Goal: Task Accomplishment & Management: Use online tool/utility

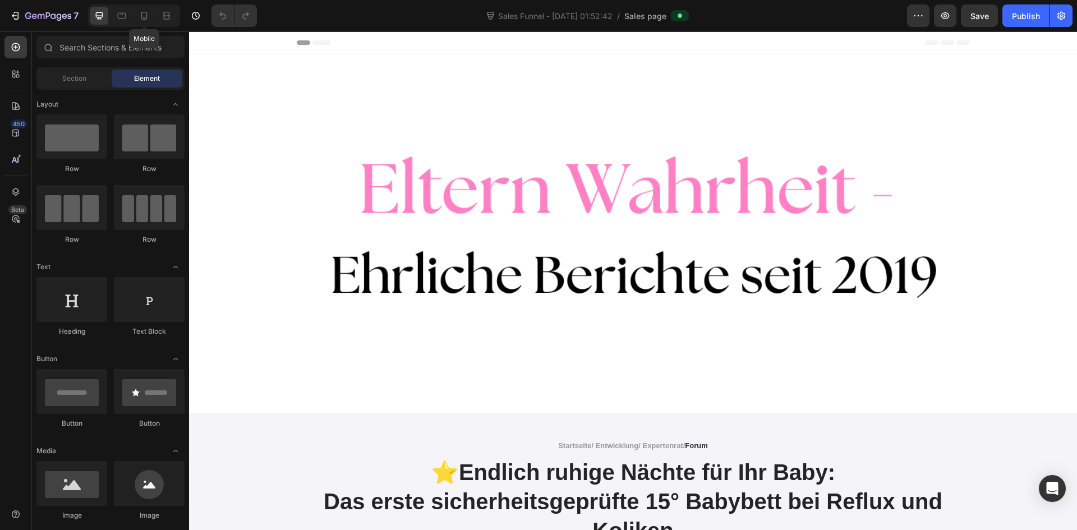
drag, startPoint x: 148, startPoint y: 20, endPoint x: 312, endPoint y: 70, distance: 171.8
click at [148, 19] on icon at bounding box center [144, 15] width 11 height 11
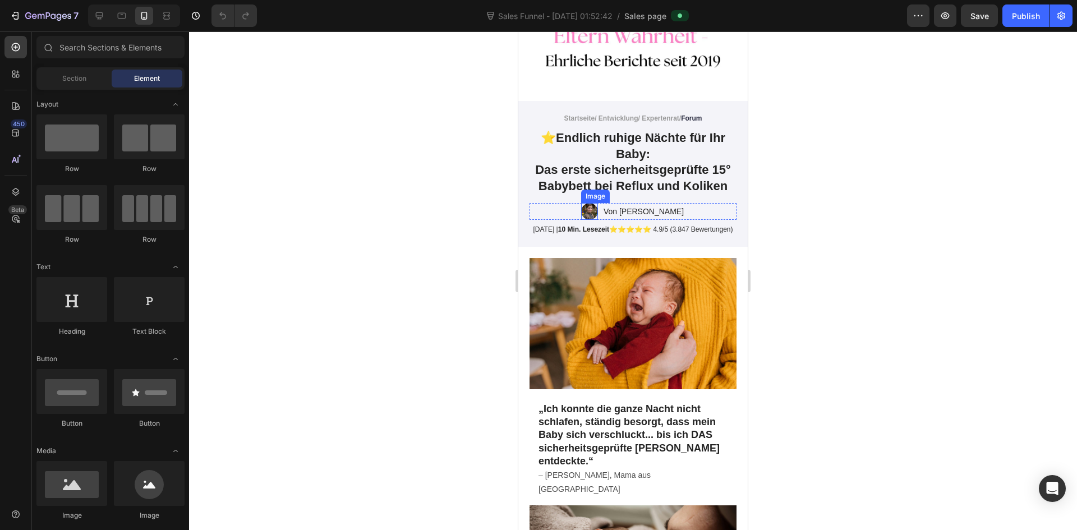
scroll to position [56, 0]
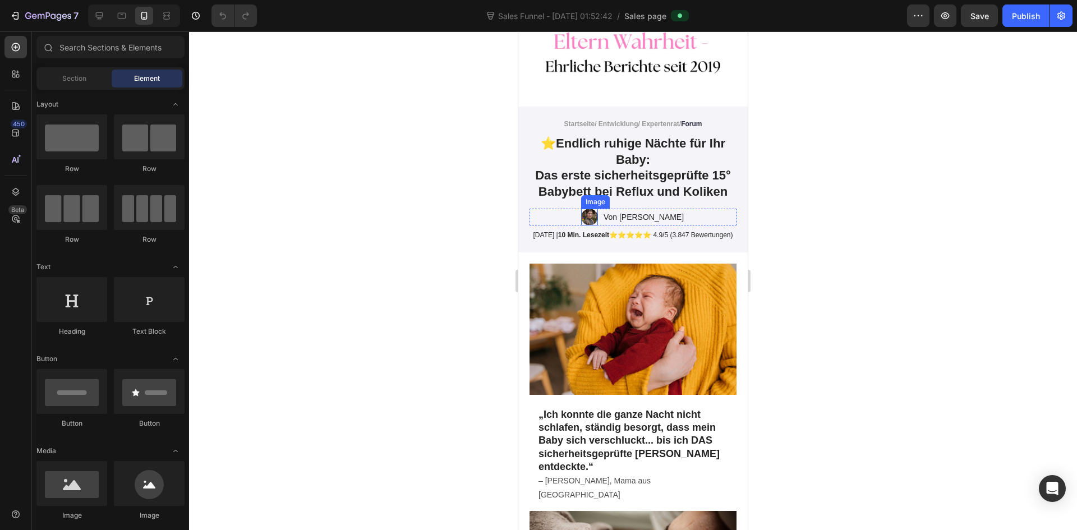
click at [598, 218] on img at bounding box center [589, 217] width 17 height 17
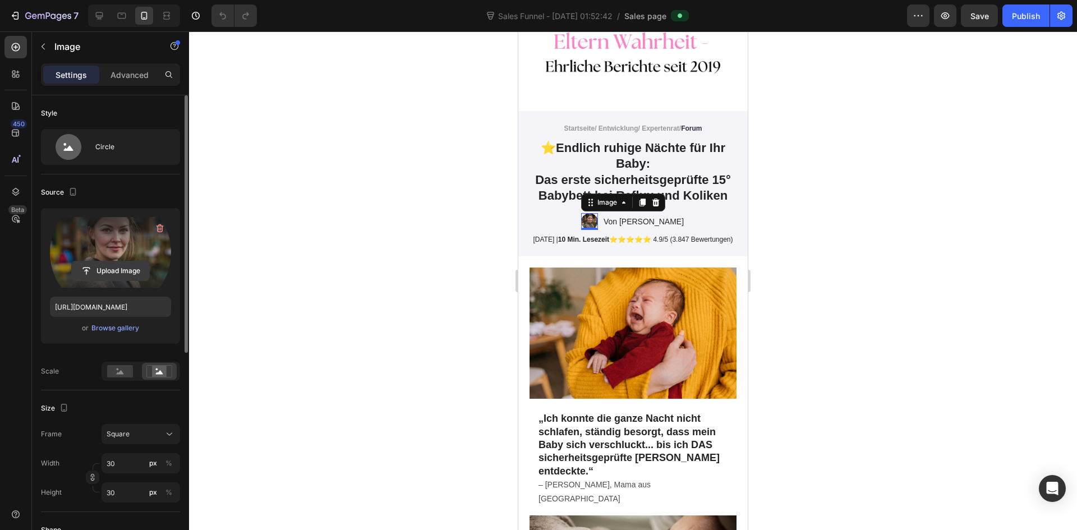
click at [99, 268] on input "file" at bounding box center [110, 270] width 77 height 19
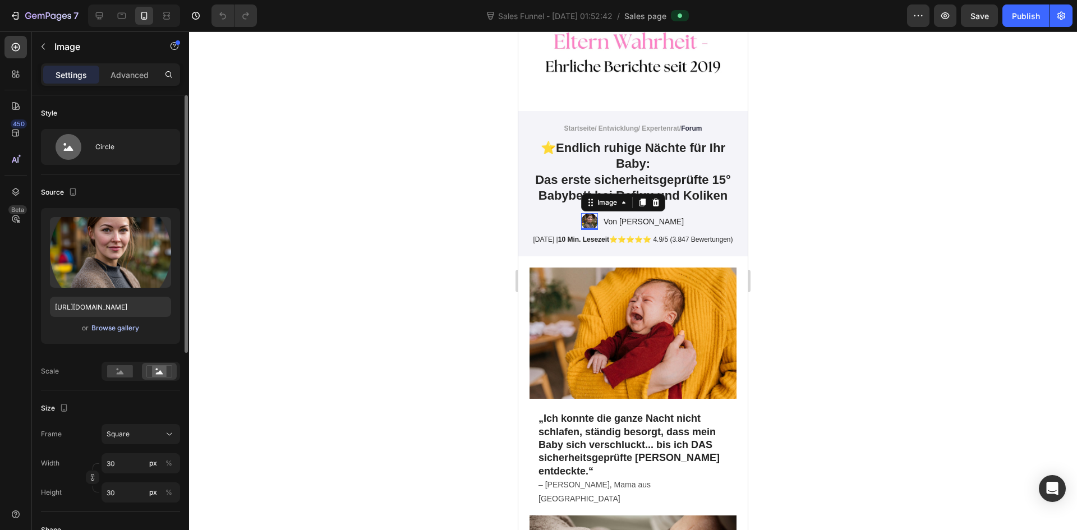
click at [126, 328] on div "Browse gallery" at bounding box center [115, 328] width 48 height 10
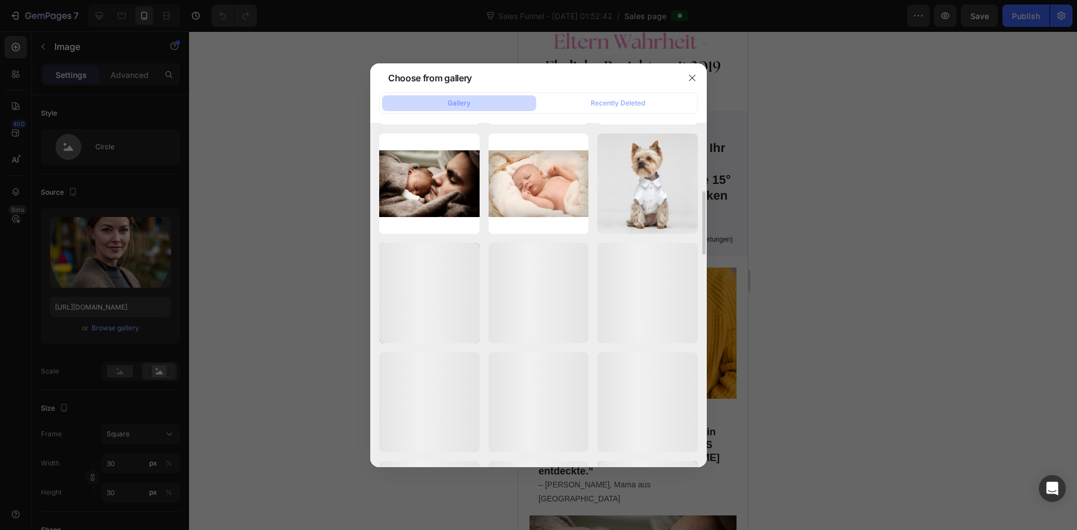
scroll to position [1146, 0]
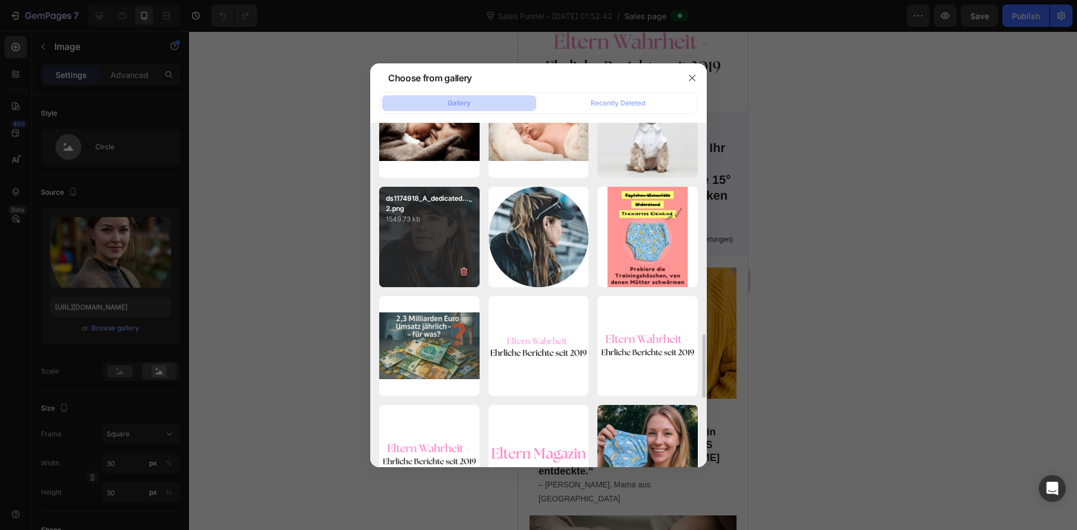
click at [443, 271] on div "ds1174918_A_dedicated..._2.png 1549.73 kb" at bounding box center [429, 237] width 100 height 100
type input "[URL][DOMAIN_NAME]"
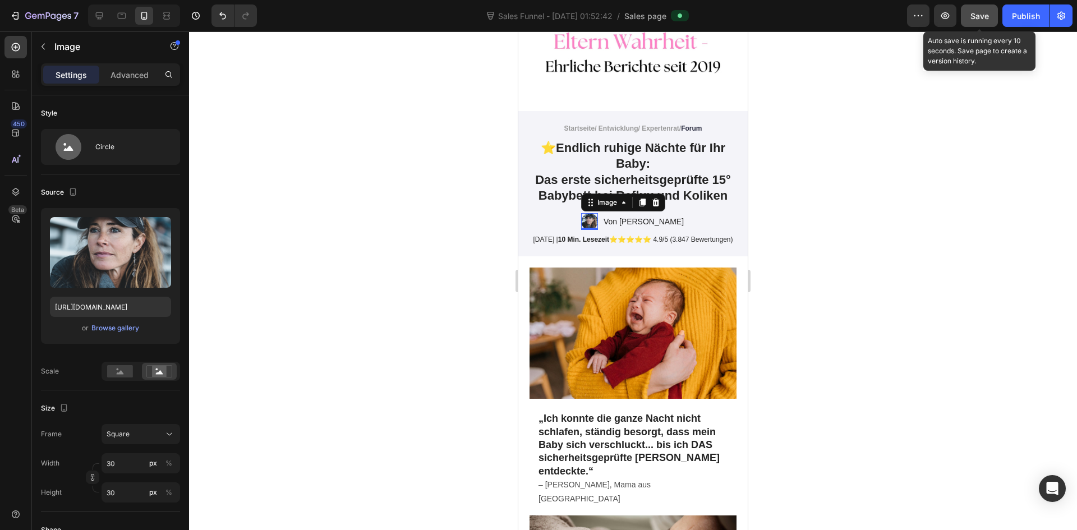
click at [983, 13] on span "Save" at bounding box center [979, 16] width 19 height 10
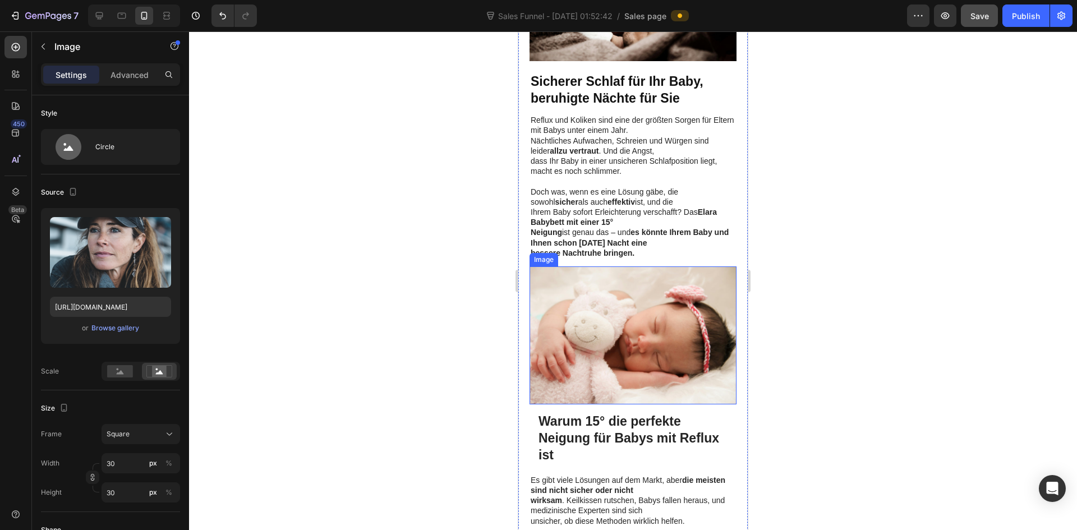
scroll to position [729, 0]
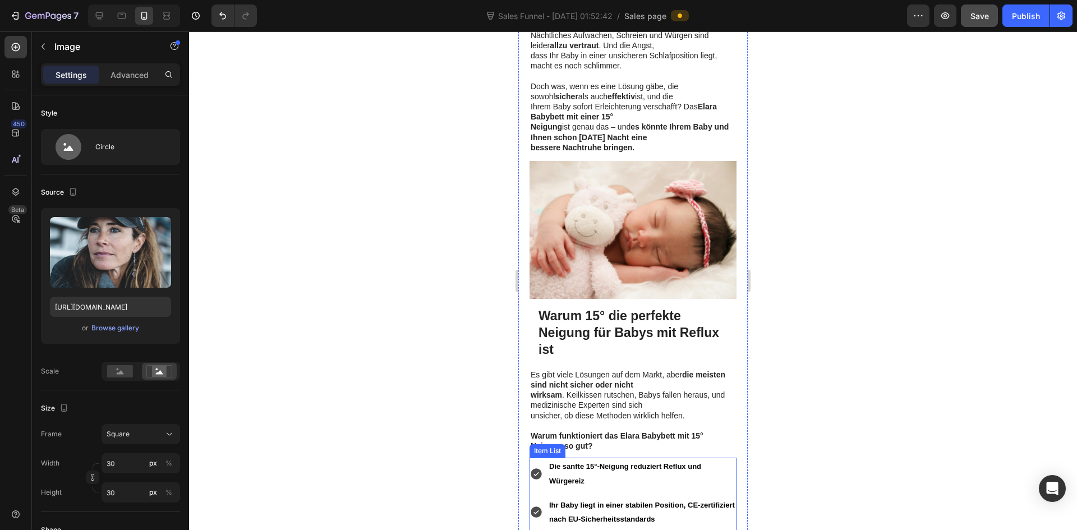
click at [599, 462] on strong "Die sanfte 15°-Neigung reduziert Reflux und Würgereiz" at bounding box center [625, 473] width 152 height 22
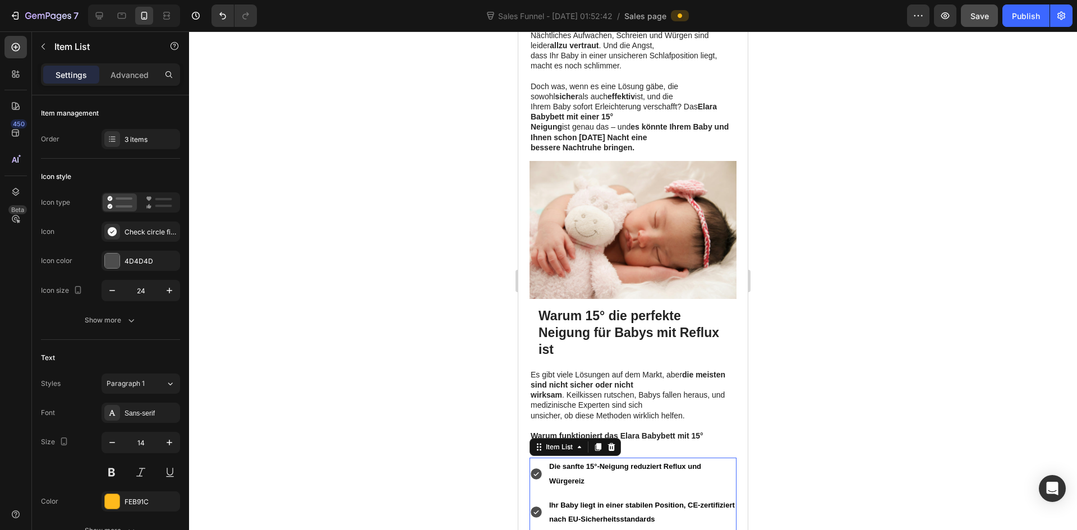
click at [600, 462] on strong "Die sanfte 15°-Neigung reduziert Reflux und Würgereiz" at bounding box center [625, 473] width 152 height 22
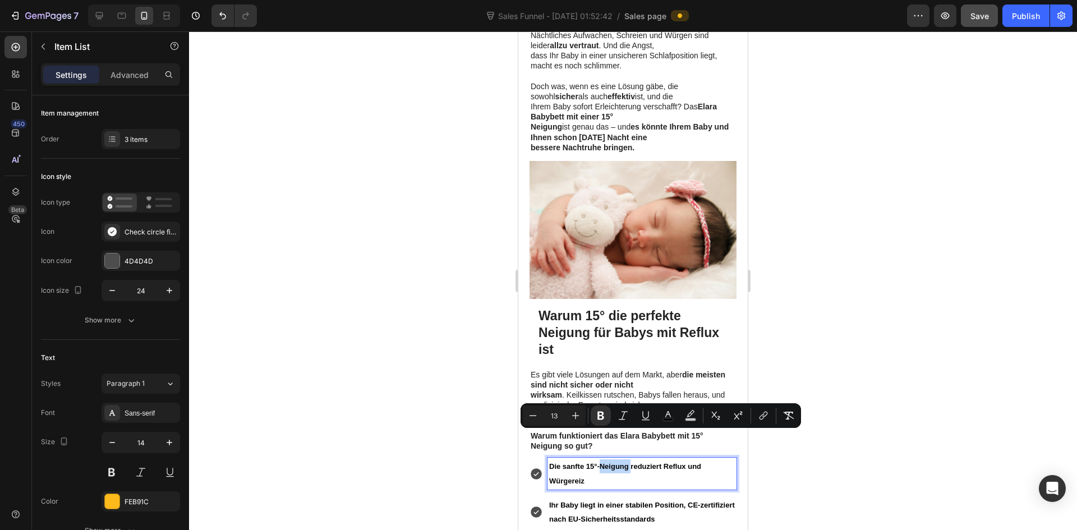
click at [600, 462] on strong "Die sanfte 15°-Neigung reduziert Reflux und Würgereiz" at bounding box center [625, 473] width 152 height 22
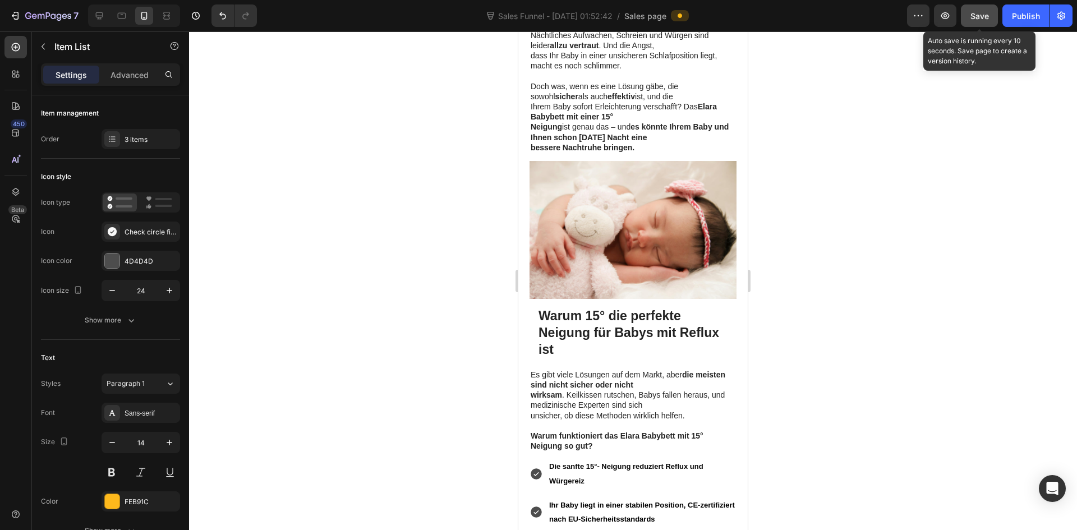
click at [972, 25] on button "Save" at bounding box center [979, 15] width 37 height 22
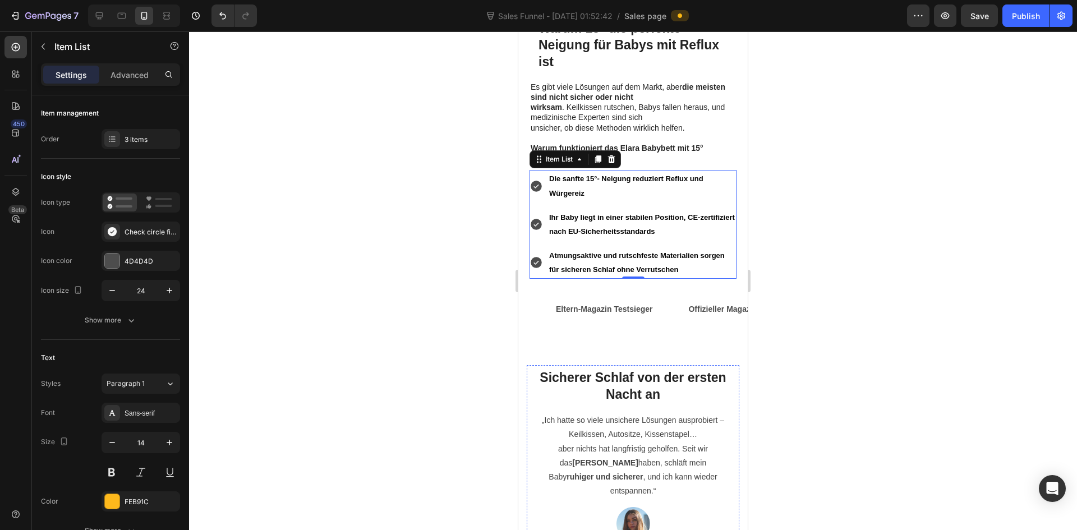
scroll to position [1010, 0]
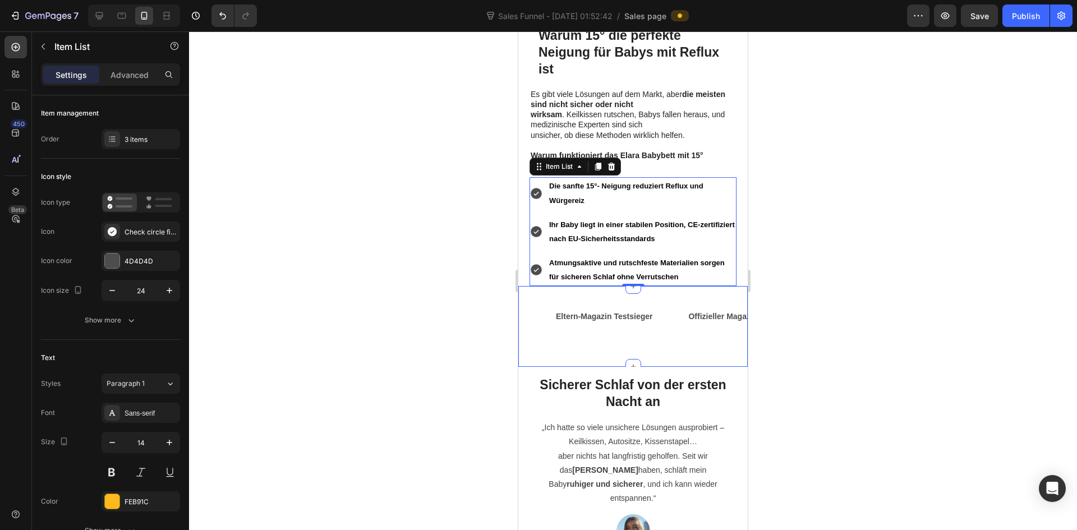
click at [693, 309] on div "Offizieller Magazin-Tipp" at bounding box center [732, 317] width 90 height 16
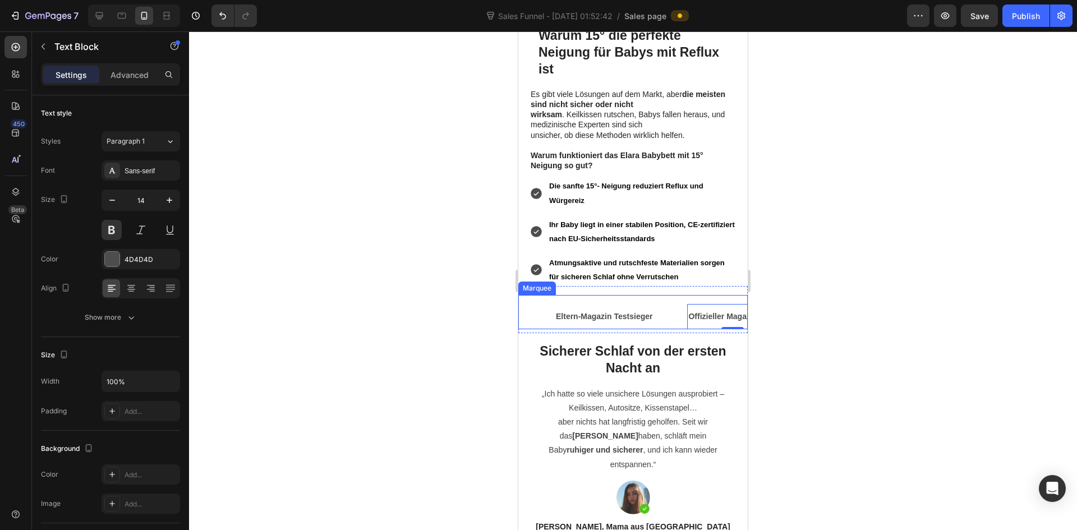
click at [528, 311] on div "Text Block" at bounding box center [537, 316] width 36 height 11
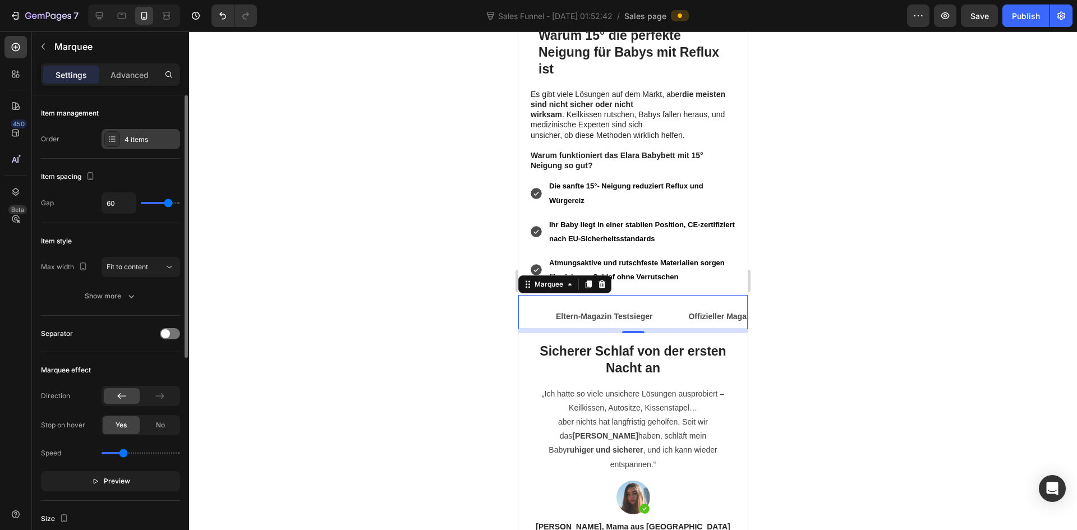
click at [130, 135] on div "4 items" at bounding box center [151, 140] width 53 height 10
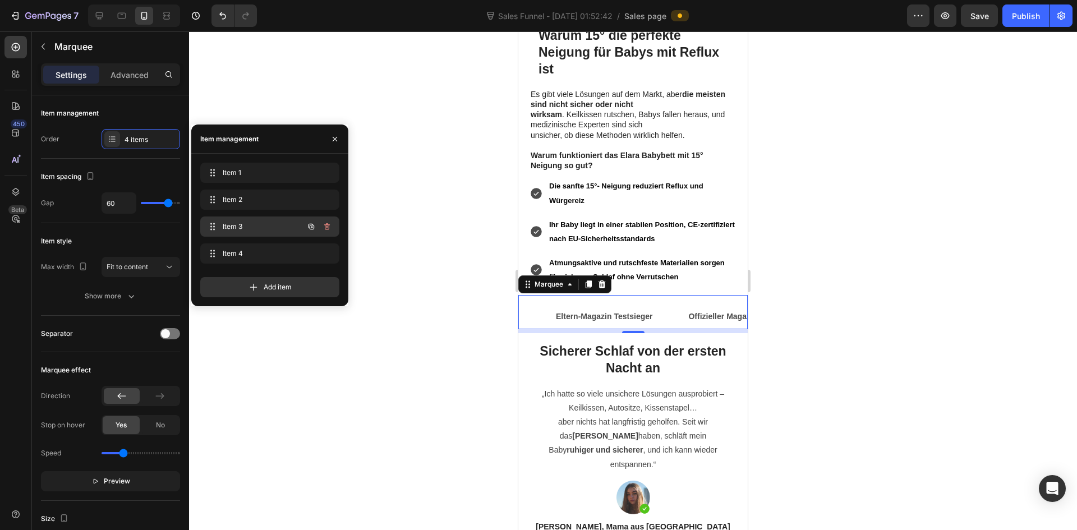
click at [267, 232] on div "Item 3 Item 3" at bounding box center [254, 227] width 99 height 16
click at [261, 256] on span "Item 4" at bounding box center [261, 253] width 83 height 10
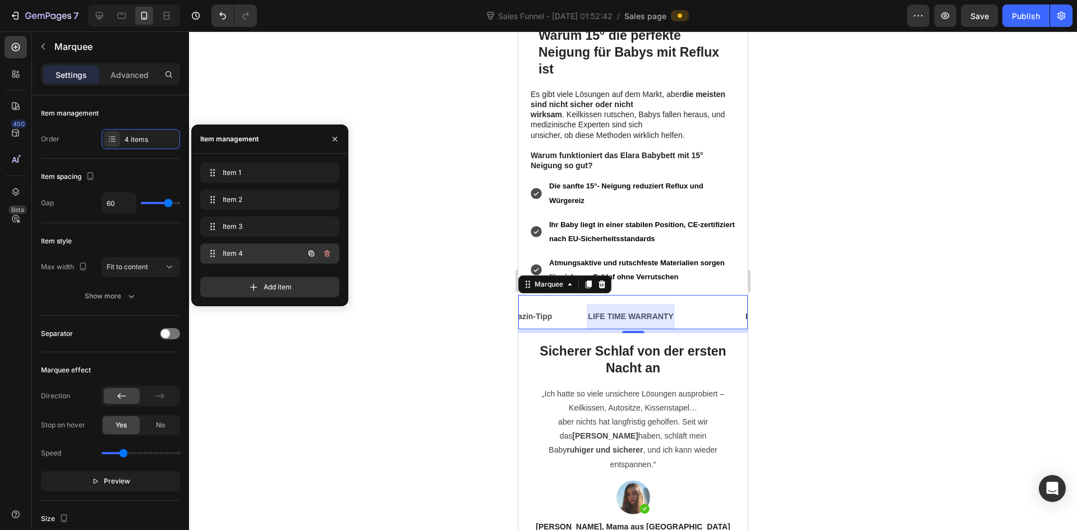
scroll to position [0, 227]
click at [328, 254] on icon "button" at bounding box center [327, 253] width 9 height 9
click at [317, 256] on div "Delete" at bounding box center [319, 253] width 21 height 10
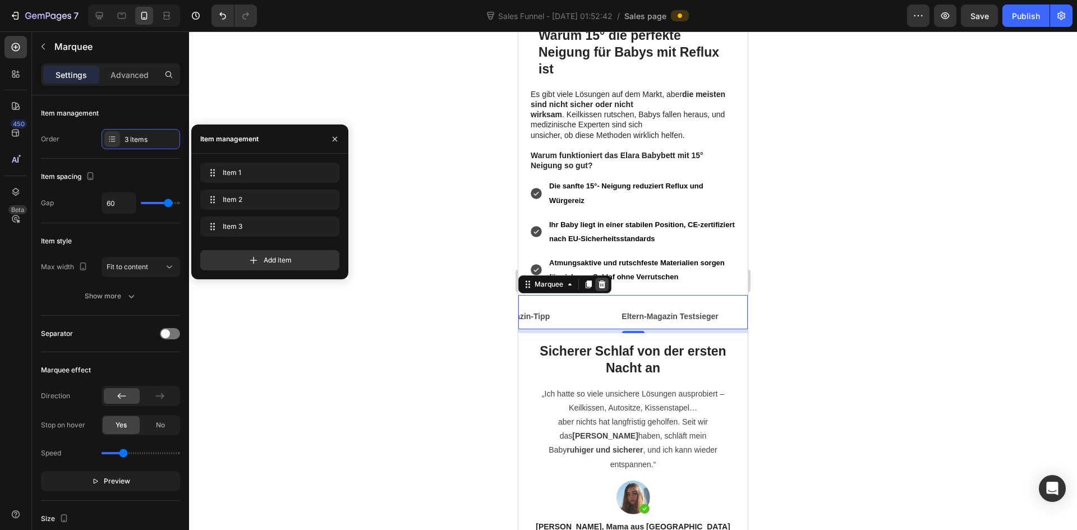
click at [602, 280] on icon at bounding box center [602, 284] width 7 height 8
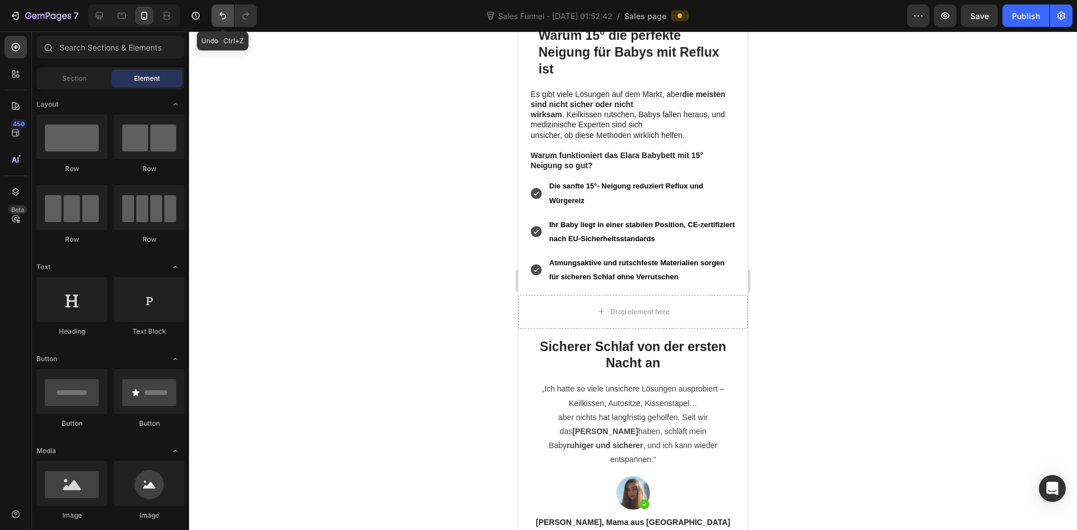
click at [217, 14] on icon "Undo/Redo" at bounding box center [222, 15] width 11 height 11
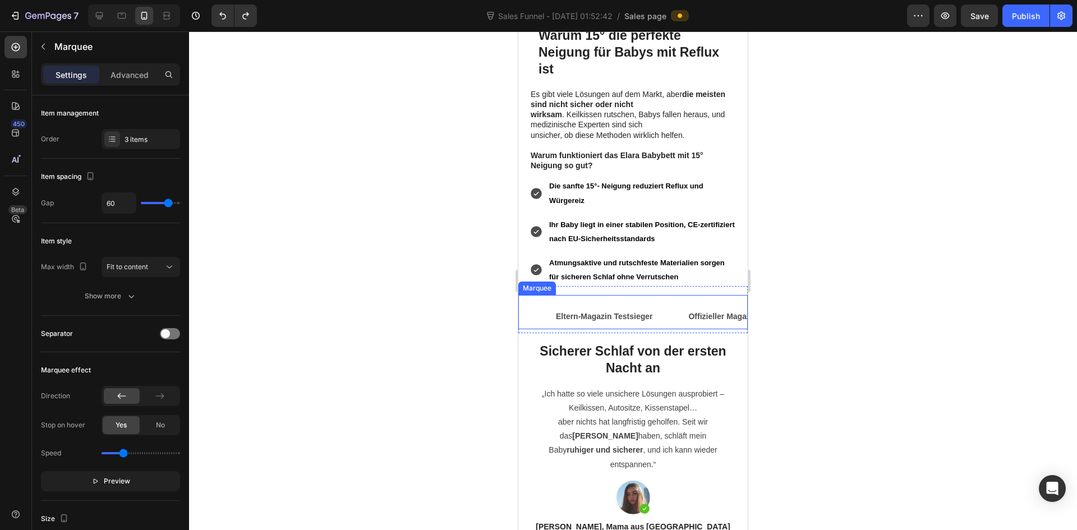
click at [658, 304] on div "Eltern-Magazin Testsieger Text Block" at bounding box center [621, 316] width 132 height 25
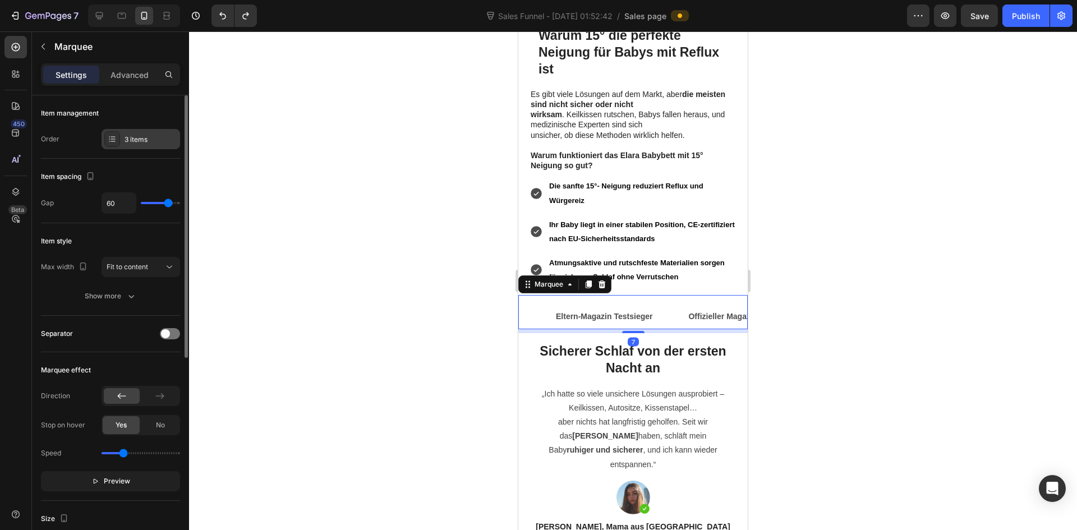
click at [151, 142] on div "3 items" at bounding box center [151, 140] width 53 height 10
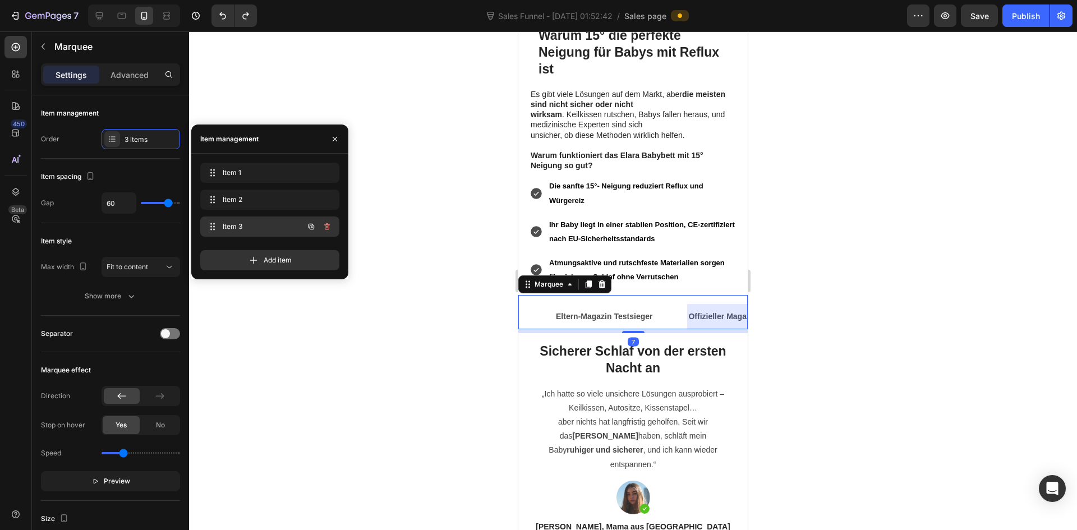
click at [248, 229] on span "Item 3" at bounding box center [254, 227] width 63 height 10
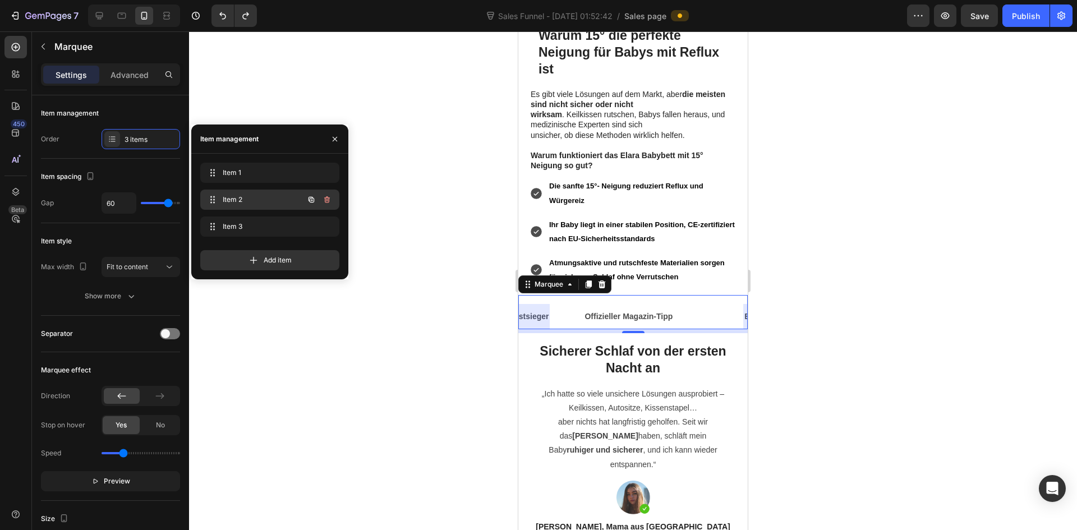
click at [253, 201] on span "Item 2" at bounding box center [254, 200] width 63 height 10
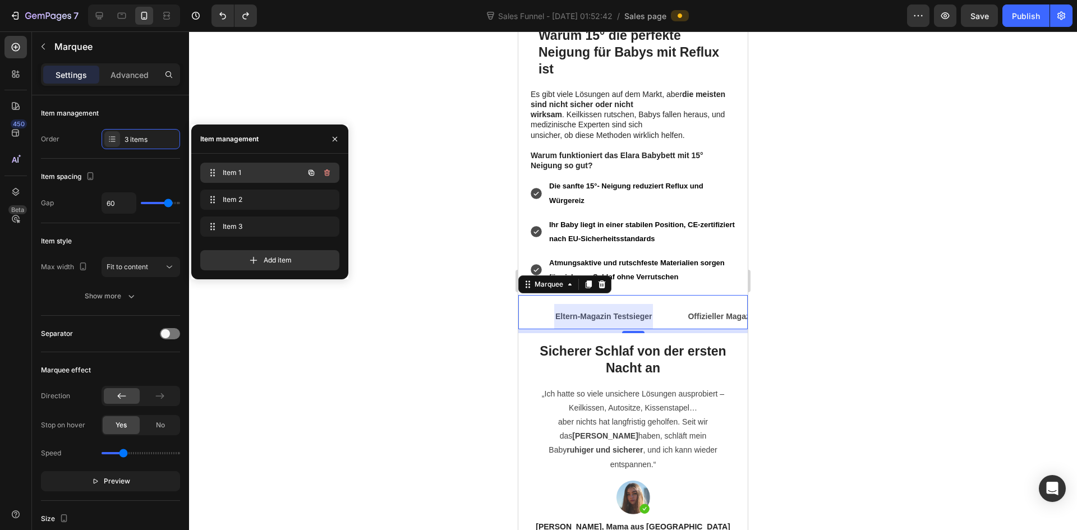
scroll to position [0, 0]
click at [248, 168] on span "Item 1" at bounding box center [254, 173] width 63 height 10
click at [250, 200] on span "Item 2" at bounding box center [254, 200] width 63 height 10
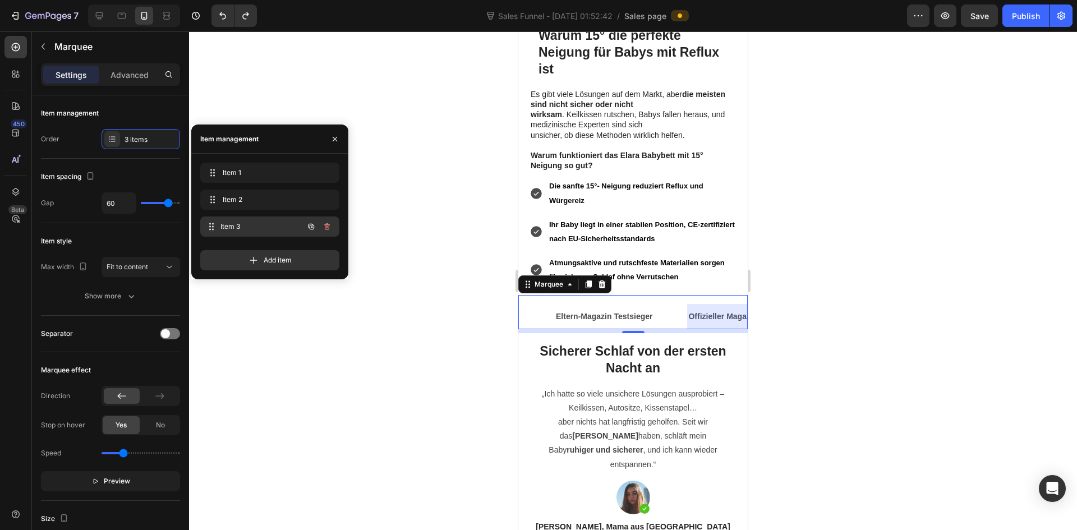
click at [261, 219] on div "Item 3 Item 3" at bounding box center [254, 227] width 99 height 16
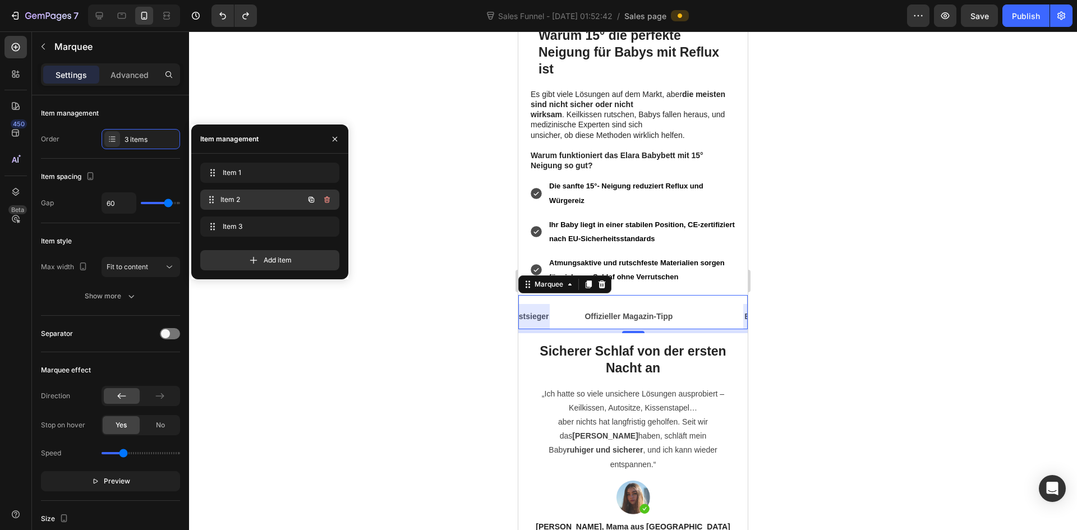
click at [252, 200] on span "Item 2" at bounding box center [261, 200] width 83 height 10
click at [850, 283] on div at bounding box center [633, 280] width 888 height 499
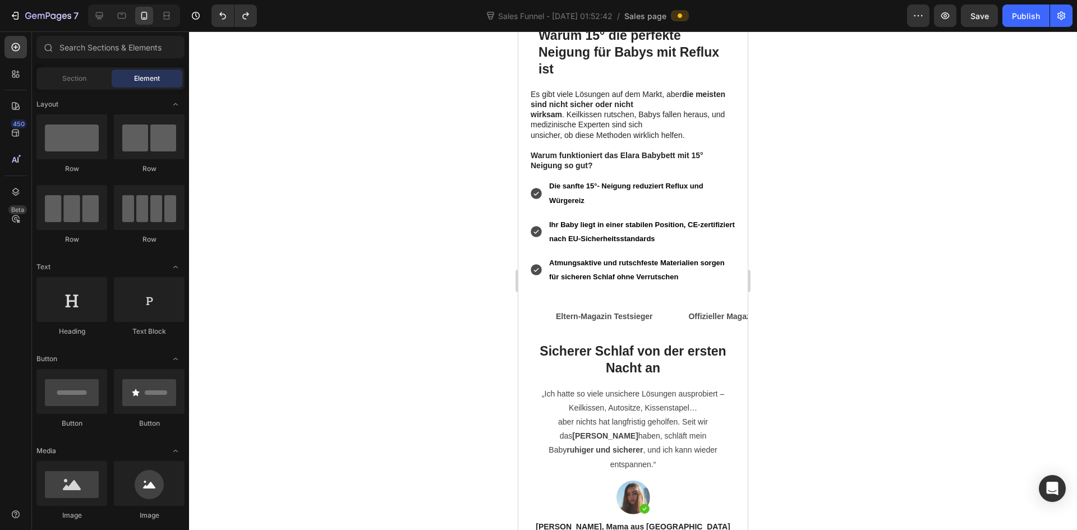
click at [978, 19] on span "Save" at bounding box center [979, 16] width 19 height 10
click at [625, 481] on img at bounding box center [633, 498] width 34 height 34
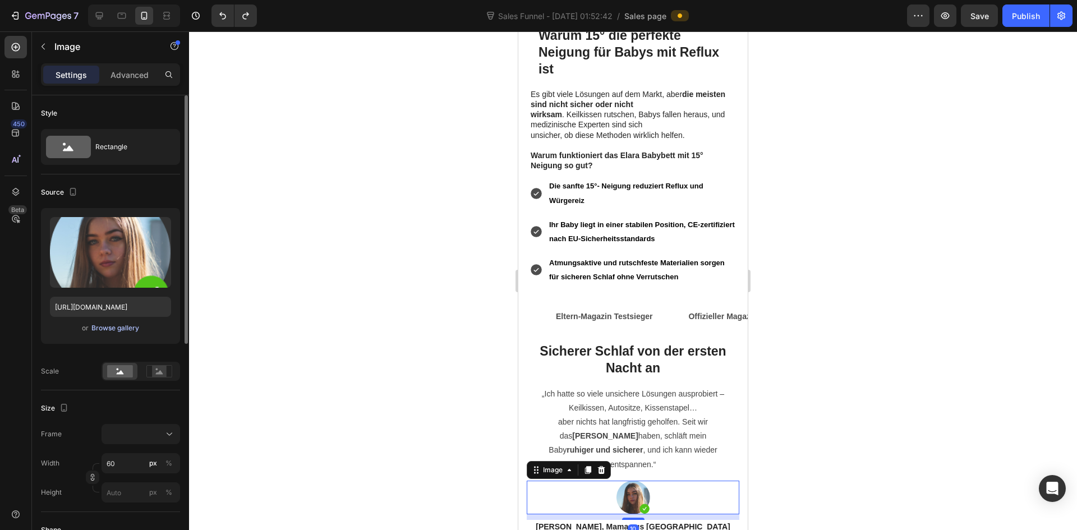
click at [103, 331] on div "Browse gallery" at bounding box center [115, 328] width 48 height 10
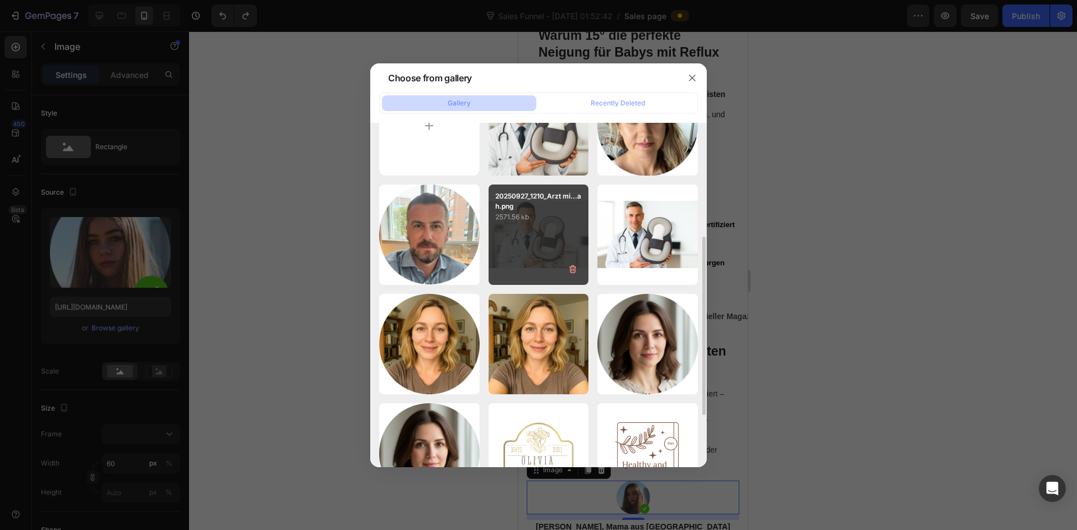
scroll to position [112, 0]
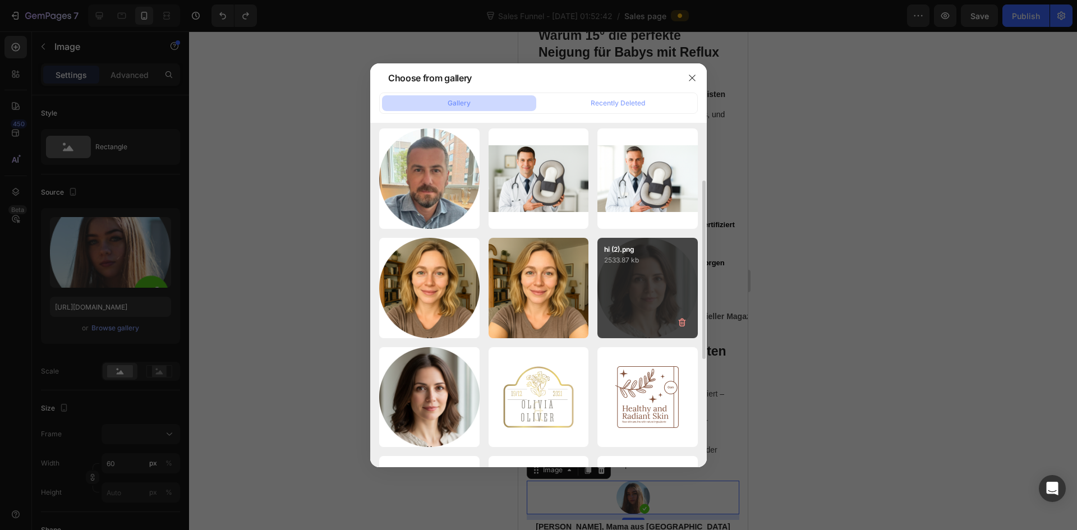
click at [629, 335] on div "hi (2).png 2533.87 kb" at bounding box center [647, 288] width 100 height 100
type input "[URL][DOMAIN_NAME]"
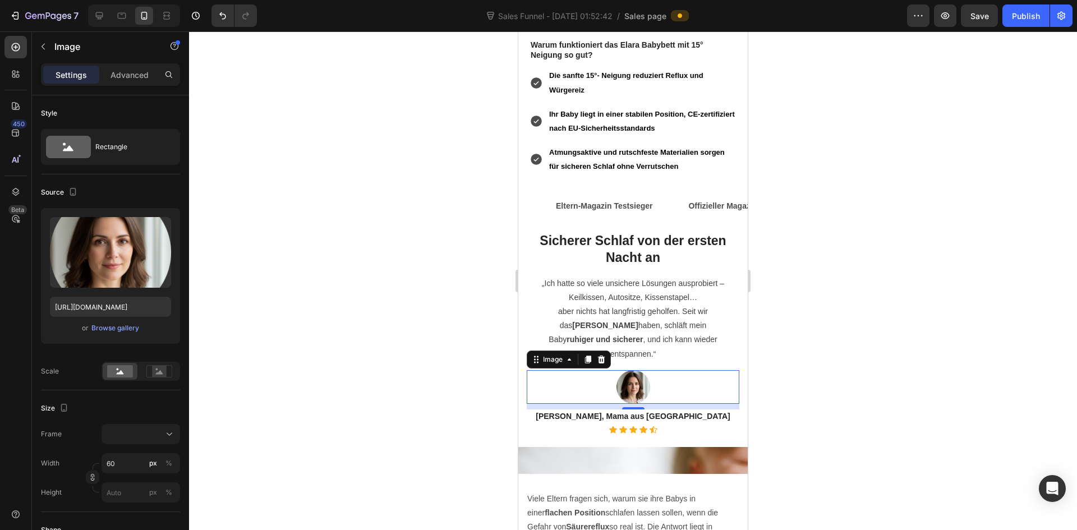
scroll to position [1122, 0]
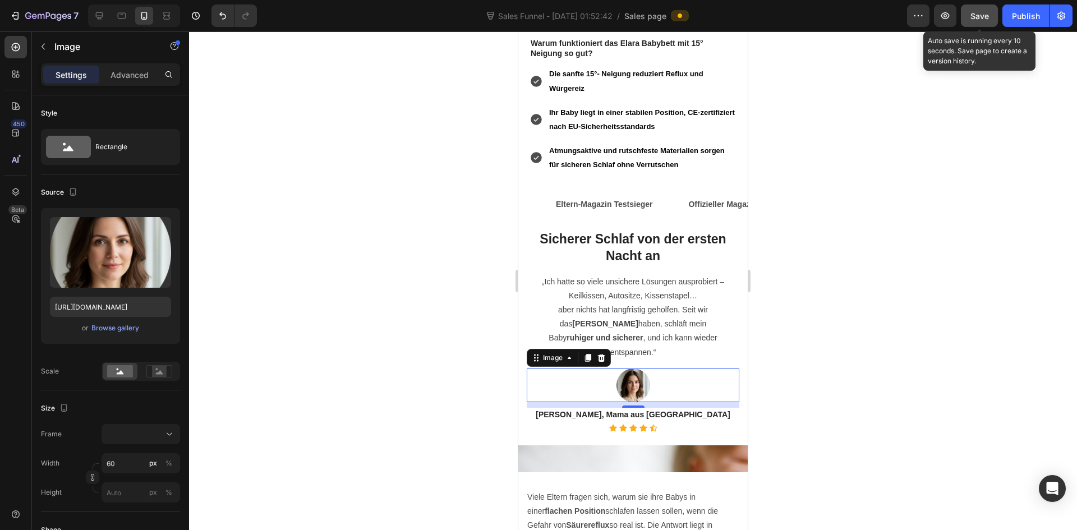
click at [970, 21] on button "Save" at bounding box center [979, 15] width 37 height 22
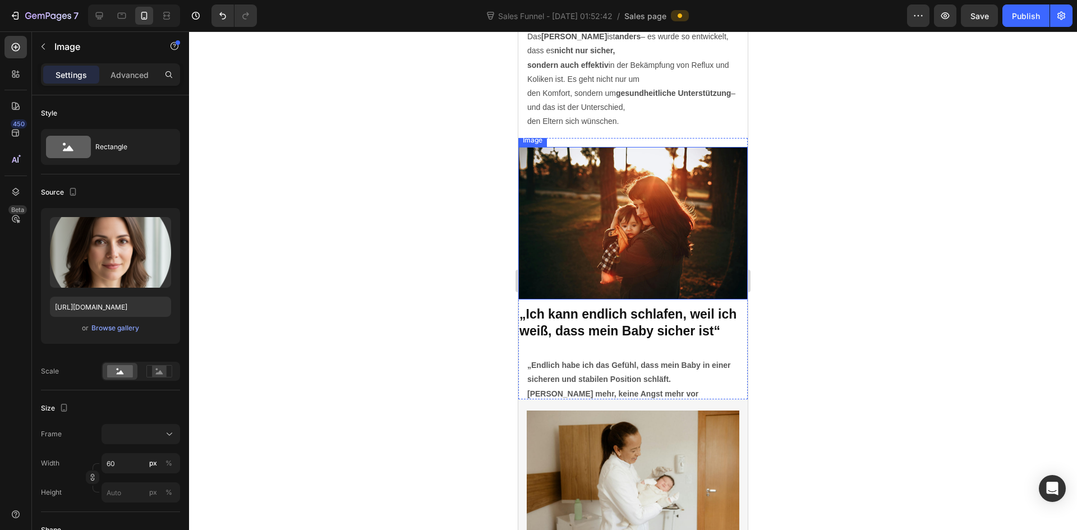
scroll to position [1907, 0]
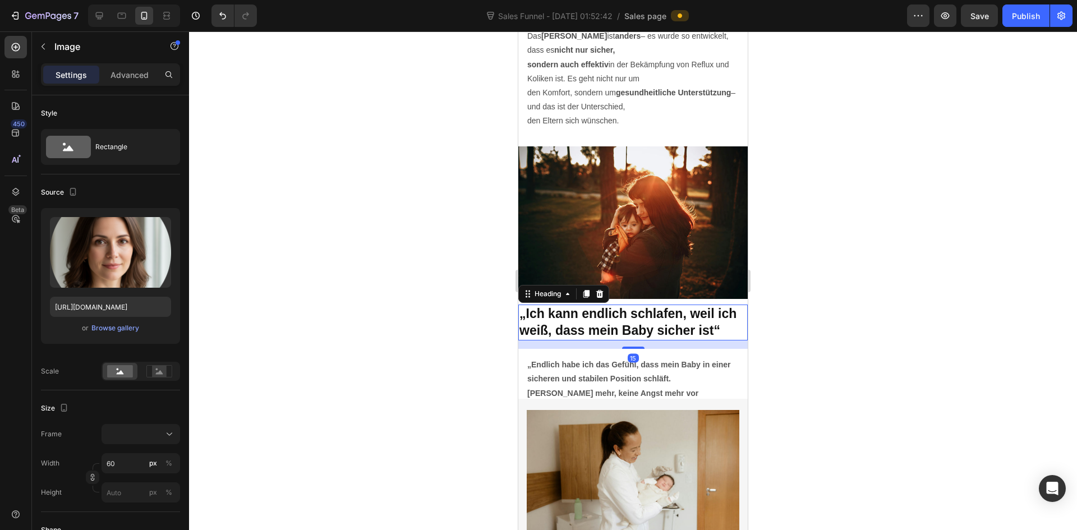
click at [581, 326] on strong "„Ich kann endlich schlafen, weil ich weiß, dass mein Baby sicher ist“" at bounding box center [627, 321] width 217 height 31
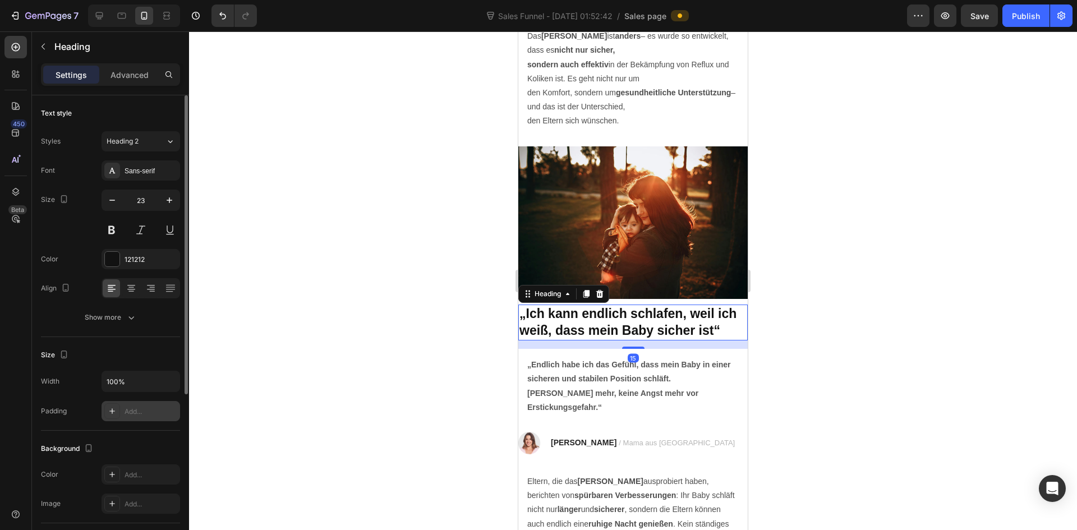
click at [136, 415] on div "Add..." at bounding box center [151, 412] width 53 height 10
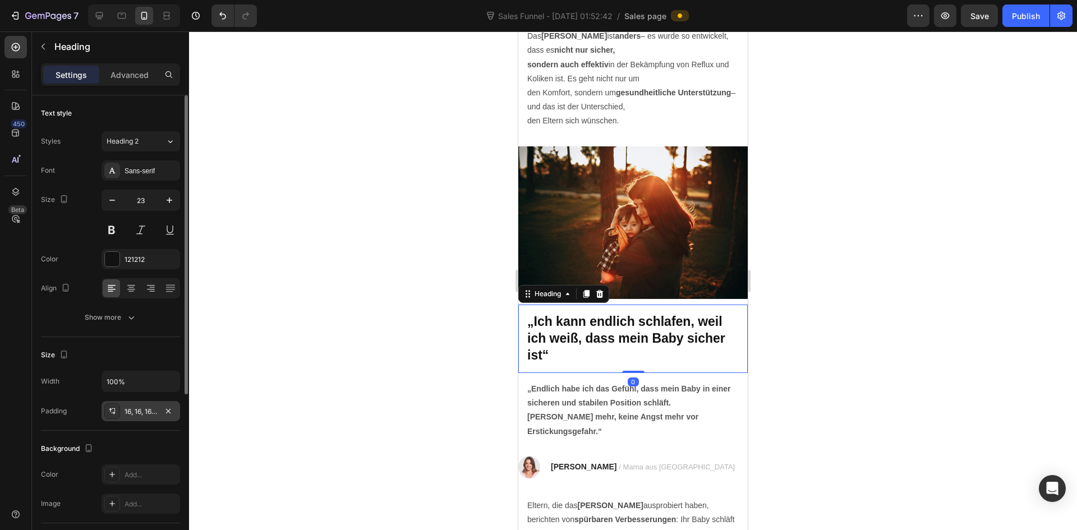
drag, startPoint x: 626, startPoint y: 374, endPoint x: 631, endPoint y: 352, distance: 21.9
click at [631, 352] on div "„Ich kann endlich schlafen, weil ich weiß, dass mein Baby sicher ist“ Heading 0" at bounding box center [632, 339] width 229 height 68
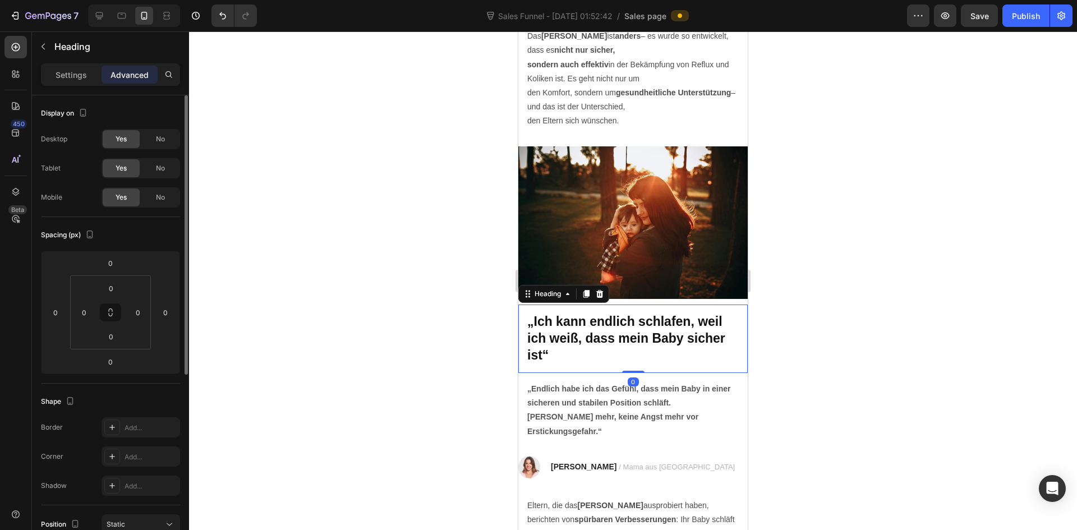
click at [629, 356] on h2 "„Ich kann endlich schlafen, weil ich weiß, dass mein Baby sicher ist“" at bounding box center [632, 339] width 229 height 68
click at [607, 334] on strong "„Ich kann endlich schlafen, weil ich weiß, dass mein Baby sicher ist“" at bounding box center [626, 338] width 198 height 48
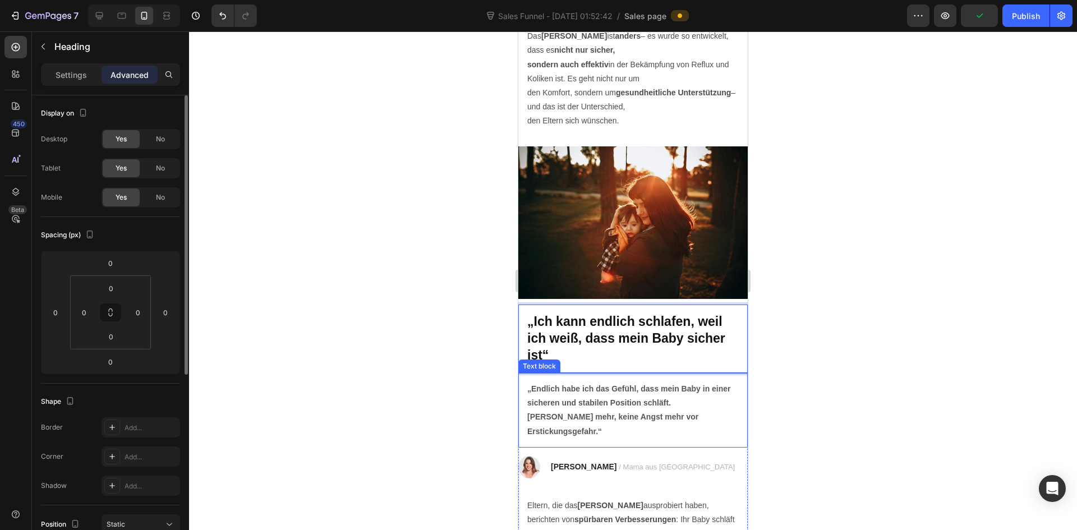
click at [615, 393] on strong "„Endlich habe ich das Gefühl, dass mein Baby in einer sicheren und stabilen Pos…" at bounding box center [629, 410] width 204 height 52
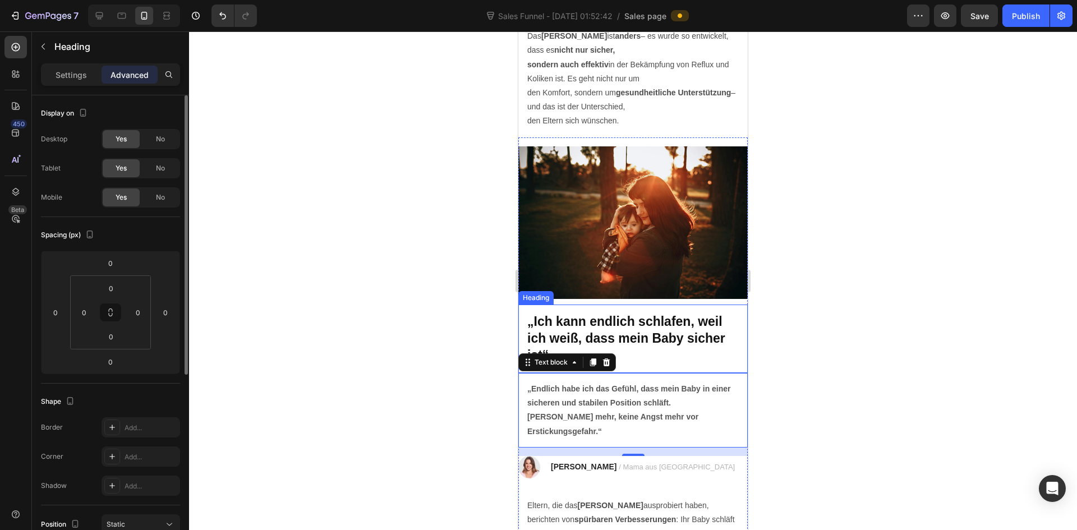
click at [638, 350] on p "⁠⁠⁠⁠⁠⁠⁠ „Ich kann endlich schlafen, weil ich weiß, dass mein Baby sicher ist“" at bounding box center [632, 339] width 211 height 50
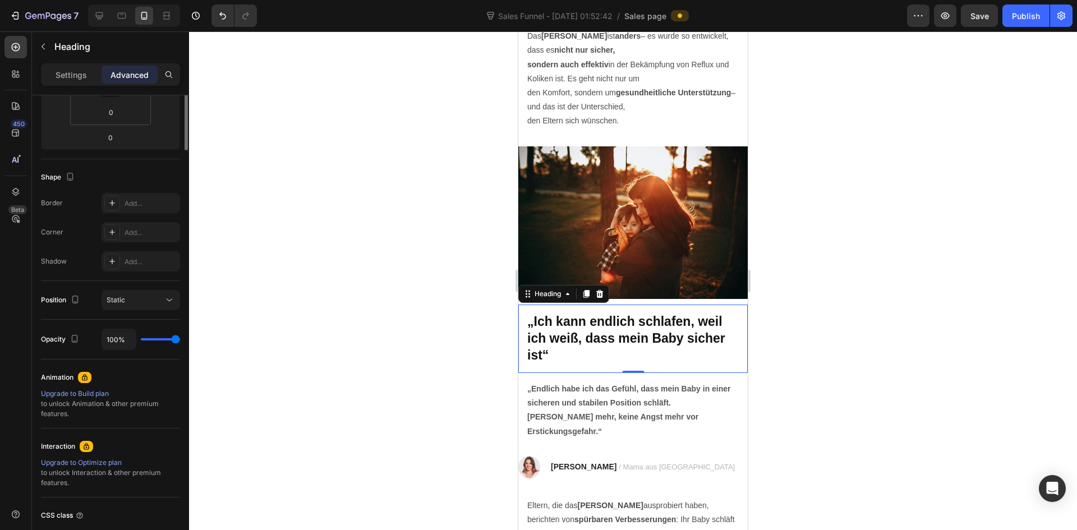
scroll to position [0, 0]
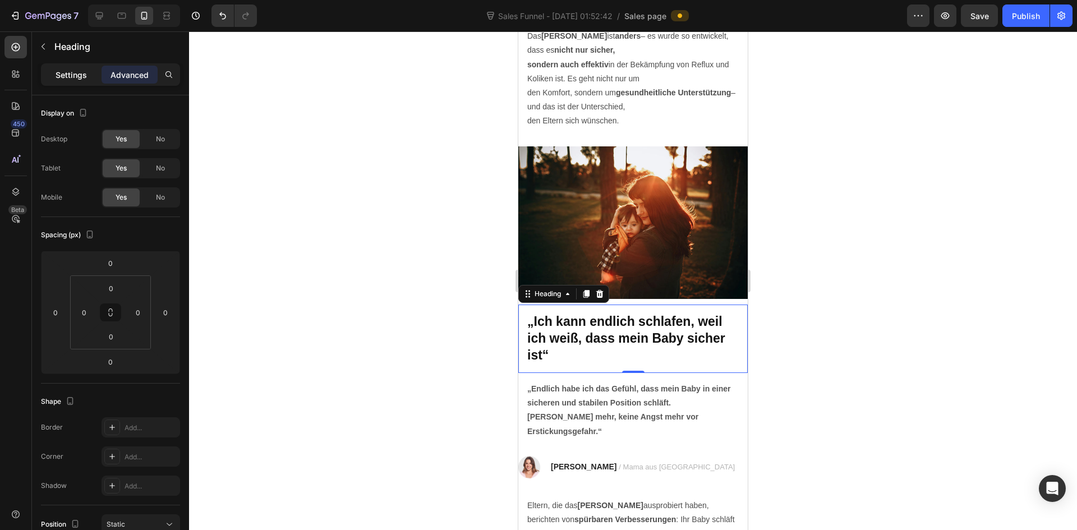
click at [67, 75] on p "Settings" at bounding box center [71, 75] width 31 height 12
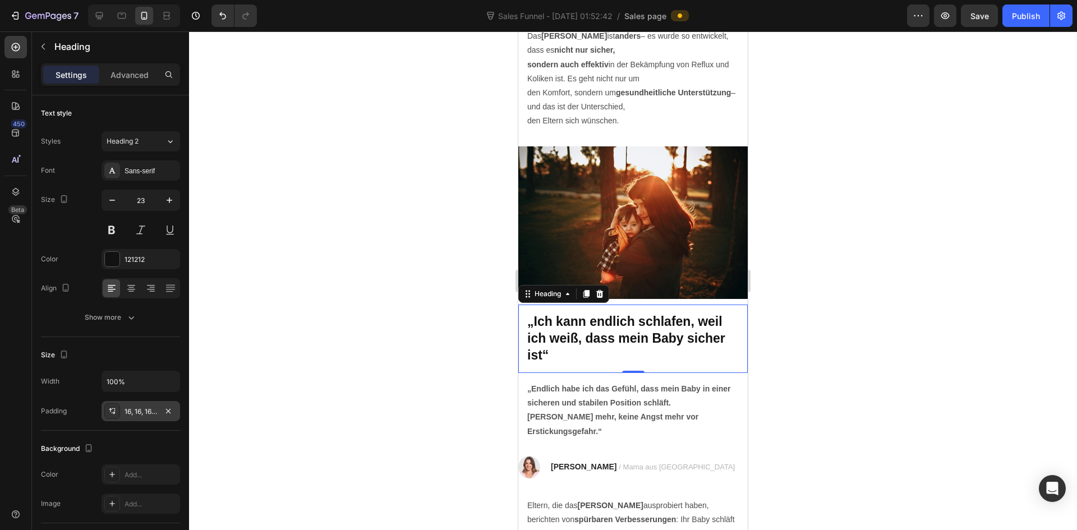
click at [150, 420] on div "16, 16, 16, 16" at bounding box center [141, 411] width 79 height 20
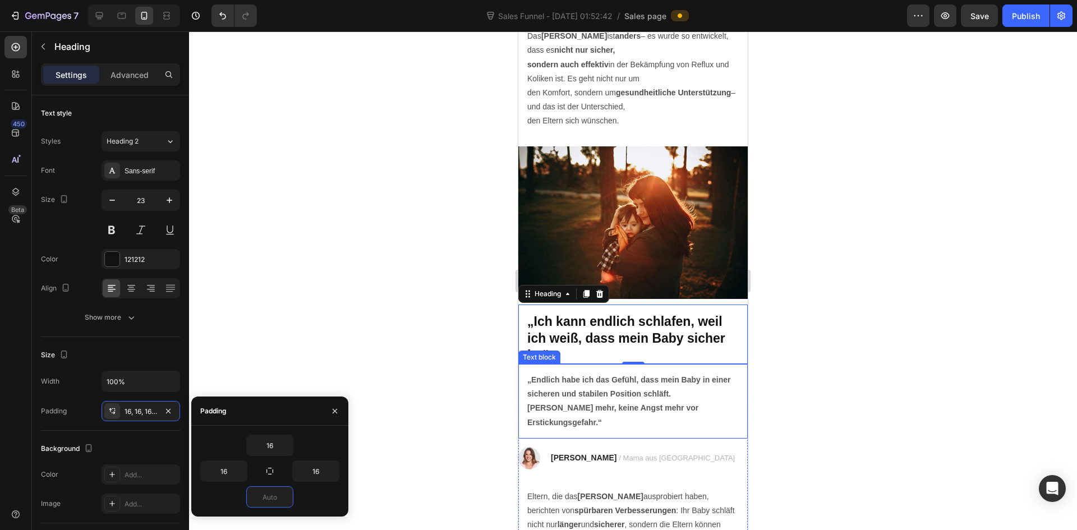
click at [685, 409] on p "„Endlich habe ich das Gefühl, dass mein Baby in einer sicheren und stabilen Pos…" at bounding box center [632, 401] width 211 height 57
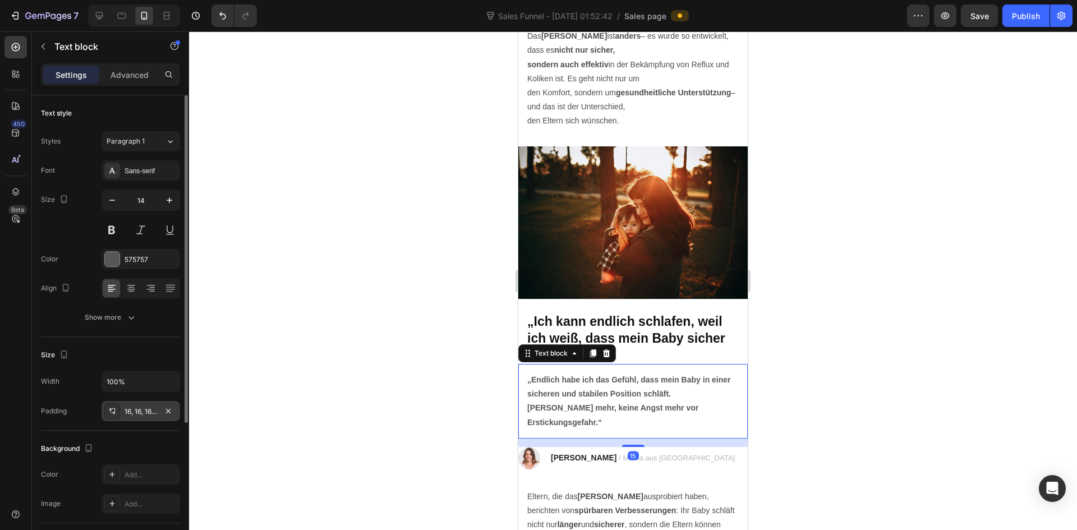
click at [137, 405] on div "16, 16, 16, 16" at bounding box center [141, 411] width 79 height 20
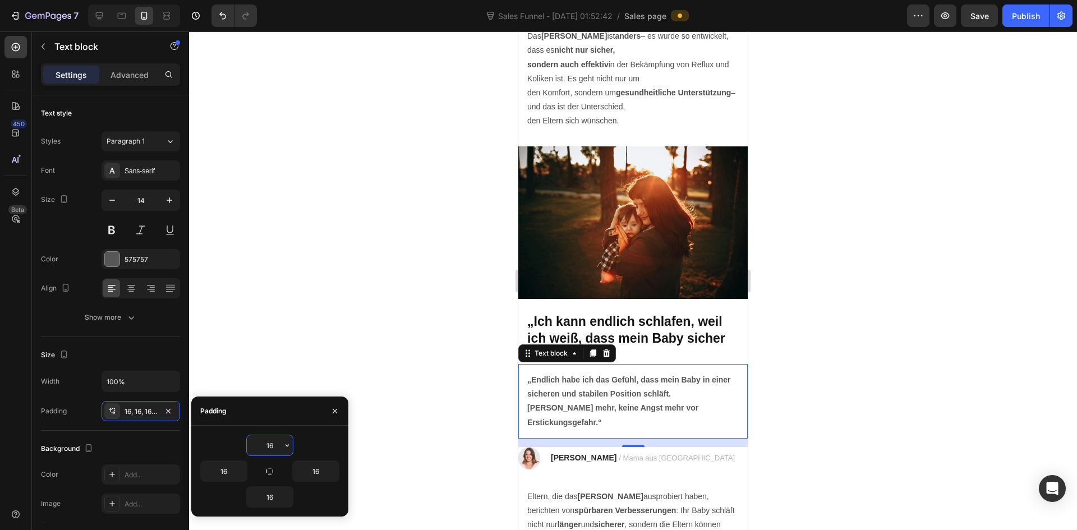
click at [274, 446] on input "16" at bounding box center [270, 445] width 46 height 20
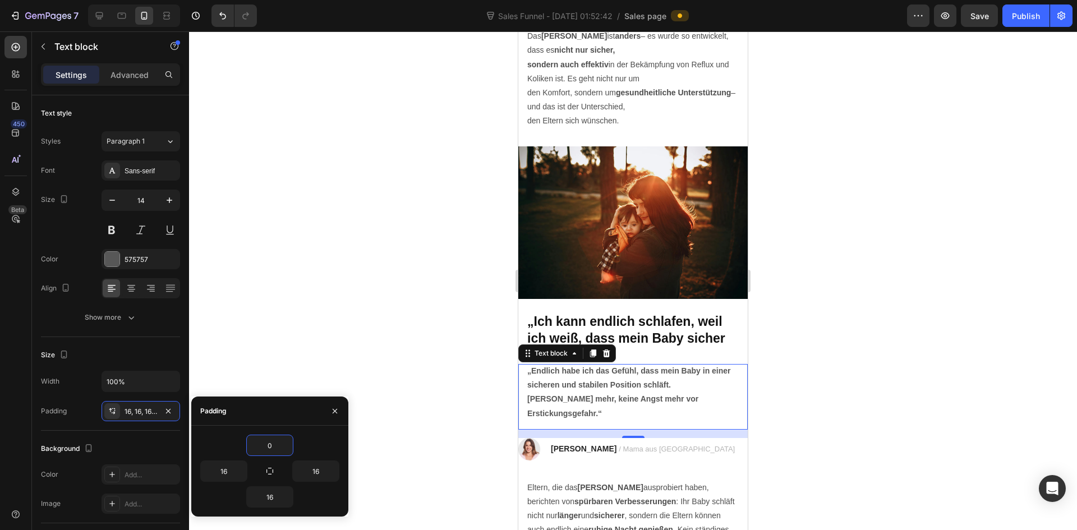
click at [982, 415] on div at bounding box center [633, 280] width 888 height 499
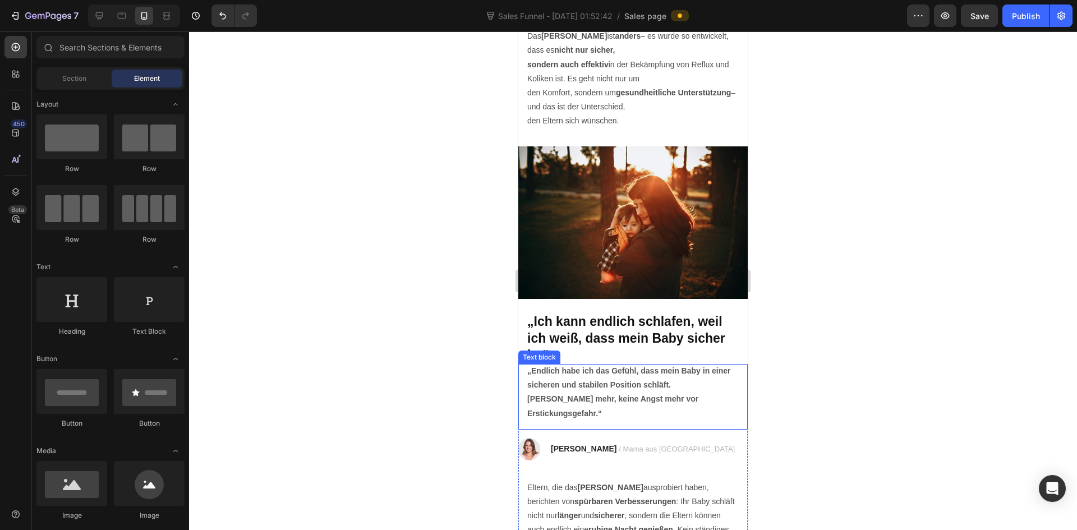
click at [634, 401] on p "„Endlich habe ich das Gefühl, dass mein Baby in einer sicheren und stabilen Pos…" at bounding box center [632, 392] width 211 height 57
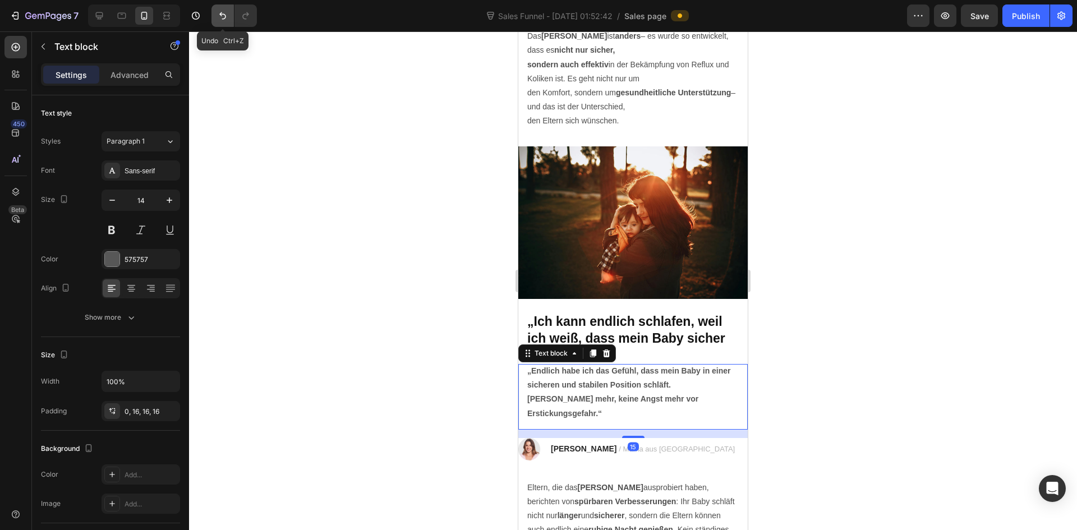
click at [222, 14] on icon "Undo/Redo" at bounding box center [222, 15] width 7 height 7
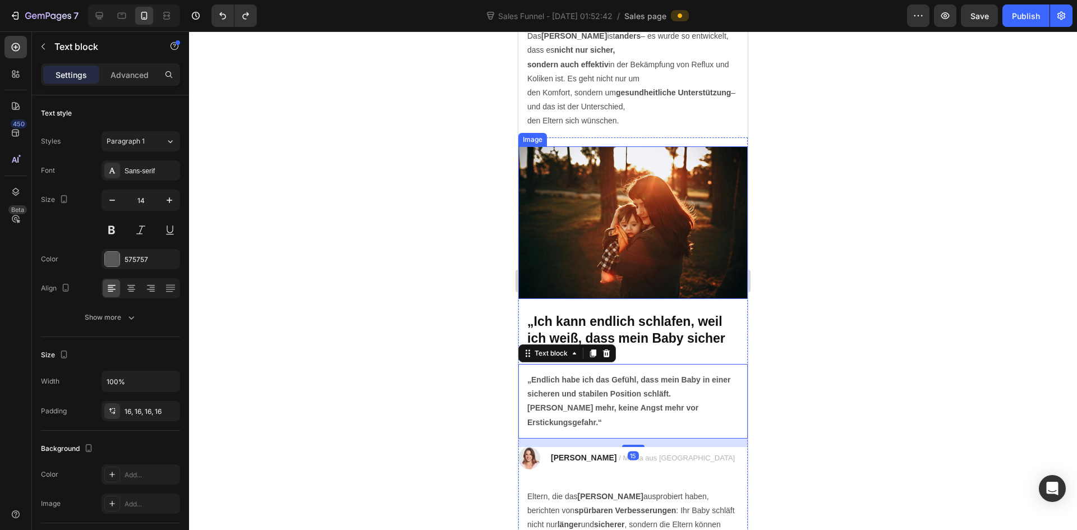
click at [770, 256] on div at bounding box center [633, 280] width 888 height 499
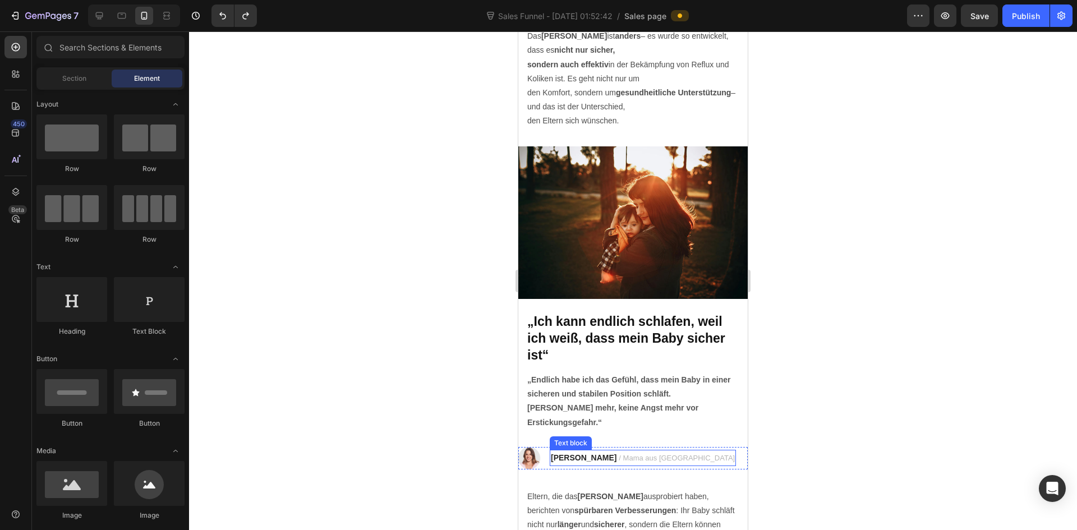
click at [581, 457] on p "[PERSON_NAME] / Mama aus [GEOGRAPHIC_DATA]" at bounding box center [643, 458] width 184 height 14
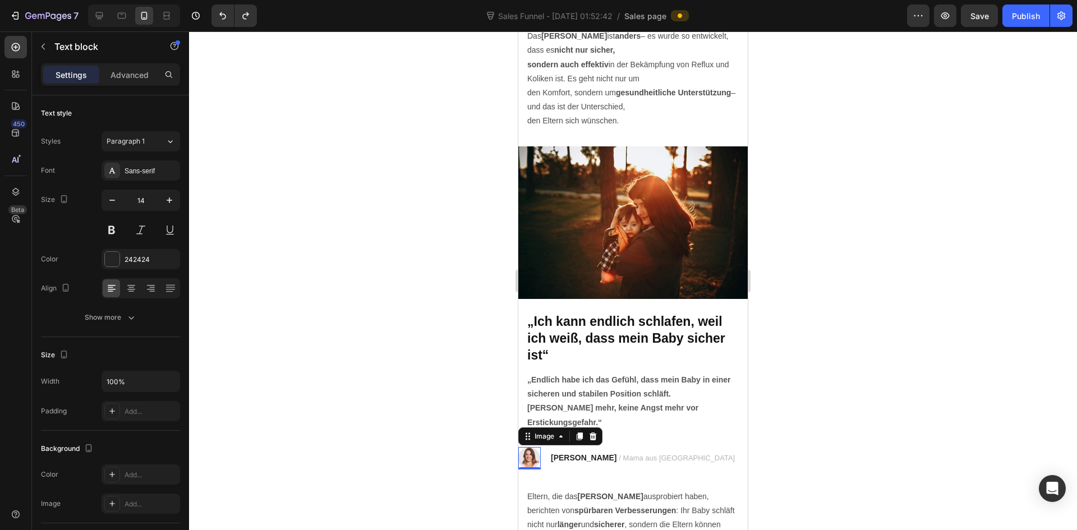
click at [523, 457] on img at bounding box center [529, 458] width 22 height 22
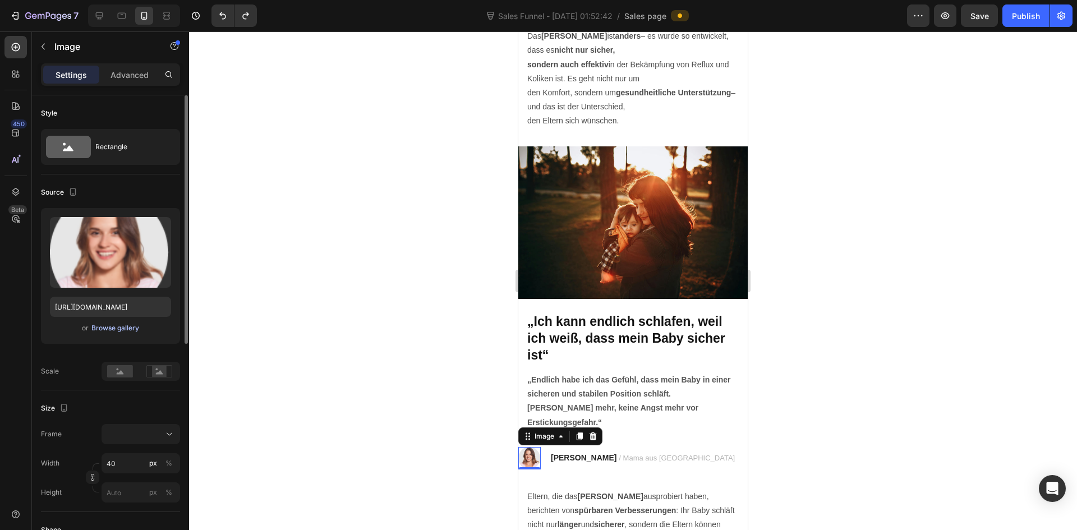
click at [114, 328] on div "Browse gallery" at bounding box center [115, 328] width 48 height 10
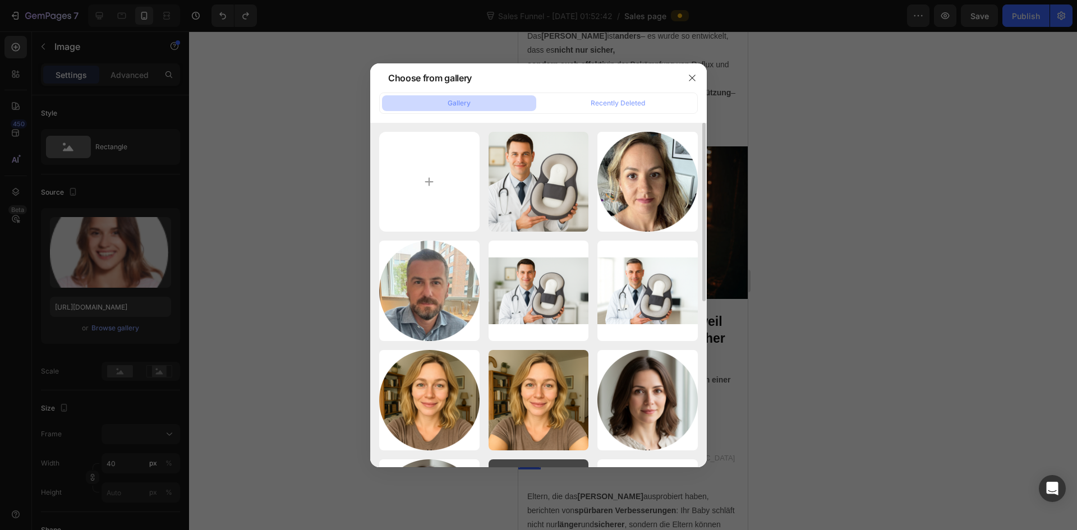
scroll to position [112, 0]
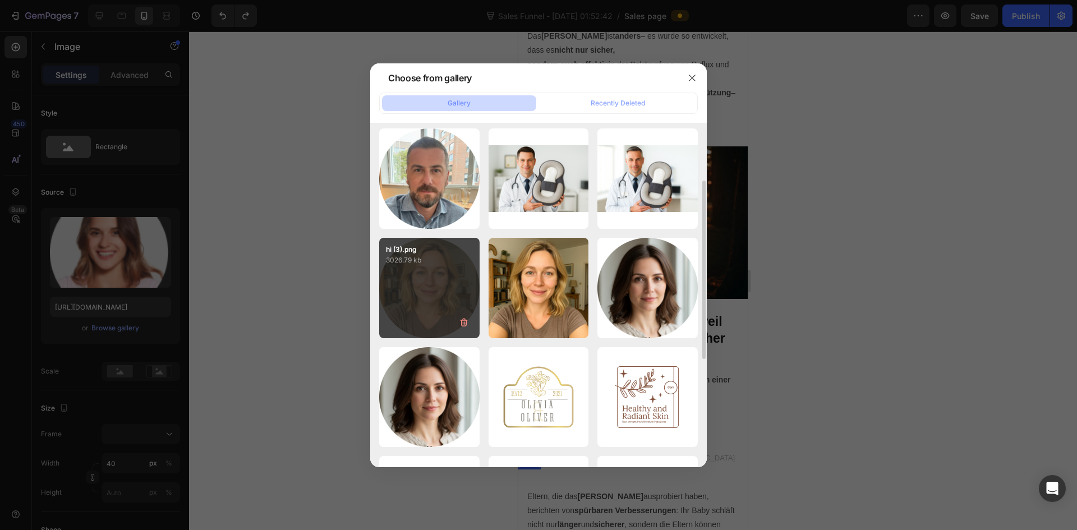
click at [437, 323] on div "hi (3).png 3026.79 kb" at bounding box center [429, 288] width 100 height 100
type input "[URL][DOMAIN_NAME]"
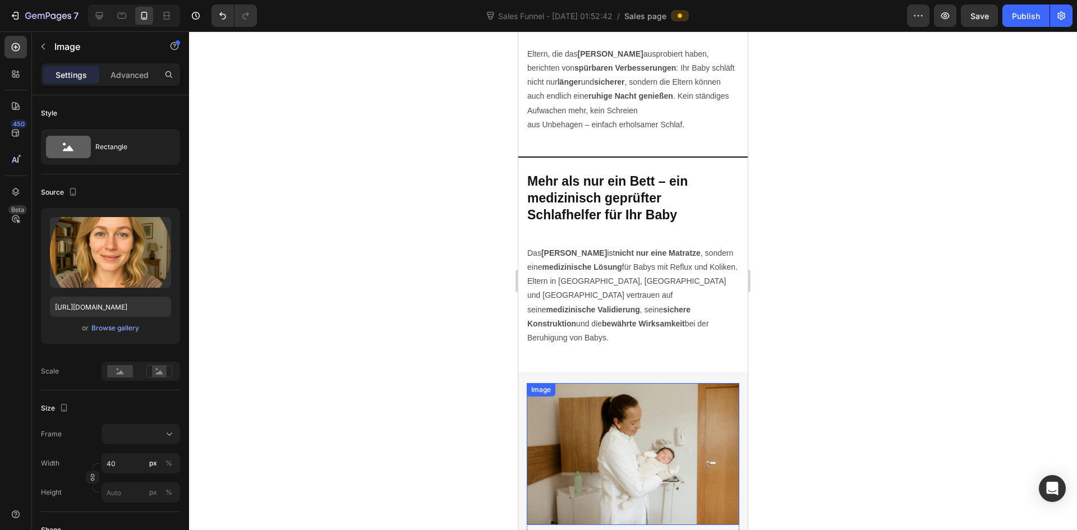
scroll to position [2356, 0]
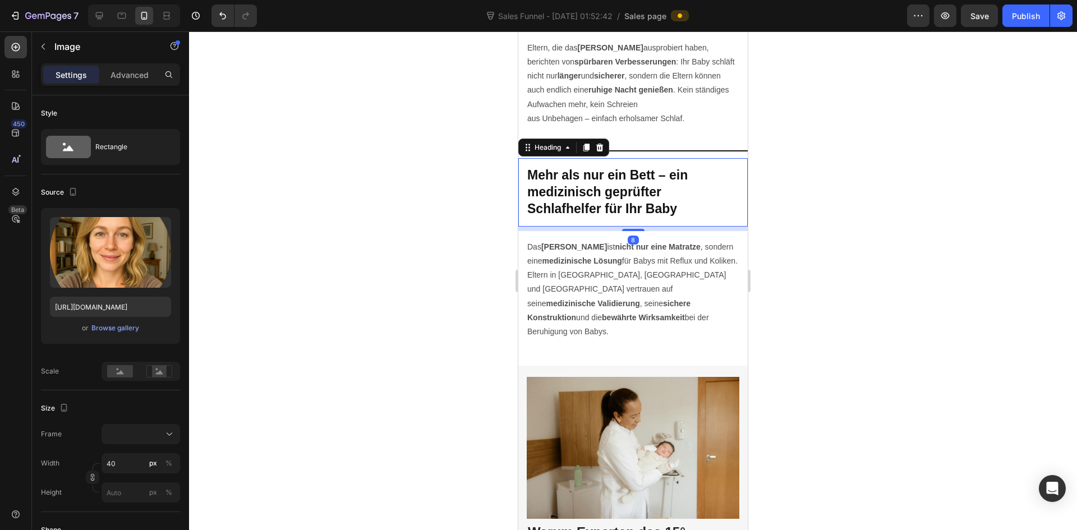
click at [638, 216] on strong "Schlafhelfer für Ihr Baby" at bounding box center [602, 208] width 150 height 15
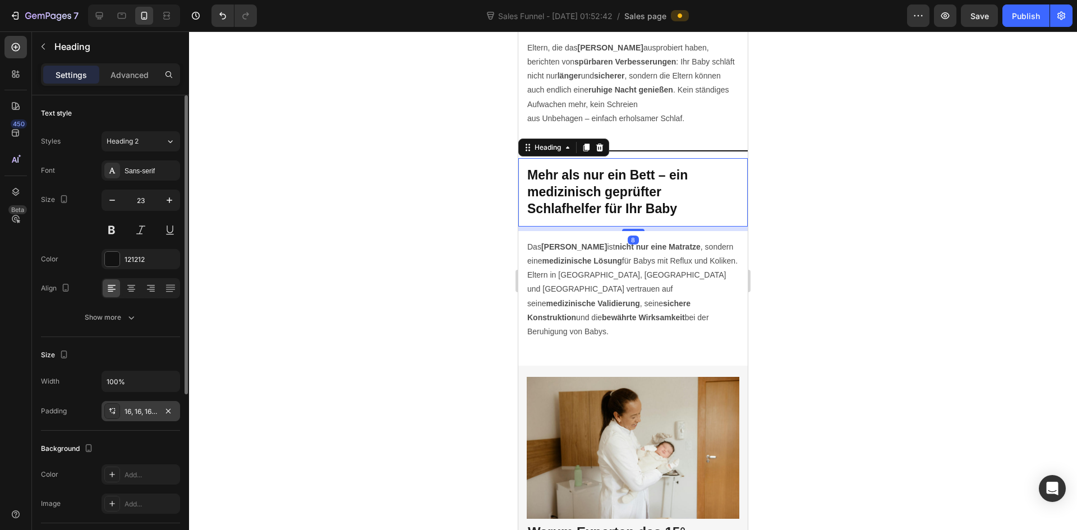
click at [139, 413] on div "16, 16, 16, 16" at bounding box center [141, 412] width 33 height 10
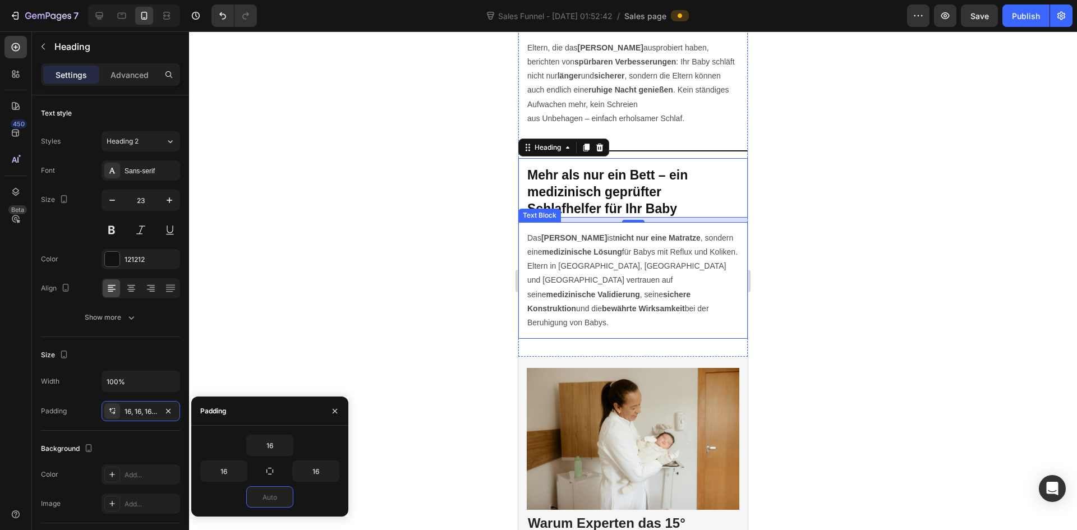
click at [818, 301] on div at bounding box center [633, 280] width 888 height 499
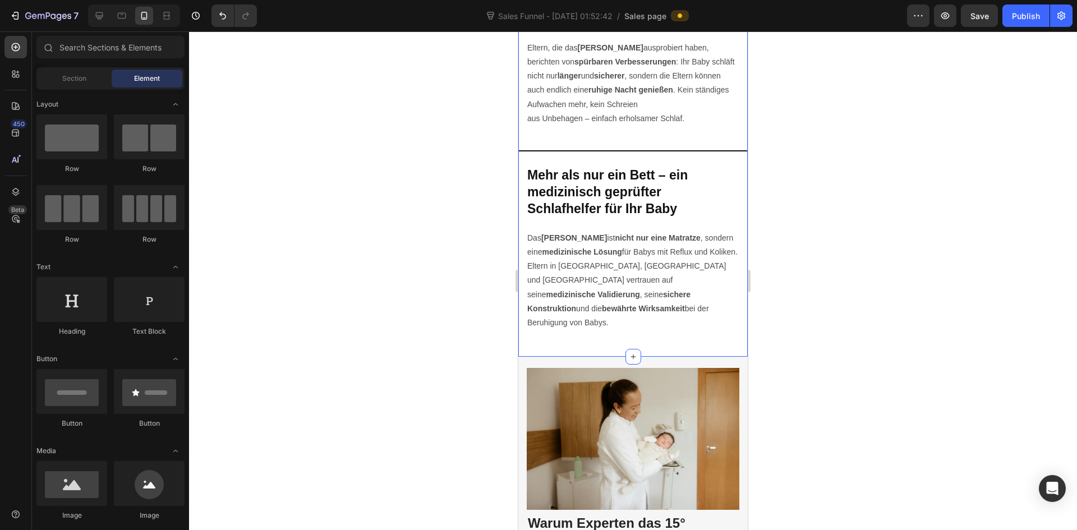
click at [659, 338] on div "Image ⁠⁠⁠⁠⁠⁠⁠ „Ich kann endlich schlafen, weil ich weiß, dass mein Baby sicher …" at bounding box center [632, 23] width 229 height 669
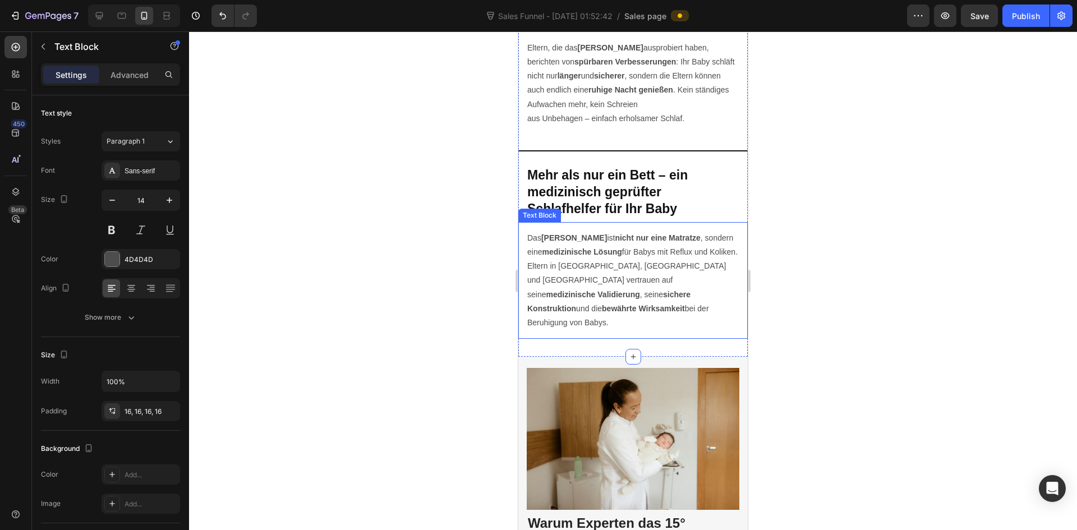
click at [597, 290] on strong "medizinische Validierung" at bounding box center [593, 294] width 94 height 9
click at [655, 342] on div "Image ⁠⁠⁠⁠⁠⁠⁠ „Ich kann endlich schlafen, weil ich weiß, dass mein Baby sicher …" at bounding box center [632, 23] width 229 height 669
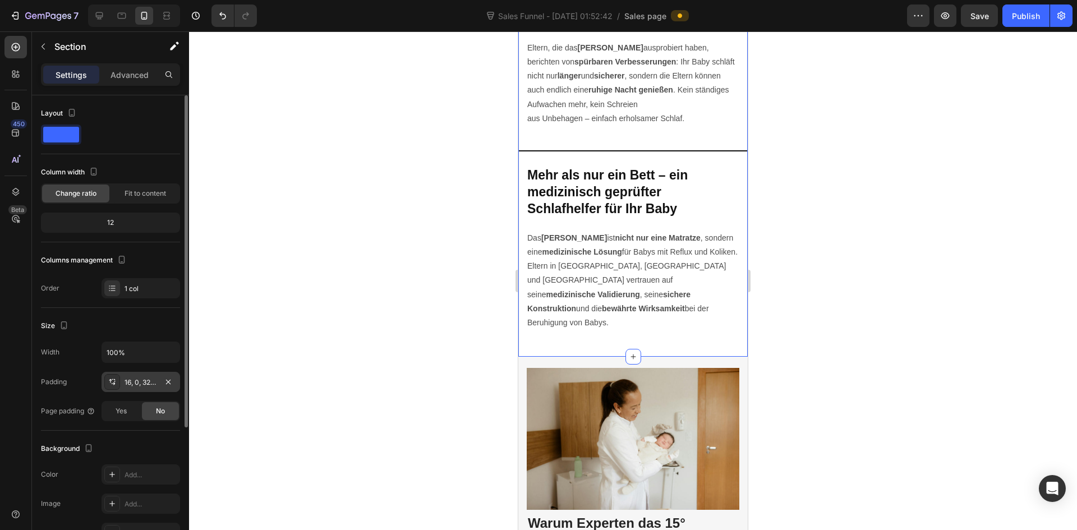
click at [139, 383] on div "16, 0, 32, 0" at bounding box center [141, 383] width 33 height 10
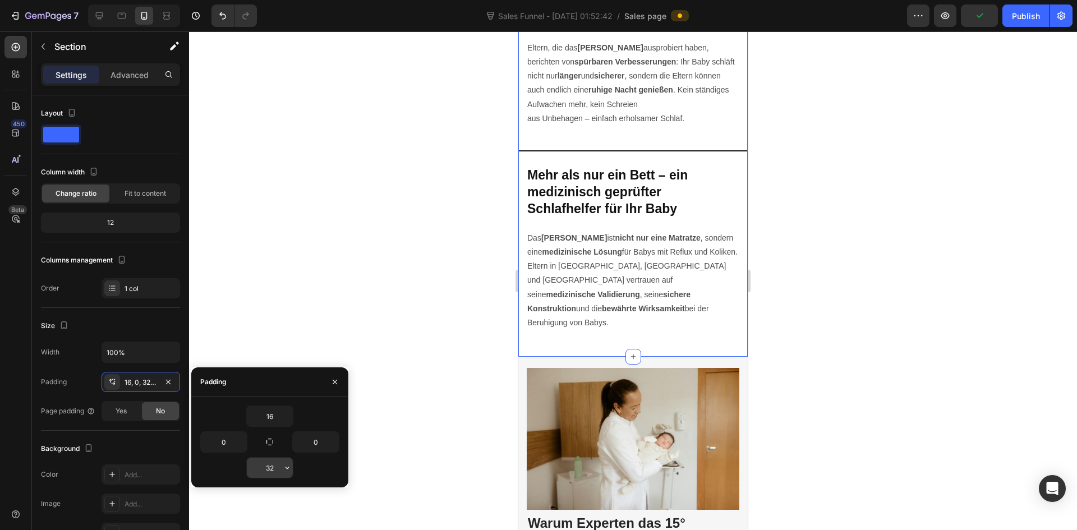
click at [278, 467] on input "32" at bounding box center [270, 468] width 46 height 20
type input "1"
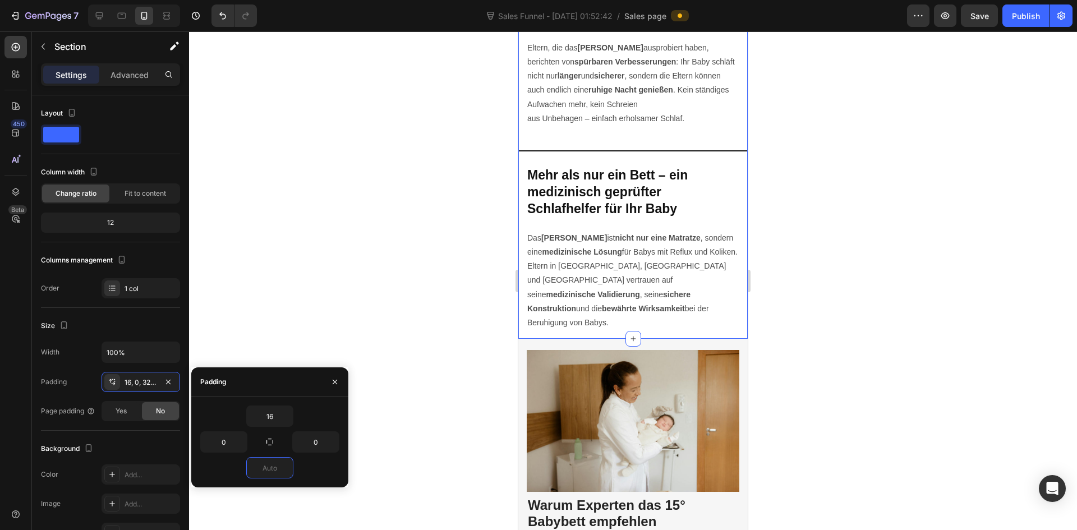
click at [792, 434] on div at bounding box center [633, 280] width 888 height 499
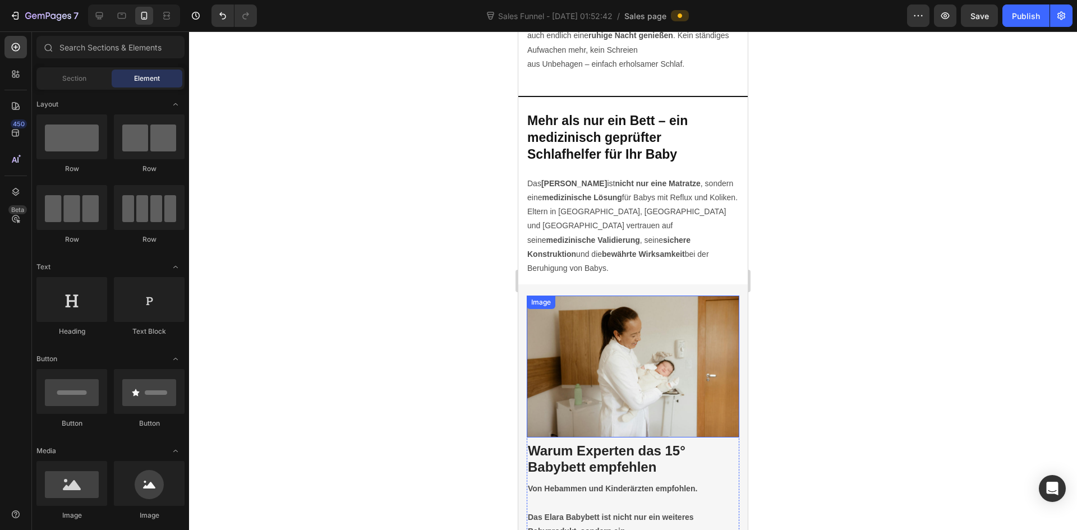
scroll to position [2412, 0]
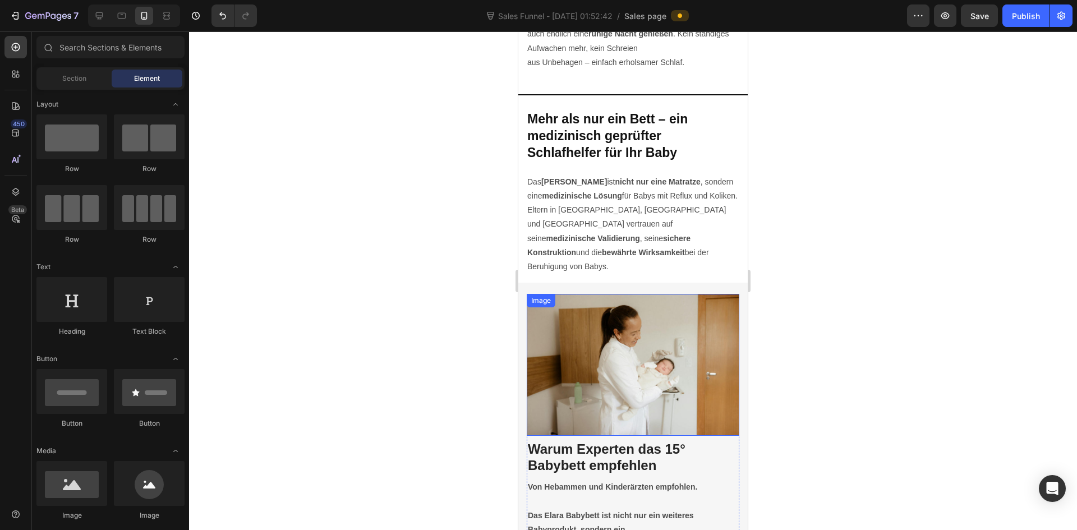
click at [634, 398] on img at bounding box center [633, 365] width 213 height 142
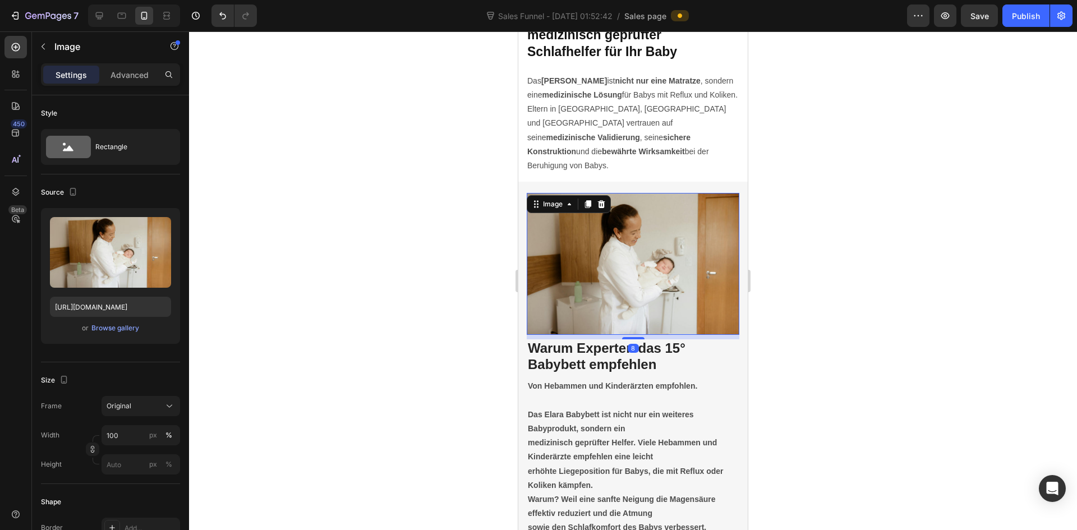
scroll to position [2524, 0]
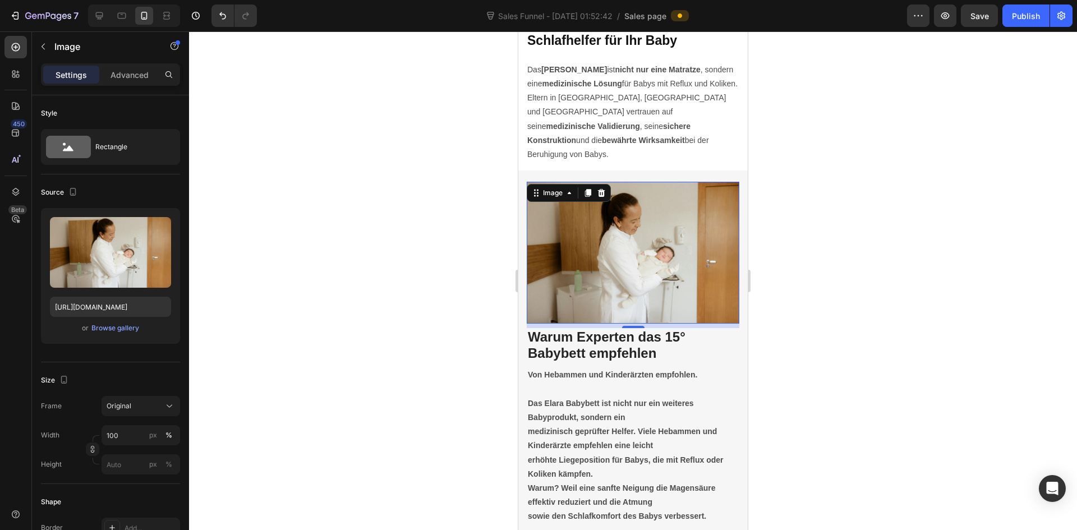
click at [869, 339] on div at bounding box center [633, 280] width 888 height 499
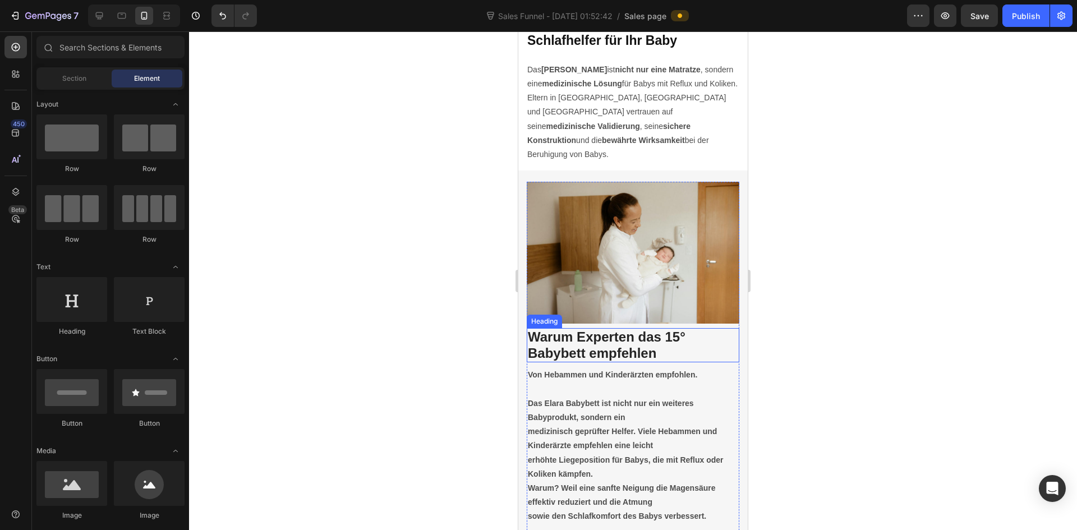
click at [578, 343] on strong "Warum Experten das 15° Babybett empfehlen" at bounding box center [607, 344] width 158 height 31
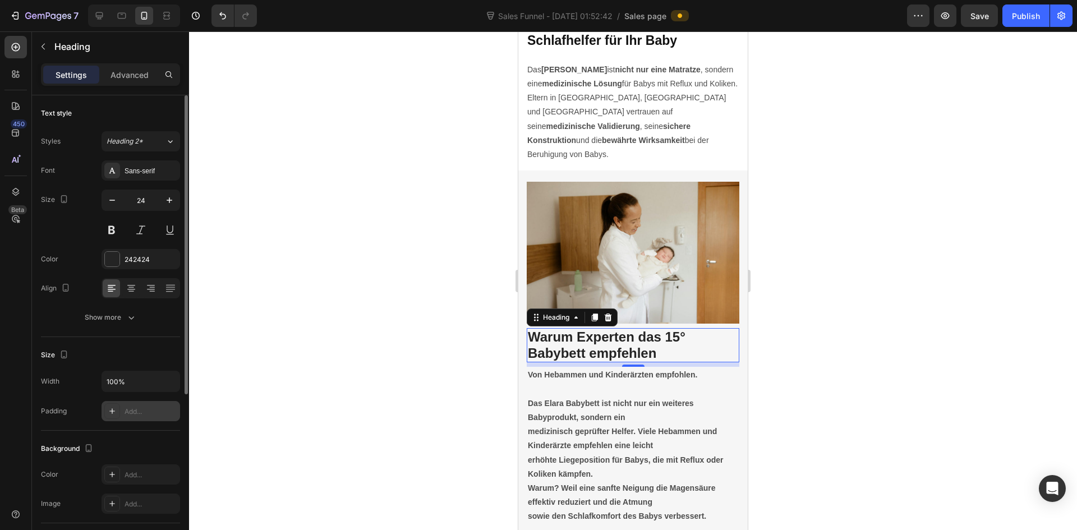
click at [134, 411] on div "Add..." at bounding box center [151, 412] width 53 height 10
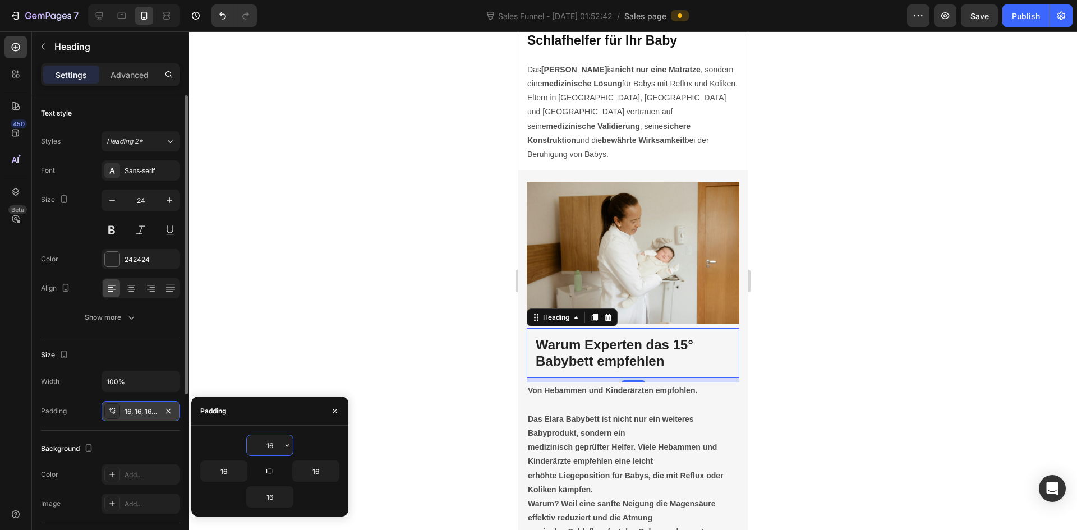
click at [765, 365] on div at bounding box center [633, 280] width 888 height 499
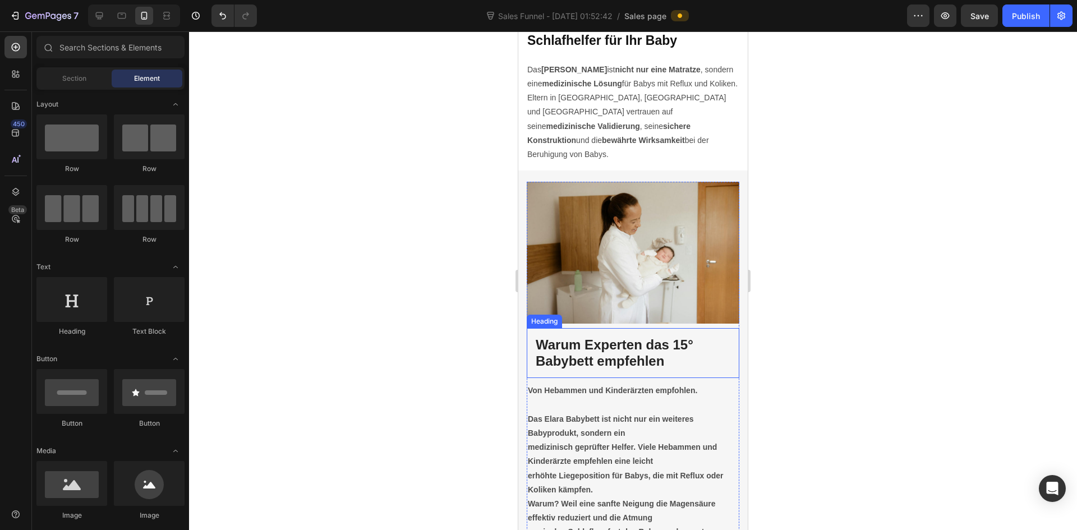
click at [627, 363] on h2 "Warum Experten das 15° Babybett empfehlen" at bounding box center [633, 353] width 213 height 50
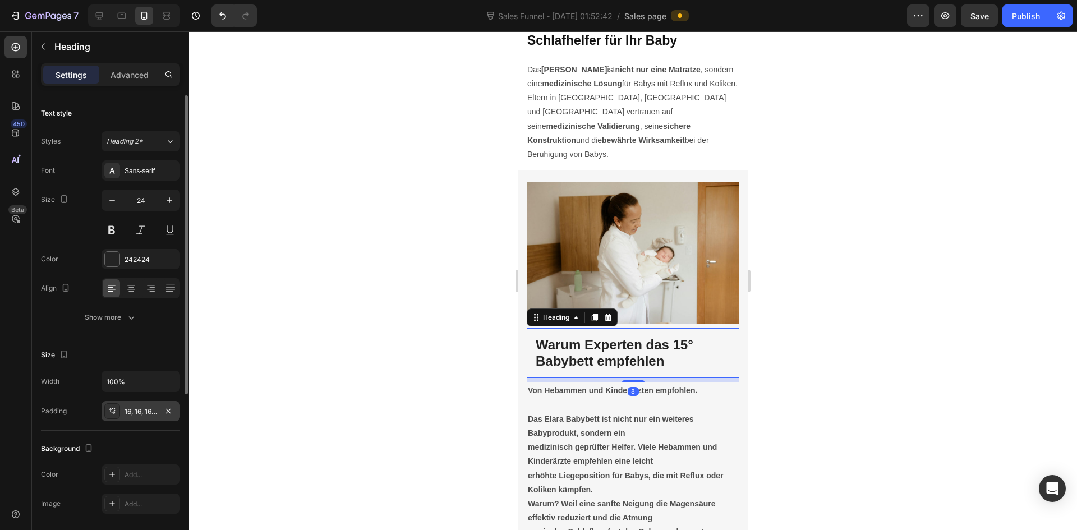
click at [140, 411] on div "16, 16, 16, 16" at bounding box center [141, 412] width 33 height 10
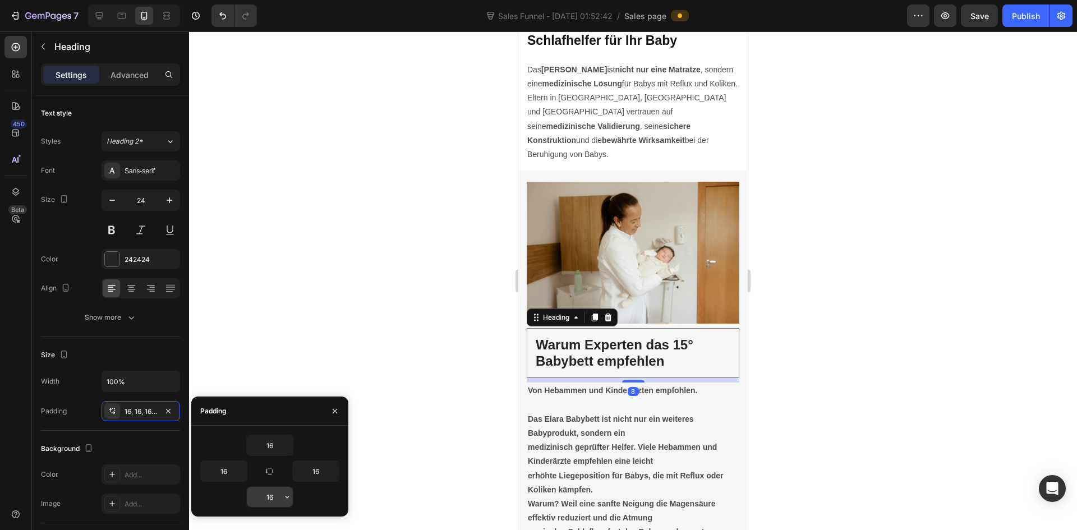
drag, startPoint x: 282, startPoint y: 494, endPoint x: 256, endPoint y: 498, distance: 26.7
click at [256, 498] on div "16" at bounding box center [270, 497] width 46 height 20
click at [266, 497] on input "16" at bounding box center [270, 497] width 46 height 20
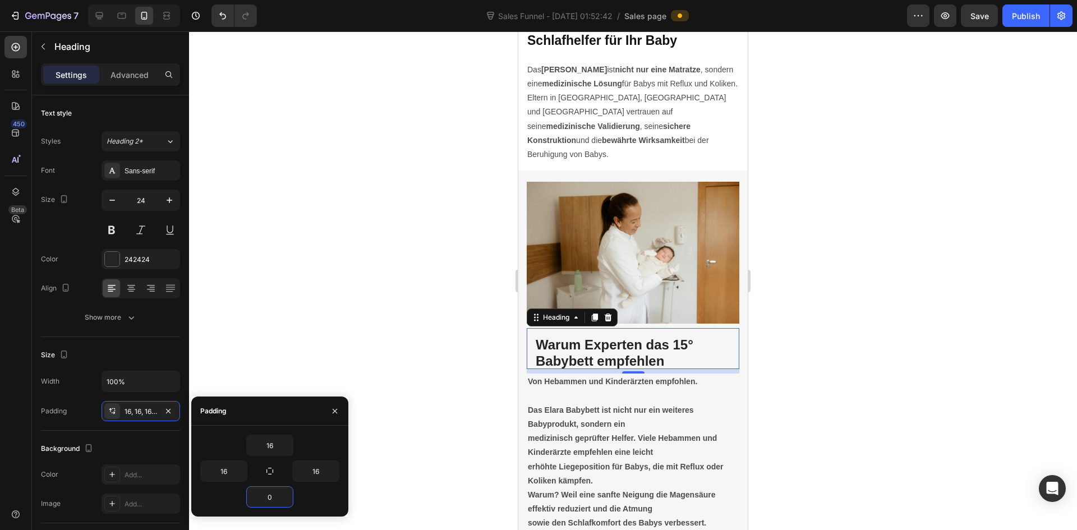
click at [906, 445] on div at bounding box center [633, 280] width 888 height 499
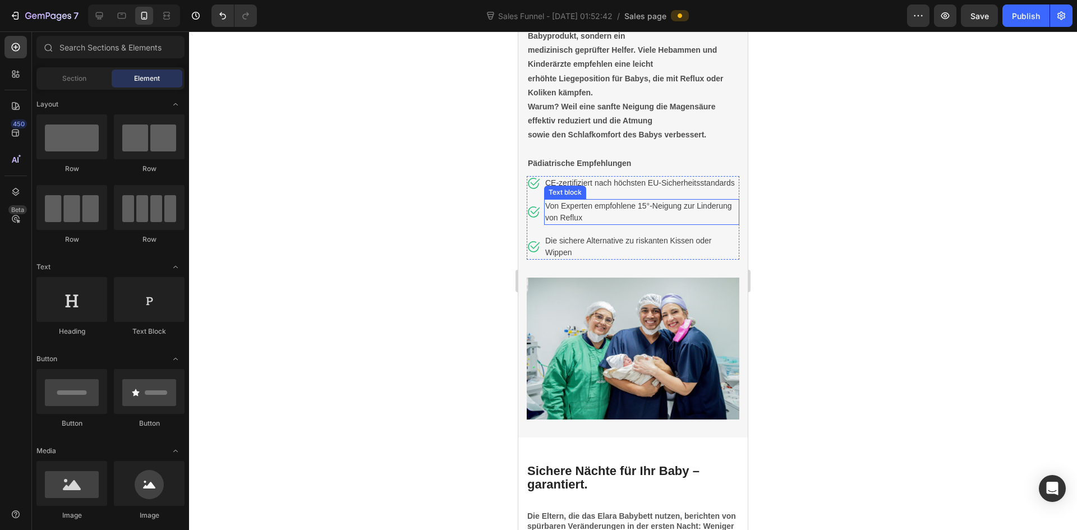
scroll to position [2917, 0]
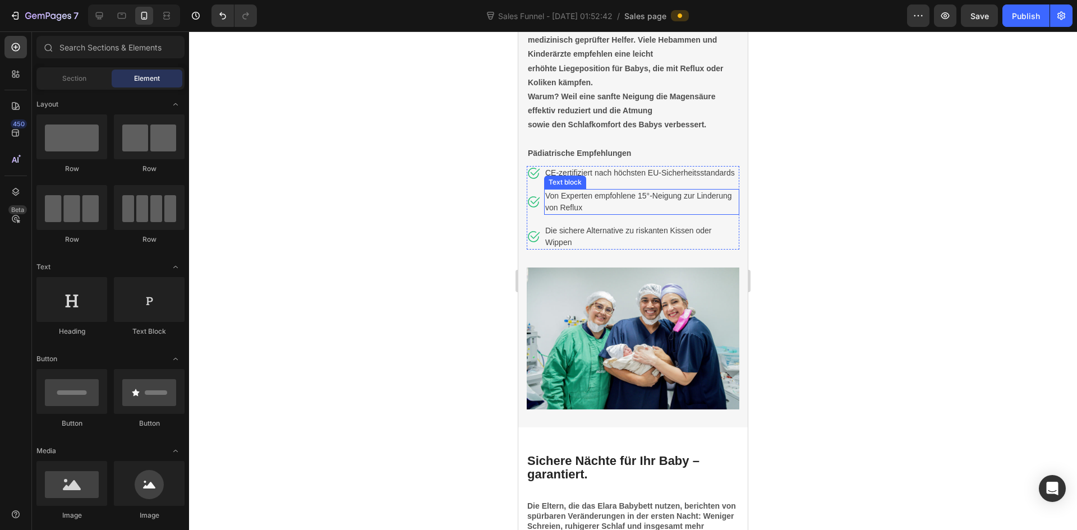
click at [643, 199] on p "Von Experten empfohlene 15°-Neigung zur Linderung von Reflux" at bounding box center [641, 202] width 193 height 24
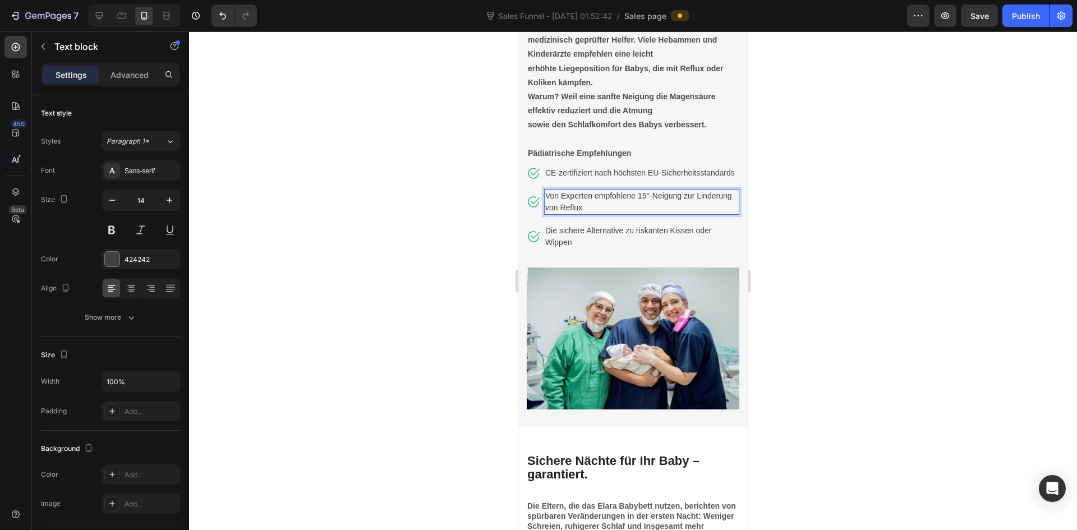
click at [653, 204] on p "Von Experten empfohlene 15°-Neigung zur Linderung von Reflux" at bounding box center [641, 202] width 193 height 24
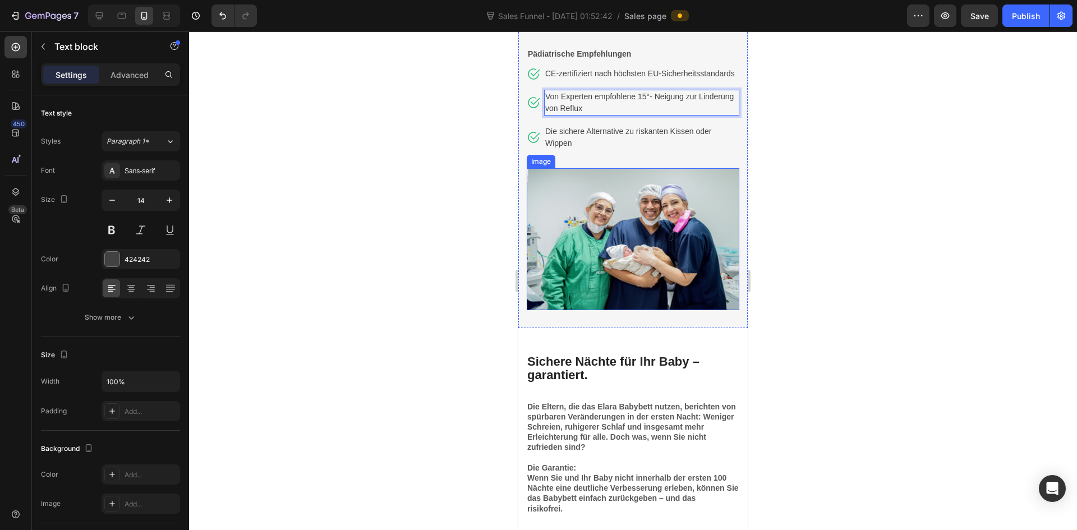
scroll to position [3029, 0]
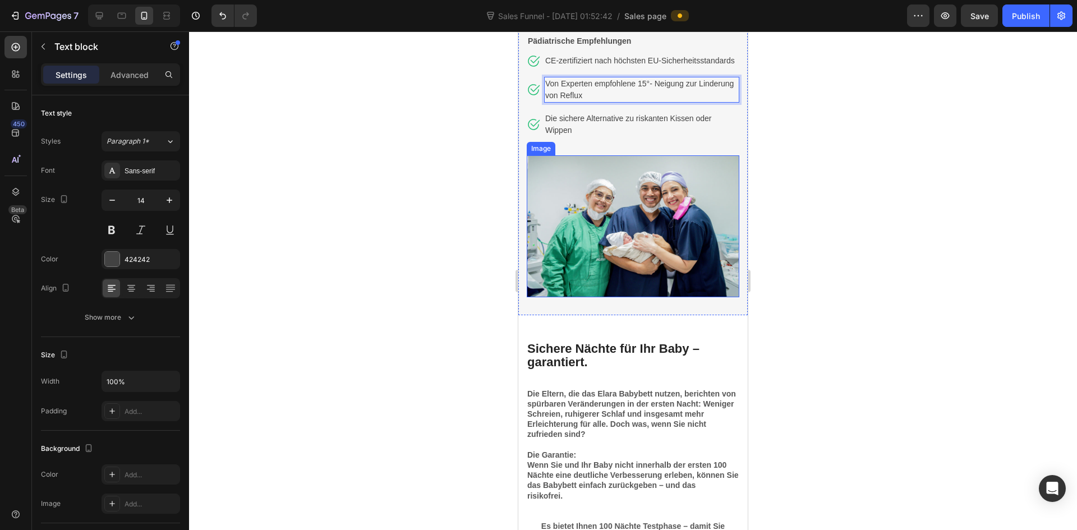
click at [653, 253] on img at bounding box center [633, 226] width 213 height 142
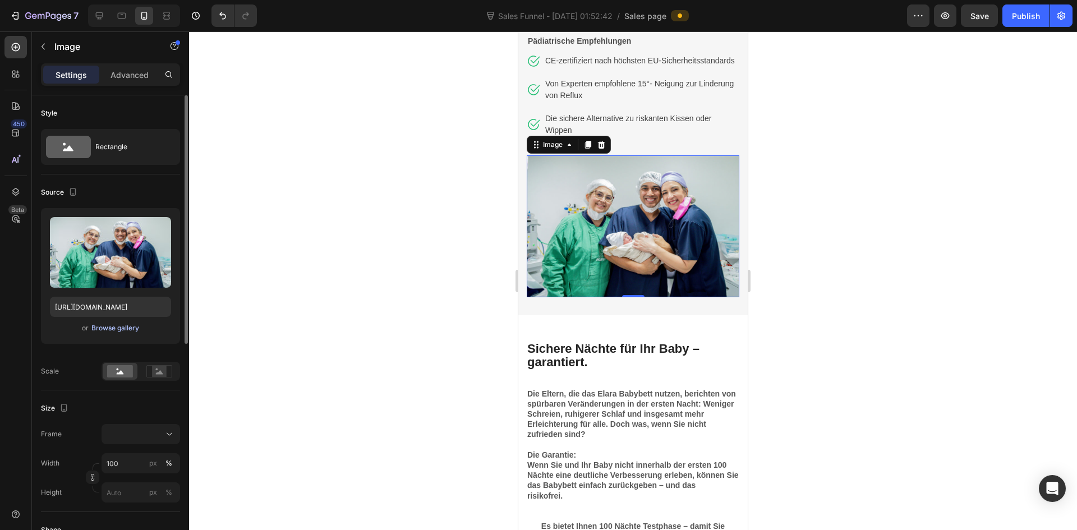
click at [103, 332] on div "Browse gallery" at bounding box center [115, 328] width 48 height 10
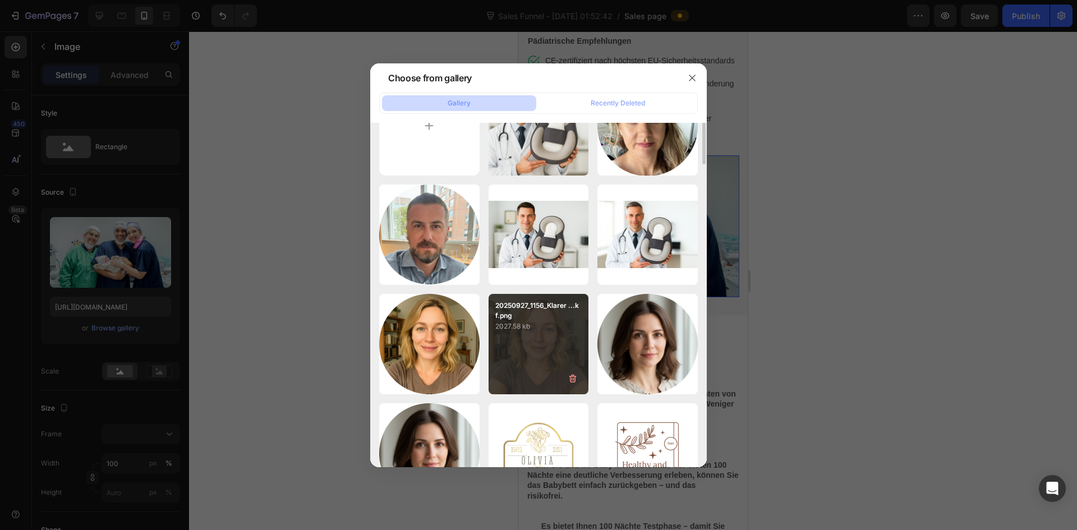
scroll to position [0, 0]
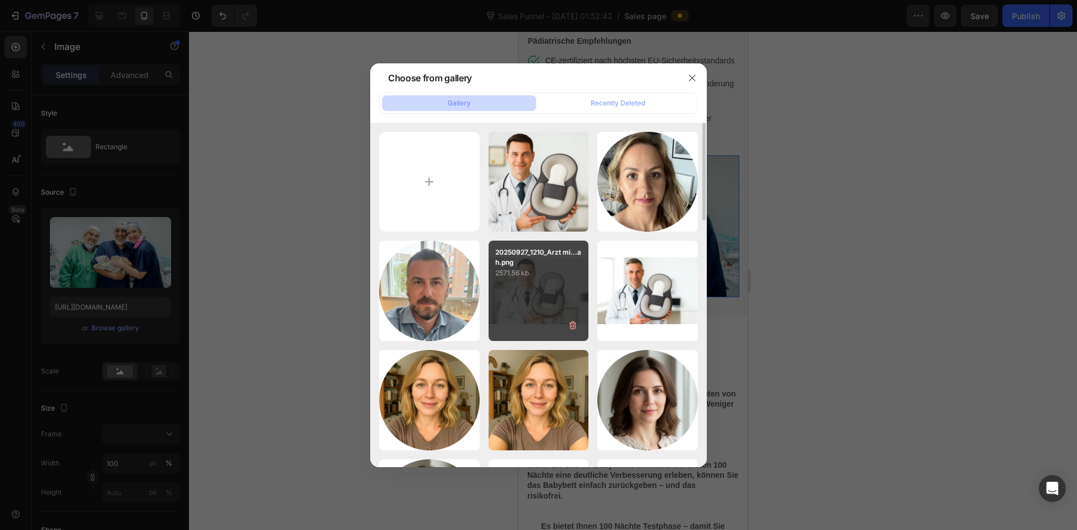
click at [542, 305] on div "20250927_1210_Arzt mi...ah.png 2571.56 kb" at bounding box center [539, 291] width 100 height 100
type input "[URL][DOMAIN_NAME]"
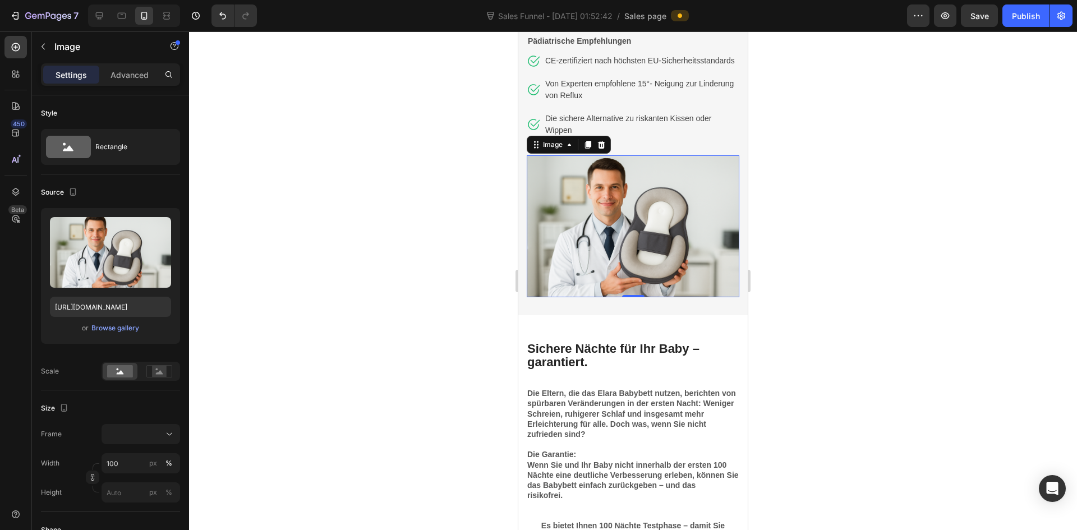
click at [854, 327] on div at bounding box center [633, 280] width 888 height 499
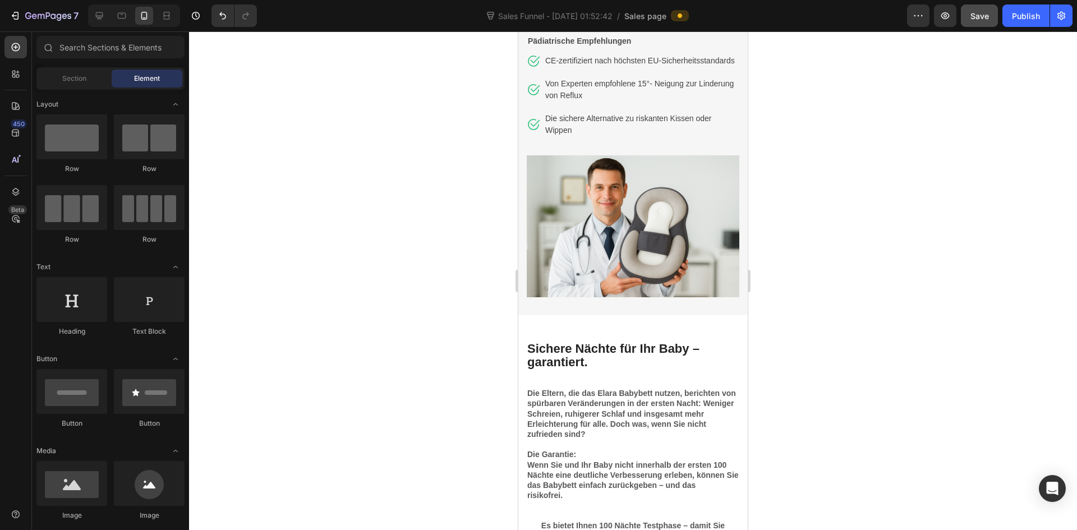
click at [983, 22] on button "Save" at bounding box center [979, 15] width 37 height 22
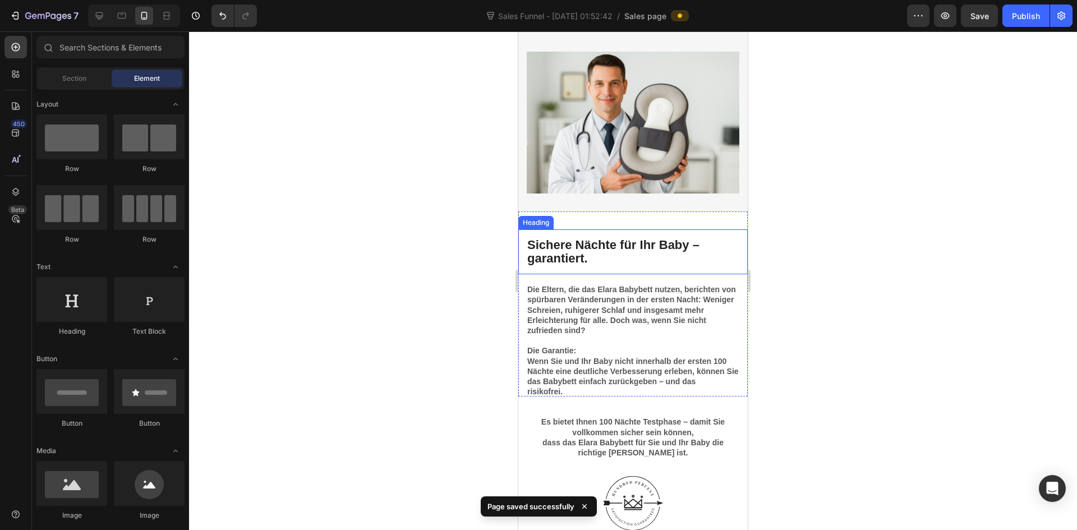
scroll to position [3141, 0]
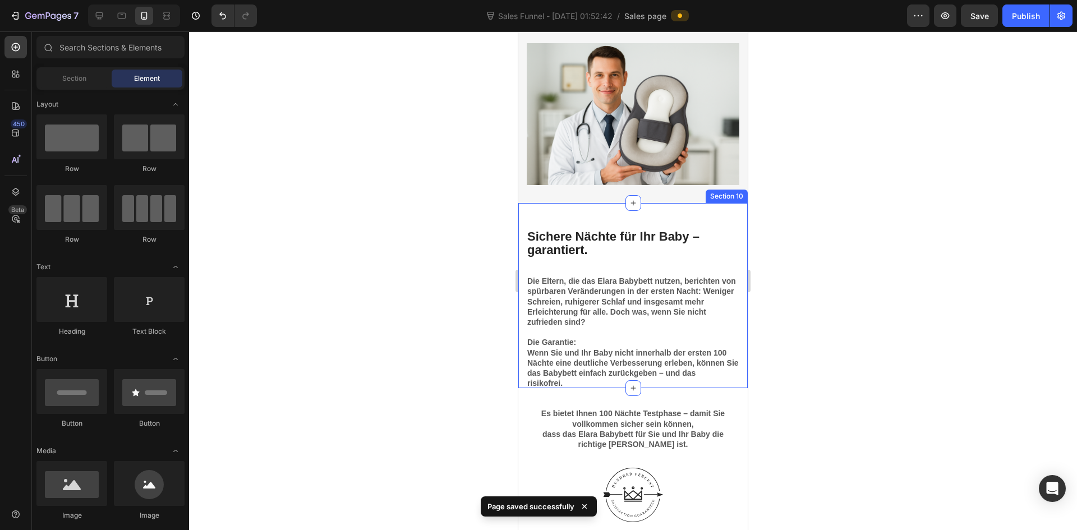
click at [665, 212] on div "Sichere Nächte für Ihr Baby – garantiert. Heading Die Eltern, die das Elara Bab…" at bounding box center [632, 296] width 229 height 186
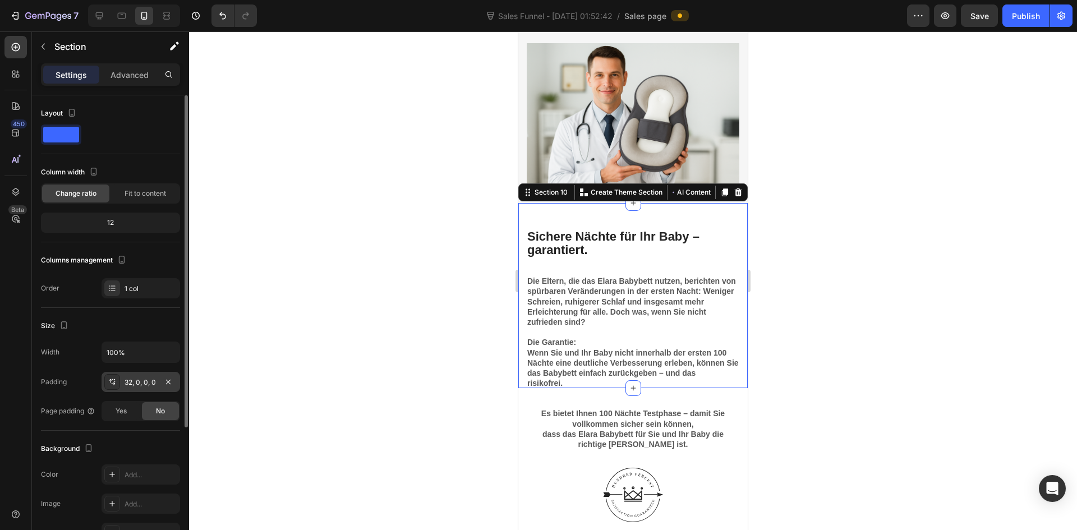
click at [142, 379] on div "32, 0, 0, 0" at bounding box center [141, 383] width 33 height 10
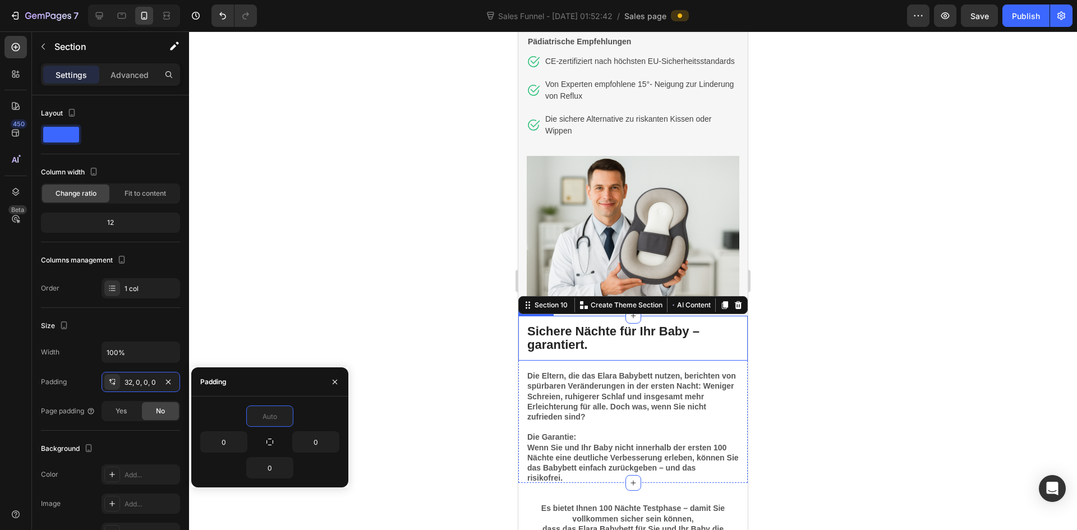
scroll to position [3029, 0]
type input "16"
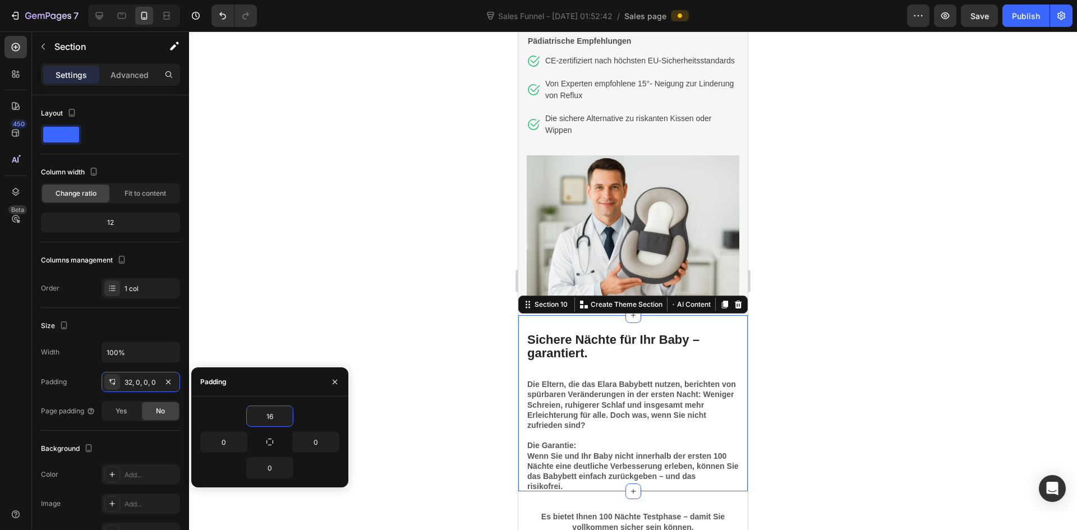
click at [904, 440] on div at bounding box center [633, 280] width 888 height 499
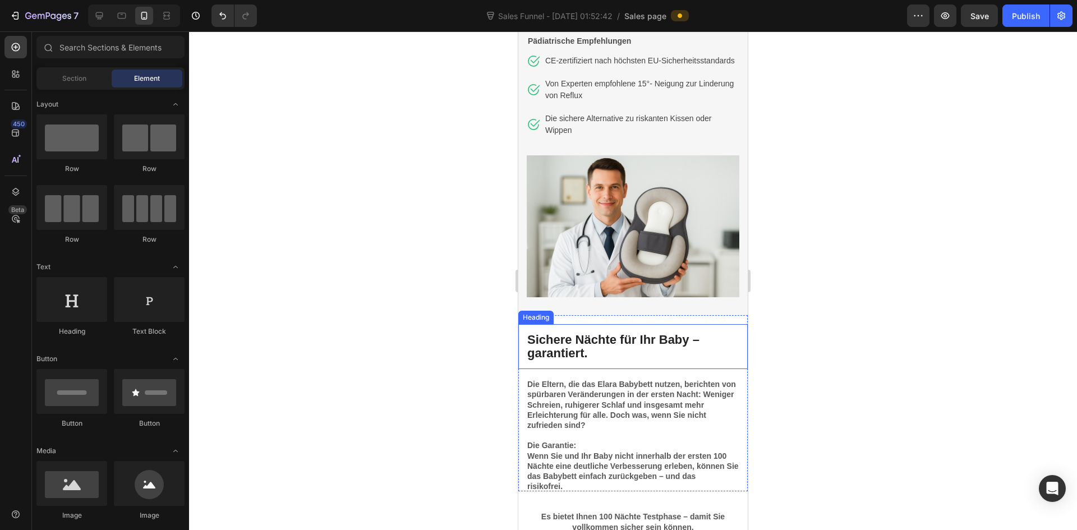
click at [655, 353] on h2 "Sichere Nächte für Ihr Baby – garantiert." at bounding box center [632, 346] width 229 height 45
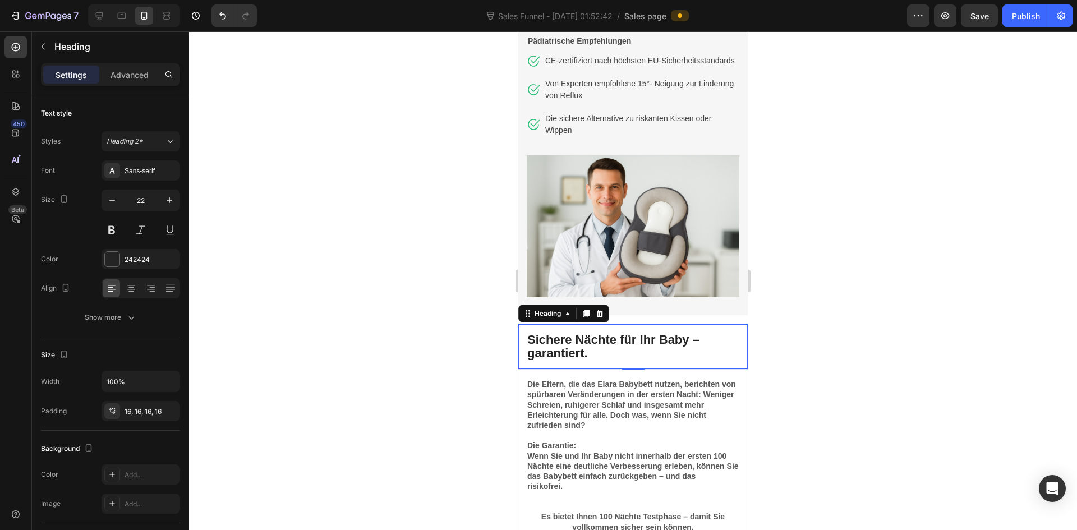
click at [851, 365] on div at bounding box center [633, 280] width 888 height 499
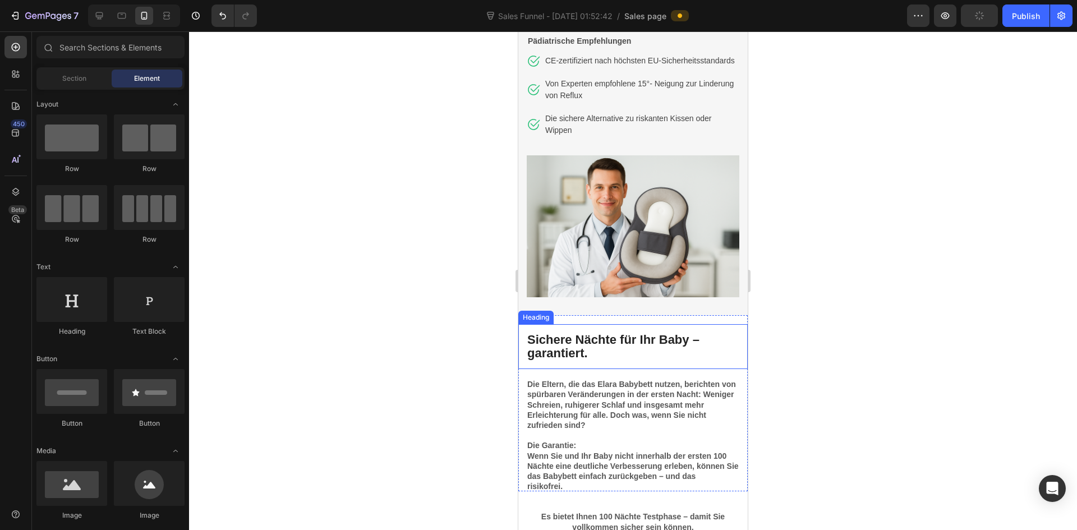
click at [629, 348] on h2 "Sichere Nächte für Ihr Baby – garantiert." at bounding box center [632, 346] width 229 height 45
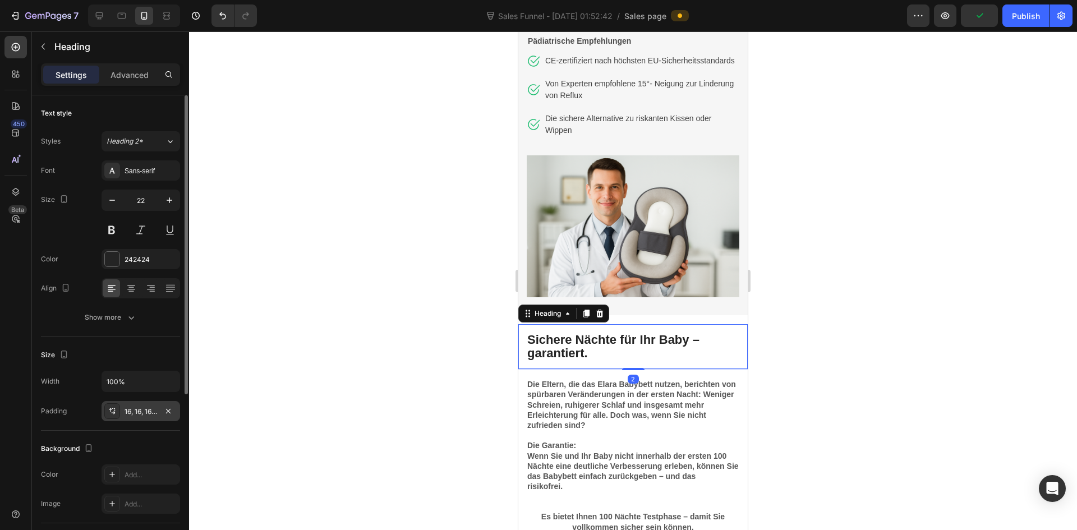
click at [145, 413] on div "16, 16, 16, 16" at bounding box center [141, 412] width 33 height 10
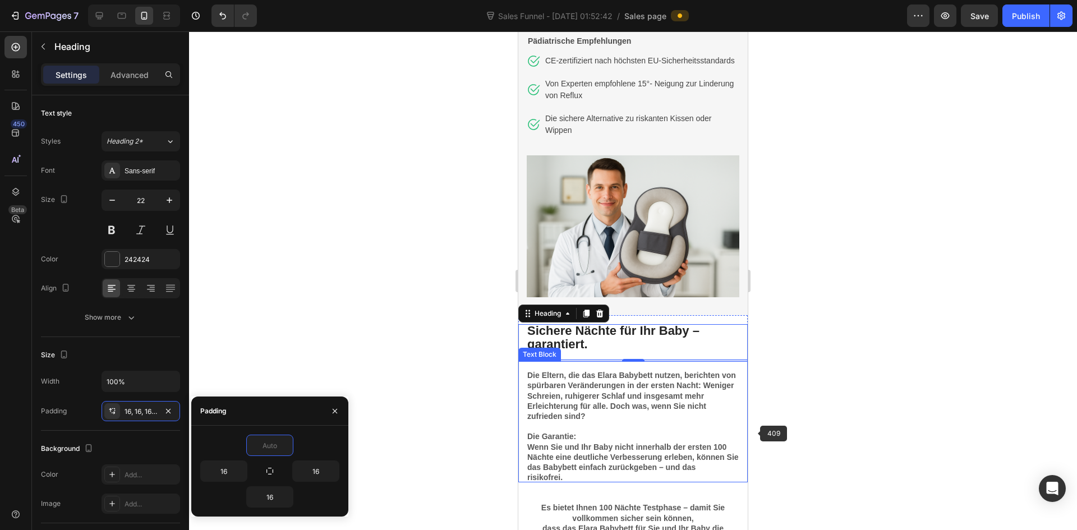
click at [893, 417] on div at bounding box center [633, 280] width 888 height 499
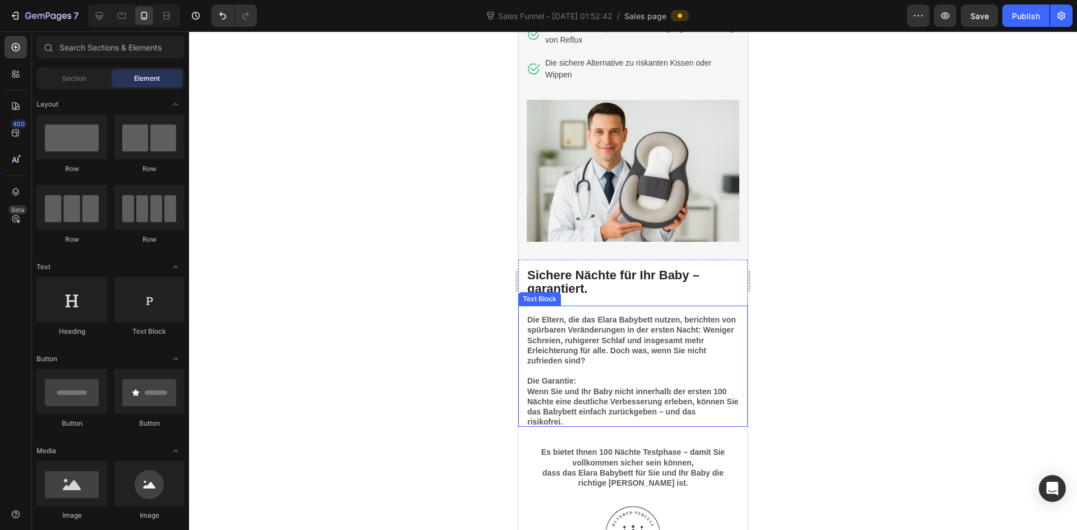
scroll to position [3085, 0]
click at [836, 388] on div at bounding box center [633, 280] width 888 height 499
click at [676, 341] on strong "Die Eltern, die das Elara Babybett nutzen, berichten von spürbaren Veränderunge…" at bounding box center [631, 340] width 209 height 50
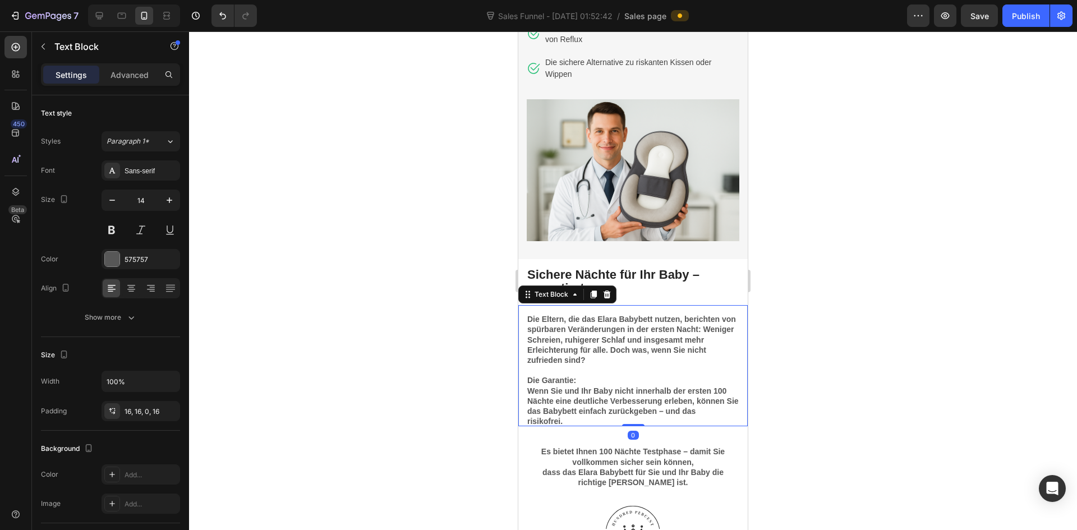
click at [936, 408] on div at bounding box center [633, 280] width 888 height 499
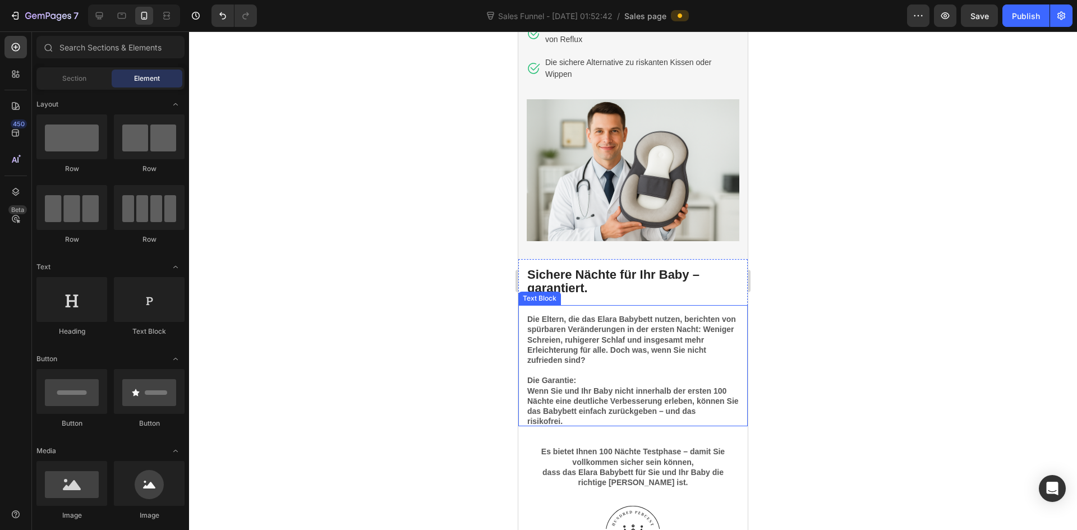
click at [834, 315] on div at bounding box center [633, 280] width 888 height 499
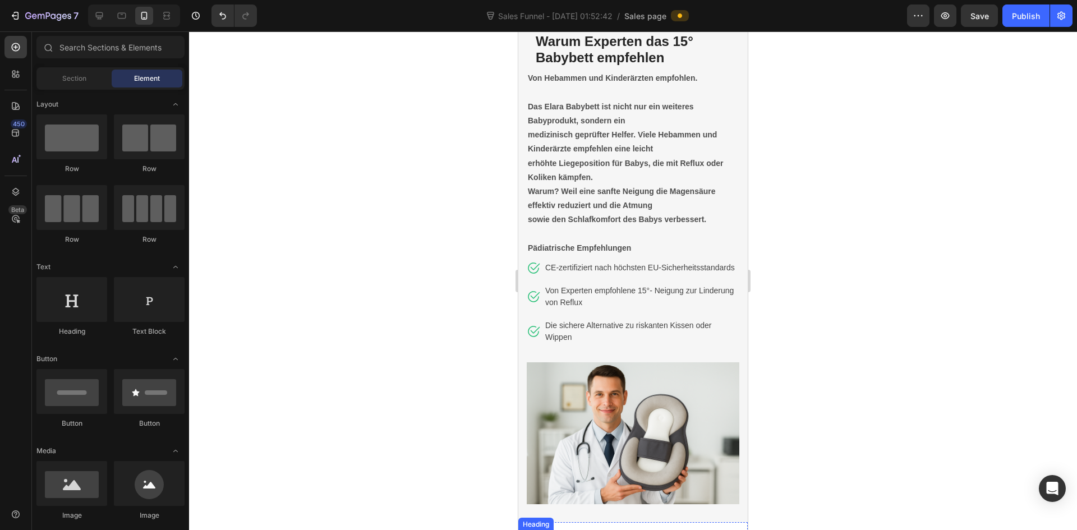
scroll to position [2580, 0]
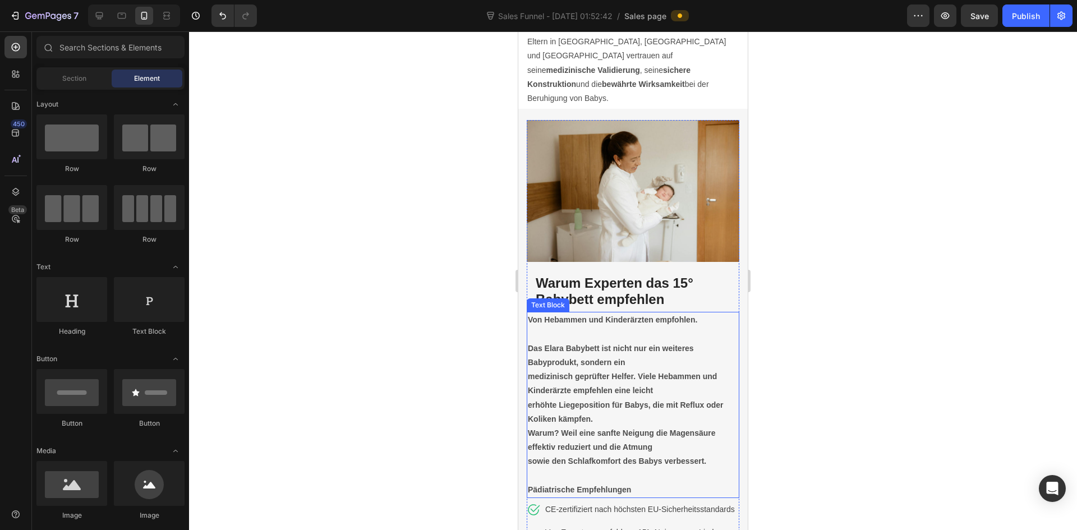
click at [659, 315] on strong "Von Hebammen und Kinderärzten empfohlen." at bounding box center [612, 319] width 169 height 9
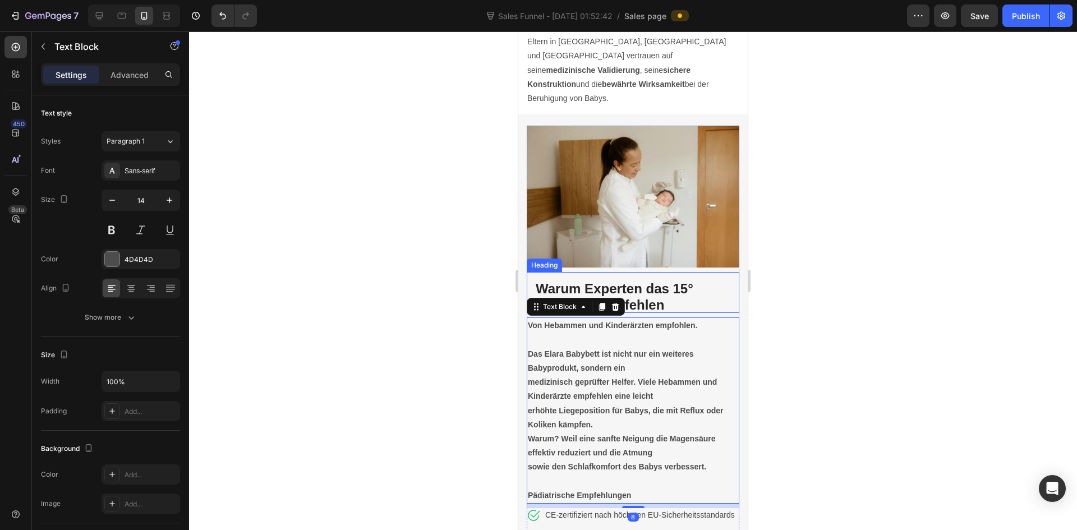
click at [664, 298] on strong "Warum Experten das 15° Babybett empfehlen" at bounding box center [615, 296] width 158 height 31
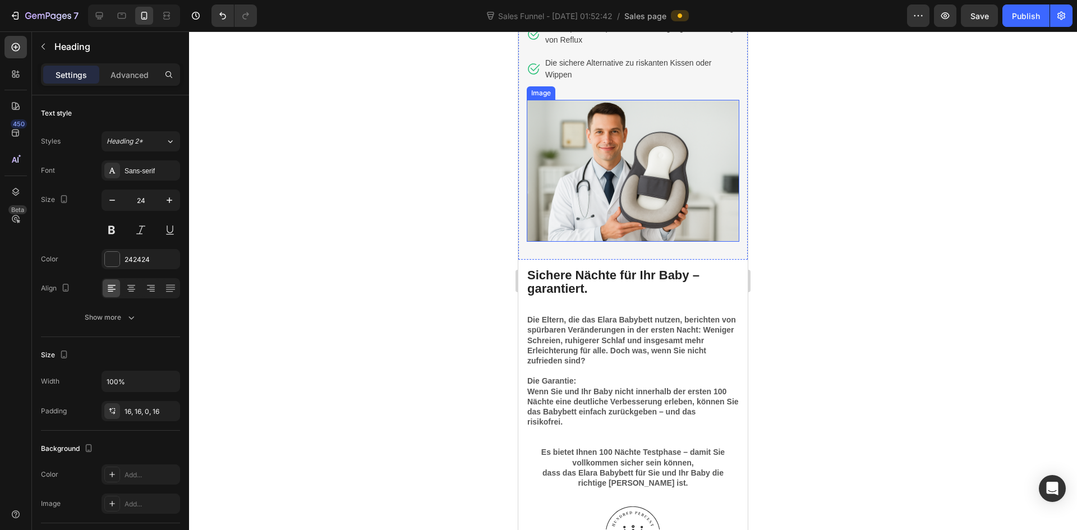
scroll to position [3085, 0]
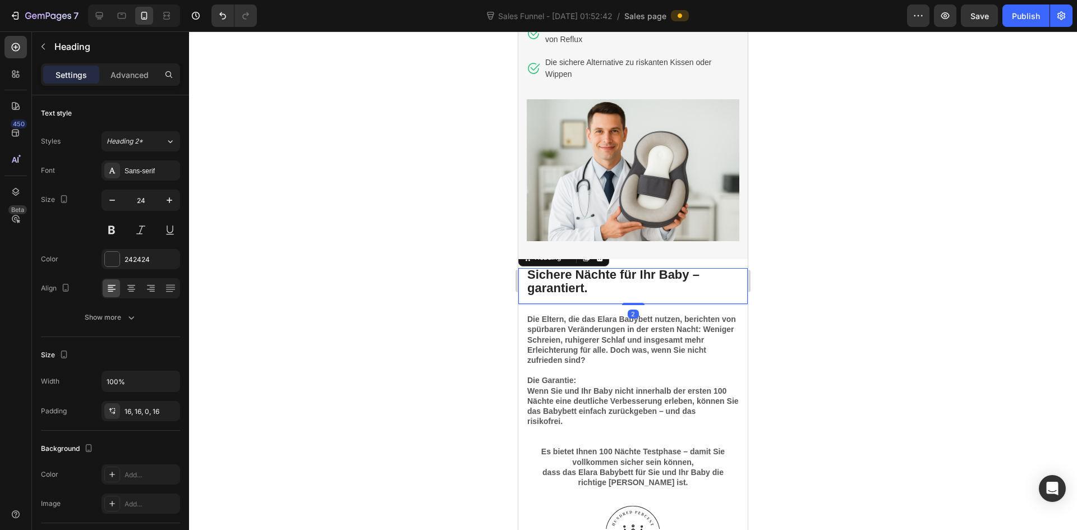
click at [641, 294] on h2 "Sichere Nächte für Ihr Baby – garantiert." at bounding box center [632, 286] width 229 height 36
click at [629, 321] on strong "Die Eltern, die das Elara Babybett nutzen, berichten von spürbaren Veränderunge…" at bounding box center [631, 340] width 209 height 50
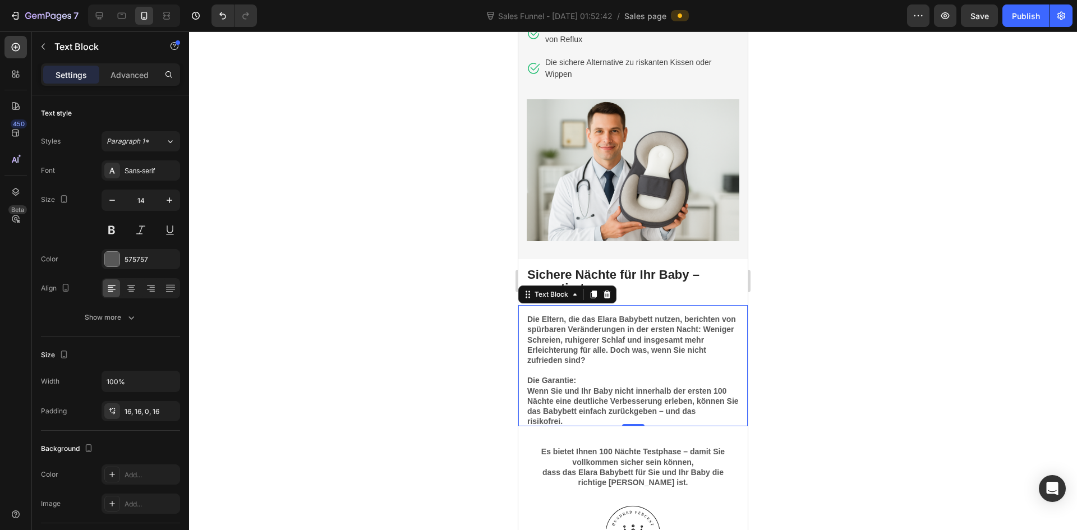
click at [527, 320] on strong "Die Eltern, die das Elara Babybett nutzen, berichten von spürbaren Veränderunge…" at bounding box center [631, 340] width 209 height 50
click at [540, 313] on div "Die Eltern, die das Elara Babybett nutzen, berichten von spürbaren Veränderunge…" at bounding box center [632, 365] width 229 height 121
click at [529, 309] on div "Die Eltern, die das Elara Babybett nutzen, berichten von spürbaren Veränderunge…" at bounding box center [632, 365] width 229 height 121
click at [152, 403] on div "16, 16, 0, 16" at bounding box center [141, 411] width 79 height 20
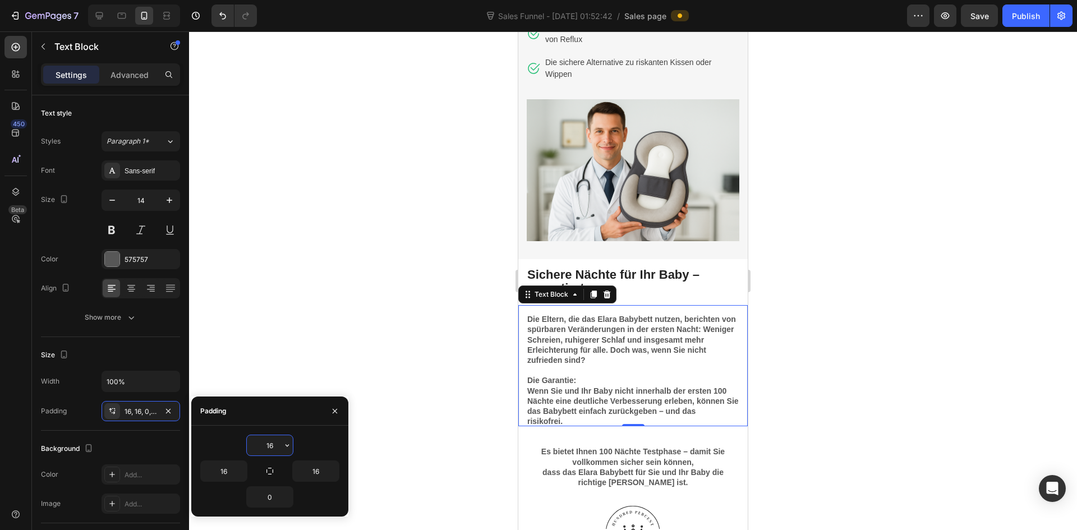
click at [266, 439] on input "16" at bounding box center [270, 445] width 46 height 20
type input "8"
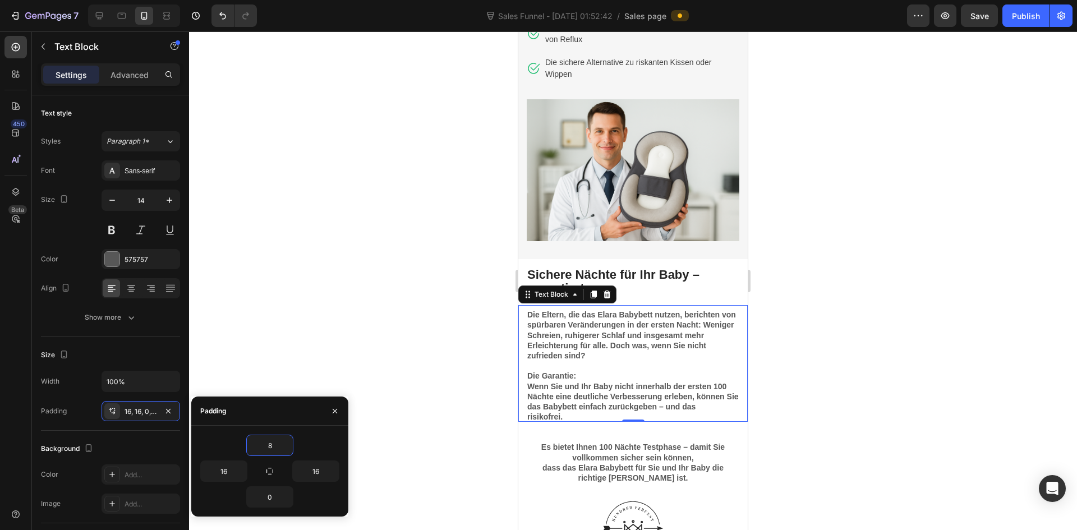
click at [463, 411] on div at bounding box center [633, 280] width 888 height 499
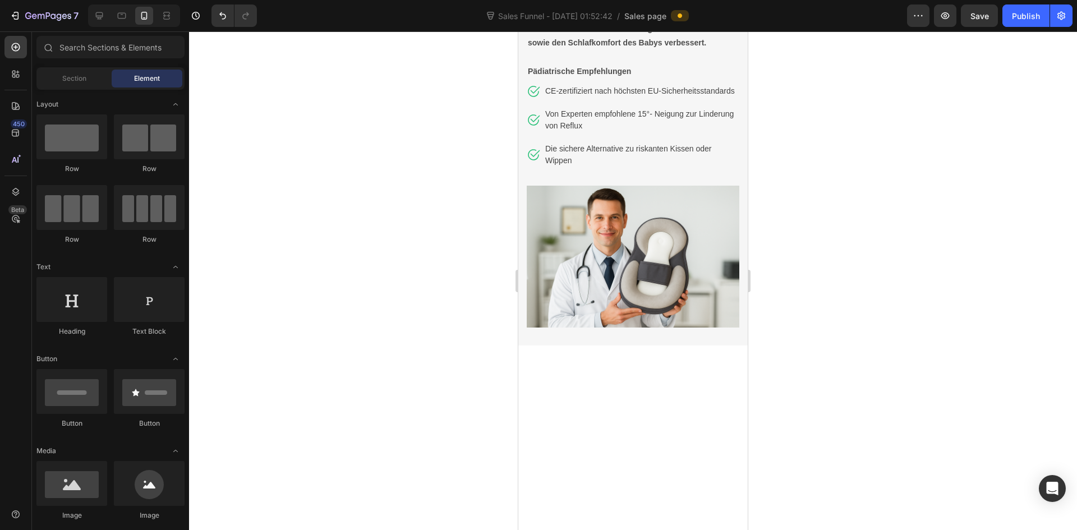
scroll to position [3029, 0]
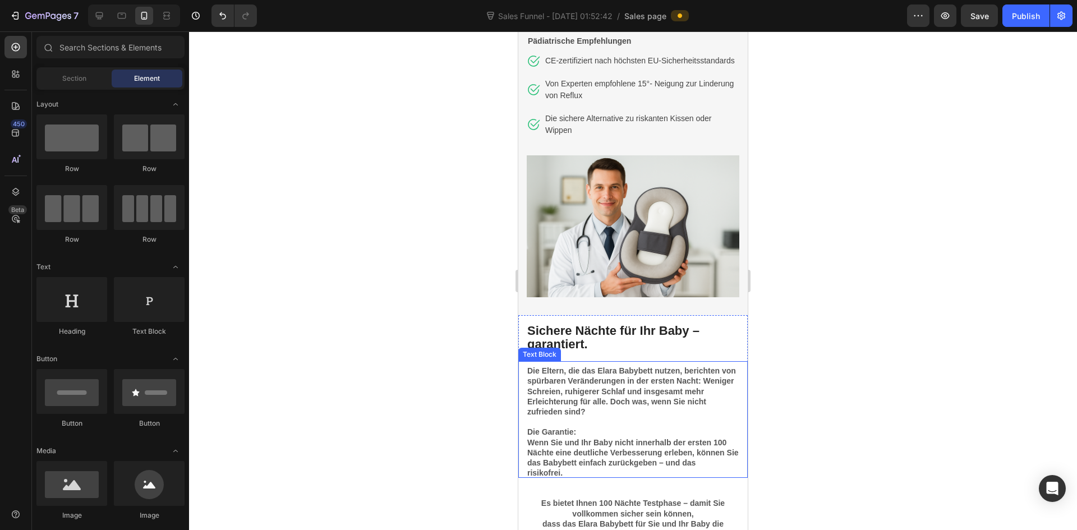
click at [619, 367] on strong "Die Eltern, die das Elara Babybett nutzen, berichten von spürbaren Veränderunge…" at bounding box center [631, 391] width 209 height 50
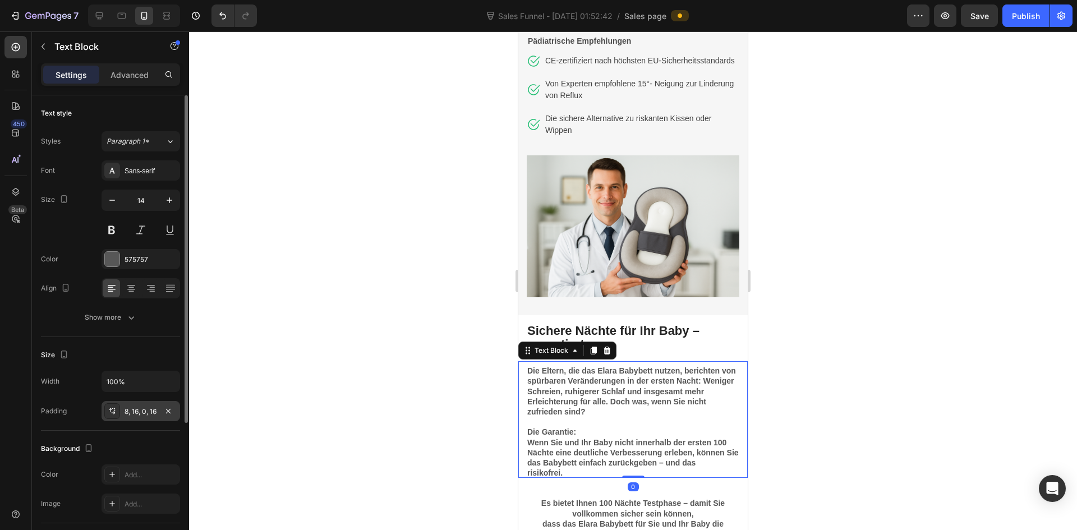
click at [146, 410] on div "8, 16, 0, 16" at bounding box center [141, 412] width 33 height 10
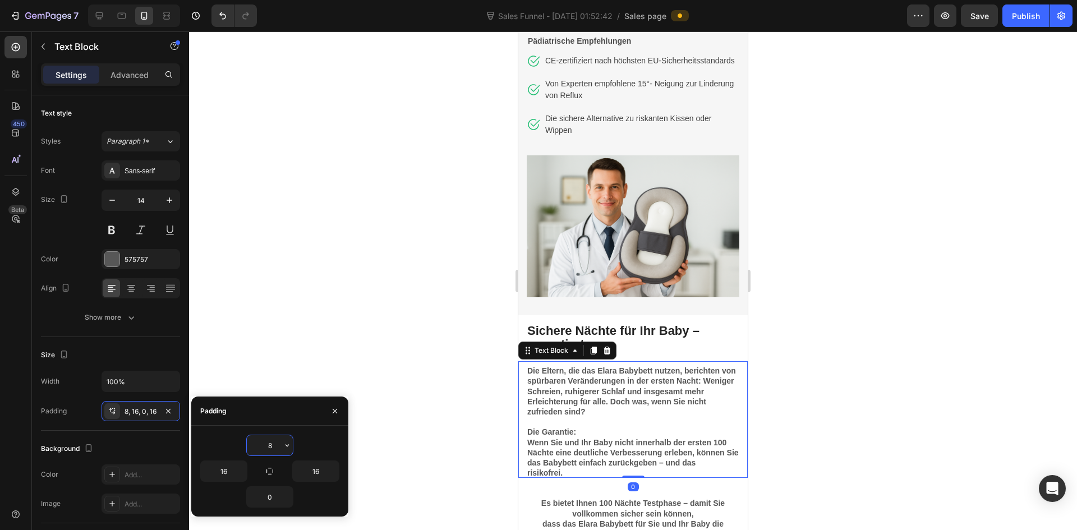
click at [278, 441] on input "8" at bounding box center [270, 445] width 46 height 20
type input "4"
click at [830, 476] on div at bounding box center [633, 280] width 888 height 499
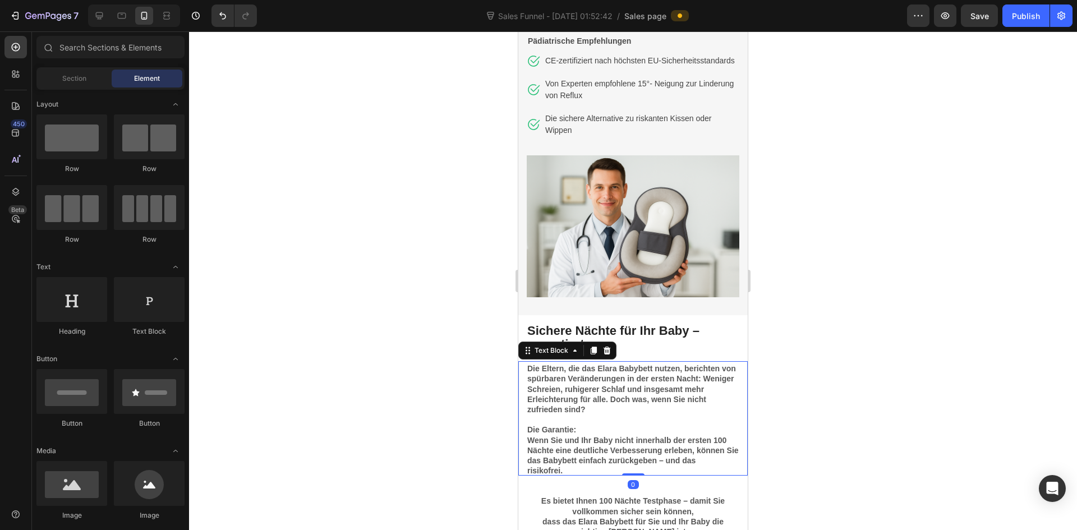
click at [637, 412] on p "Die Eltern, die das Elara Babybett nutzen, berichten von spürbaren Veränderunge…" at bounding box center [632, 388] width 211 height 51
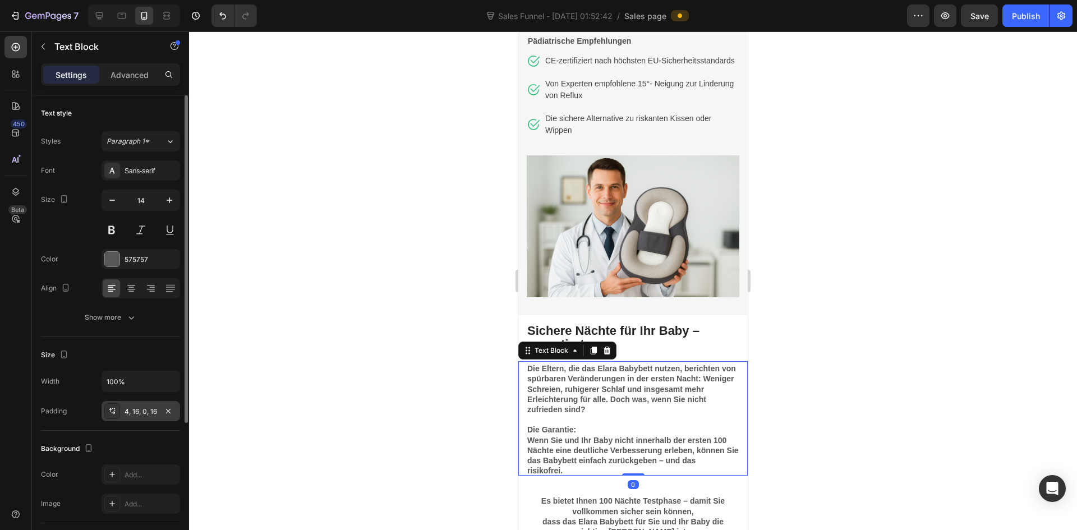
click at [135, 405] on div "4, 16, 0, 16" at bounding box center [141, 411] width 79 height 20
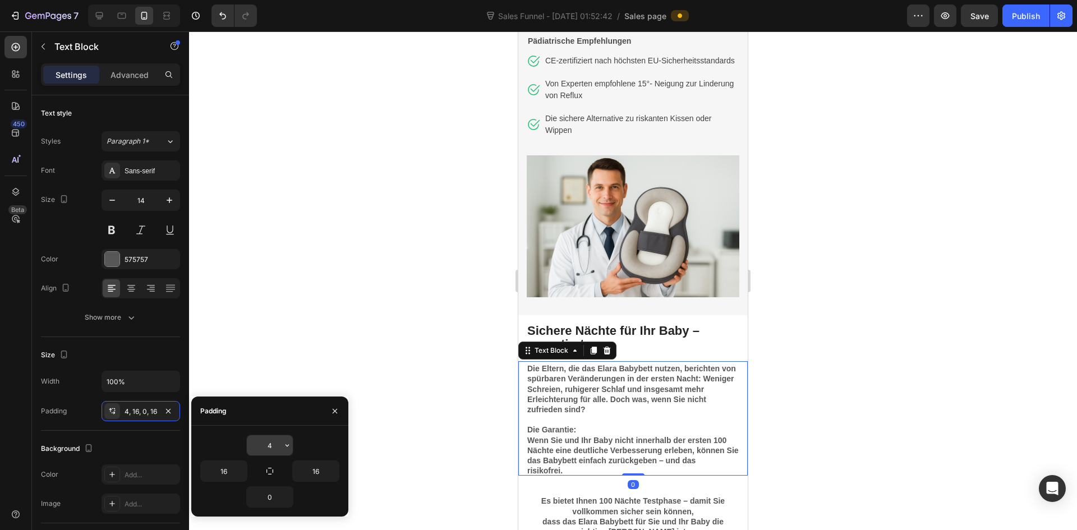
click at [270, 439] on input "4" at bounding box center [270, 445] width 46 height 20
click at [853, 455] on div at bounding box center [633, 280] width 888 height 499
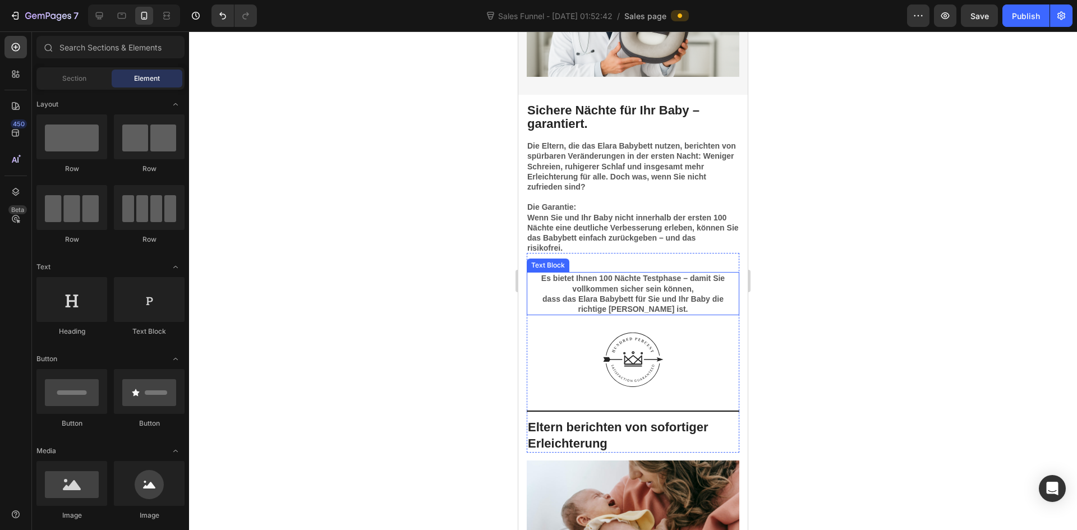
scroll to position [3253, 0]
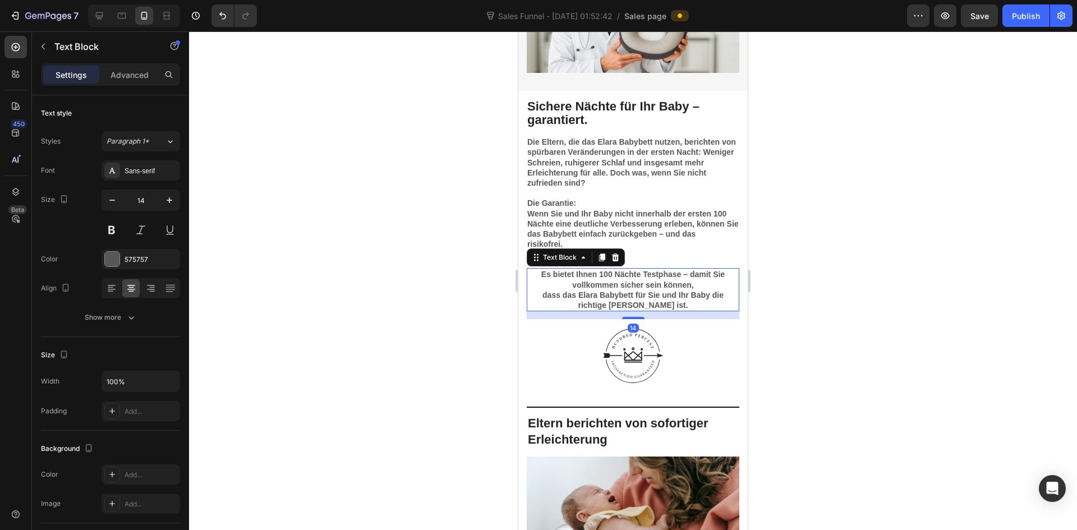
click at [544, 282] on p "Es bietet Ihnen 100 Nächte Testphase – damit Sie vollkommen sicher sein können," at bounding box center [633, 279] width 210 height 20
click at [544, 277] on strong "Es bietet Ihnen 100 Nächte Testphase – damit Sie vollkommen sicher sein können," at bounding box center [632, 279] width 183 height 19
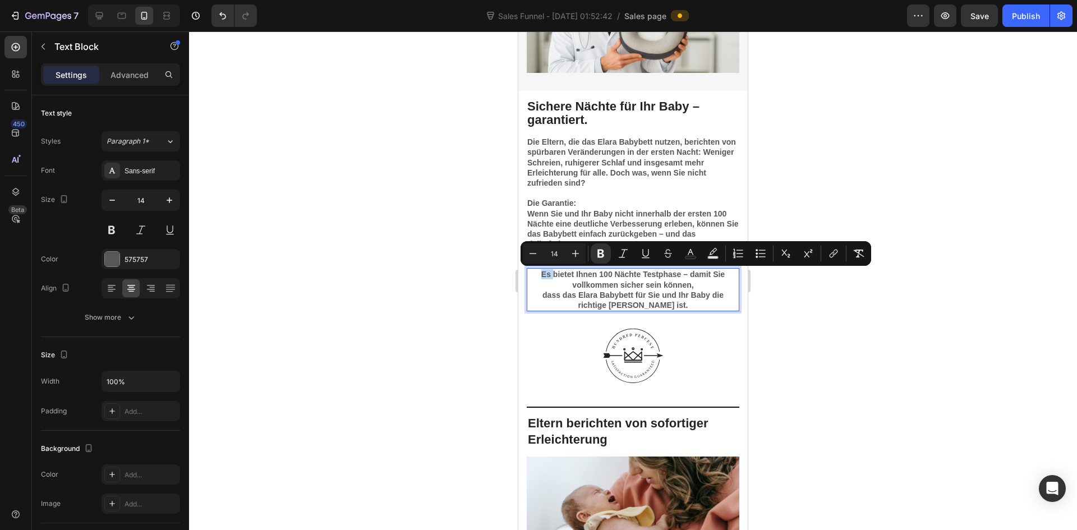
click at [545, 274] on strong "Es bietet Ihnen 100 Nächte Testphase – damit Sie vollkommen sicher sein können," at bounding box center [632, 279] width 183 height 19
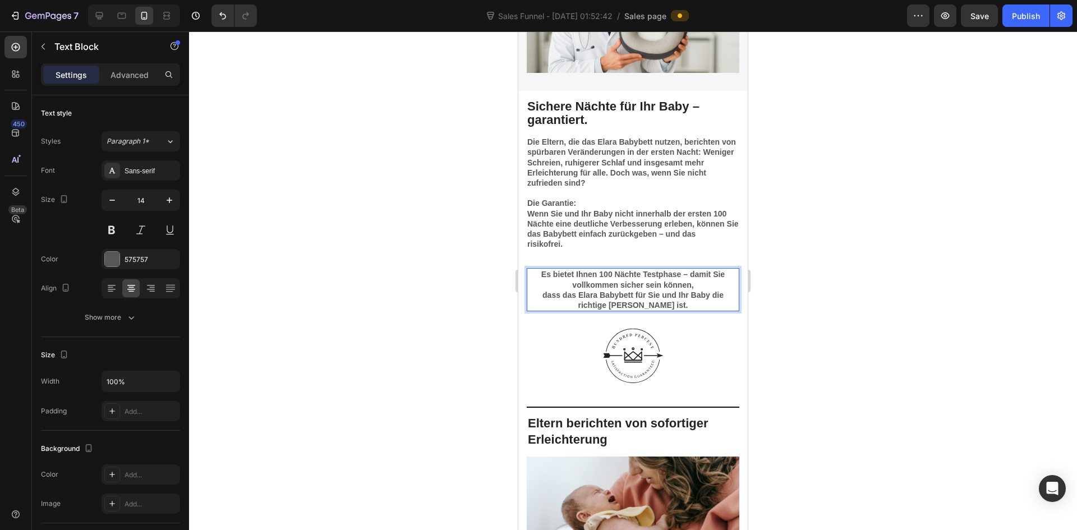
click at [542, 274] on strong "Es bietet Ihnen 100 Nächte Testphase – damit Sie vollkommen sicher sein können," at bounding box center [632, 279] width 183 height 19
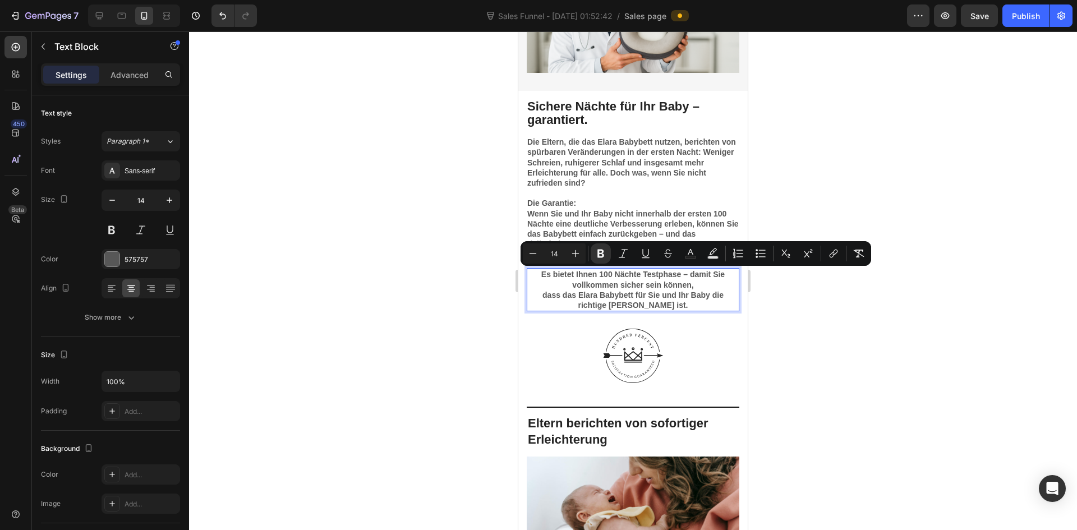
click at [676, 301] on p "dass das Elara Babybett für Sie und Ihr Baby die richtige [PERSON_NAME] ist." at bounding box center [633, 300] width 210 height 20
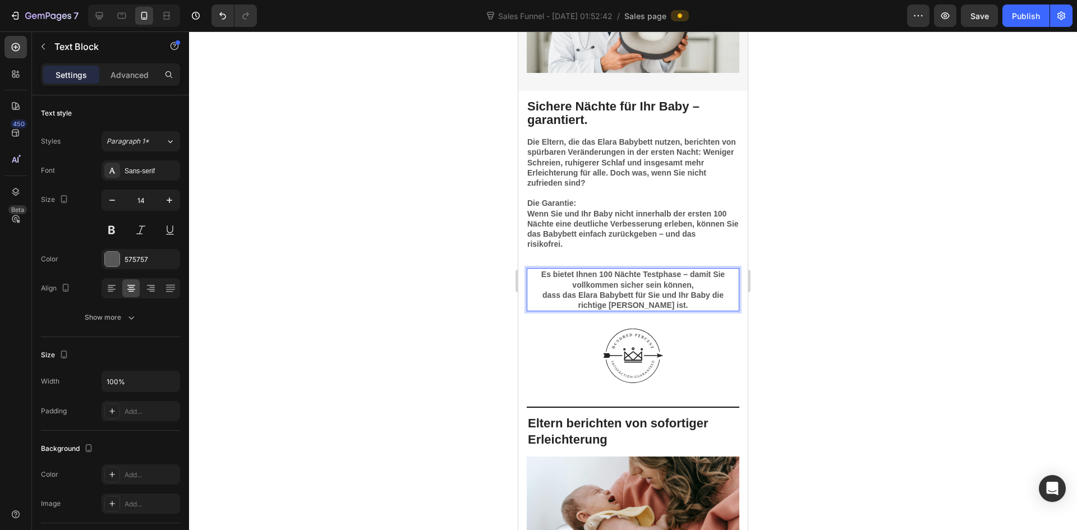
click at [663, 305] on p "dass das Elara Babybett für Sie und Ihr Baby die richtige [PERSON_NAME] ist." at bounding box center [633, 300] width 210 height 20
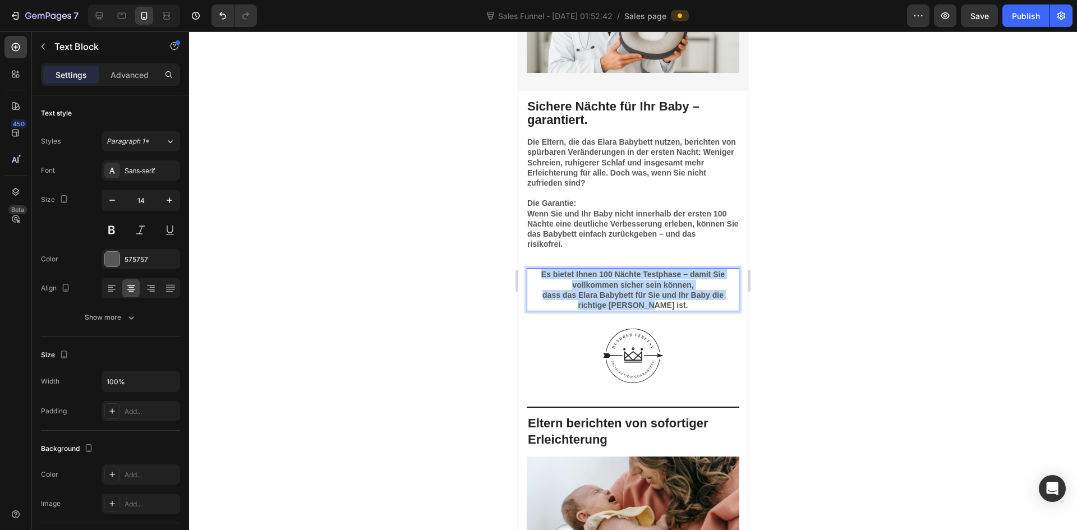
drag, startPoint x: 661, startPoint y: 306, endPoint x: 530, endPoint y: 266, distance: 137.7
click at [530, 266] on div "Heading Es bietet Ihnen 100 Nächte Testphase – damit Sie vollkommen sicher sein…" at bounding box center [633, 284] width 213 height 70
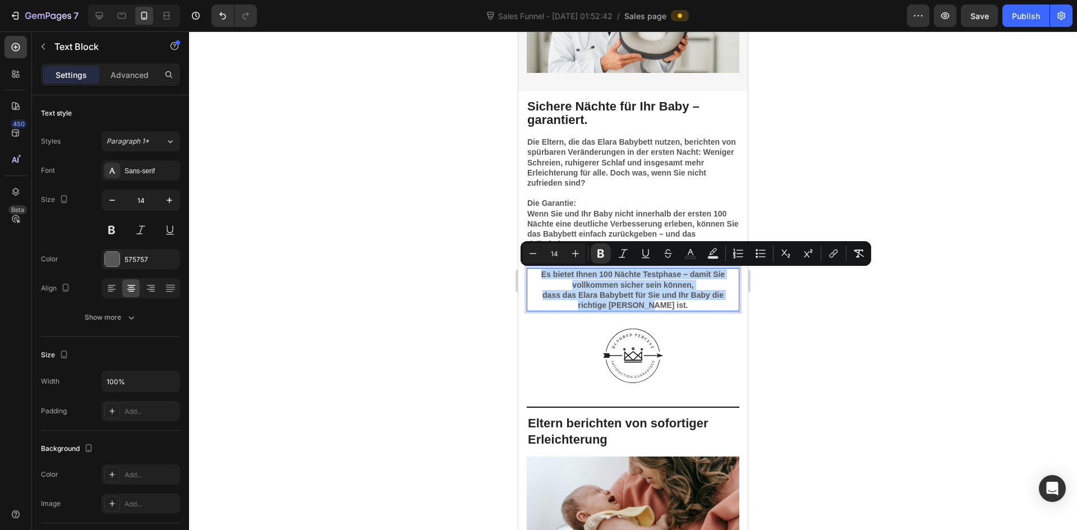
copy div "Es bietet Ihnen 100 Nächte Testphase – damit Sie vollkommen sicher sein können,…"
click at [582, 280] on strong "Es bietet Ihnen 100 Nächte Testphase – damit Sie vollkommen sicher sein können," at bounding box center [632, 279] width 183 height 19
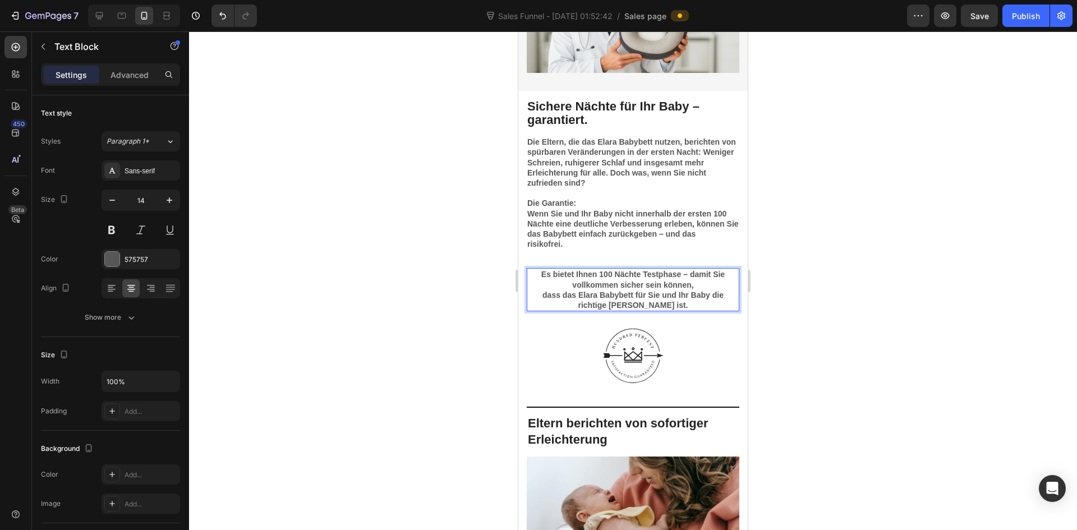
click at [541, 274] on strong "Es bietet Ihnen 100 Nächte Testphase – damit Sie vollkommen sicher sein können," at bounding box center [632, 279] width 183 height 19
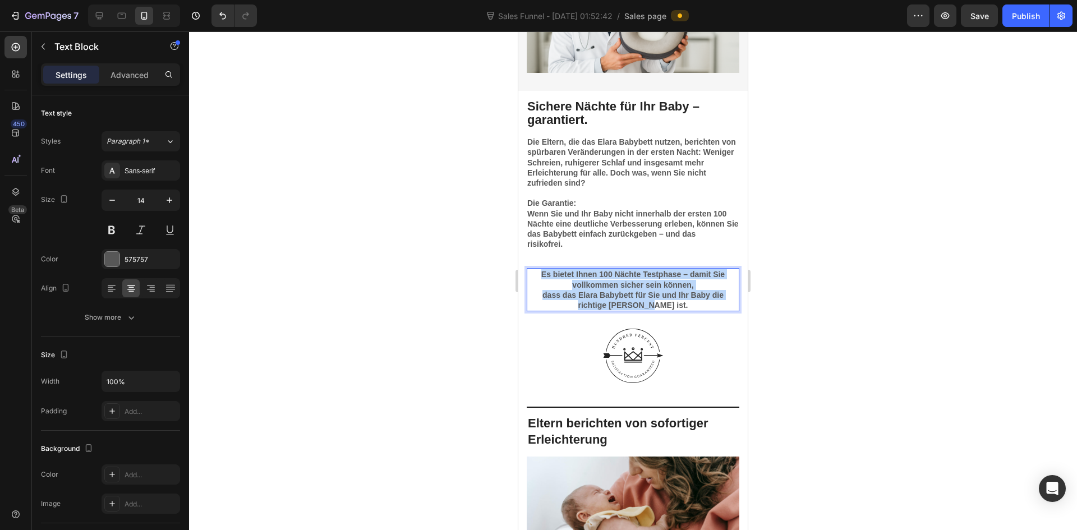
drag, startPoint x: 537, startPoint y: 274, endPoint x: 668, endPoint y: 305, distance: 134.3
click at [668, 305] on div "Es bietet Ihnen 100 Nächte Testphase – damit Sie vollkommen sicher sein können,…" at bounding box center [633, 289] width 213 height 43
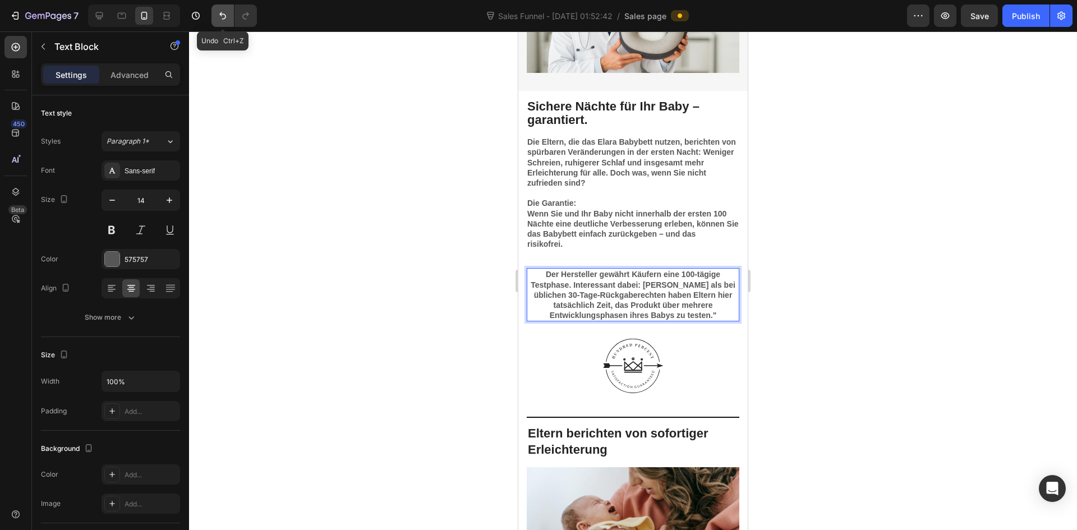
click at [220, 10] on button "Undo/Redo" at bounding box center [222, 15] width 22 height 22
click at [226, 16] on icon "Undo/Redo" at bounding box center [222, 15] width 11 height 11
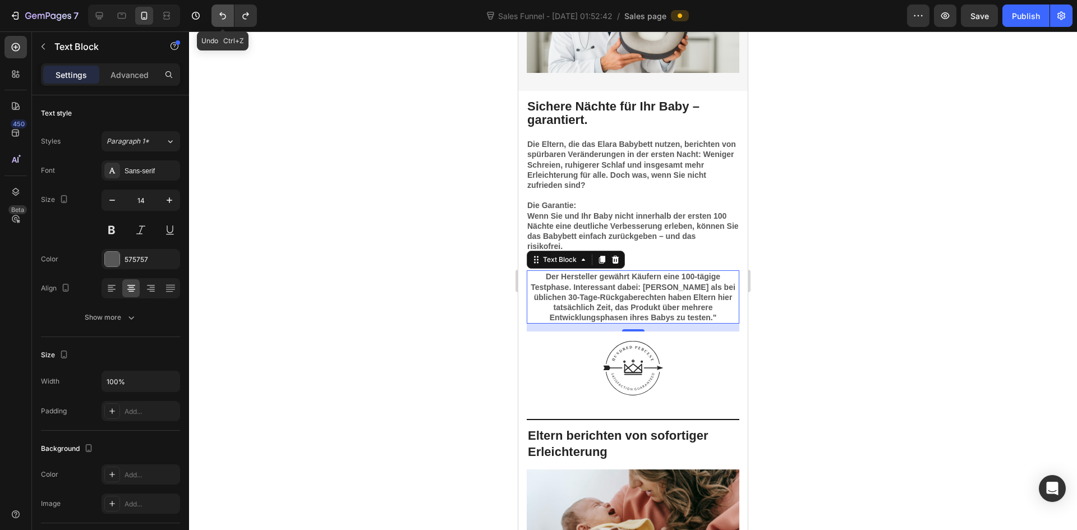
click at [226, 16] on icon "Undo/Redo" at bounding box center [222, 15] width 11 height 11
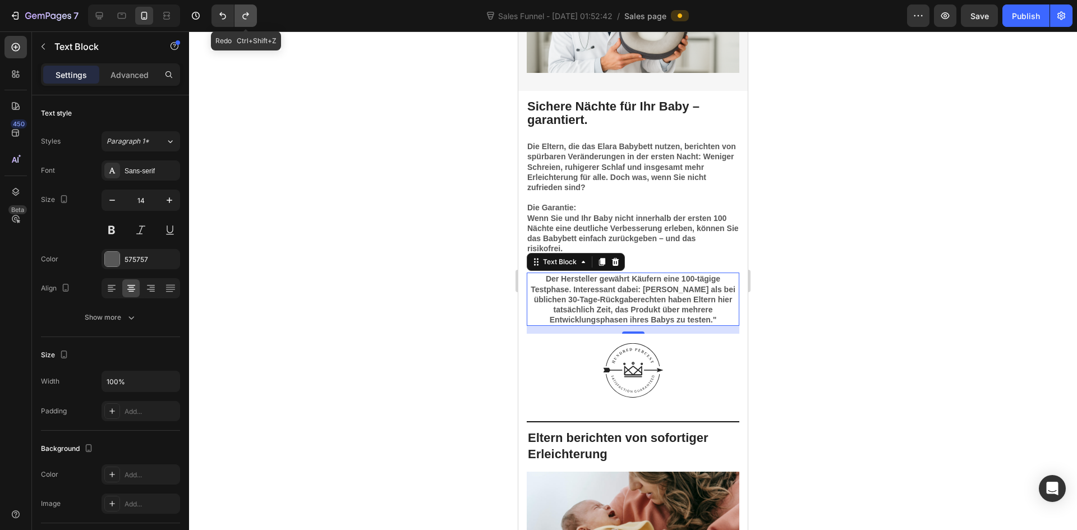
click at [252, 16] on button "Undo/Redo" at bounding box center [245, 15] width 22 height 22
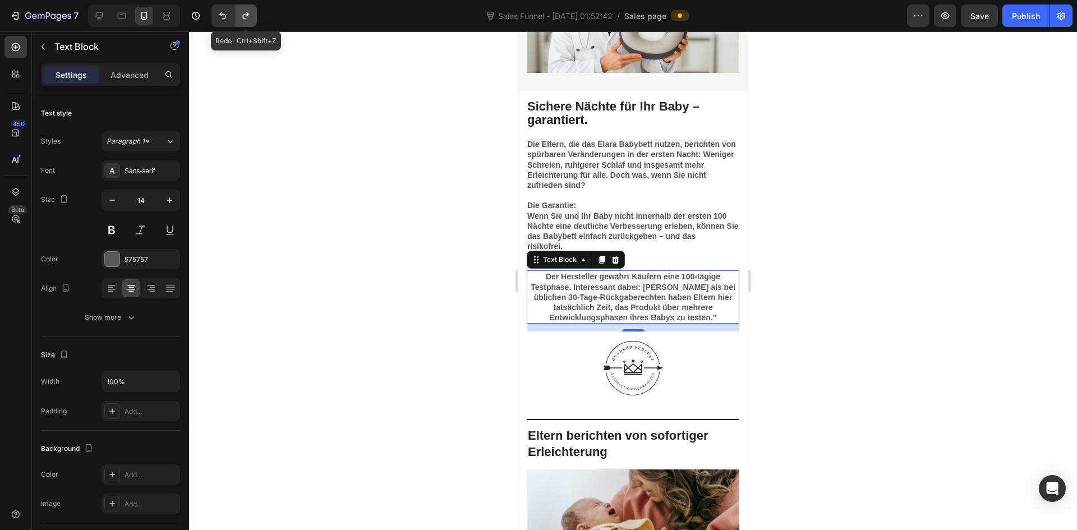
click at [252, 16] on button "Undo/Redo" at bounding box center [245, 15] width 22 height 22
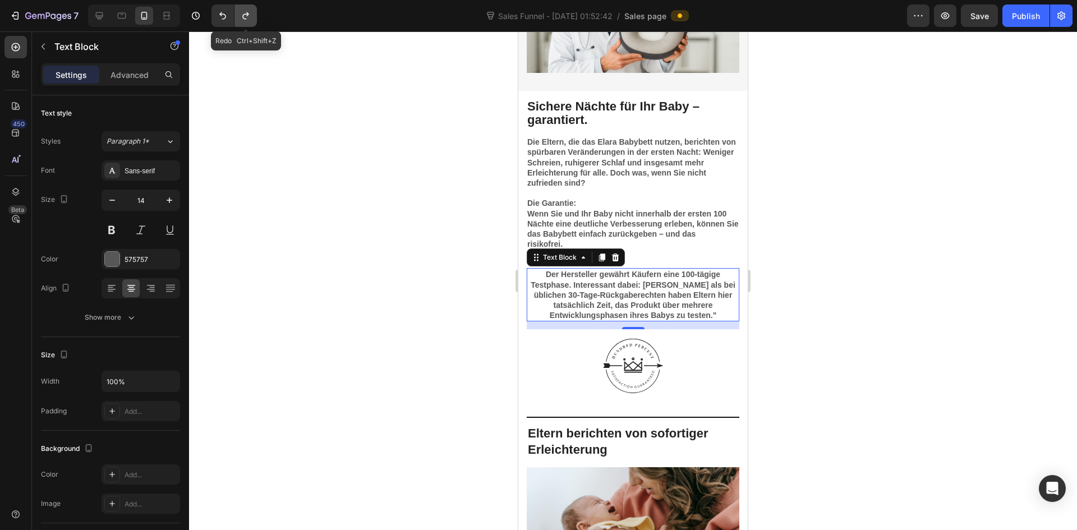
click at [252, 16] on button "Undo/Redo" at bounding box center [245, 15] width 22 height 22
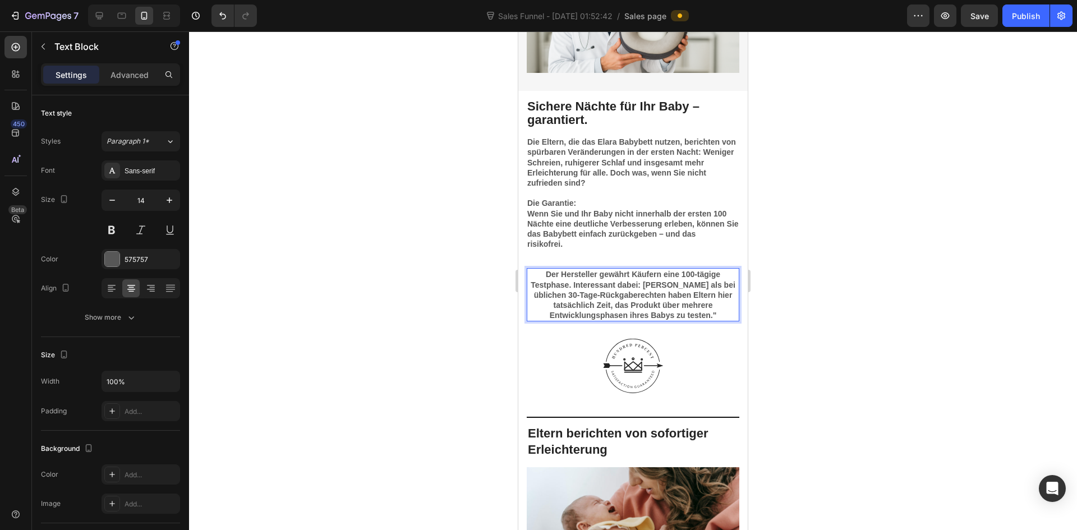
click at [610, 296] on strong "Der Hersteller gewährt Käufern eine 100-tägige Testphase. Interessant dabei: [P…" at bounding box center [633, 295] width 205 height 50
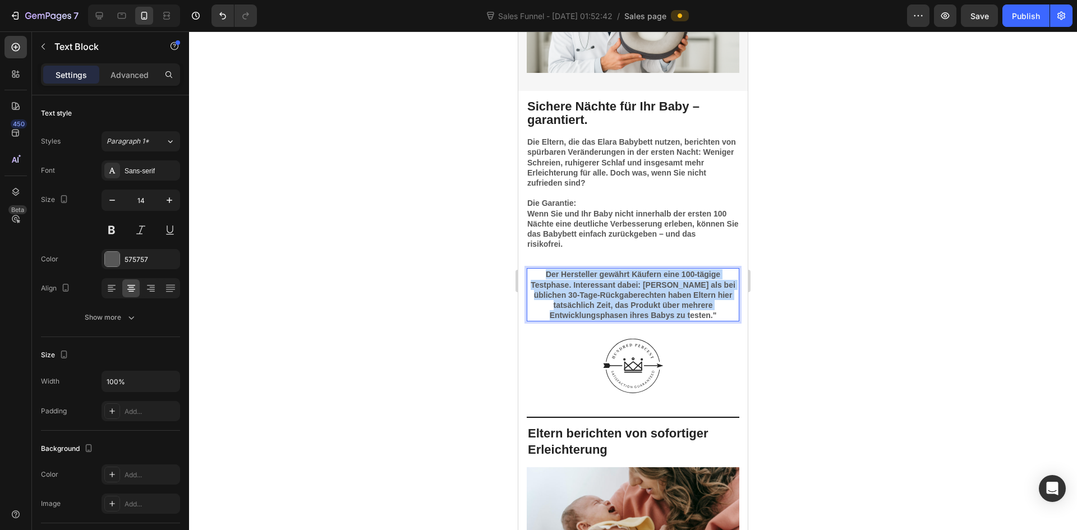
click at [610, 296] on strong "Der Hersteller gewährt Käufern eine 100-tägige Testphase. Interessant dabei: [P…" at bounding box center [633, 295] width 205 height 50
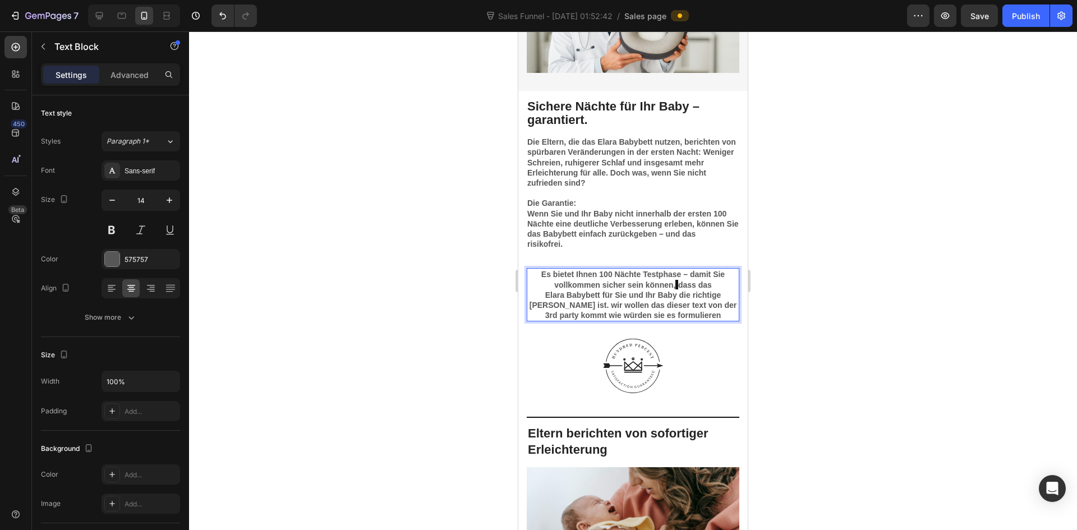
click at [545, 273] on strong "Es bietet Ihnen 100 Nächte Testphase – damit Sie vollkommen sicher sein können," at bounding box center [632, 279] width 183 height 19
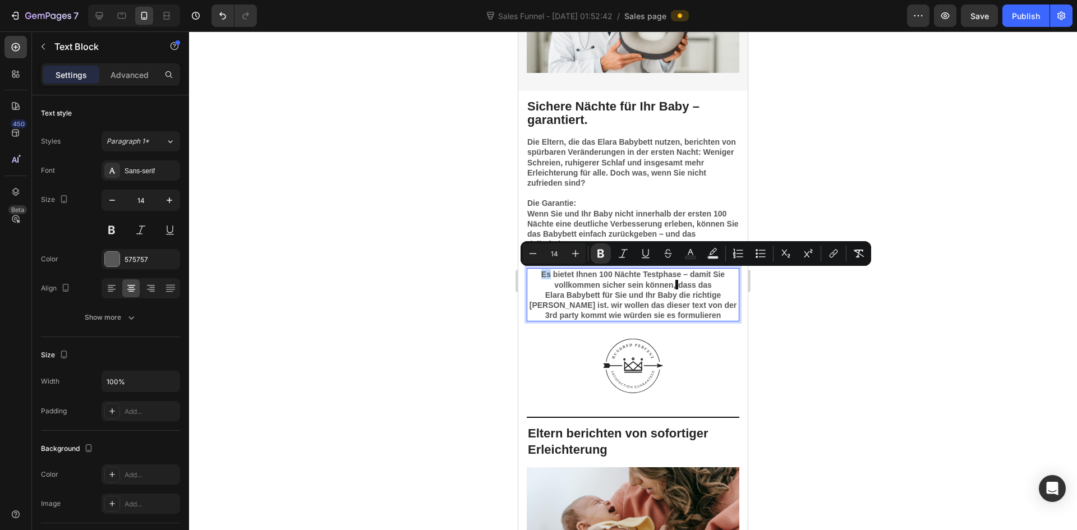
drag, startPoint x: 547, startPoint y: 273, endPoint x: 538, endPoint y: 275, distance: 9.1
click at [541, 275] on strong "Es bietet Ihnen 100 Nächte Testphase – damit Sie vollkommen sicher sein können," at bounding box center [632, 279] width 183 height 19
click at [683, 306] on strong "dass das Elara Babybett für Sie und Ihr Baby die richtige [PERSON_NAME] ist. wi…" at bounding box center [634, 300] width 208 height 40
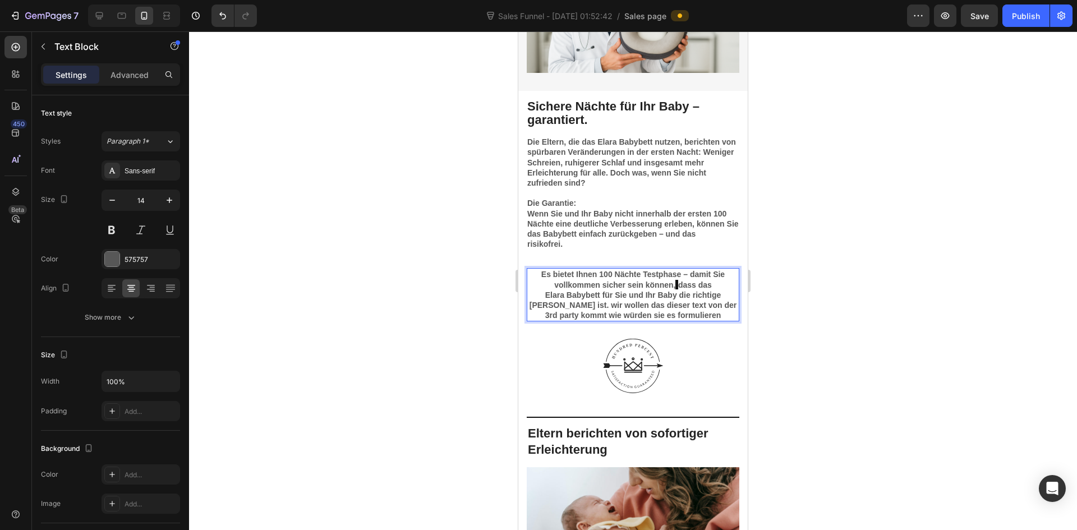
click at [674, 285] on strong "dass das Elara Babybett für Sie und Ihr Baby die richtige [PERSON_NAME] ist. wi…" at bounding box center [634, 300] width 208 height 40
click at [675, 298] on strong "dass das Elara Babybett für Sie und Ihr Baby die richtige [PERSON_NAME] ist. wi…" at bounding box center [634, 300] width 208 height 40
click at [674, 286] on strong "dass das Elara Babybett für Sie und Ihr Baby die richtige [PERSON_NAME] ist. wi…" at bounding box center [634, 300] width 208 height 40
drag, startPoint x: 694, startPoint y: 315, endPoint x: 555, endPoint y: 304, distance: 140.1
click at [555, 304] on p "Es bietet Ihnen 100 Nächte Testphase – damit Sie vollkommen sicher sein können,…" at bounding box center [633, 294] width 210 height 51
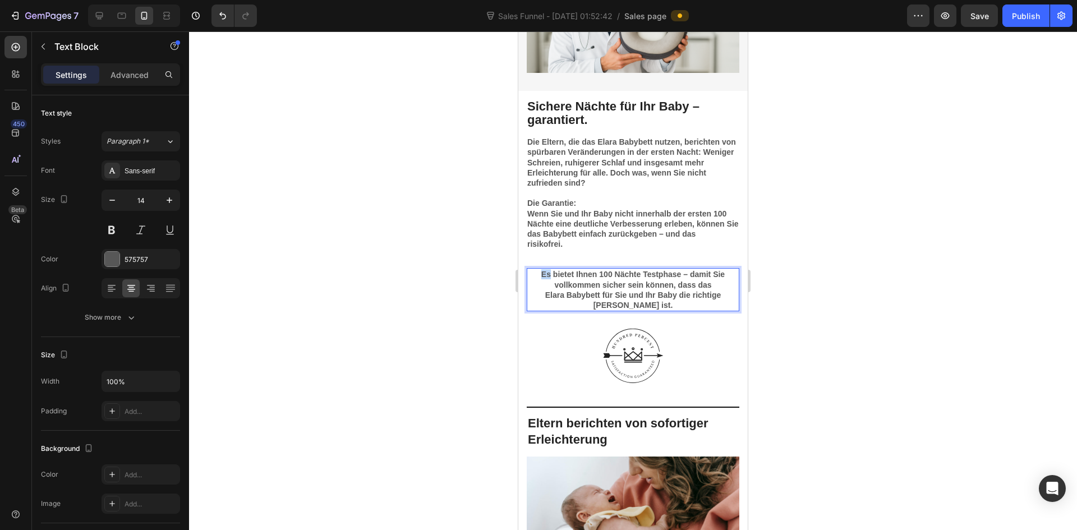
drag, startPoint x: 547, startPoint y: 274, endPoint x: 537, endPoint y: 274, distance: 10.1
click at [541, 274] on strong "Es bietet Ihnen 100 Nächte Testphase – damit Sie vollkommen sicher sein können,…" at bounding box center [632, 290] width 183 height 40
click at [638, 358] on img at bounding box center [633, 355] width 73 height 73
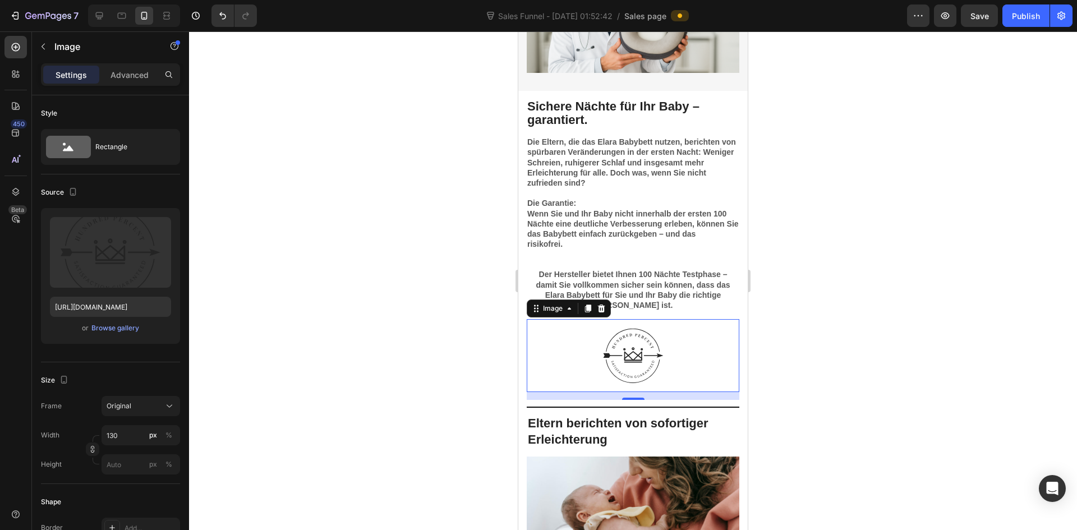
click at [793, 327] on div at bounding box center [633, 280] width 888 height 499
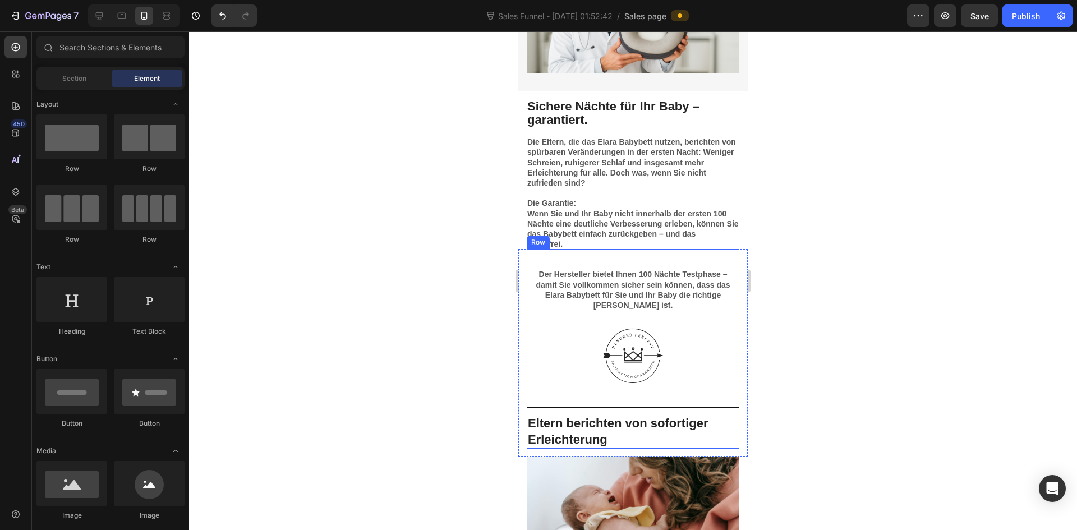
click at [659, 400] on div "Image" at bounding box center [633, 359] width 213 height 81
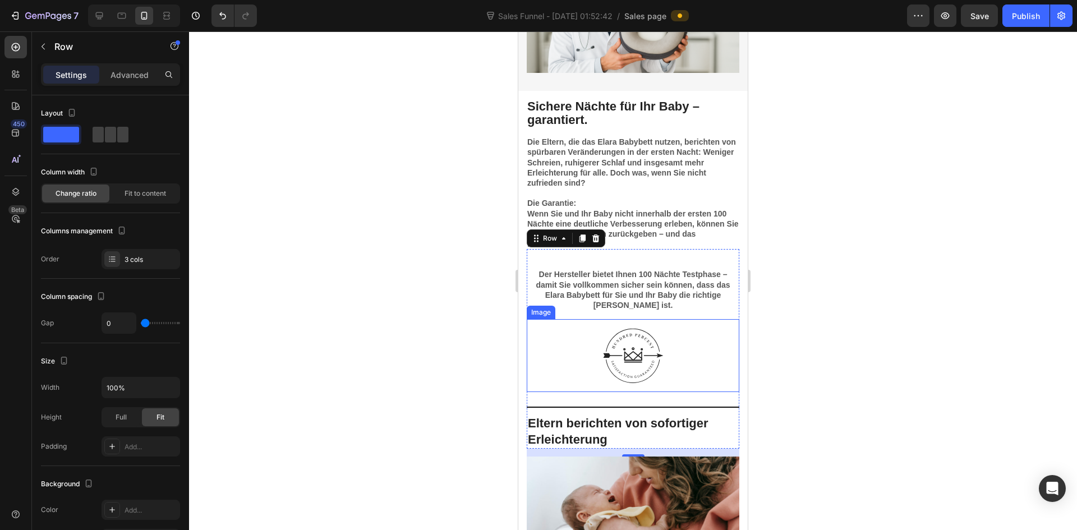
click at [633, 385] on img at bounding box center [633, 355] width 73 height 73
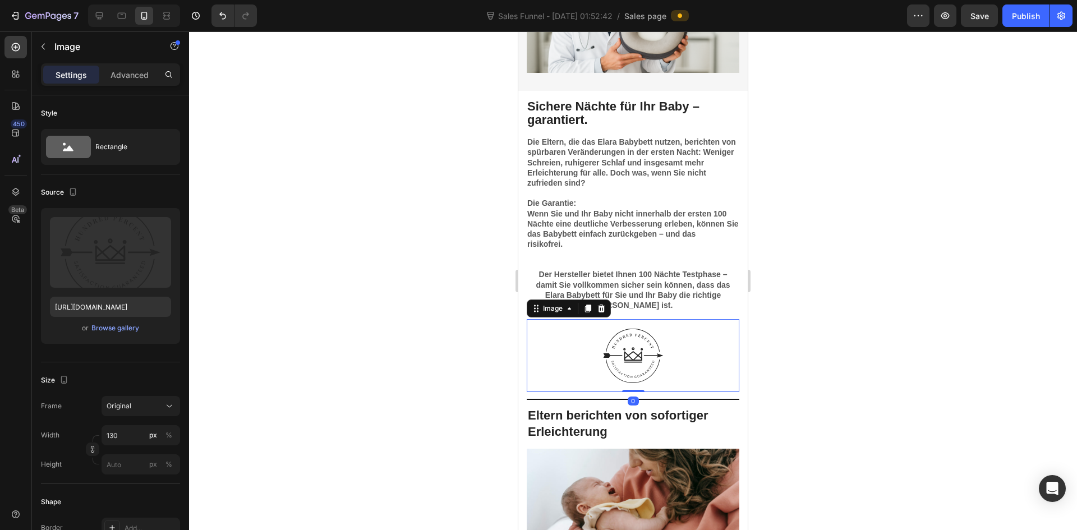
drag, startPoint x: 630, startPoint y: 399, endPoint x: 630, endPoint y: 389, distance: 10.1
click at [630, 389] on div "Image 0" at bounding box center [633, 355] width 213 height 73
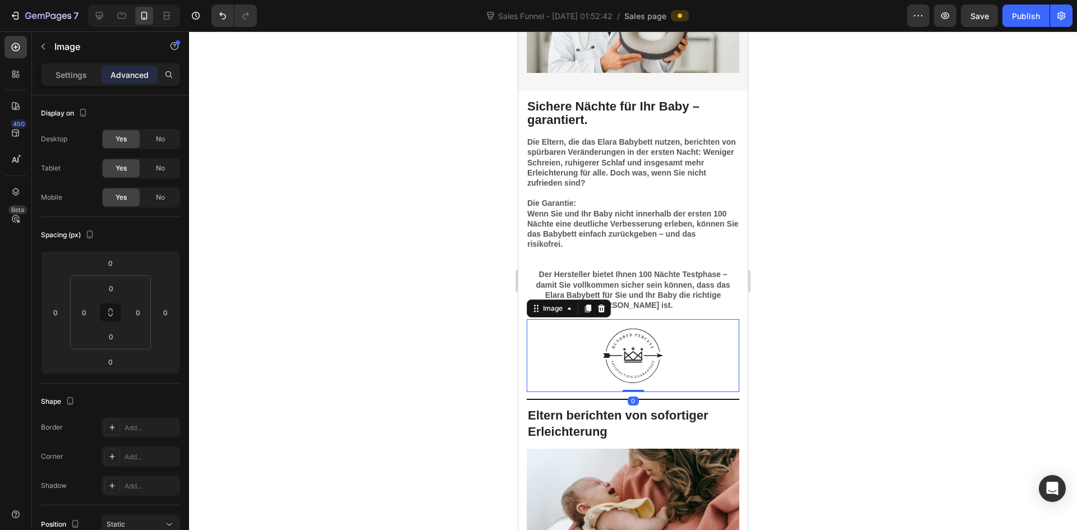
click at [883, 360] on div at bounding box center [633, 280] width 888 height 499
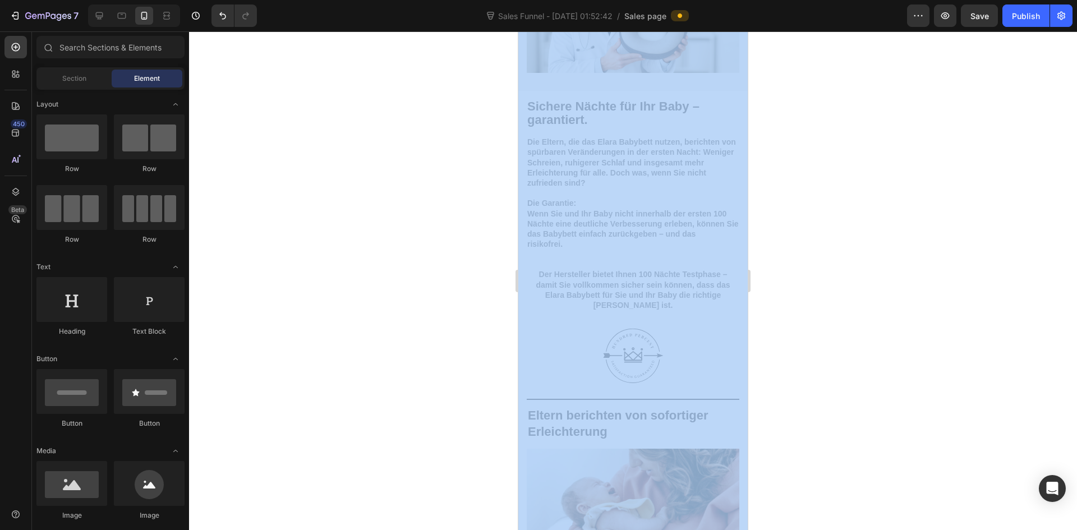
drag, startPoint x: 1026, startPoint y: 232, endPoint x: 652, endPoint y: 342, distance: 389.4
click at [842, 302] on div at bounding box center [633, 280] width 888 height 499
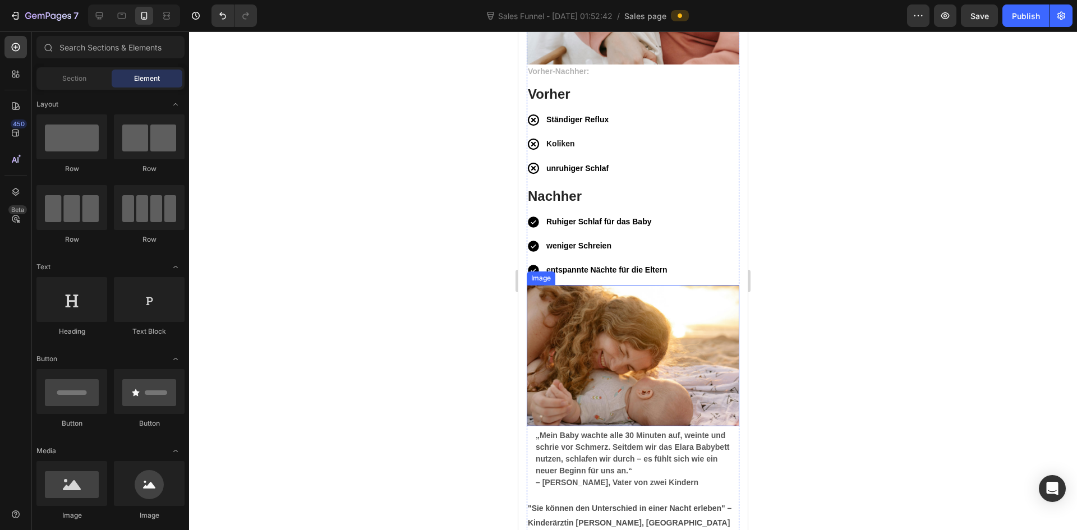
scroll to position [3814, 0]
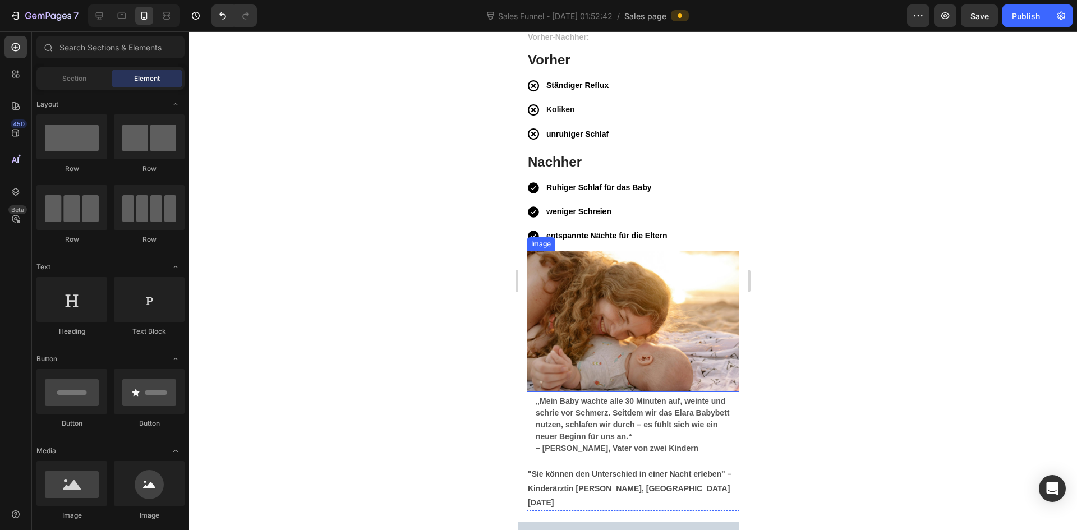
click at [653, 344] on img at bounding box center [633, 322] width 213 height 142
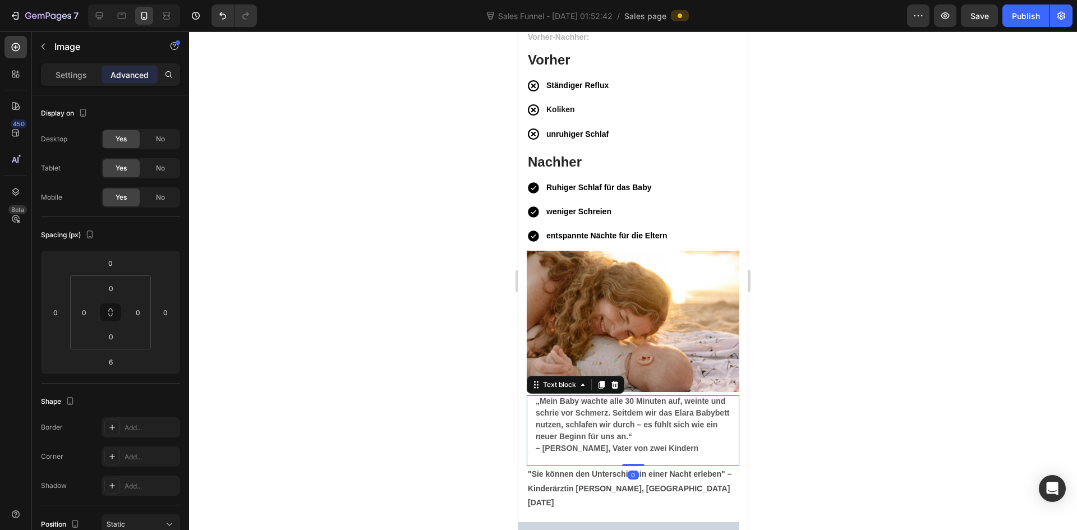
click at [578, 444] on strong "– [PERSON_NAME], Vater von zwei Kindern" at bounding box center [617, 448] width 163 height 9
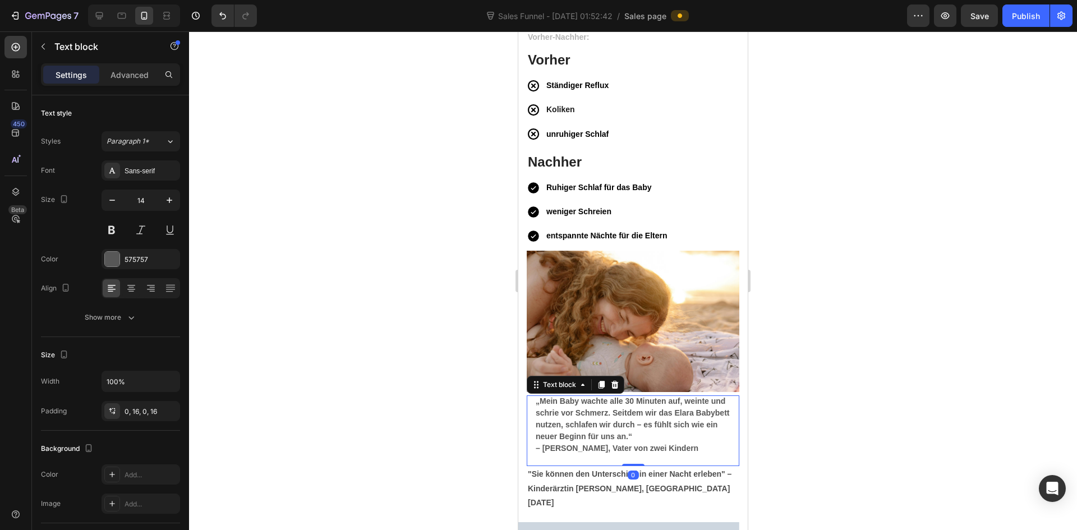
click at [551, 444] on strong "– [PERSON_NAME], Vater von zwei Kindern" at bounding box center [617, 448] width 163 height 9
click at [557, 444] on strong "– [PERSON_NAME], Vater von zwei Kindern" at bounding box center [617, 448] width 163 height 9
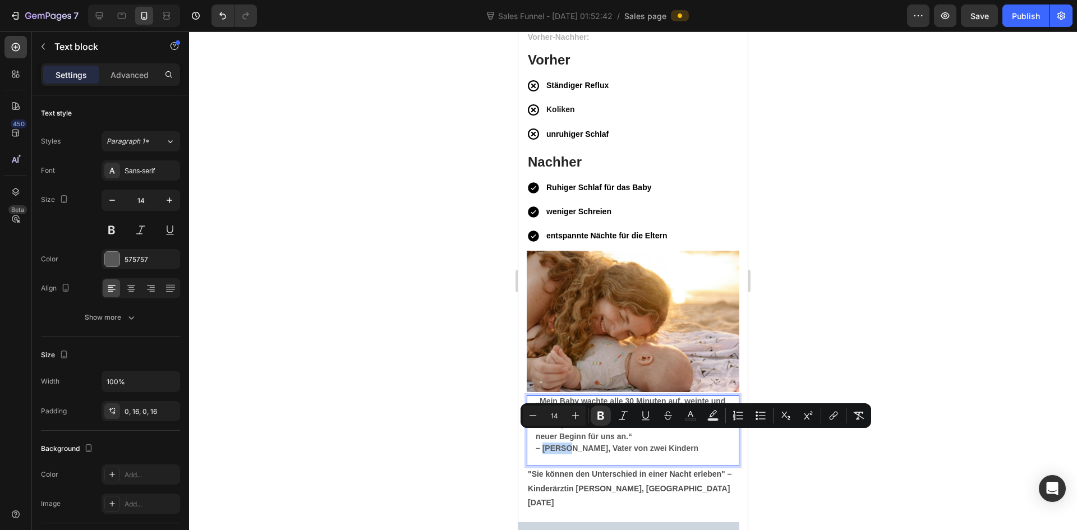
click at [561, 444] on strong "– [PERSON_NAME], Vater von zwei Kindern" at bounding box center [617, 448] width 163 height 9
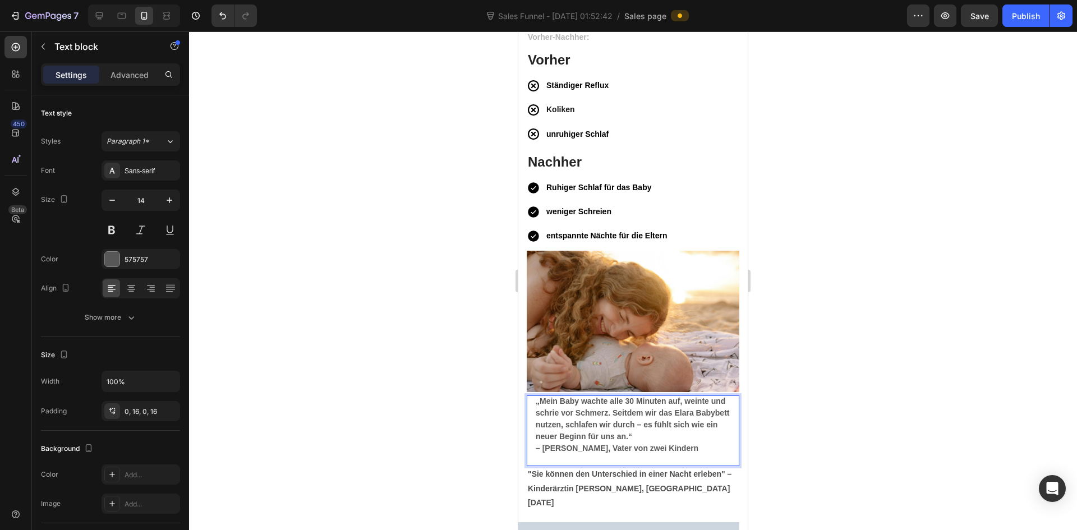
click at [559, 444] on strong "– [PERSON_NAME], Vater von zwei Kindern" at bounding box center [617, 448] width 163 height 9
click at [577, 444] on strong "– [PERSON_NAME], Vater von zwei Kindern" at bounding box center [617, 448] width 163 height 9
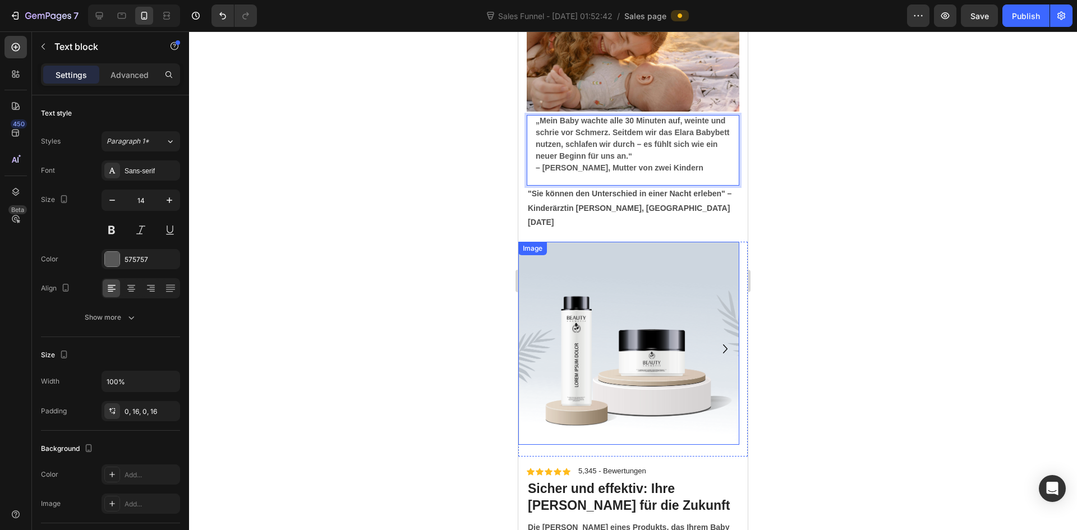
scroll to position [4151, 0]
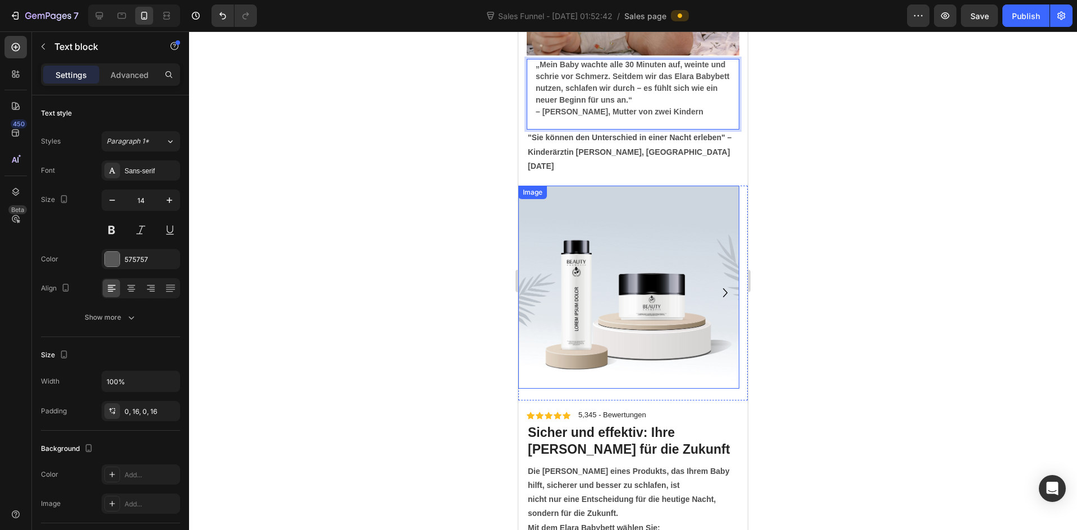
click at [609, 324] on img at bounding box center [628, 287] width 221 height 203
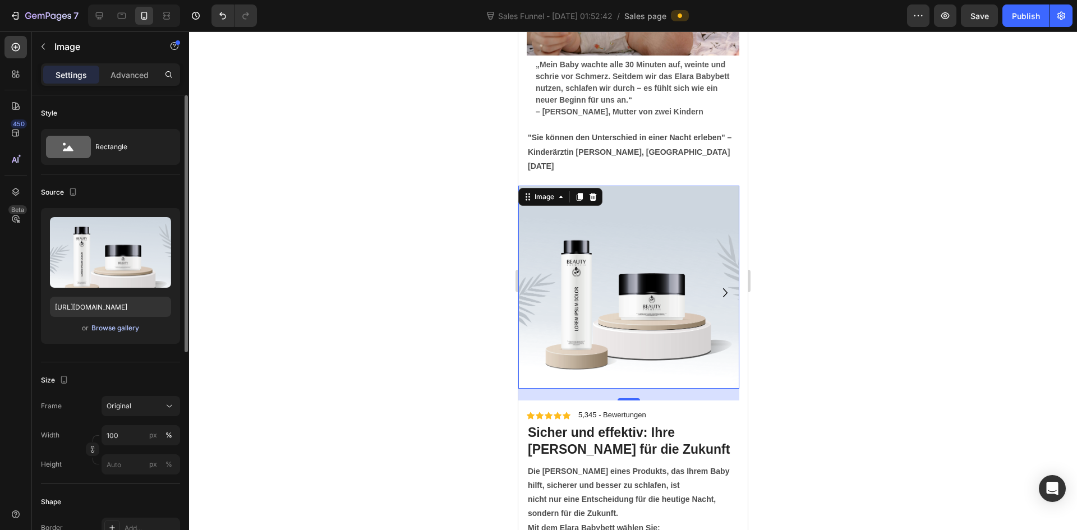
click at [99, 326] on div "Browse gallery" at bounding box center [115, 328] width 48 height 10
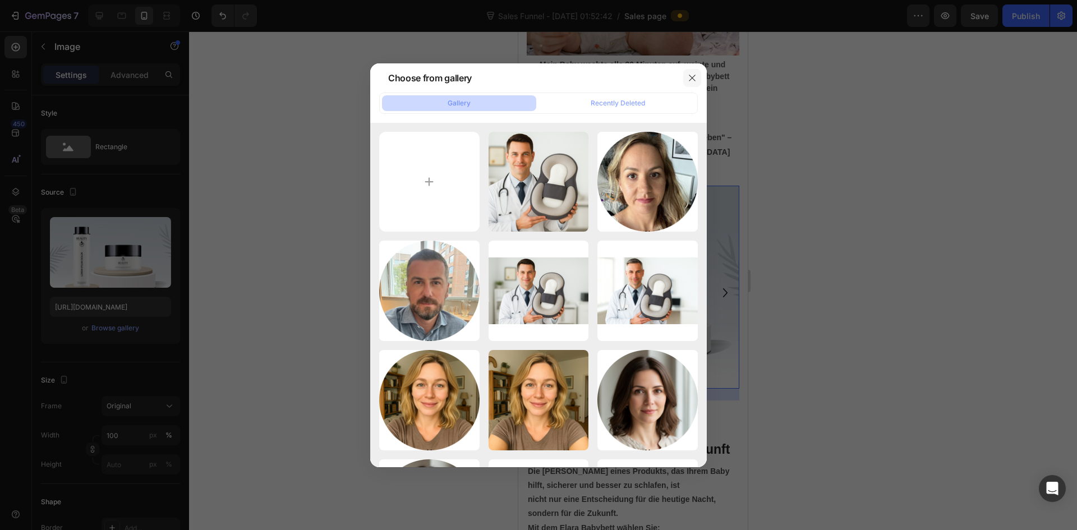
click at [697, 81] on button "button" at bounding box center [692, 78] width 18 height 18
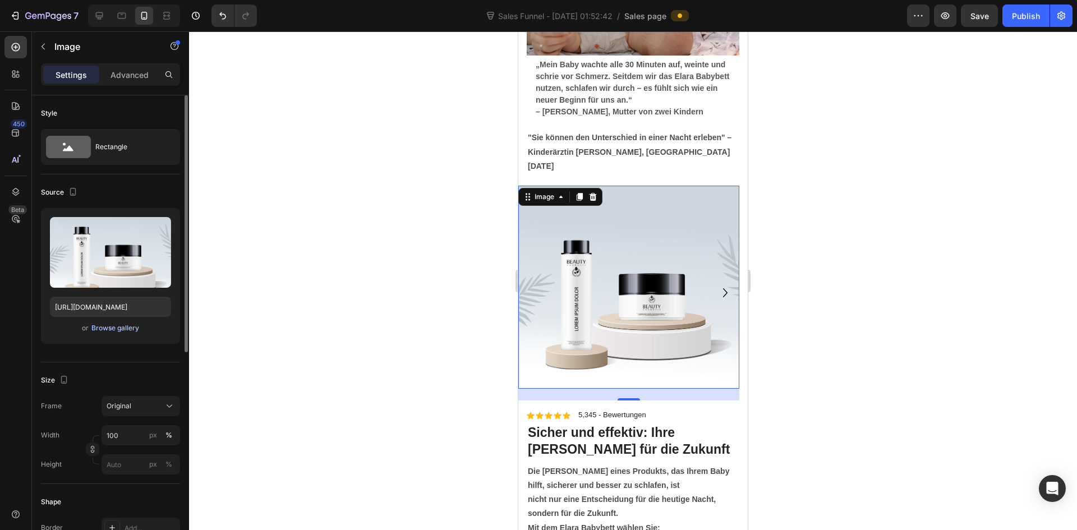
click at [105, 326] on div "Browse gallery" at bounding box center [115, 328] width 48 height 10
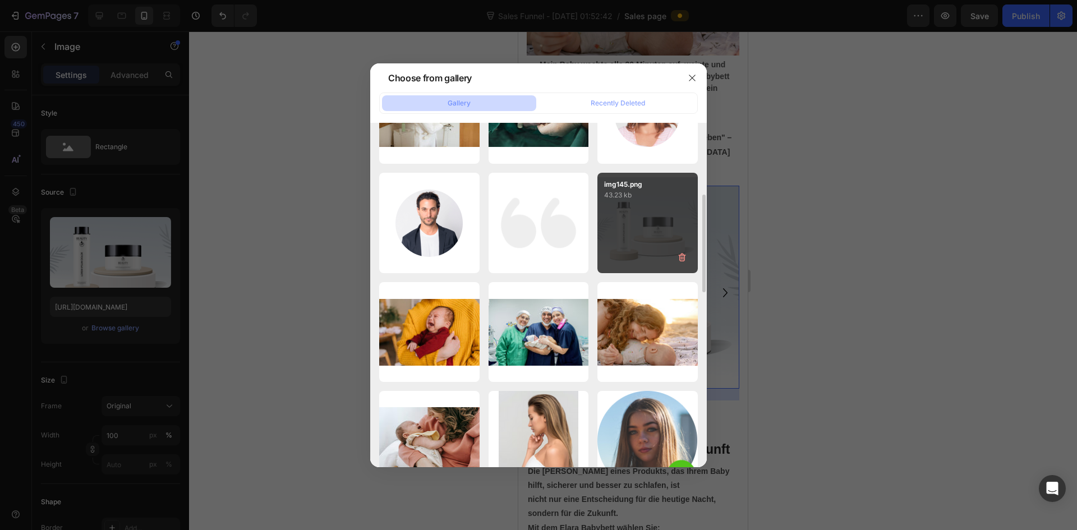
scroll to position [561, 0]
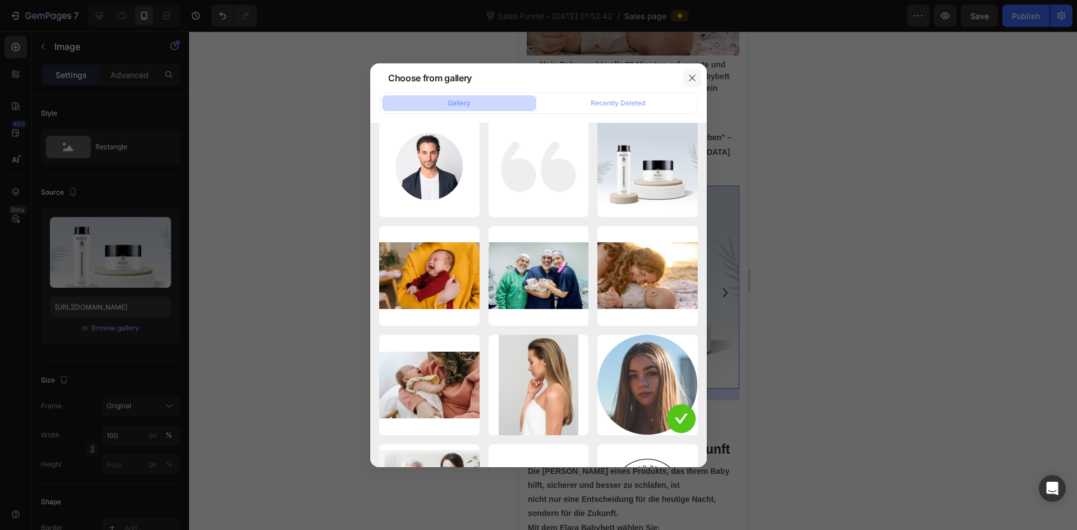
click at [699, 80] on button "button" at bounding box center [692, 78] width 18 height 18
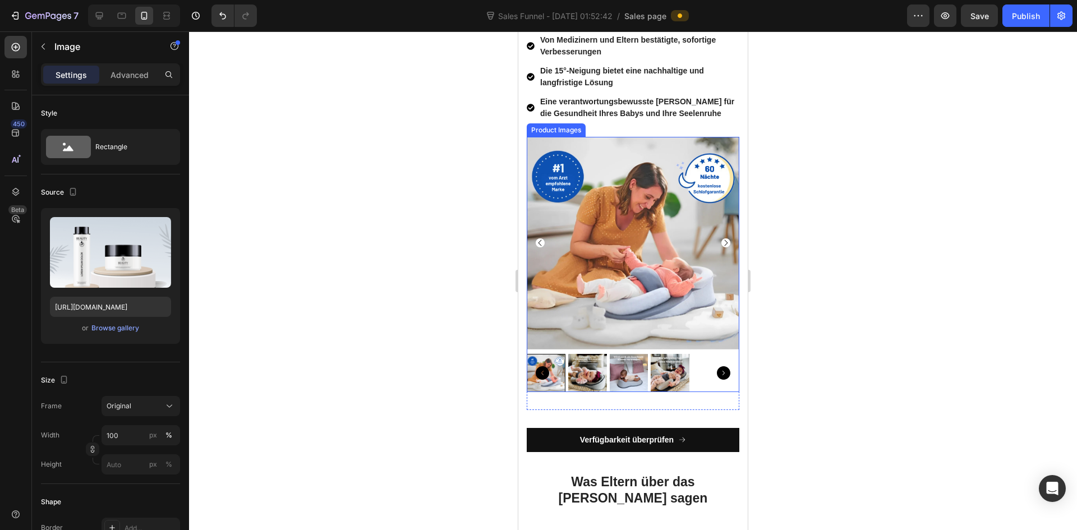
scroll to position [4712, 0]
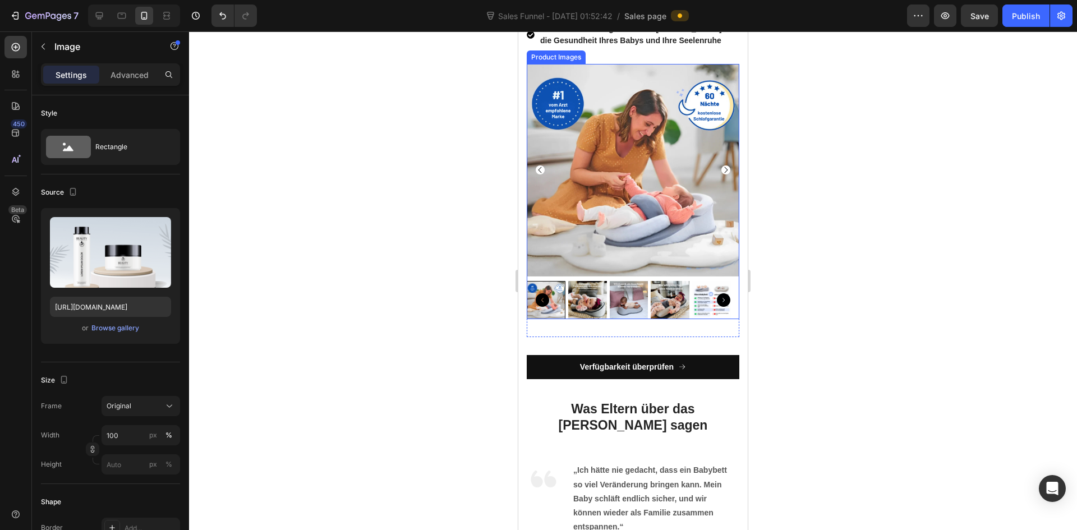
click at [587, 296] on img at bounding box center [587, 300] width 39 height 39
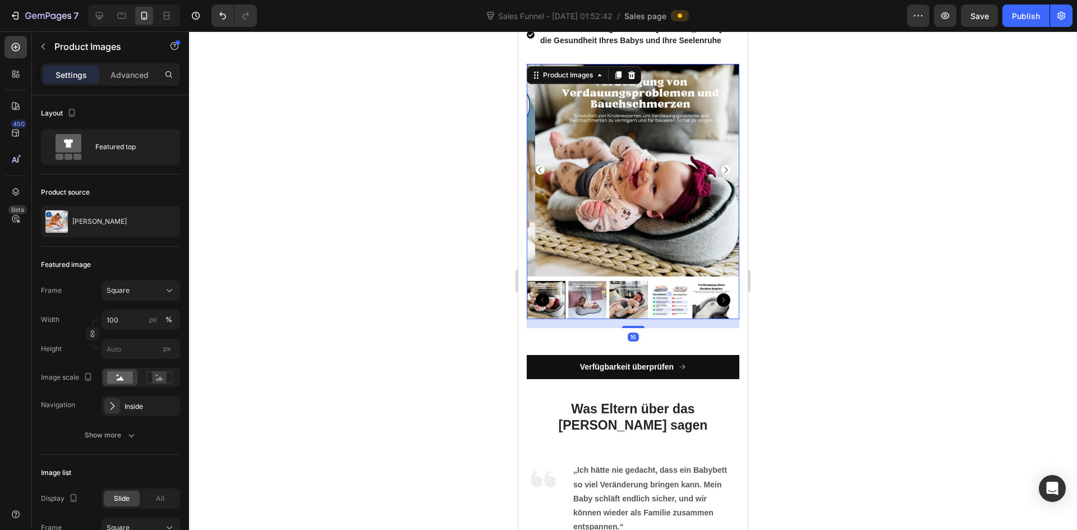
click at [587, 296] on img at bounding box center [587, 300] width 39 height 39
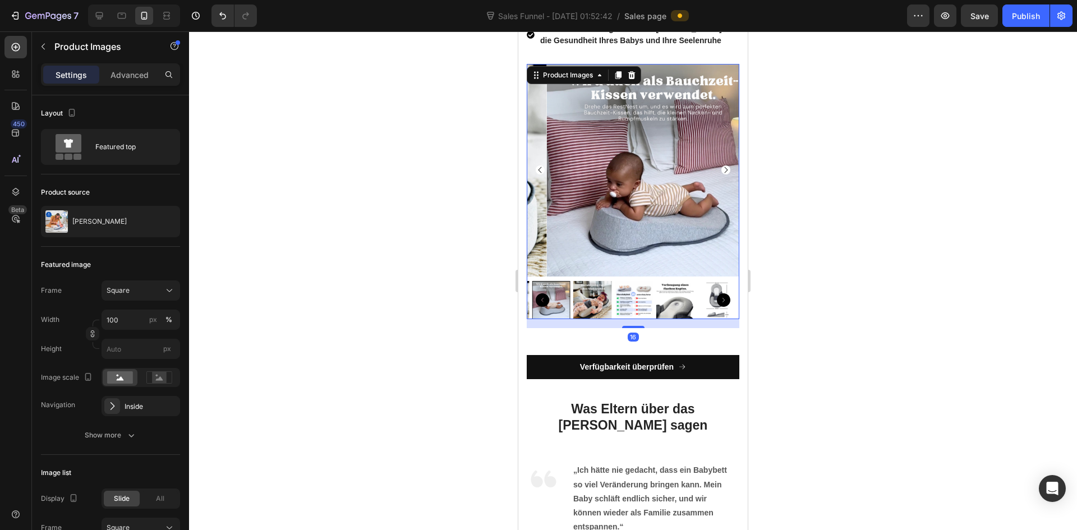
click at [592, 294] on img at bounding box center [592, 300] width 39 height 39
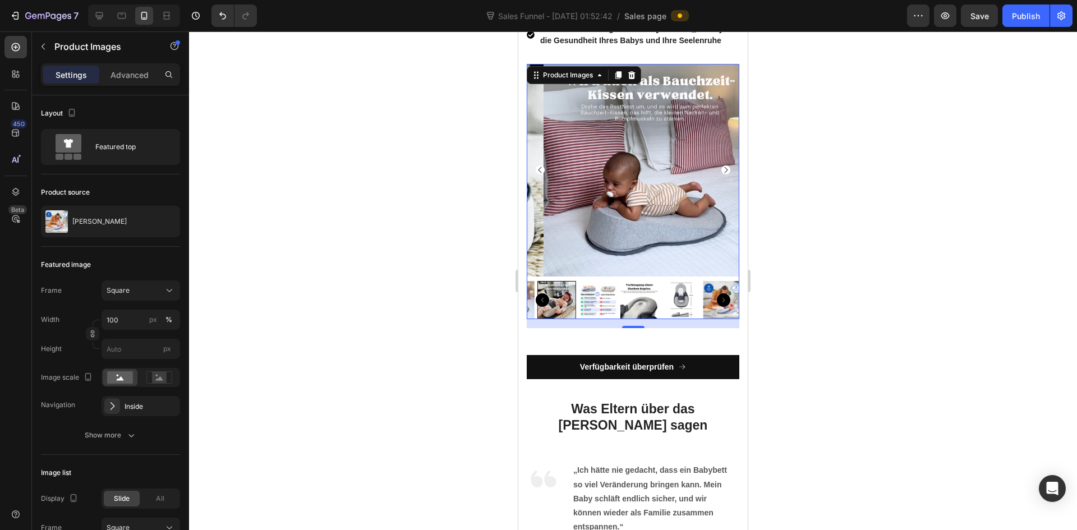
click at [597, 294] on img at bounding box center [598, 300] width 39 height 39
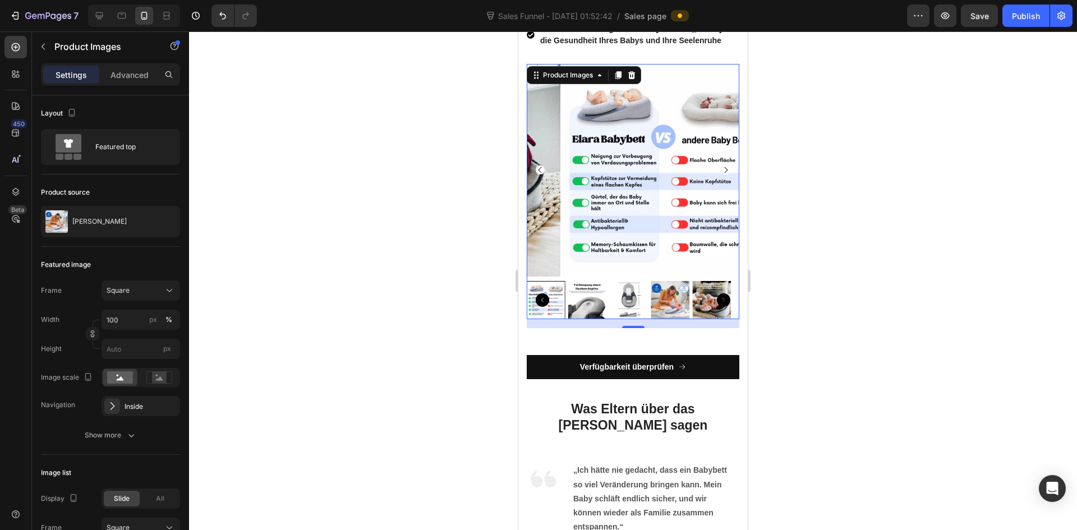
click at [587, 297] on img at bounding box center [587, 300] width 39 height 39
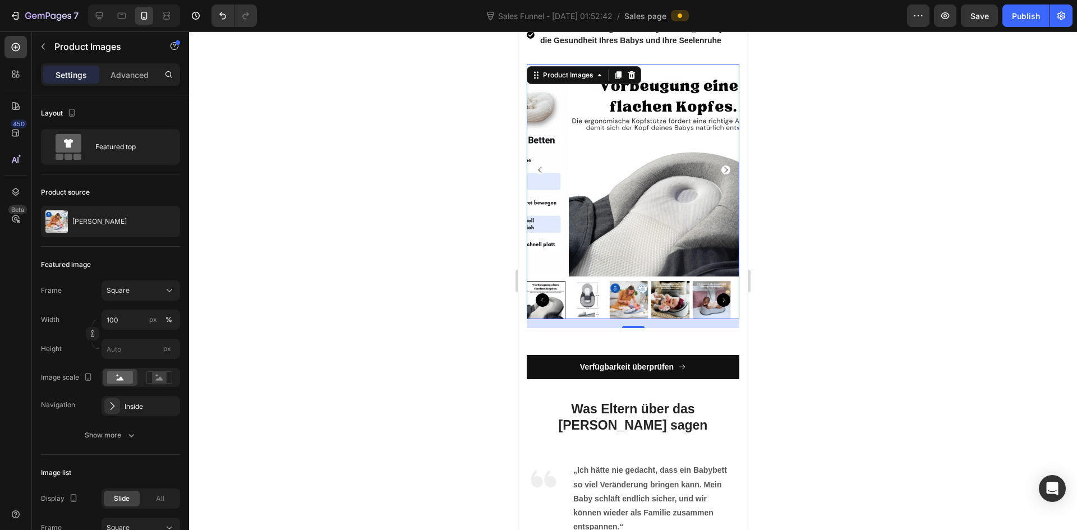
click at [596, 297] on img at bounding box center [587, 300] width 39 height 39
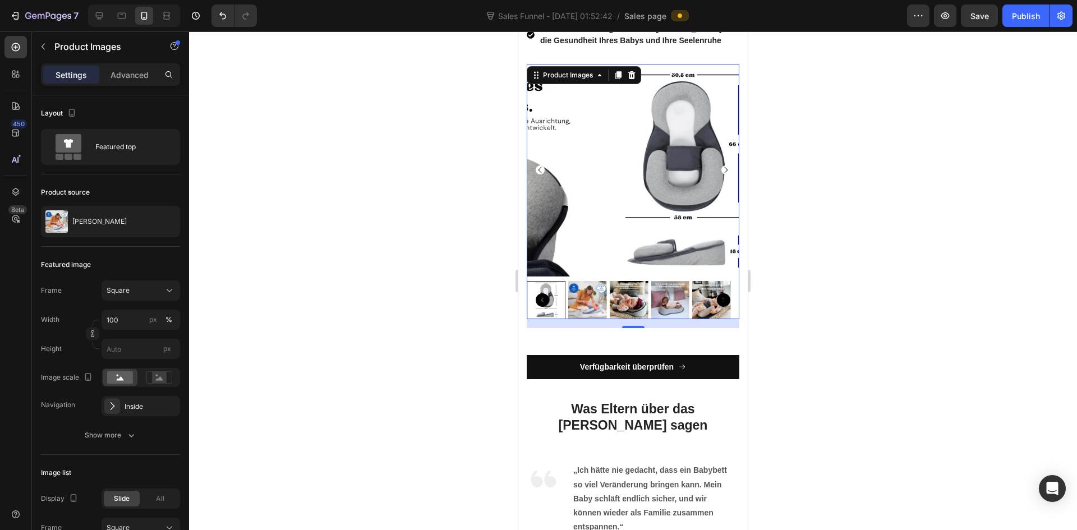
click at [578, 293] on img at bounding box center [587, 300] width 39 height 39
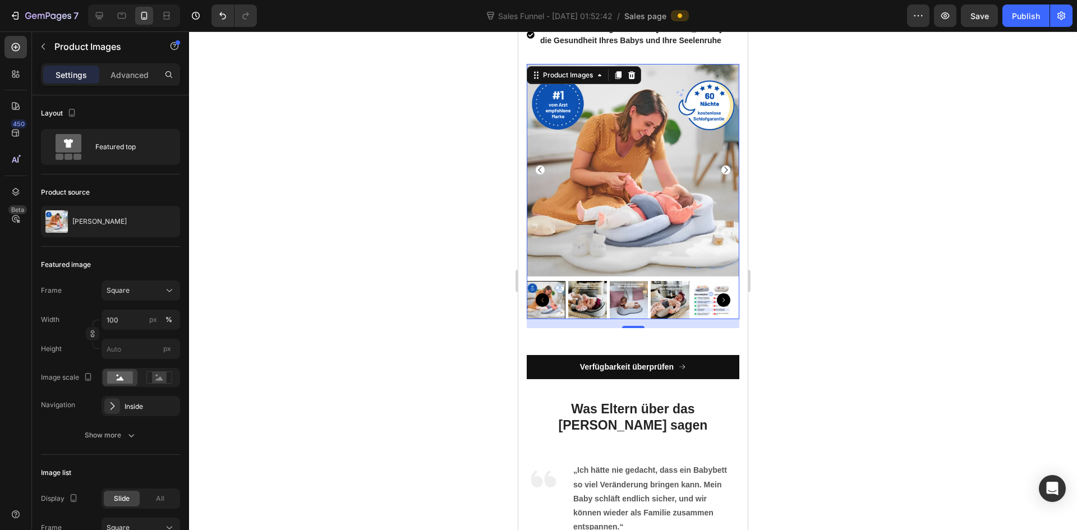
click at [584, 288] on img at bounding box center [587, 300] width 39 height 39
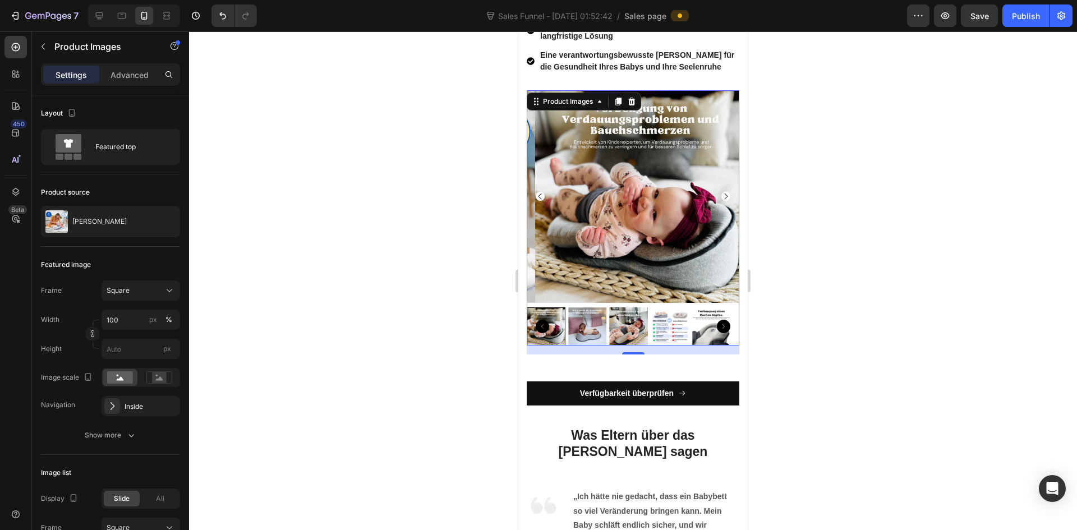
scroll to position [4600, 0]
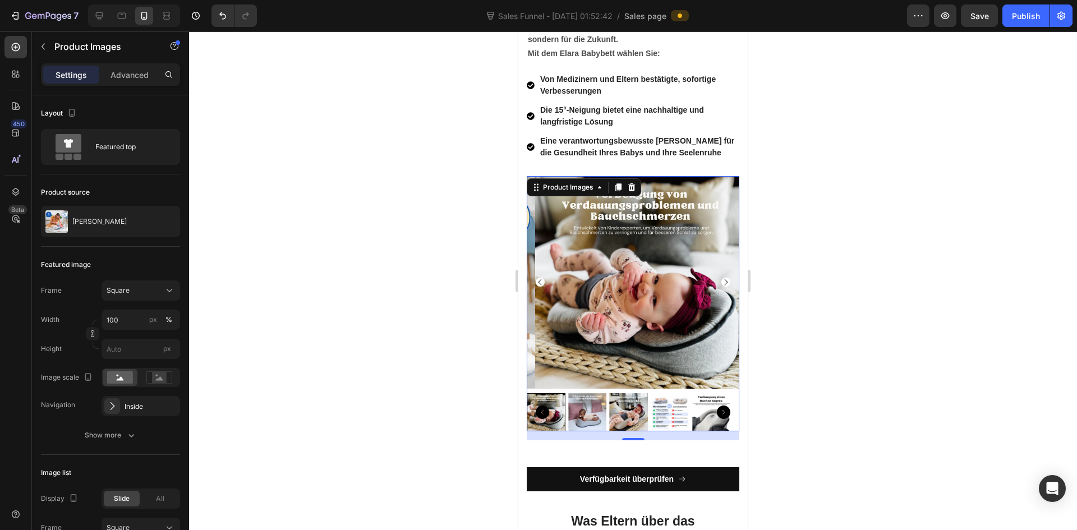
click at [542, 406] on icon "Carousel Back Arrow" at bounding box center [542, 412] width 13 height 13
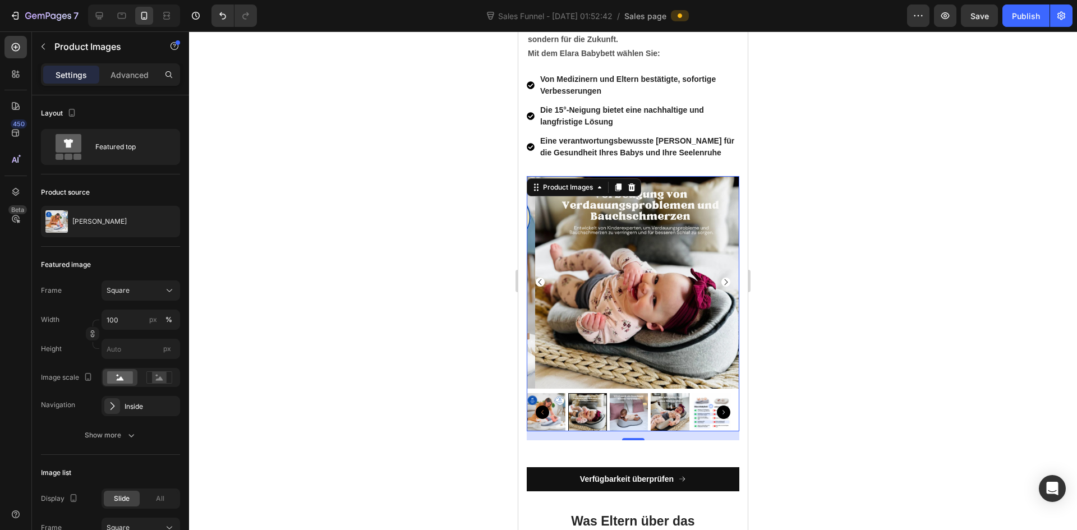
click at [545, 406] on icon "Carousel Back Arrow" at bounding box center [542, 412] width 13 height 13
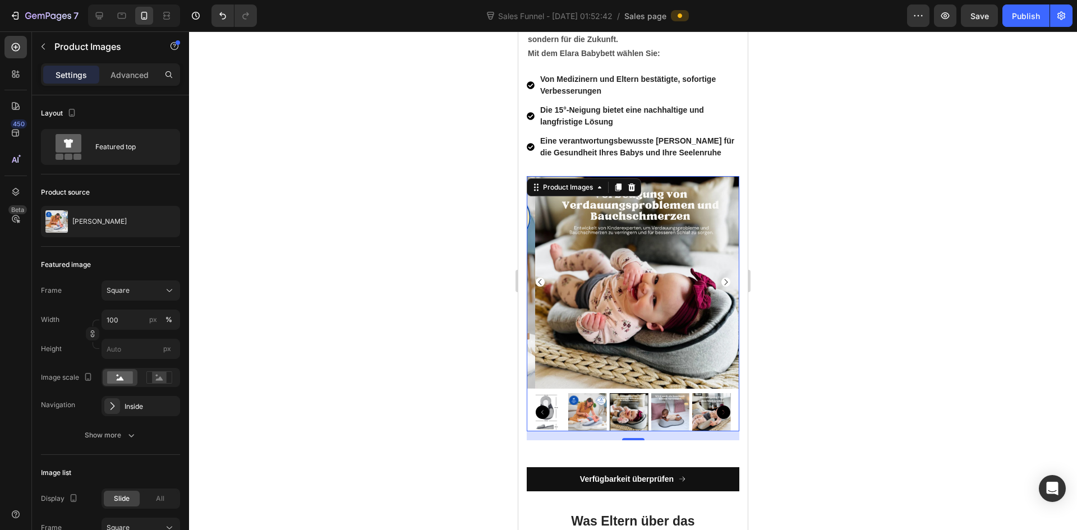
click at [717, 406] on icon "Carousel Next Arrow" at bounding box center [723, 412] width 13 height 13
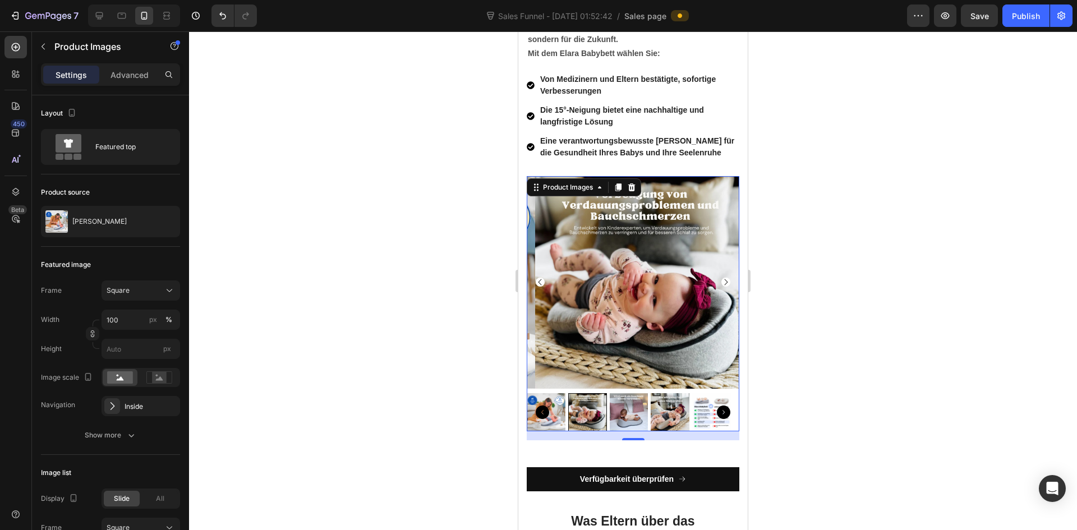
click at [628, 393] on img at bounding box center [629, 412] width 39 height 39
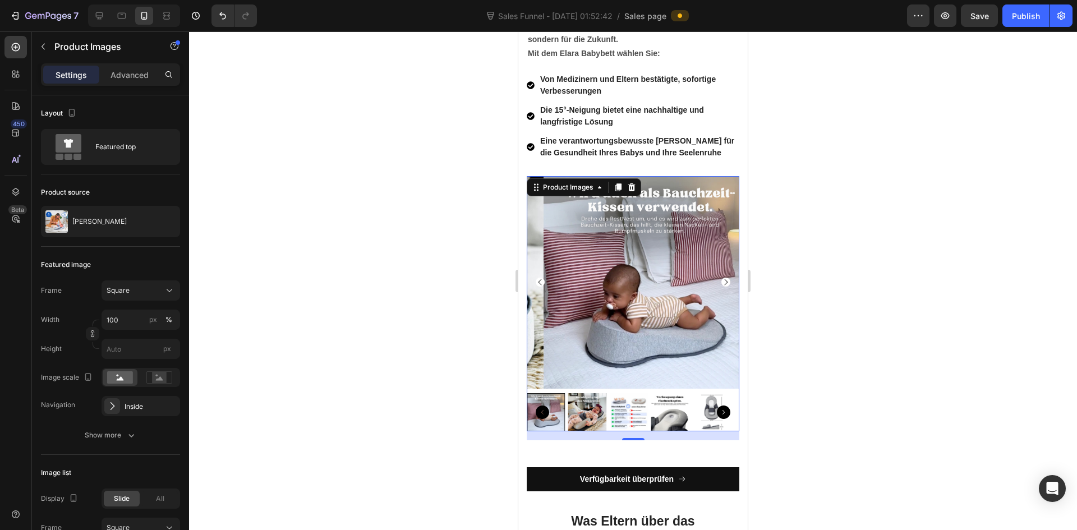
click at [577, 405] on img at bounding box center [587, 412] width 39 height 39
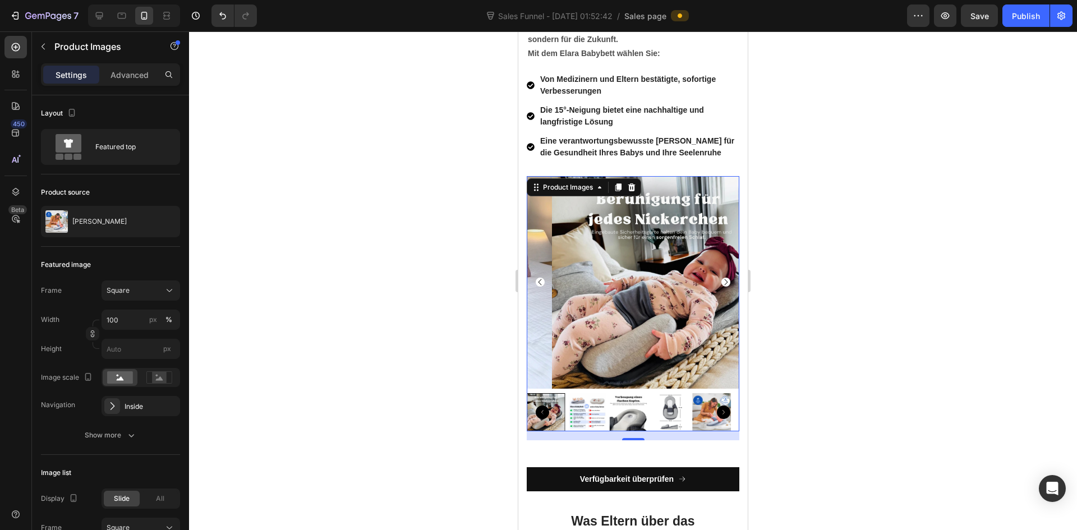
click at [543, 406] on icon "Carousel Back Arrow" at bounding box center [542, 412] width 13 height 13
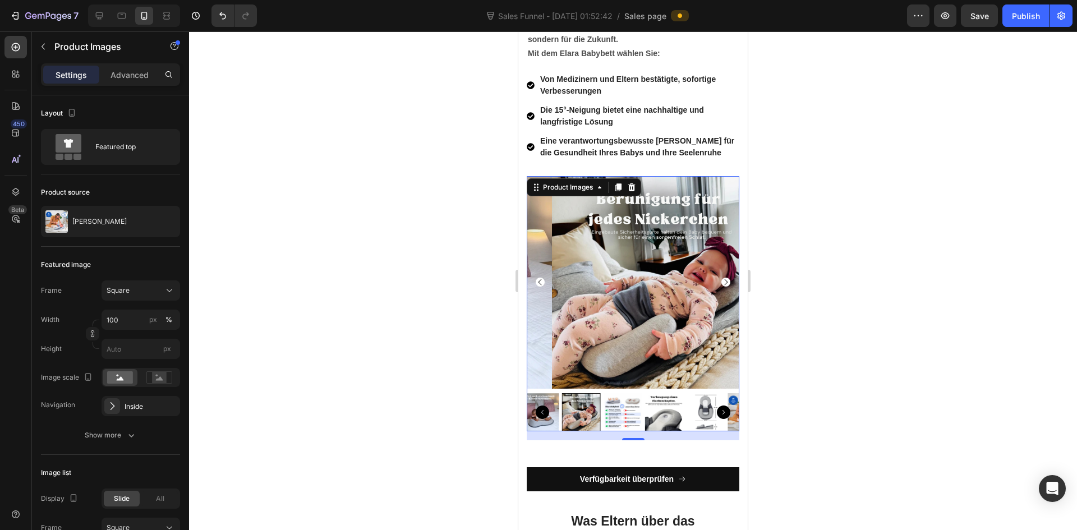
click at [543, 406] on icon "Carousel Back Arrow" at bounding box center [542, 412] width 13 height 13
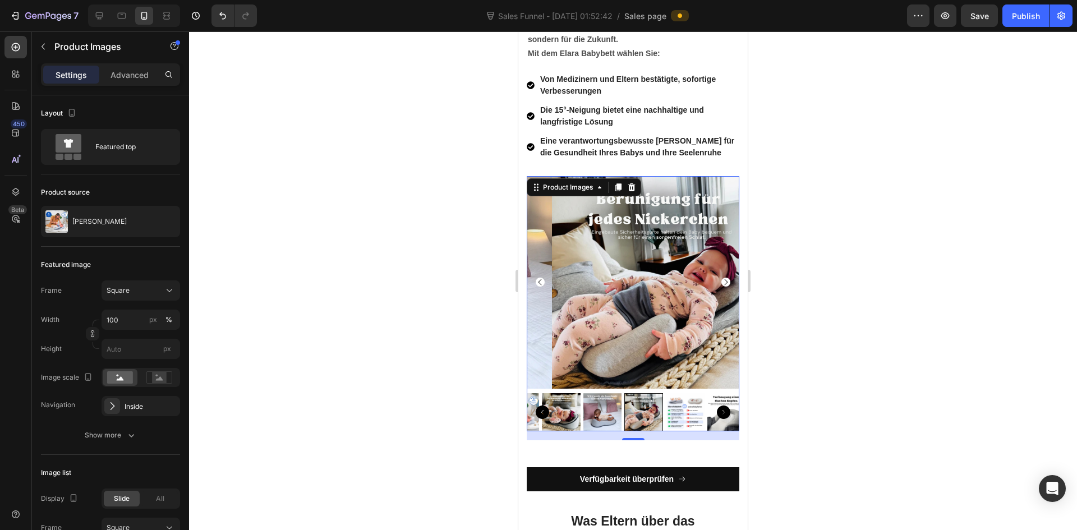
click at [543, 406] on icon "Carousel Back Arrow" at bounding box center [542, 412] width 13 height 13
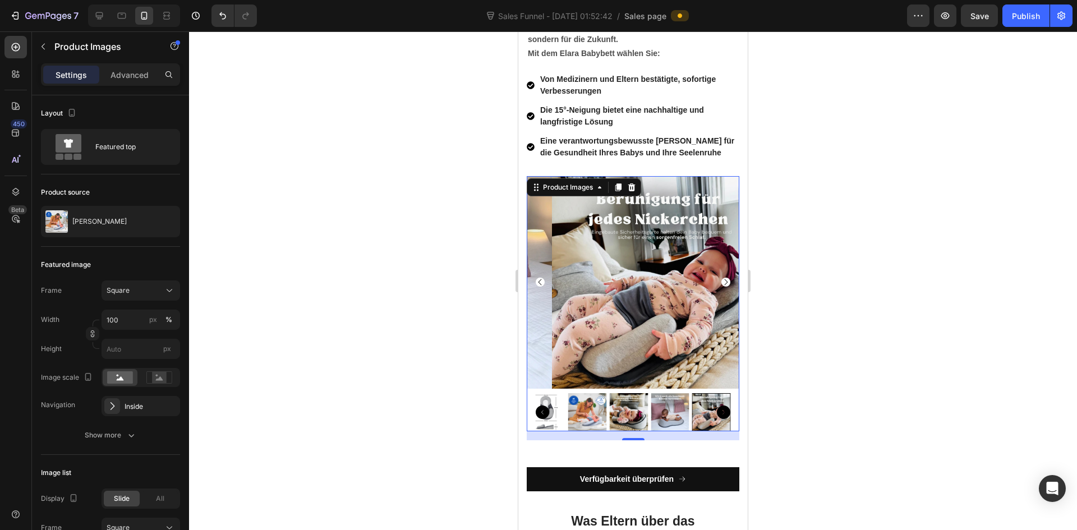
click at [543, 406] on icon "Carousel Back Arrow" at bounding box center [542, 412] width 13 height 13
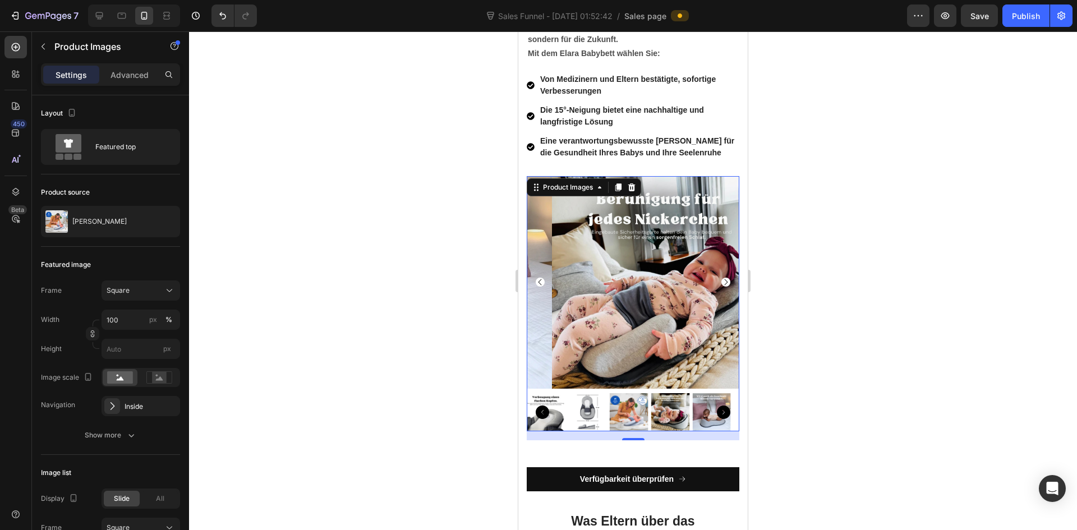
click at [539, 406] on icon "Carousel Back Arrow" at bounding box center [542, 412] width 13 height 13
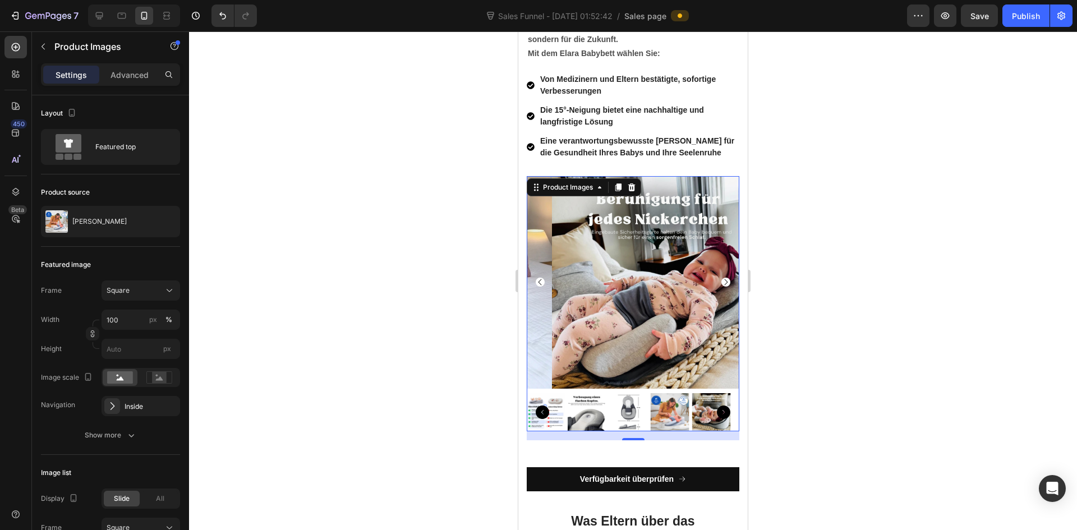
click at [602, 417] on img at bounding box center [587, 412] width 39 height 39
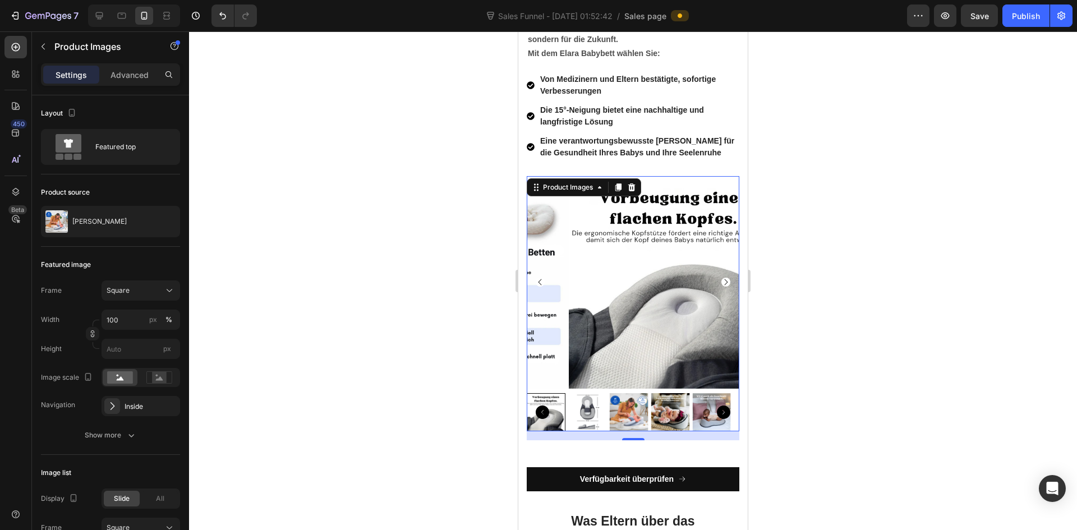
click at [588, 411] on img at bounding box center [587, 412] width 39 height 39
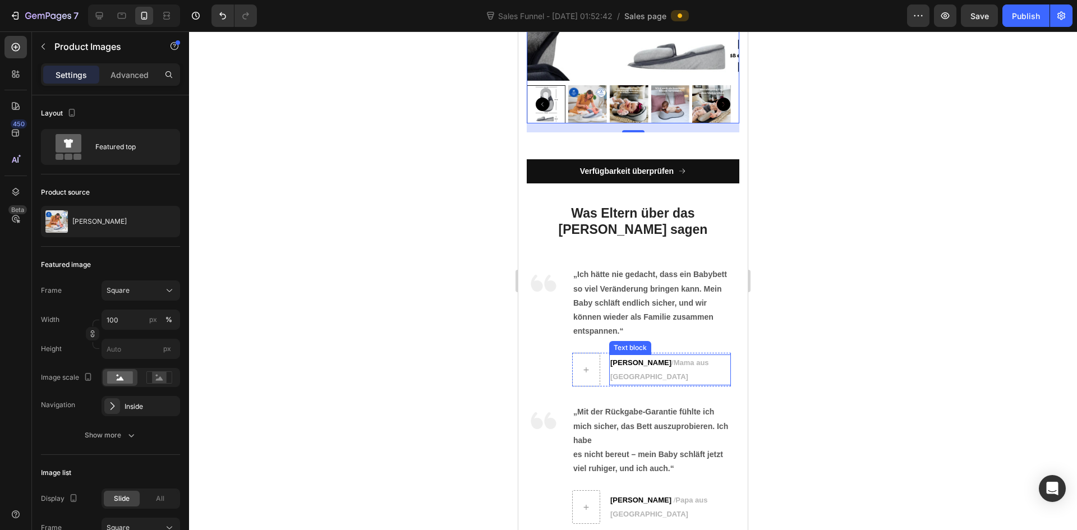
scroll to position [4936, 0]
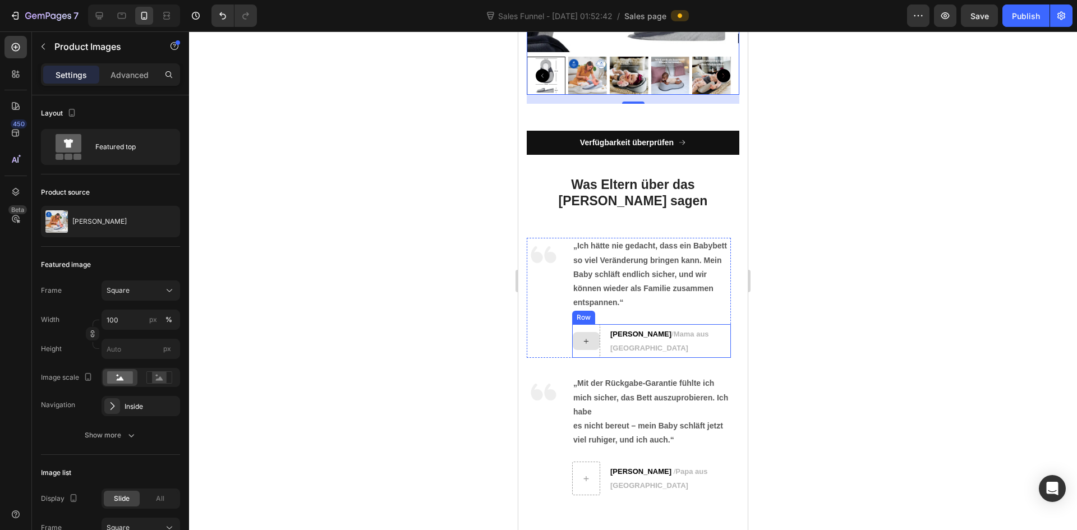
click at [589, 337] on icon at bounding box center [586, 342] width 9 height 10
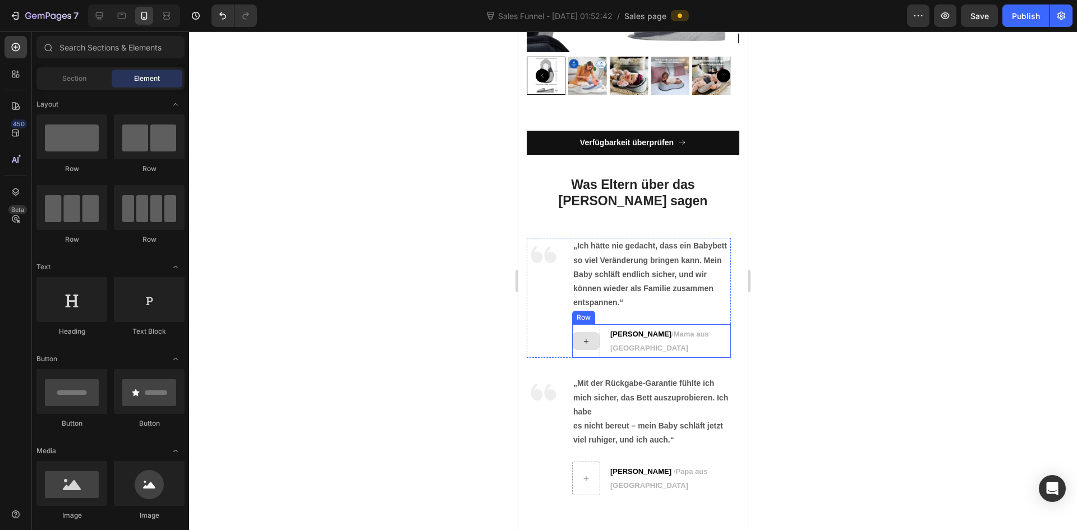
click at [588, 332] on div at bounding box center [586, 341] width 27 height 18
click at [593, 332] on div at bounding box center [586, 341] width 27 height 18
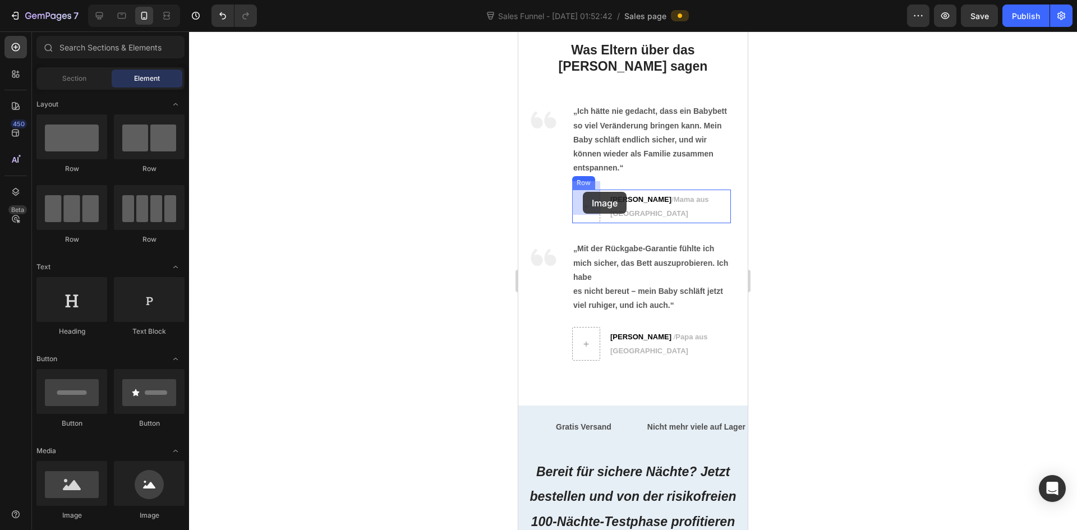
drag, startPoint x: 679, startPoint y: 516, endPoint x: 583, endPoint y: 192, distance: 338.1
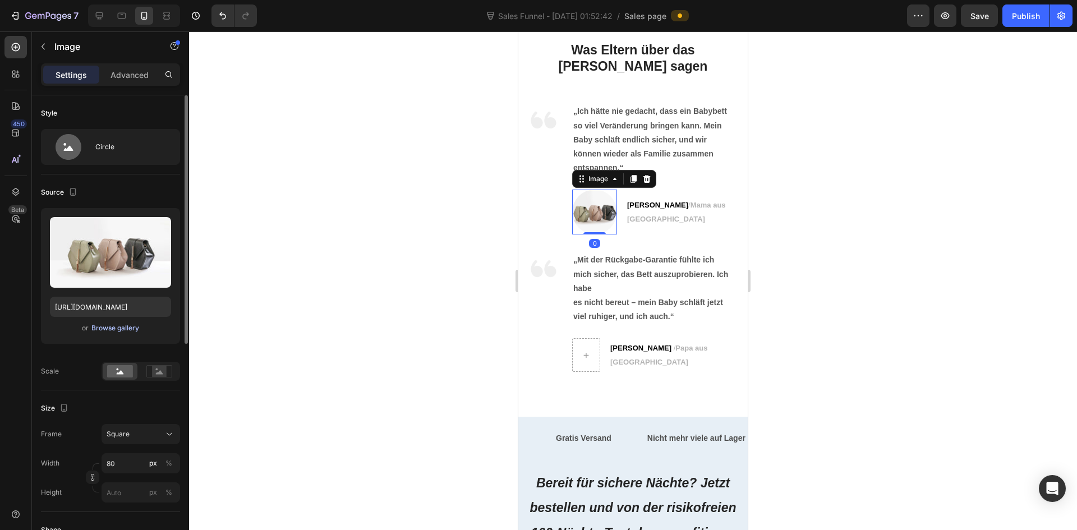
click at [117, 329] on div "Browse gallery" at bounding box center [115, 328] width 48 height 10
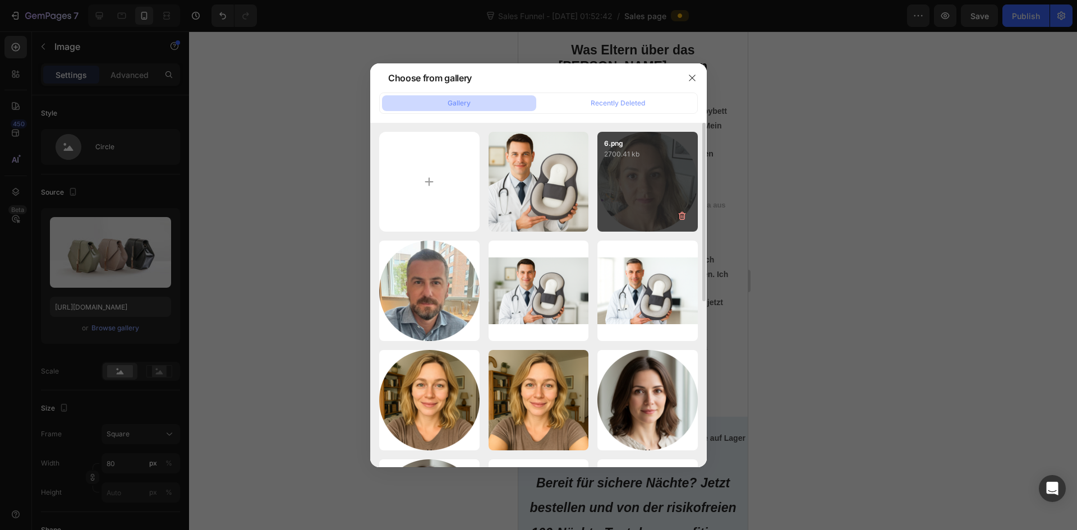
click at [642, 199] on div "6.png 2700.41 kb" at bounding box center [647, 182] width 100 height 100
type input "[URL][DOMAIN_NAME]"
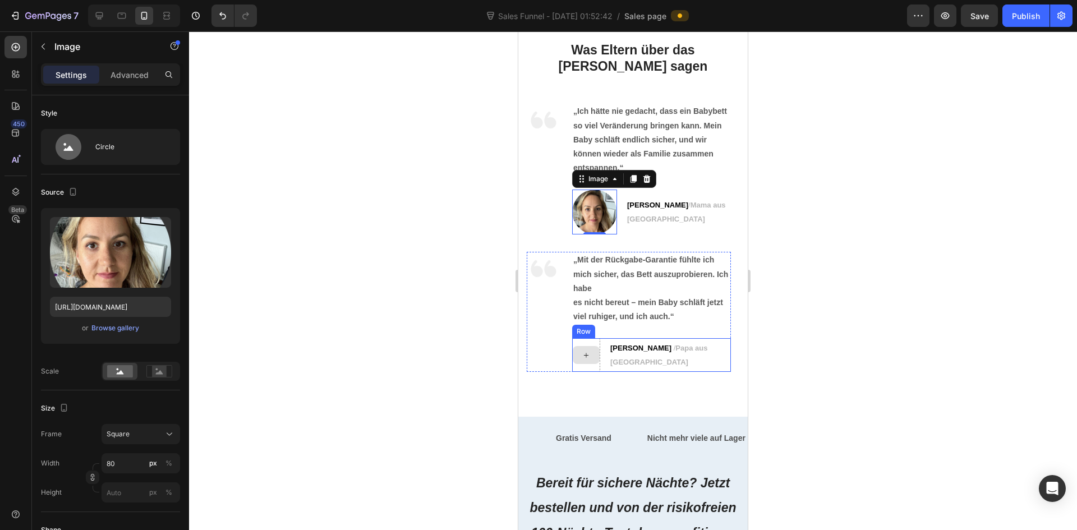
click at [583, 355] on div at bounding box center [586, 355] width 27 height 18
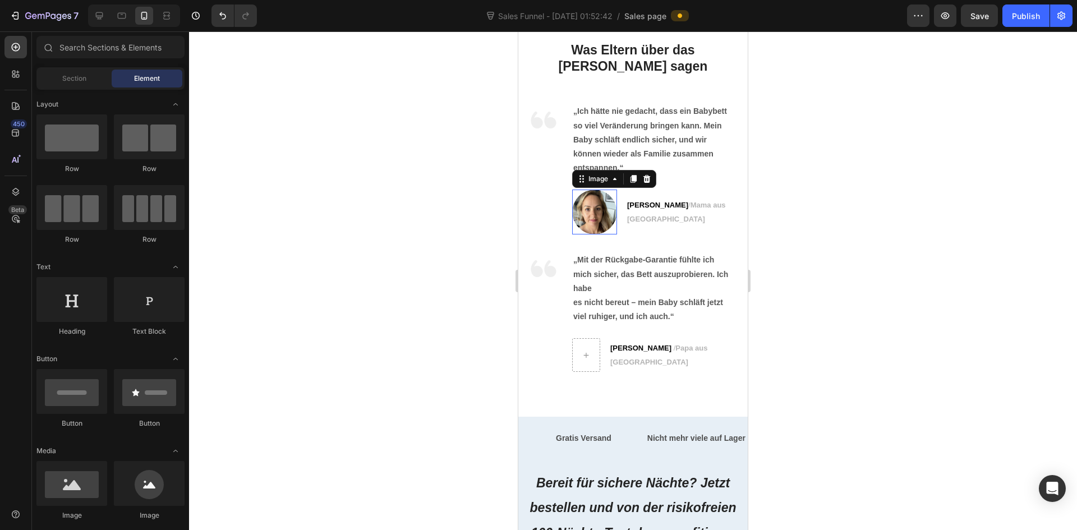
click at [599, 210] on img at bounding box center [594, 212] width 45 height 45
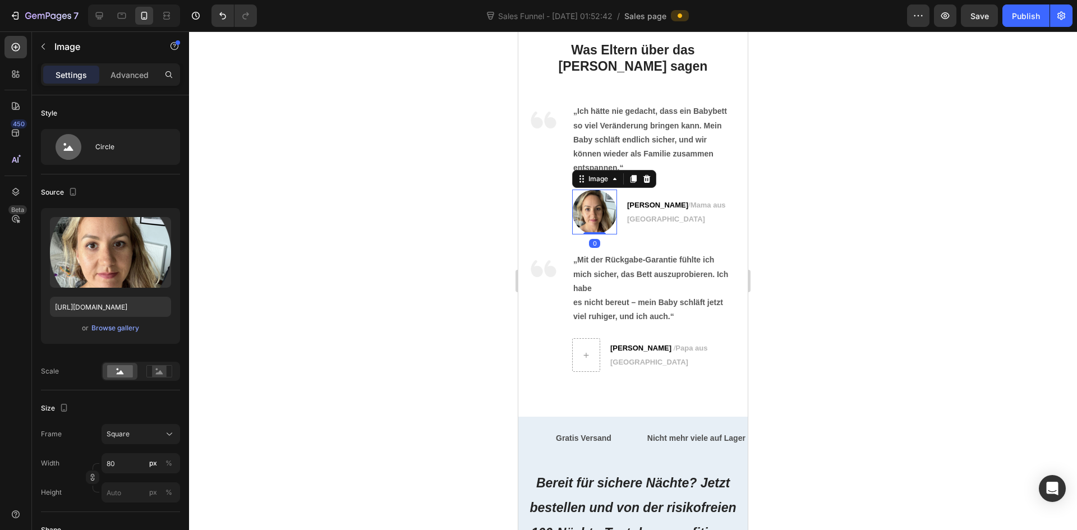
click at [858, 245] on div at bounding box center [633, 280] width 888 height 499
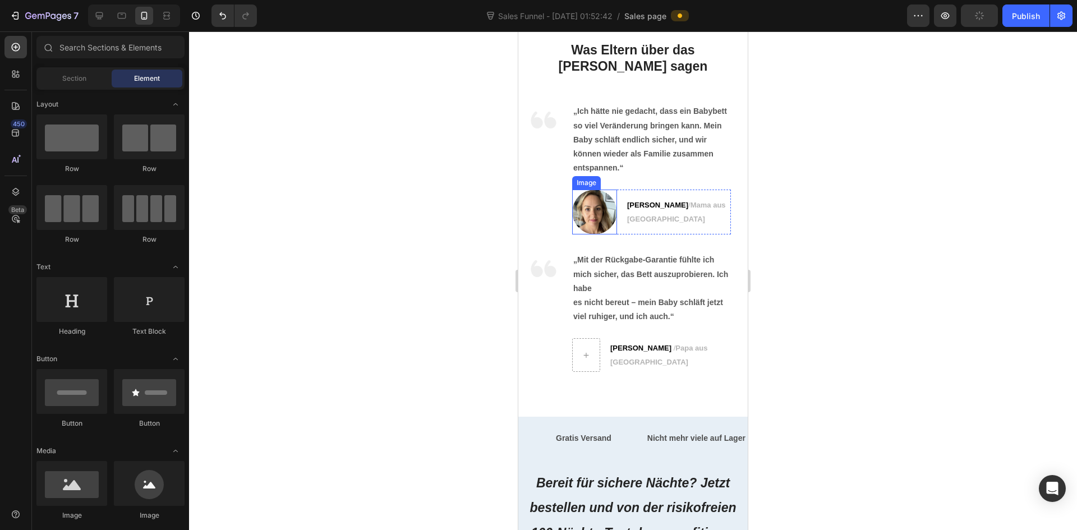
click at [582, 206] on img at bounding box center [594, 212] width 45 height 45
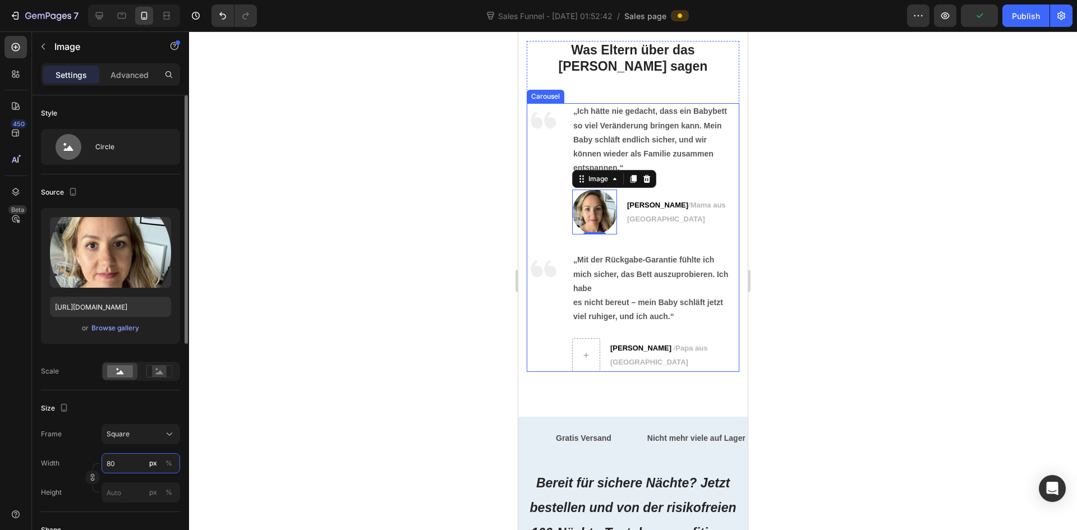
click at [128, 466] on input "80" at bounding box center [141, 463] width 79 height 20
type input "4"
type input "40"
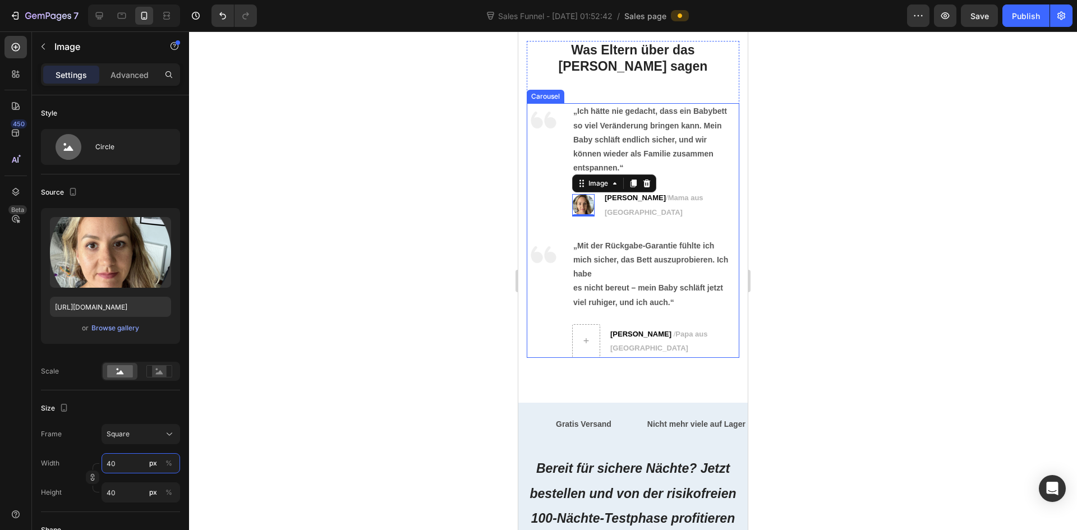
type input "40"
click at [334, 369] on div at bounding box center [633, 280] width 888 height 499
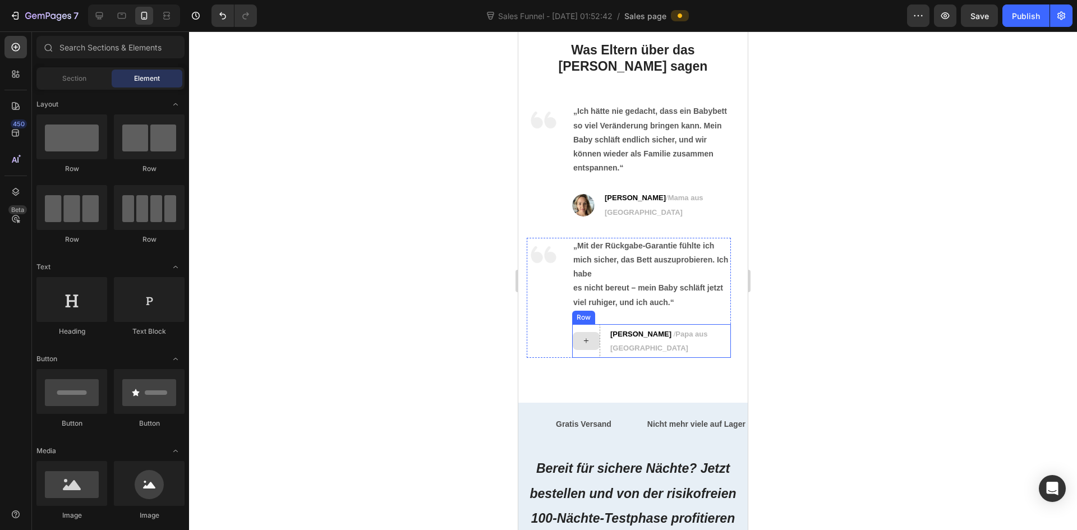
click at [592, 332] on div at bounding box center [586, 341] width 27 height 18
drag, startPoint x: 678, startPoint y: 528, endPoint x: 584, endPoint y: 319, distance: 229.2
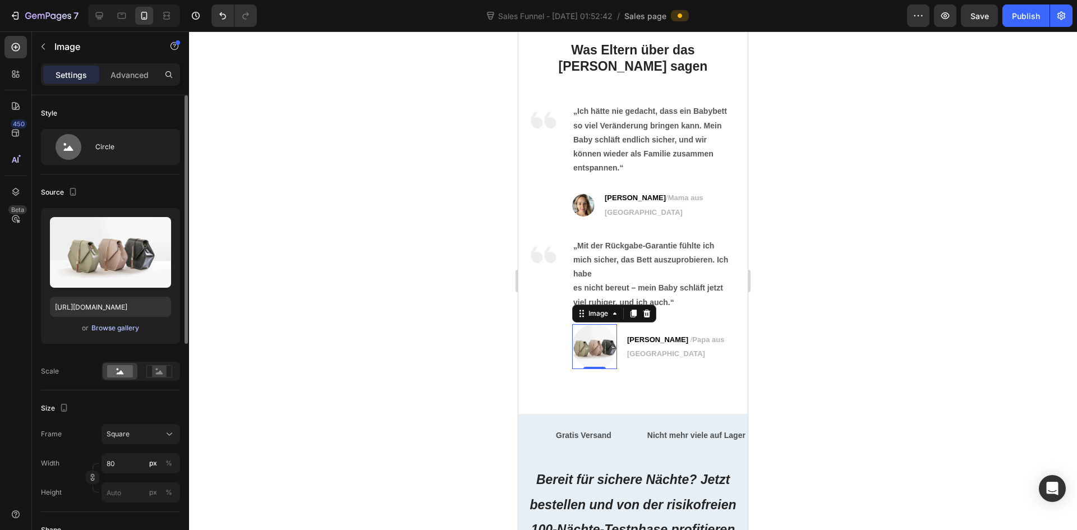
click at [108, 328] on div "Browse gallery" at bounding box center [115, 328] width 48 height 10
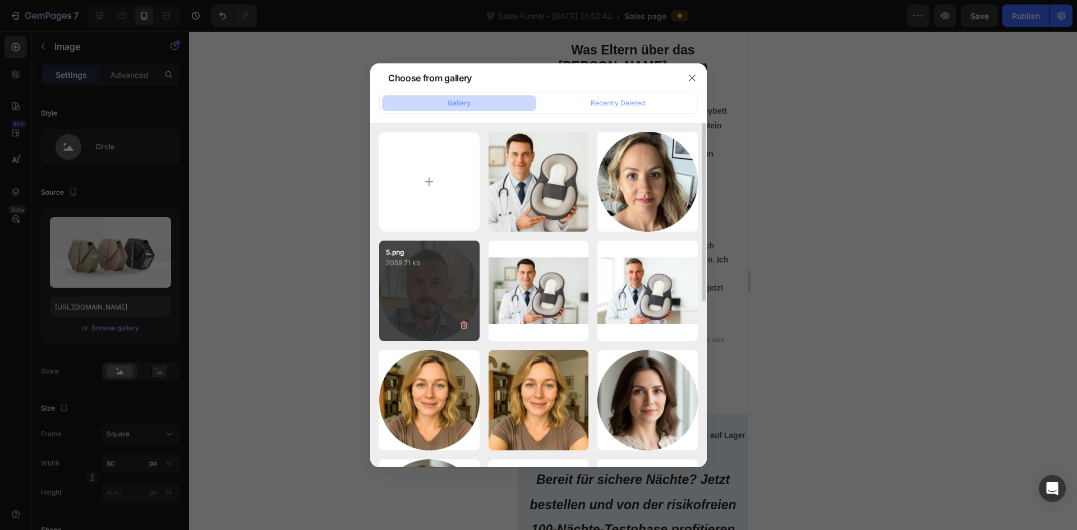
click at [441, 317] on div "5.png 2059.71 kb" at bounding box center [429, 291] width 100 height 100
type input "[URL][DOMAIN_NAME]"
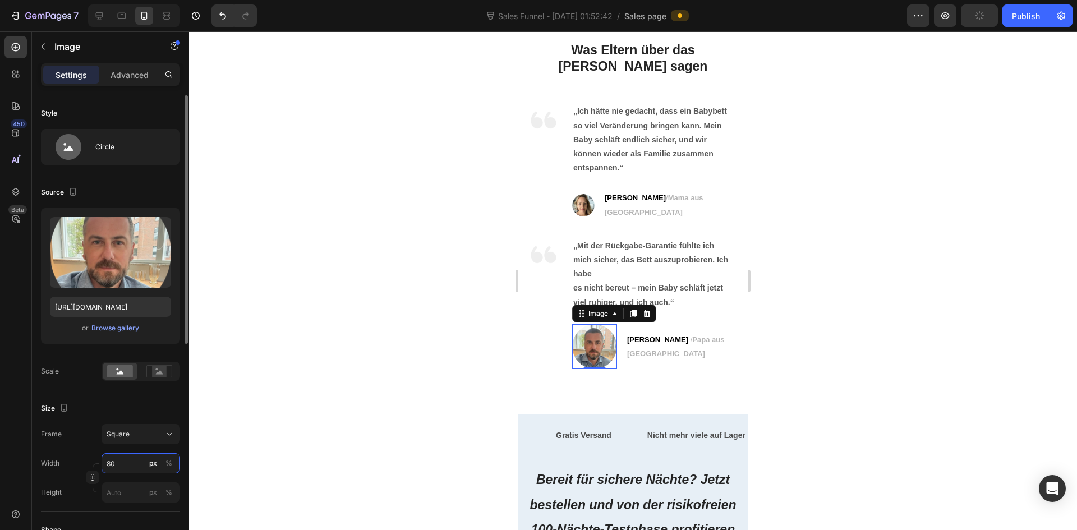
click at [127, 466] on input "80" at bounding box center [141, 463] width 79 height 20
type input "4"
type input "40"
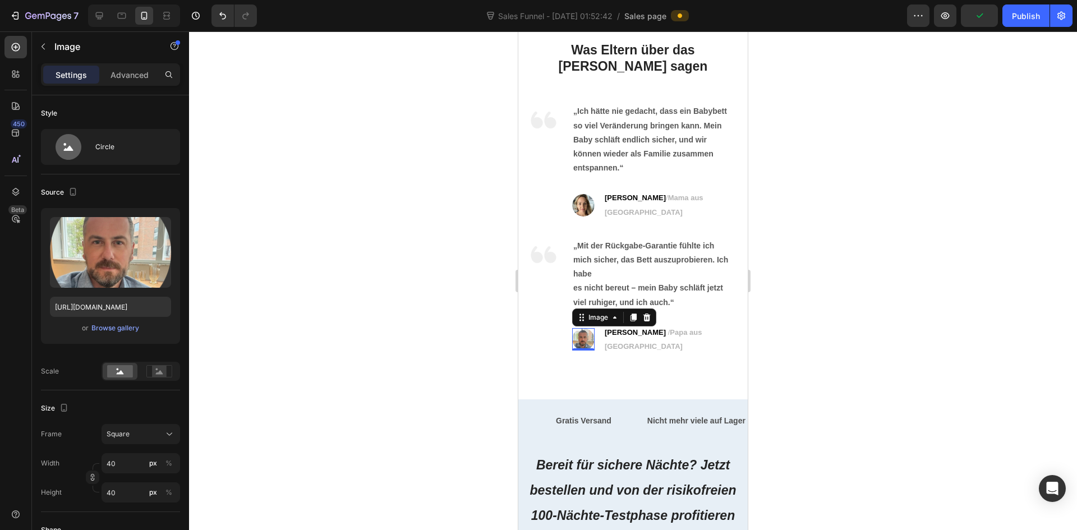
click at [365, 382] on div at bounding box center [633, 280] width 888 height 499
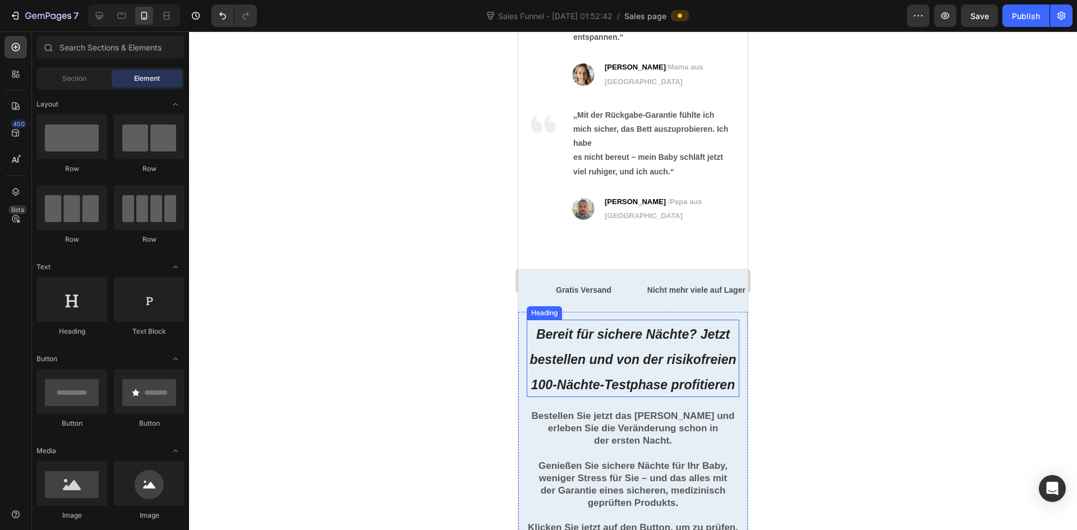
scroll to position [5239, 0]
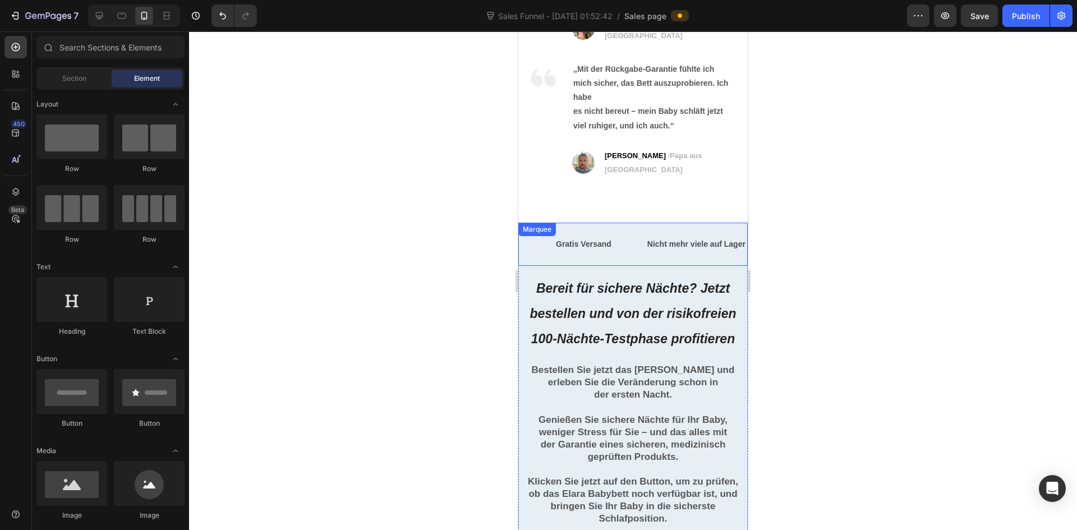
click at [630, 237] on div "Gratis Versand Text Block" at bounding box center [600, 244] width 91 height 25
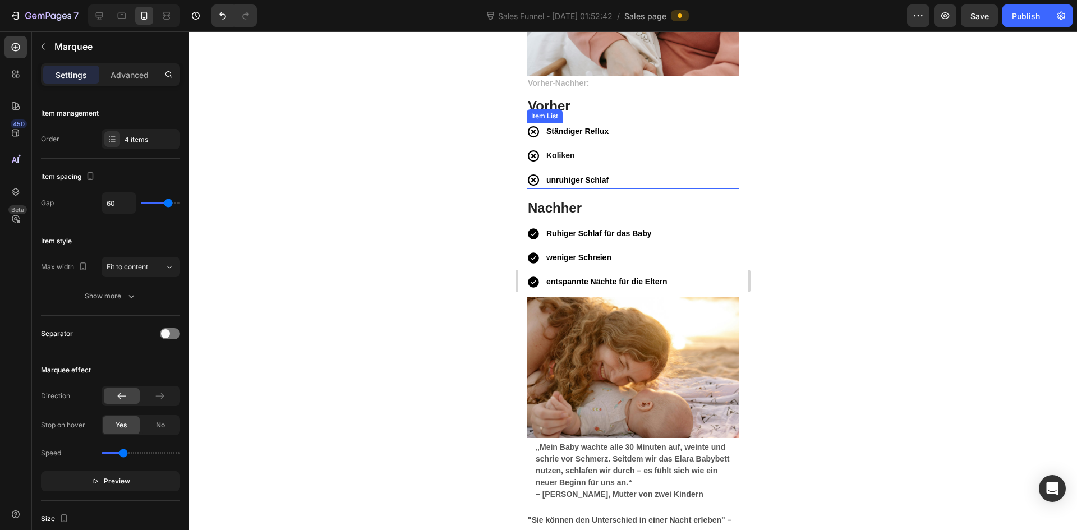
scroll to position [3668, 0]
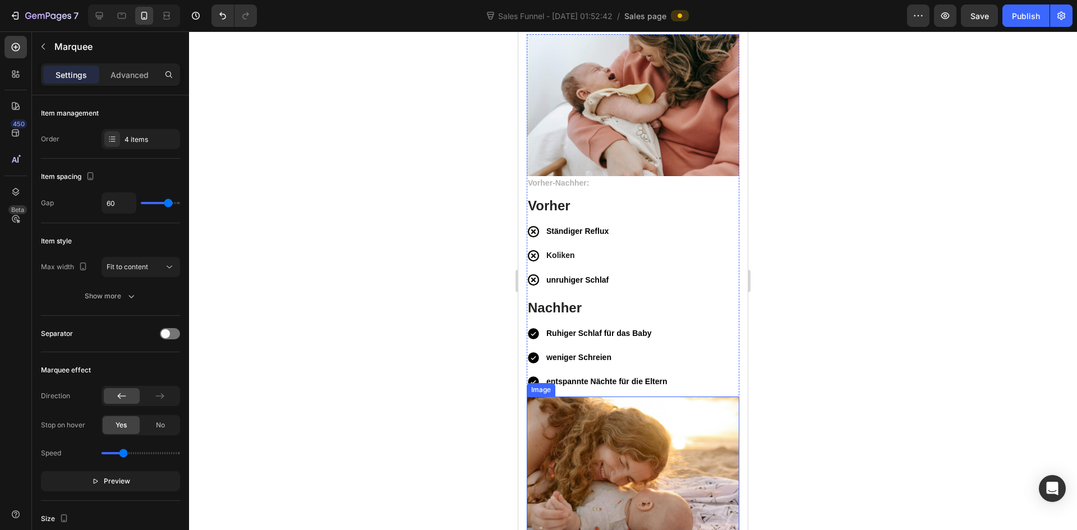
click at [637, 397] on img at bounding box center [633, 468] width 213 height 142
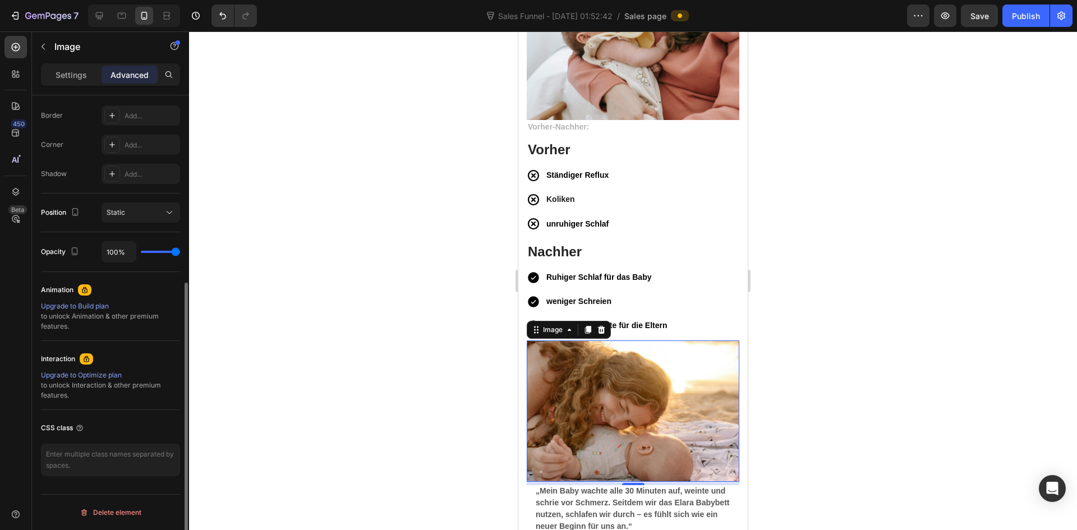
scroll to position [0, 0]
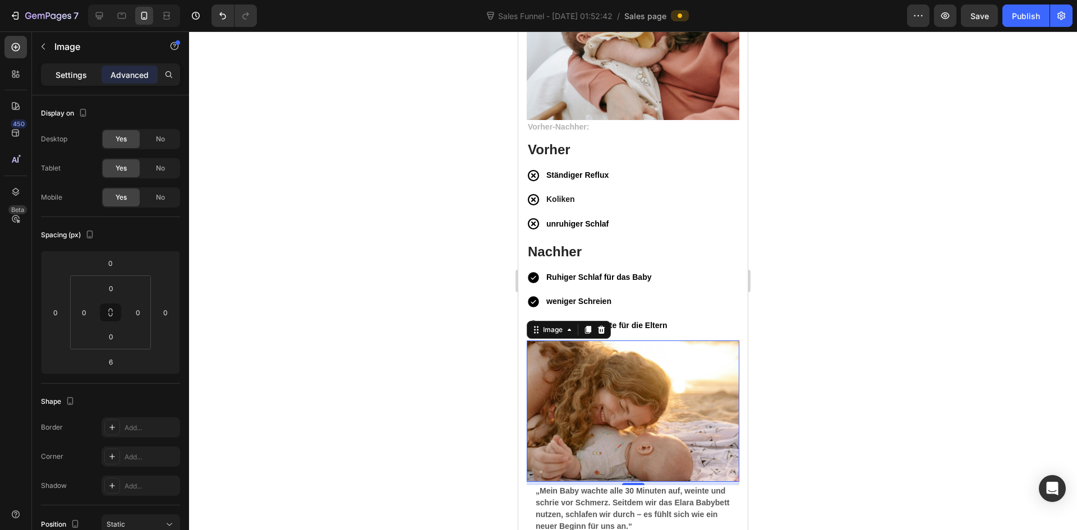
click at [84, 75] on p "Settings" at bounding box center [71, 75] width 31 height 12
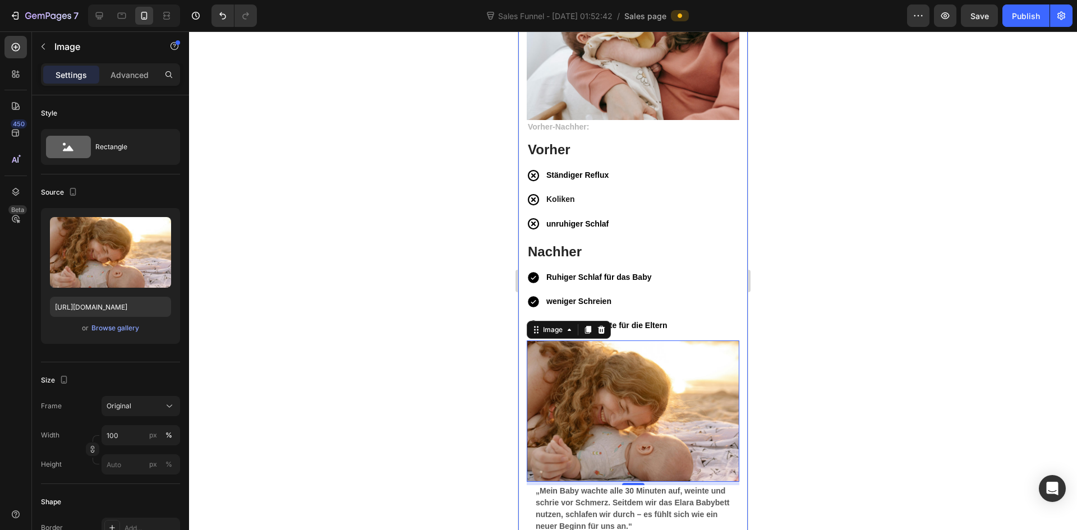
click at [736, 342] on div "Image Vorher-Nachher: Text block Vorher Heading Ständiger Reflux Koliken unruhi…" at bounding box center [632, 295] width 229 height 634
click at [564, 386] on img at bounding box center [633, 411] width 213 height 142
click at [671, 329] on div "Vorher-Nachher: Text block Vorher Heading Ständiger Reflux Koliken unruhiger Sc…" at bounding box center [633, 338] width 213 height 436
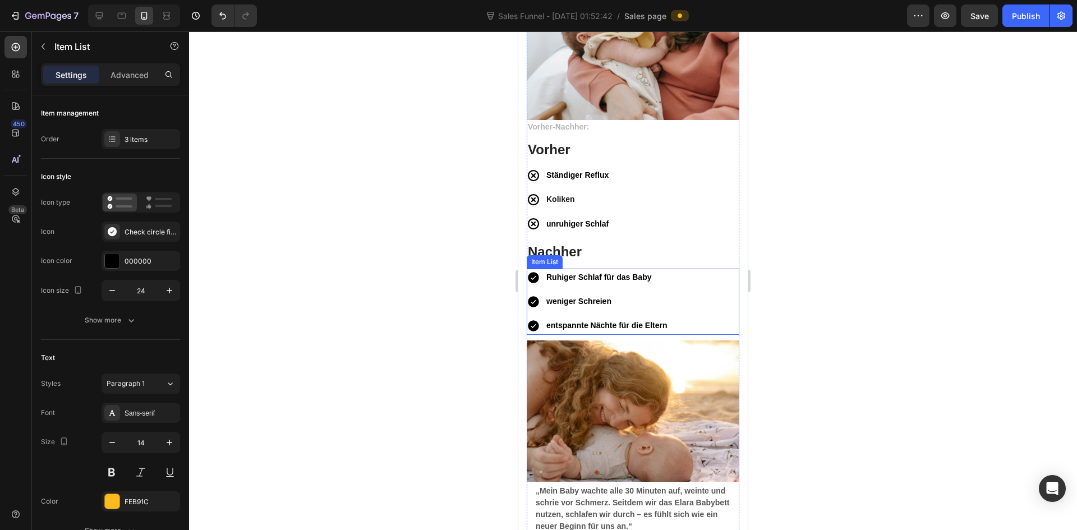
click at [683, 319] on div "Ruhiger Schlaf für das Baby weniger Schreien entspannte Nächte für die Eltern" at bounding box center [633, 302] width 213 height 66
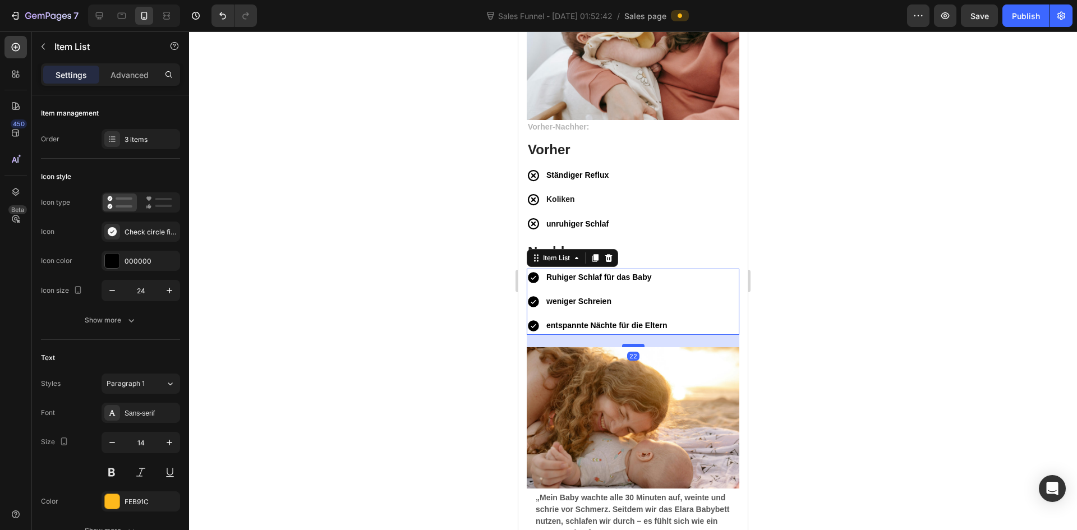
drag, startPoint x: 630, startPoint y: 333, endPoint x: 630, endPoint y: 340, distance: 6.7
click at [630, 344] on div at bounding box center [633, 345] width 22 height 3
type input "100%"
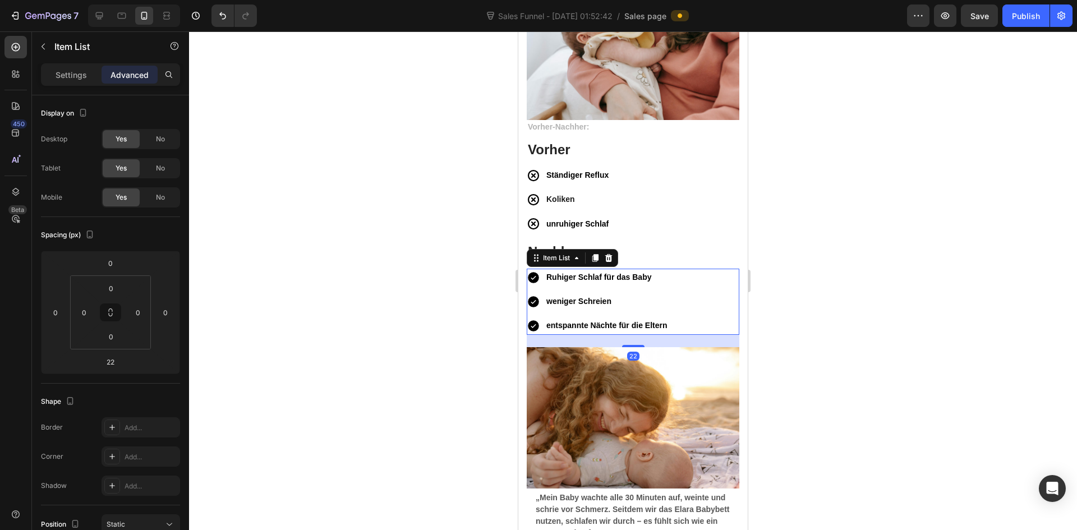
click at [887, 314] on div at bounding box center [633, 280] width 888 height 499
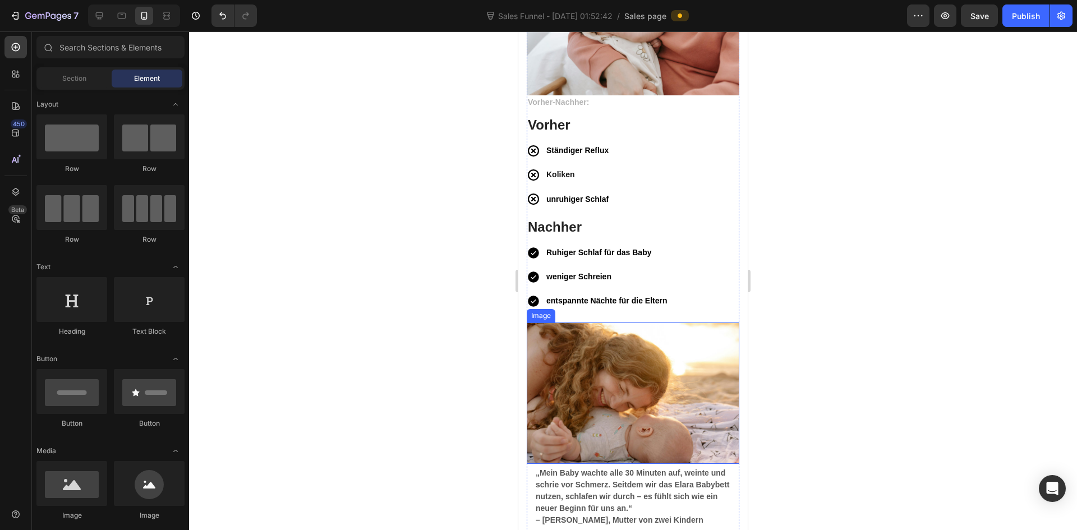
scroll to position [3781, 0]
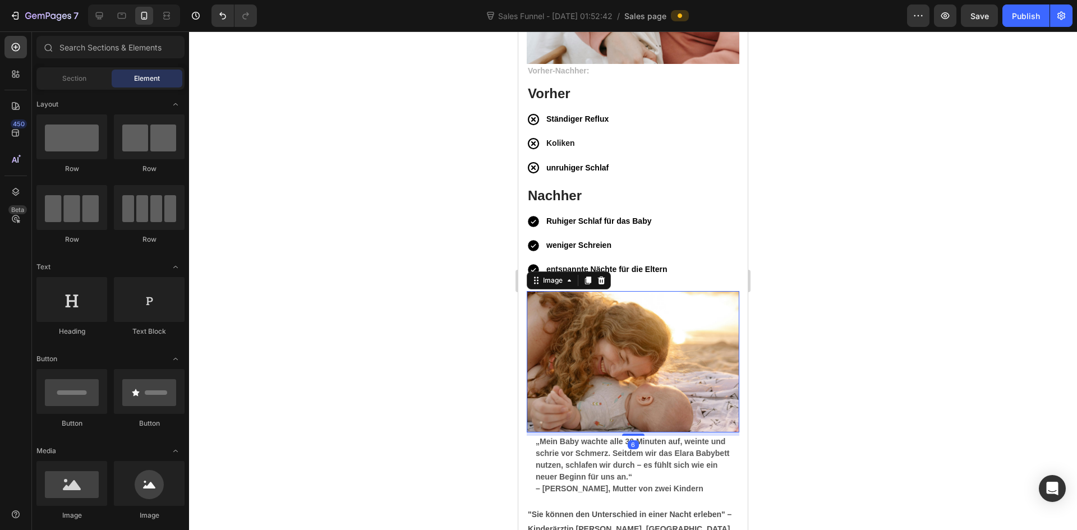
click at [704, 298] on img at bounding box center [633, 362] width 213 height 142
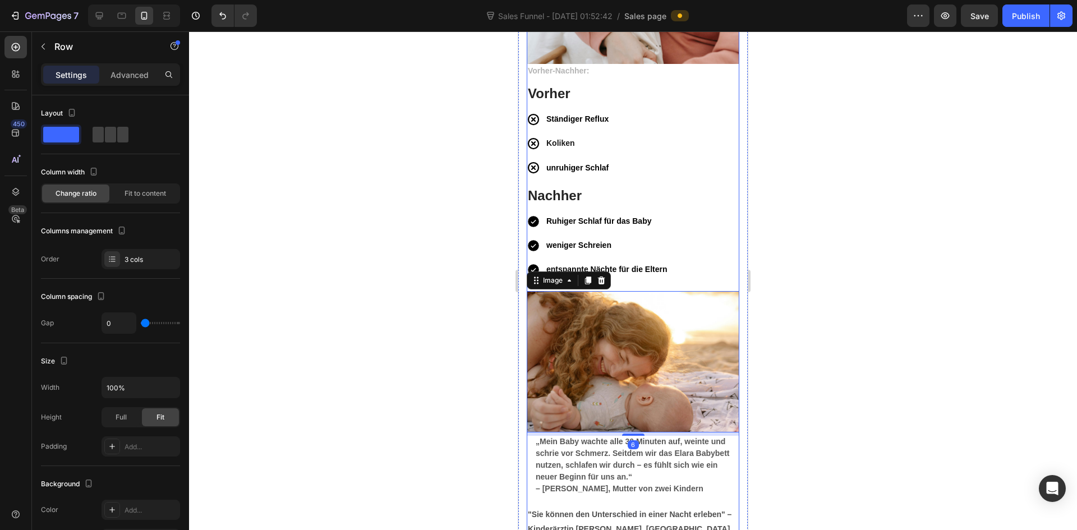
click at [634, 281] on div "Vorher-Nachher: Text block Vorher Heading Ständiger Reflux Koliken unruhiger Sc…" at bounding box center [633, 285] width 213 height 443
click at [636, 291] on img at bounding box center [633, 362] width 213 height 142
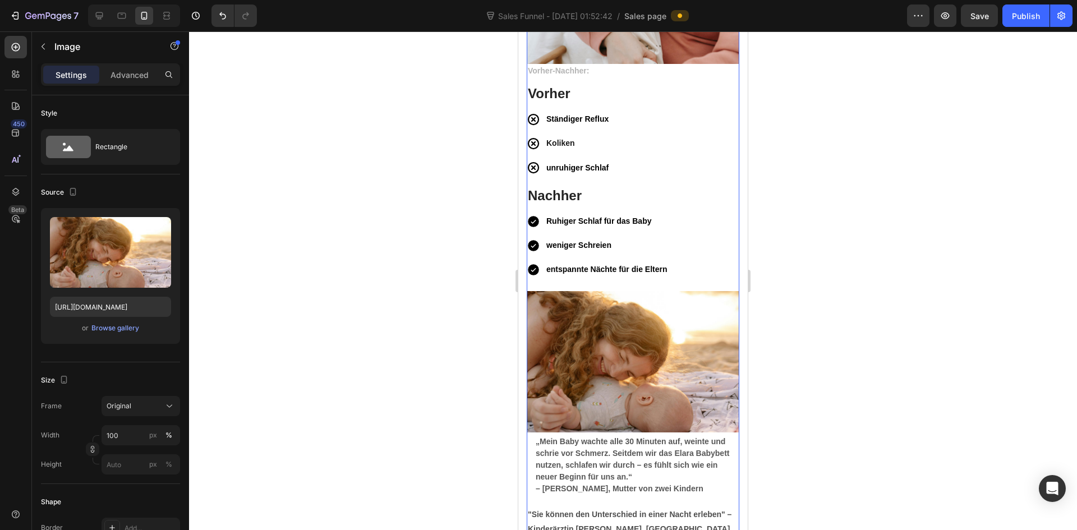
click at [678, 278] on div "Vorher-Nachher: Text block Vorher Heading Ständiger Reflux Koliken unruhiger Sc…" at bounding box center [633, 285] width 213 height 443
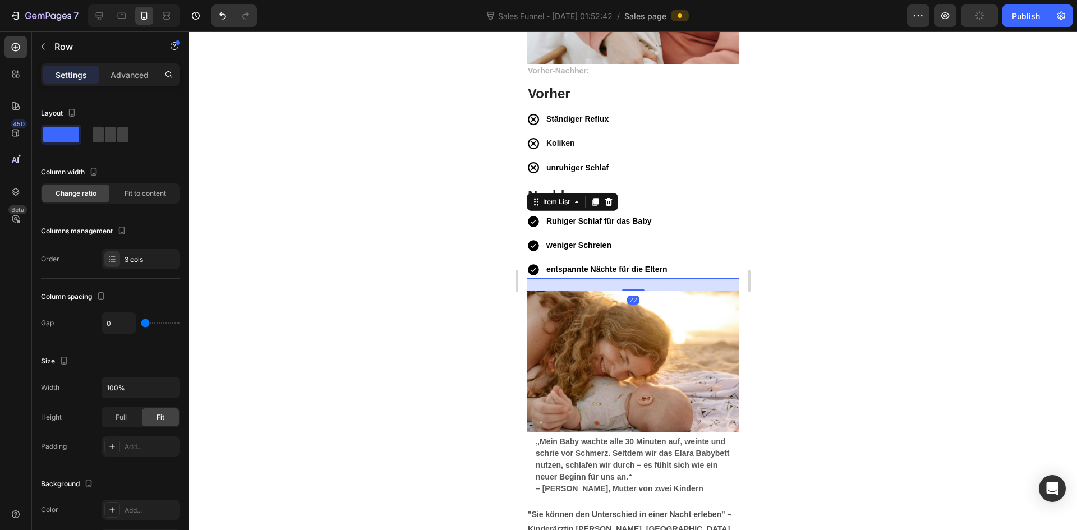
click at [624, 269] on p "entspannte Nächte für die Eltern" at bounding box center [606, 270] width 121 height 14
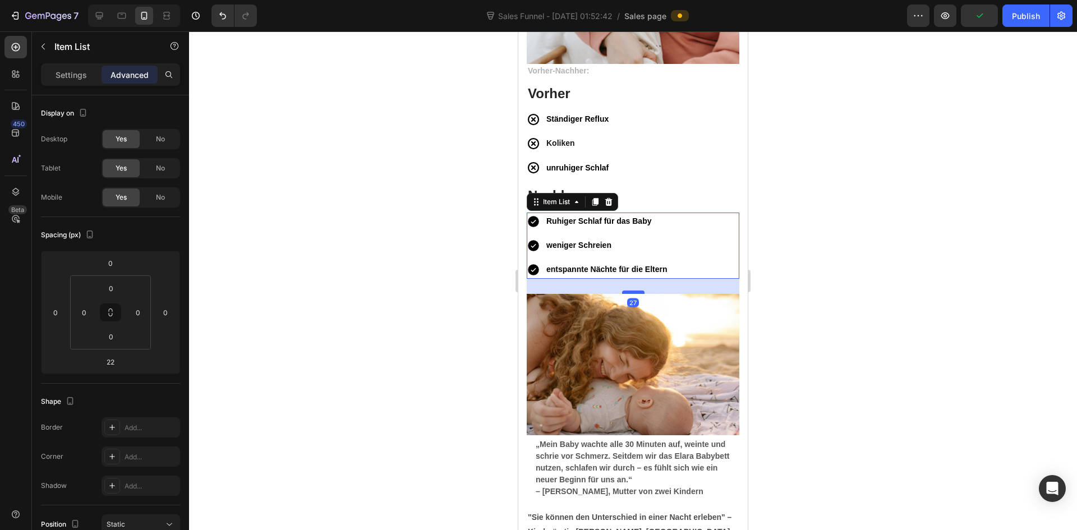
drag, startPoint x: 629, startPoint y: 284, endPoint x: 1382, endPoint y: 310, distance: 752.6
click at [629, 291] on div at bounding box center [633, 292] width 22 height 3
type input "27"
click at [964, 279] on div at bounding box center [633, 280] width 888 height 499
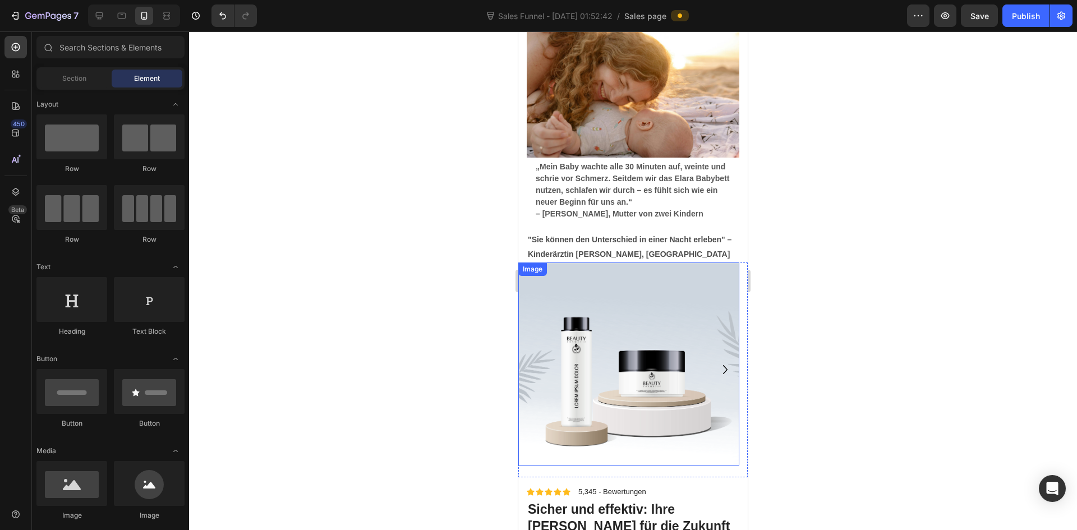
scroll to position [3949, 0]
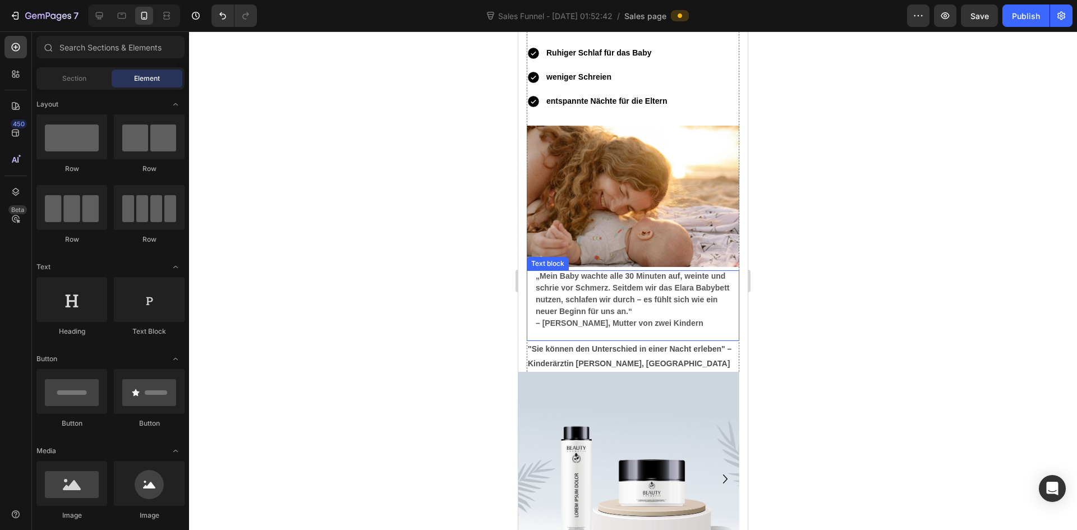
click at [587, 297] on strong "„Mein Baby wachte alle 30 Minuten auf, weinte und schrie vor Schmerz. Seitdem w…" at bounding box center [633, 293] width 194 height 44
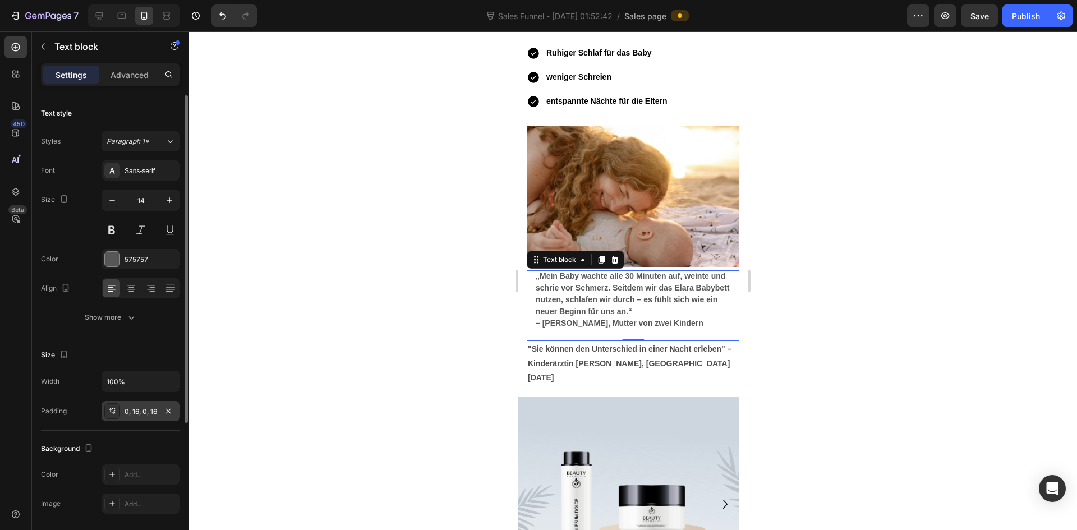
click at [132, 412] on div "0, 16, 0, 16" at bounding box center [141, 412] width 33 height 10
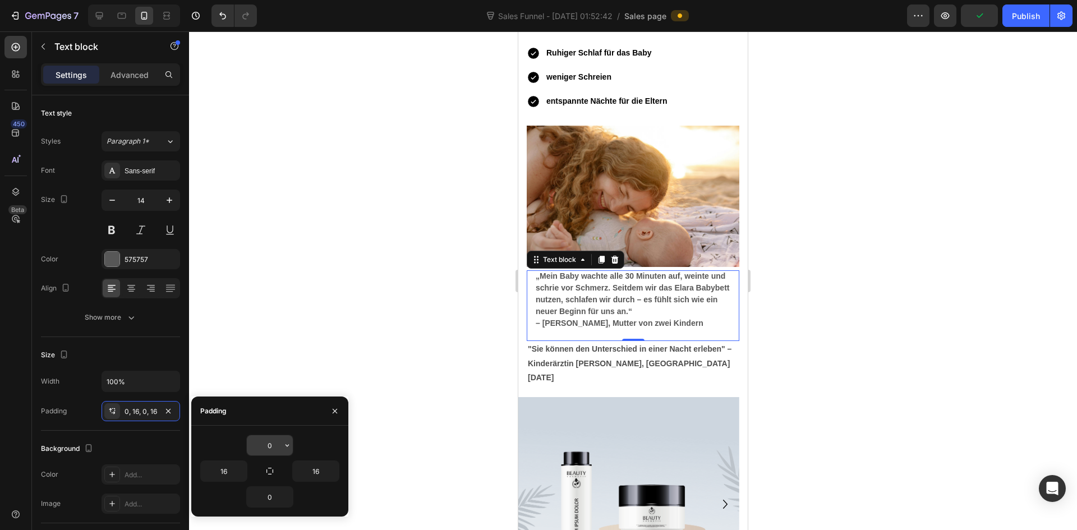
click at [278, 449] on input "0" at bounding box center [270, 445] width 46 height 20
type input "5"
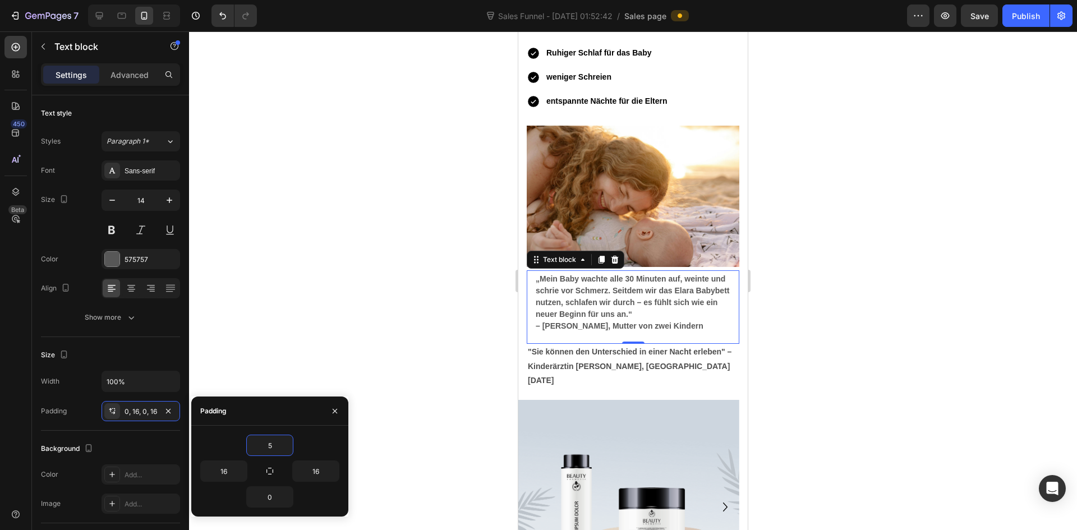
click at [380, 327] on div at bounding box center [633, 280] width 888 height 499
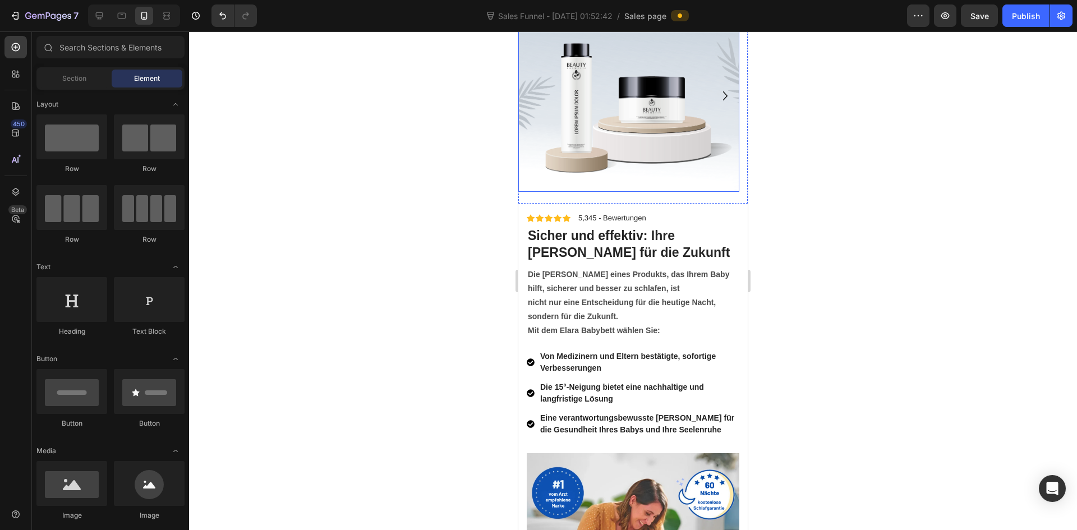
scroll to position [4342, 0]
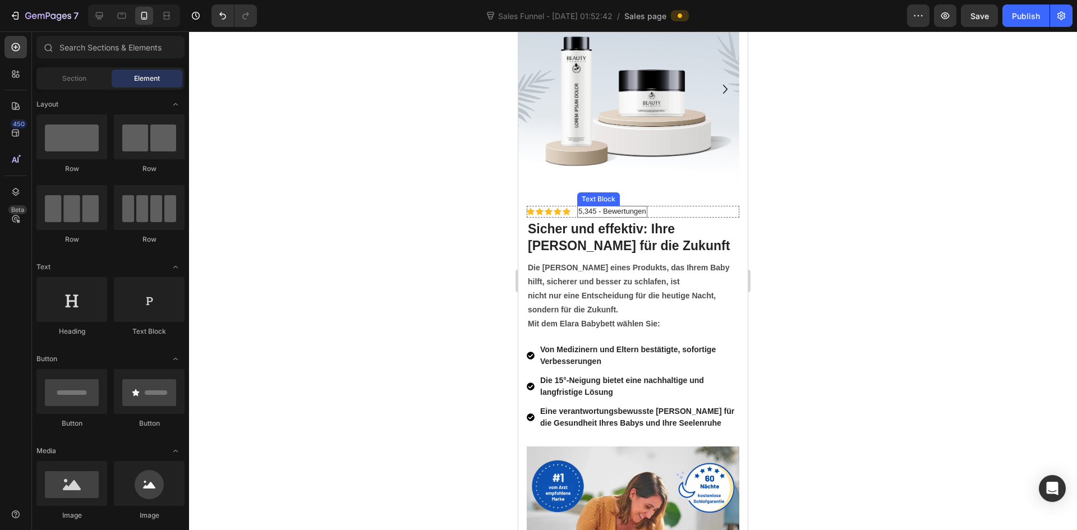
click at [590, 211] on p "5,345 - Bewertungen" at bounding box center [612, 212] width 68 height 10
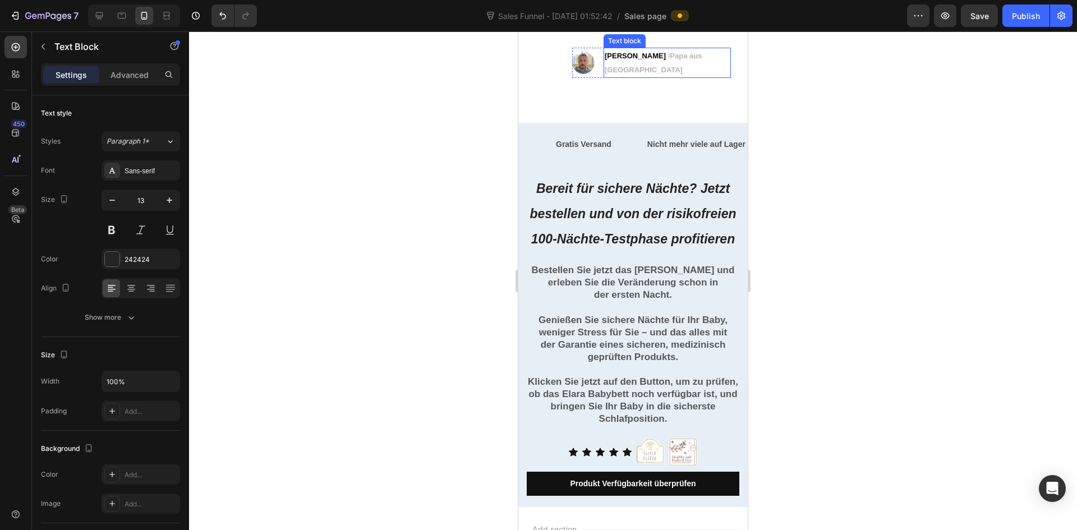
scroll to position [5407, 0]
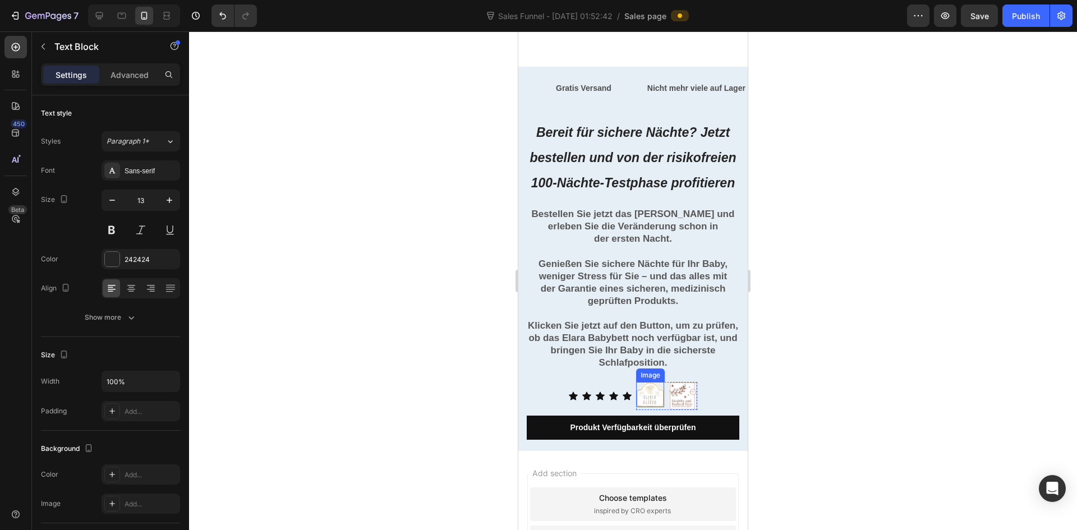
click at [656, 407] on img at bounding box center [650, 394] width 28 height 25
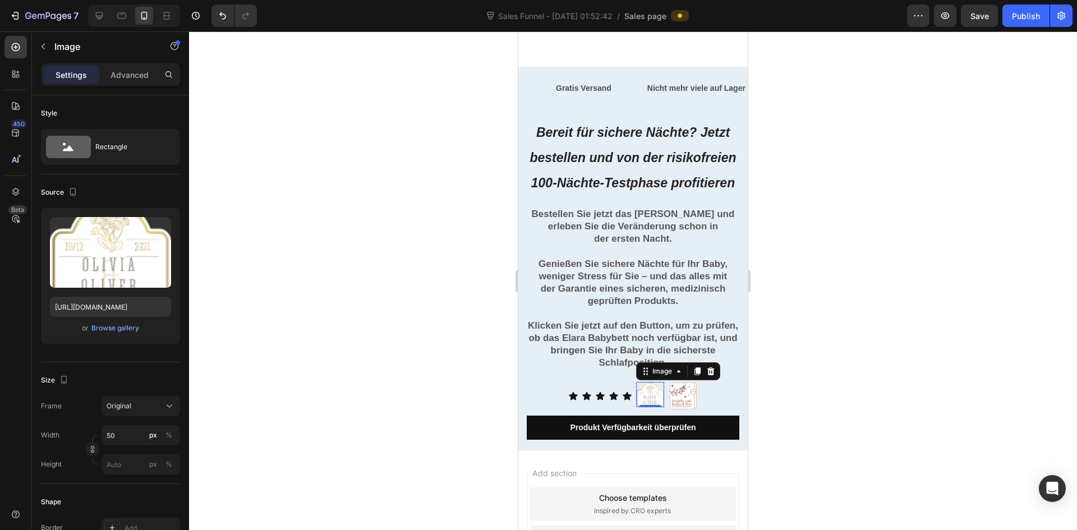
click at [706, 376] on icon at bounding box center [710, 371] width 9 height 9
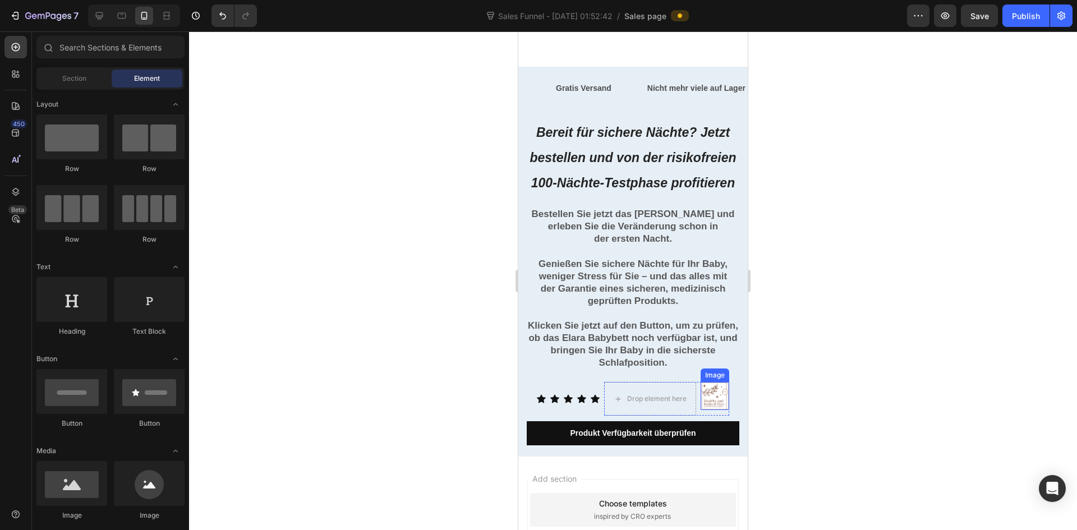
click at [707, 409] on img at bounding box center [715, 396] width 28 height 28
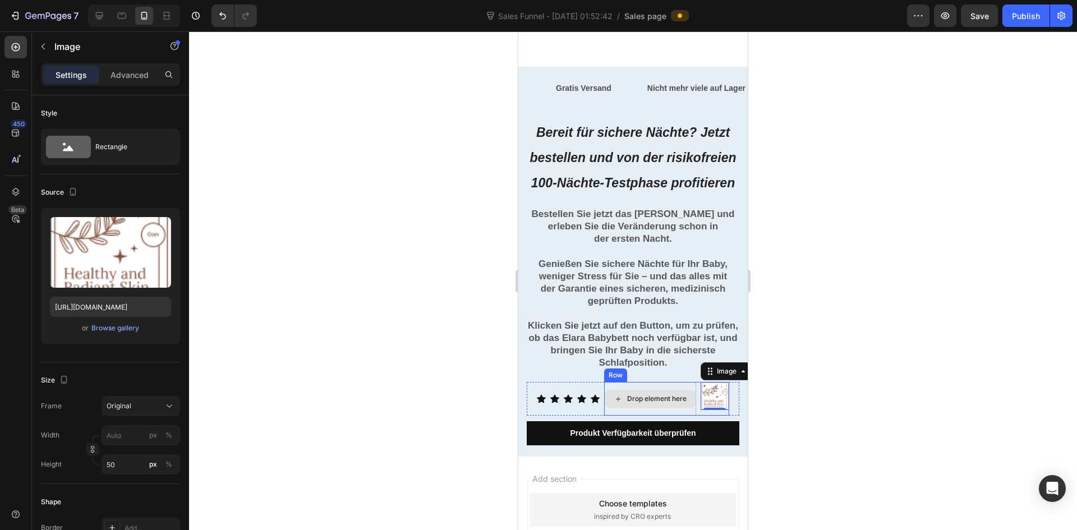
click at [647, 402] on div "Drop element here" at bounding box center [650, 399] width 91 height 18
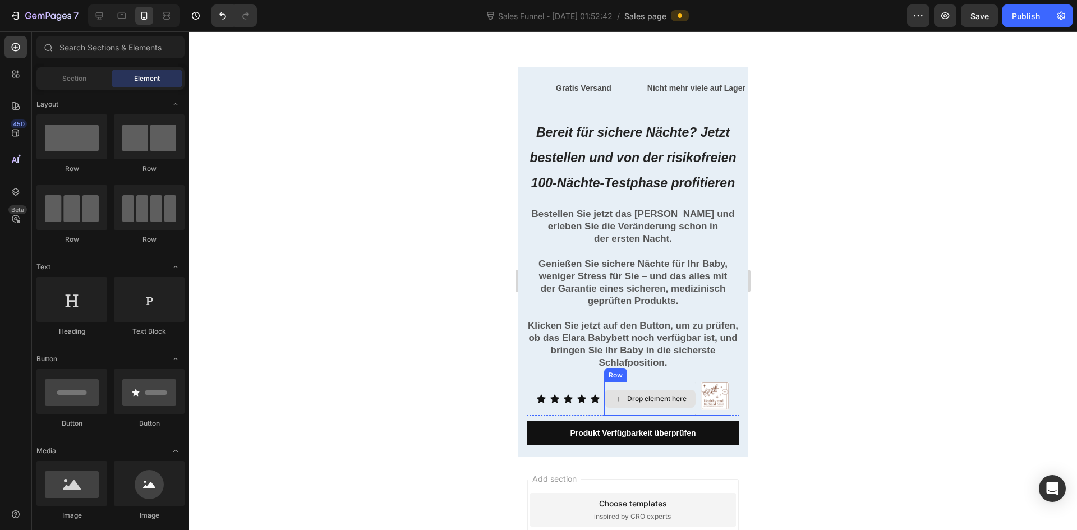
click at [654, 401] on div "Drop element here" at bounding box center [650, 399] width 91 height 18
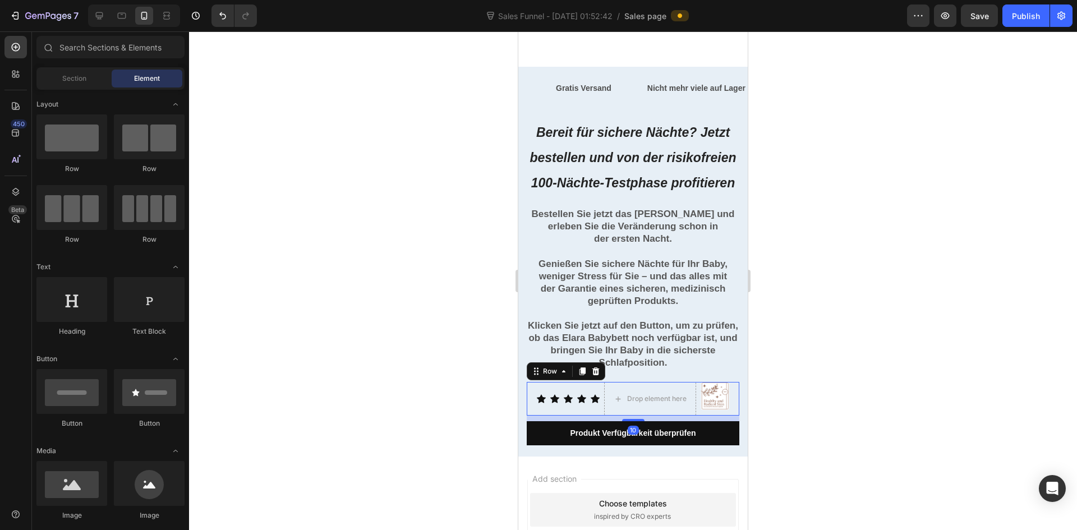
click at [587, 397] on div "Icon Icon Icon Icon Icon Icon List" at bounding box center [568, 399] width 63 height 34
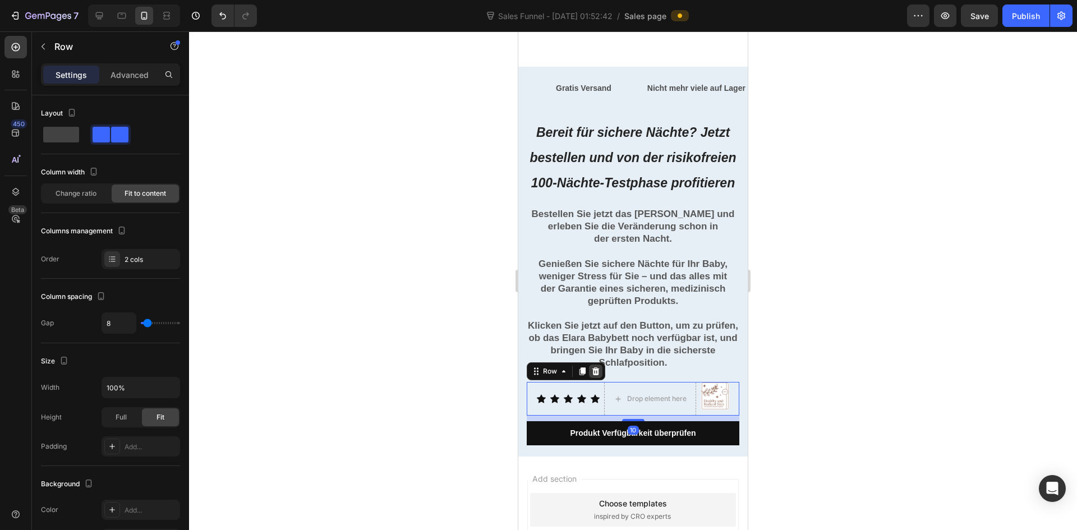
click at [599, 376] on icon at bounding box center [595, 371] width 9 height 9
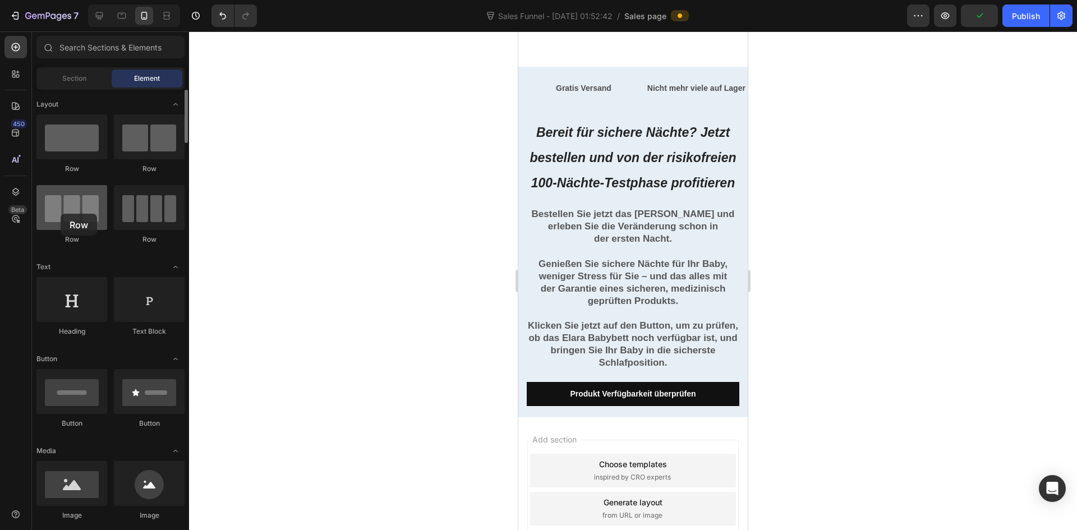
drag, startPoint x: 67, startPoint y: 146, endPoint x: 65, endPoint y: 209, distance: 62.3
click at [62, 209] on div "Row Row Row Row" at bounding box center [110, 184] width 148 height 140
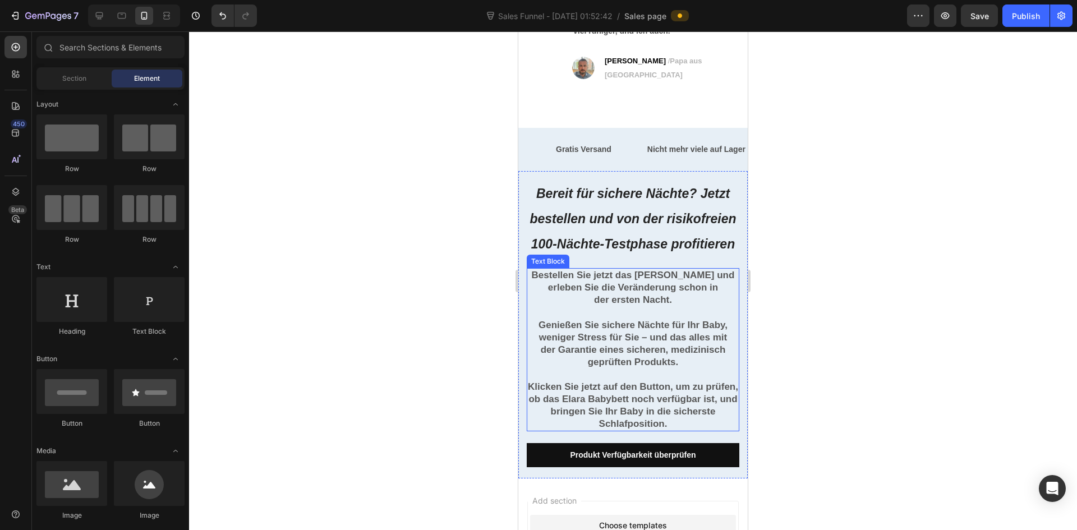
scroll to position [5234, 0]
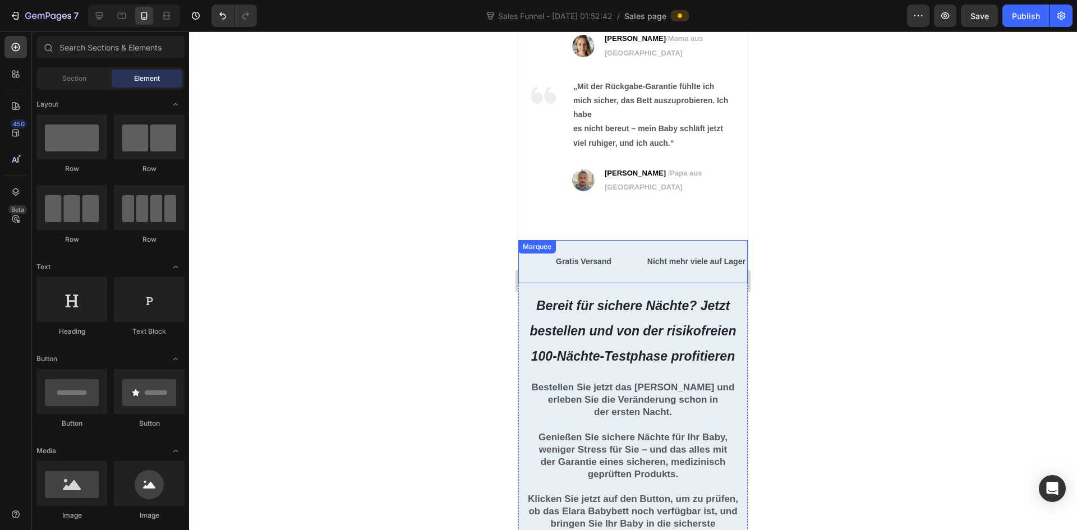
click at [533, 243] on div "Text Block Gratis Versand Text Block Nicht mehr viele auf Lager Text Block LIFE…" at bounding box center [632, 261] width 229 height 43
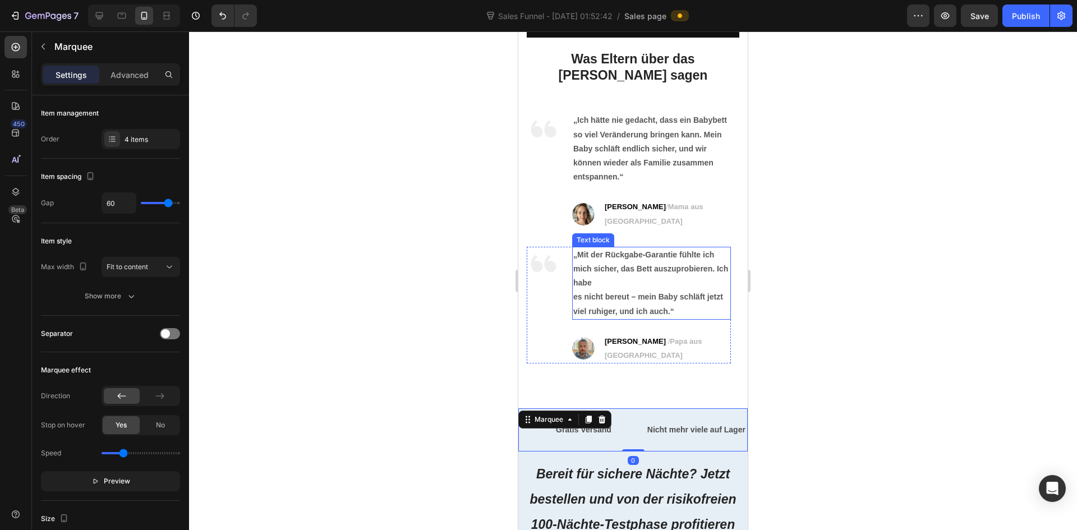
scroll to position [5010, 0]
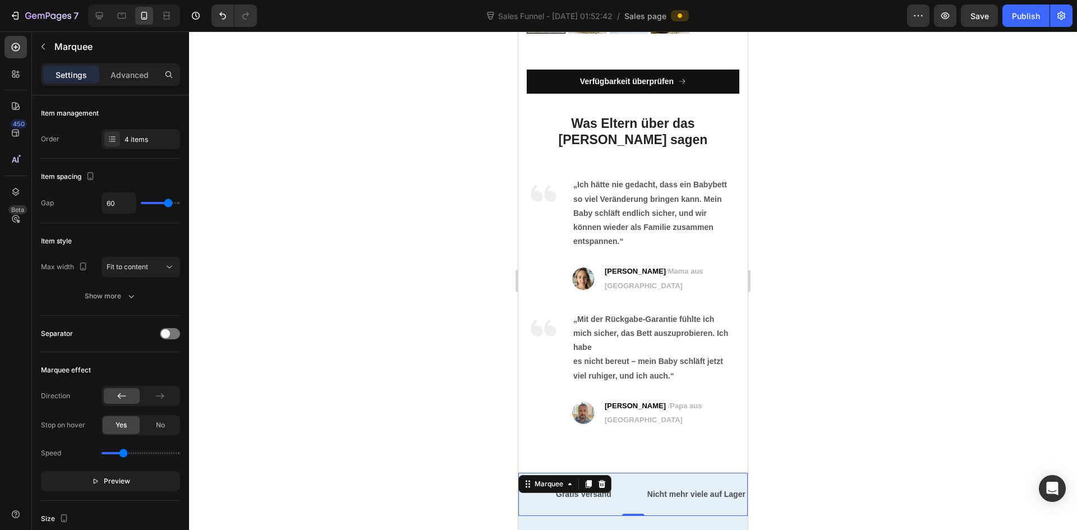
click at [835, 145] on div at bounding box center [633, 280] width 888 height 499
click at [622, 473] on div "Text Block Gratis Versand Text Block Nicht mehr viele auf Lager Text Block LIFE…" at bounding box center [632, 494] width 229 height 43
click at [606, 480] on icon at bounding box center [601, 484] width 9 height 9
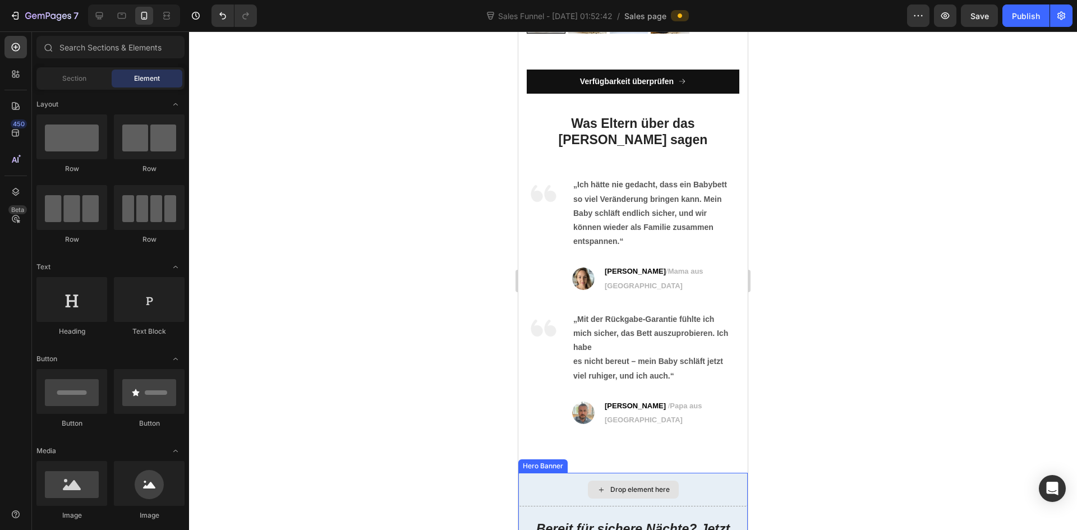
click at [703, 473] on div "Drop element here" at bounding box center [632, 490] width 229 height 34
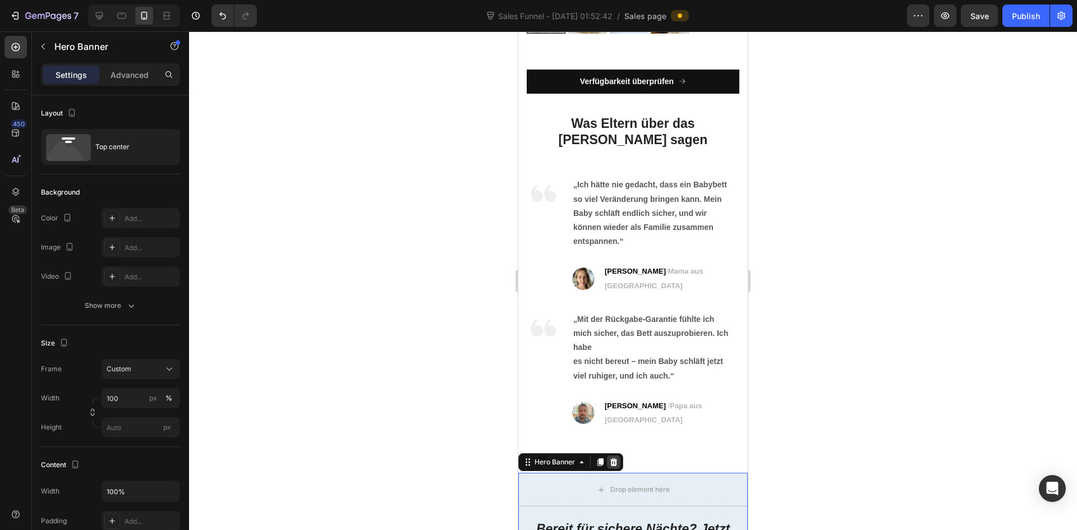
click at [613, 458] on icon at bounding box center [613, 462] width 7 height 8
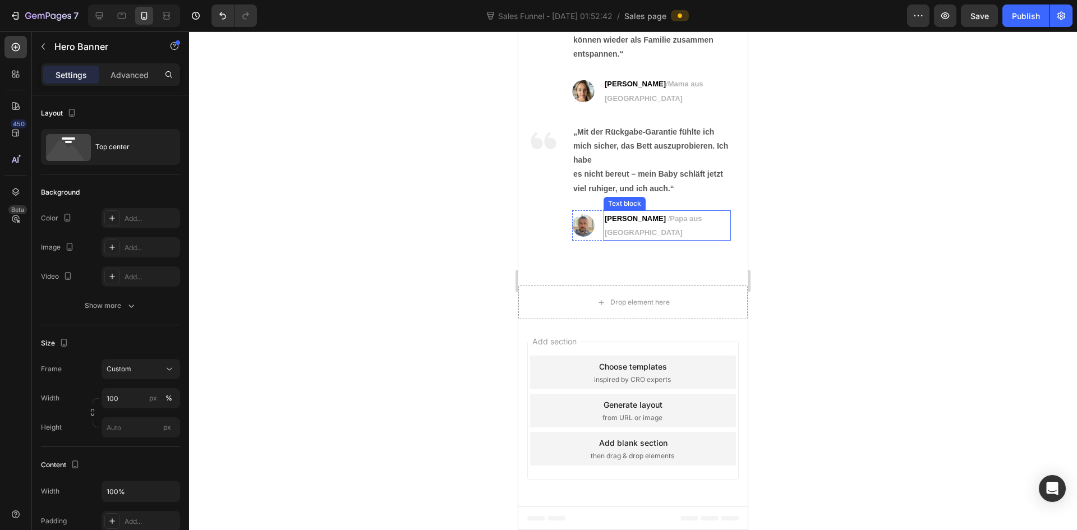
scroll to position [4969, 0]
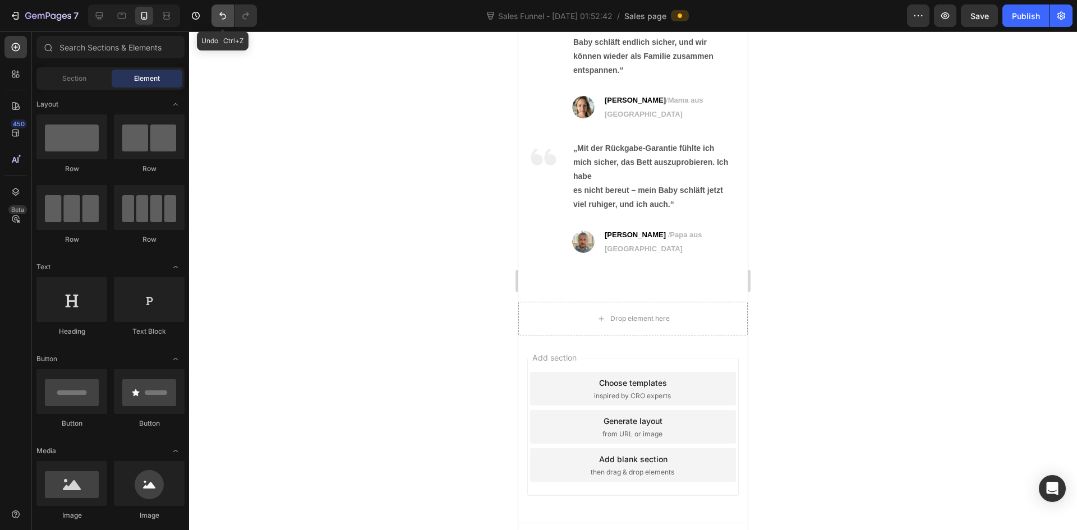
click at [226, 26] on button "Undo/Redo" at bounding box center [222, 15] width 22 height 22
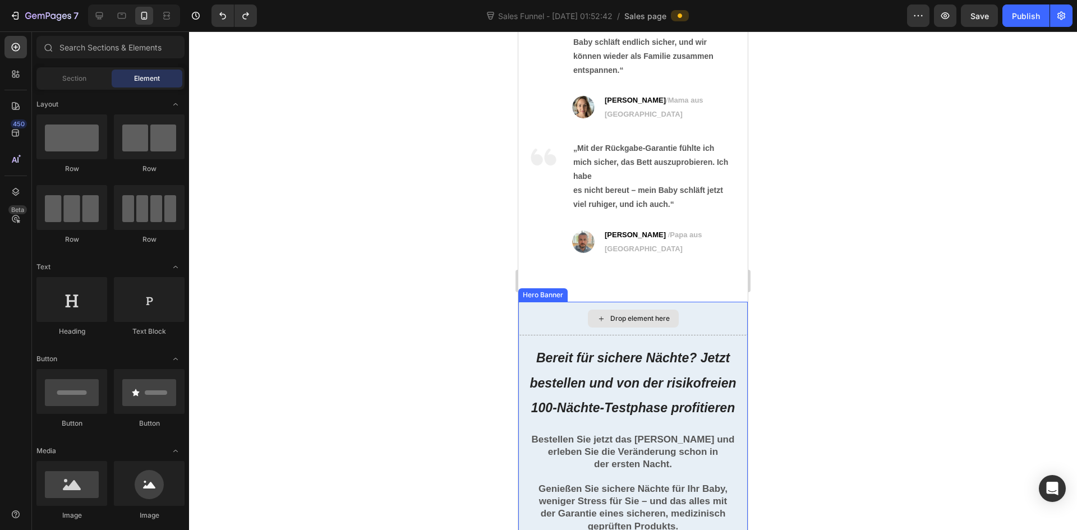
click at [548, 307] on div "Drop element here" at bounding box center [632, 319] width 229 height 34
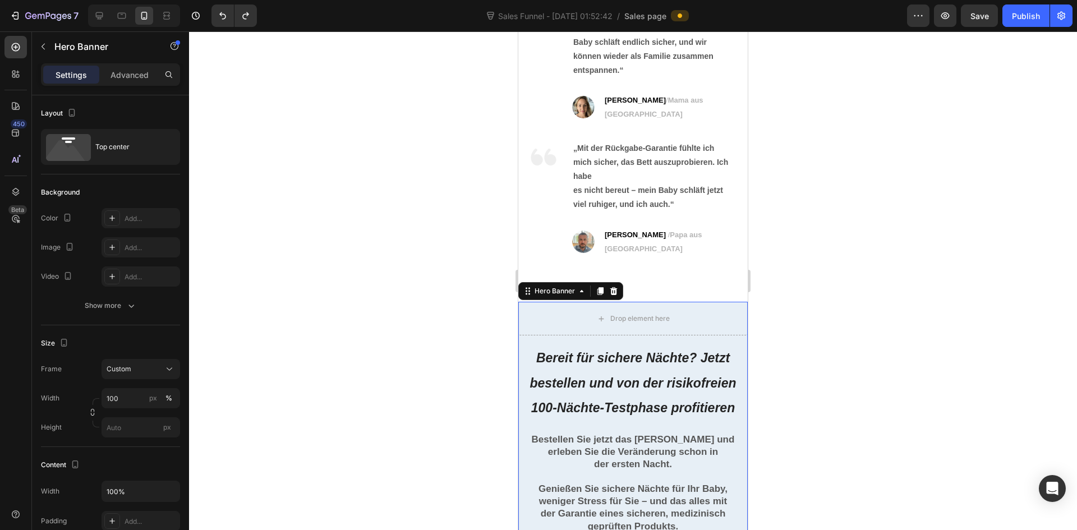
click at [900, 309] on div at bounding box center [633, 280] width 888 height 499
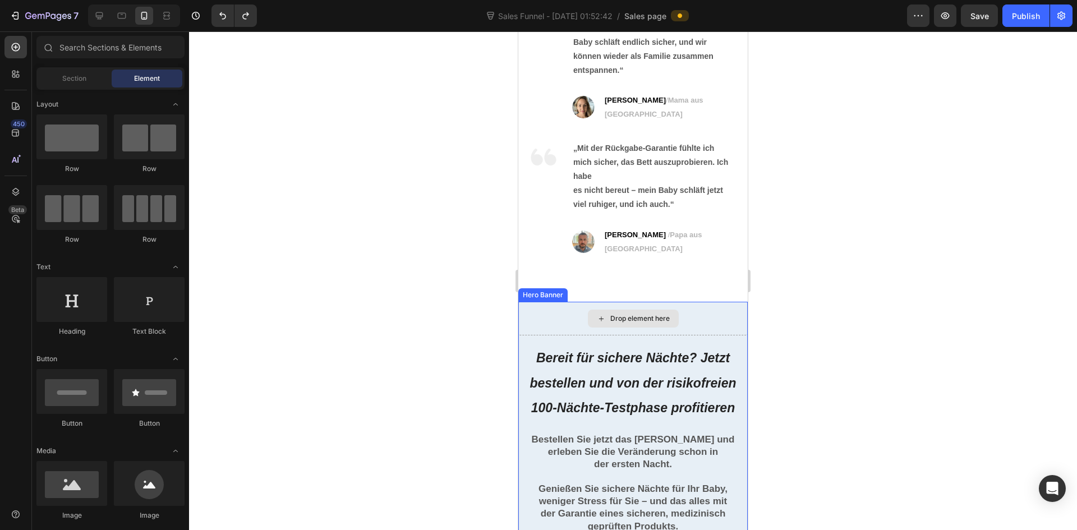
click at [702, 311] on div "Drop element here" at bounding box center [632, 319] width 229 height 34
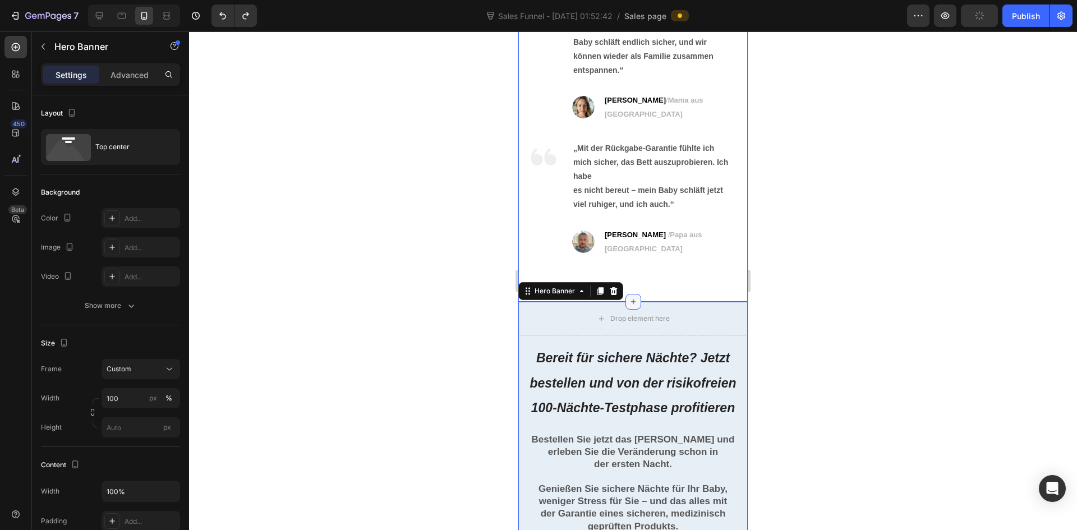
click at [629, 297] on icon at bounding box center [633, 301] width 9 height 9
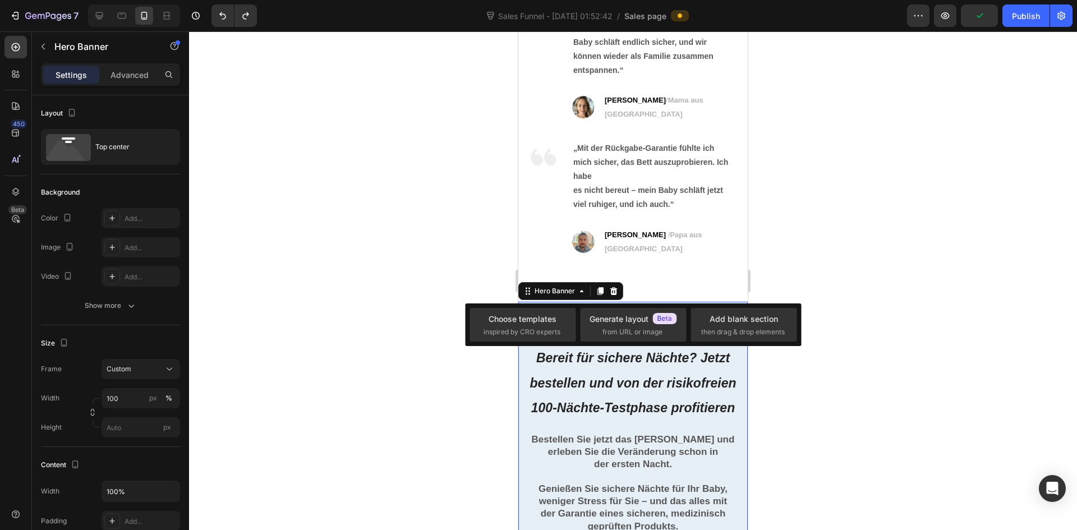
click at [685, 302] on div "Drop element here" at bounding box center [632, 319] width 229 height 34
click at [883, 323] on div at bounding box center [633, 280] width 888 height 499
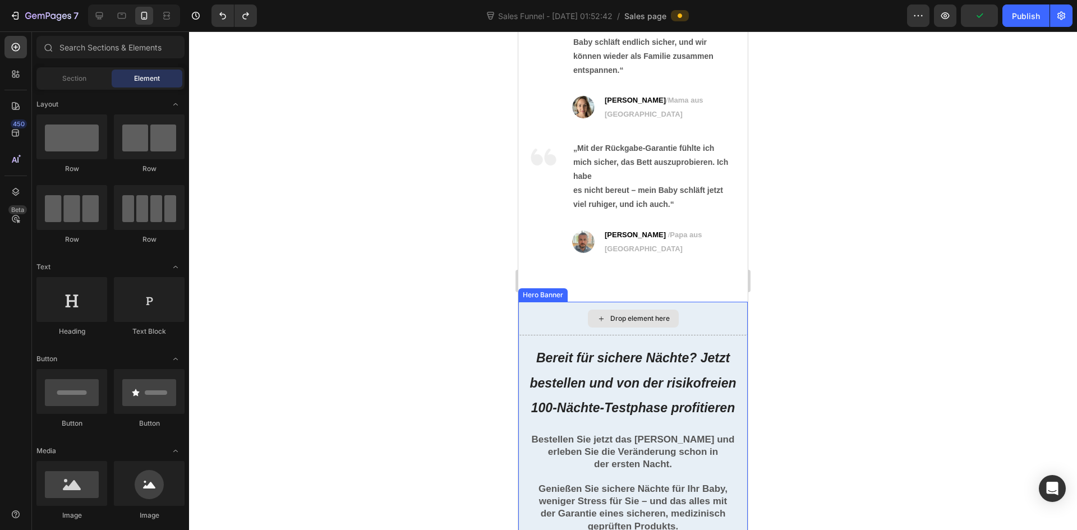
click at [679, 317] on div "Drop element here" at bounding box center [632, 319] width 229 height 34
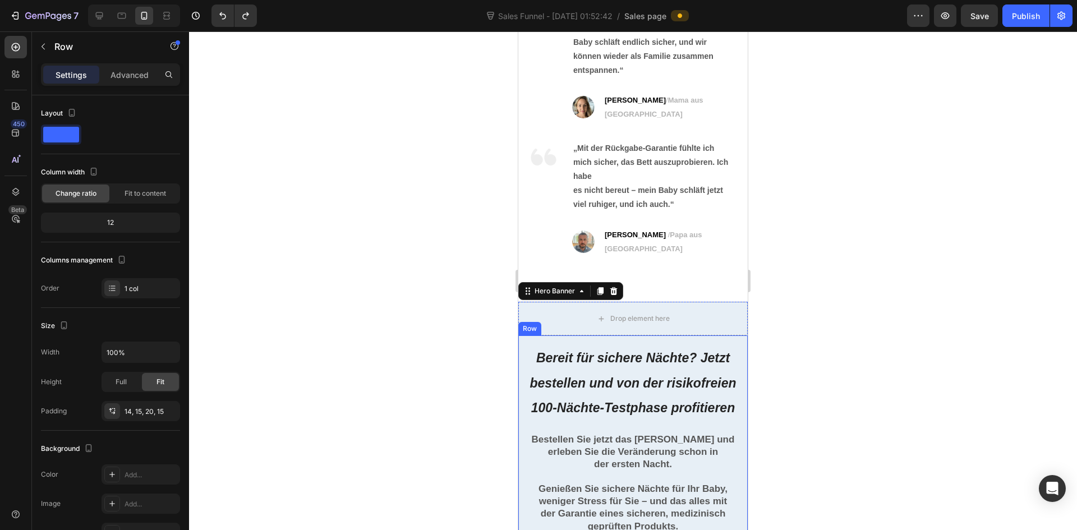
click at [633, 335] on div "Bereit für sichere Nächte? Jetzt bestellen und von der risikofreien 100-Nächte-…" at bounding box center [632, 488] width 229 height 307
click at [579, 312] on div "Drop element here" at bounding box center [632, 319] width 229 height 34
click at [556, 335] on div "Bereit für sichere Nächte? Jetzt bestellen und von der risikofreien 100-Nächte-…" at bounding box center [632, 488] width 229 height 307
click at [846, 306] on div at bounding box center [633, 280] width 888 height 499
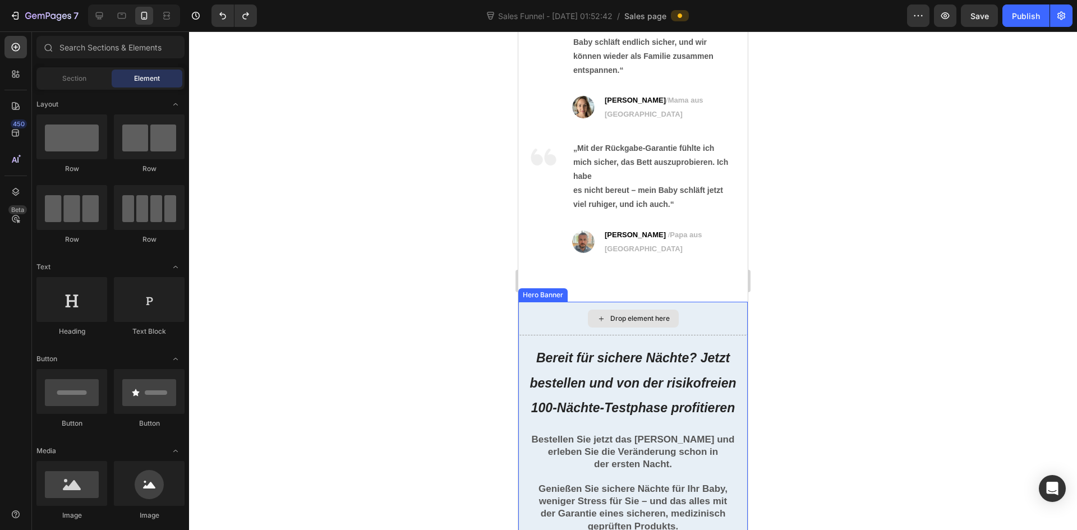
click at [630, 314] on div "Drop element here" at bounding box center [639, 318] width 59 height 9
click at [77, 77] on span "Section" at bounding box center [74, 78] width 24 height 10
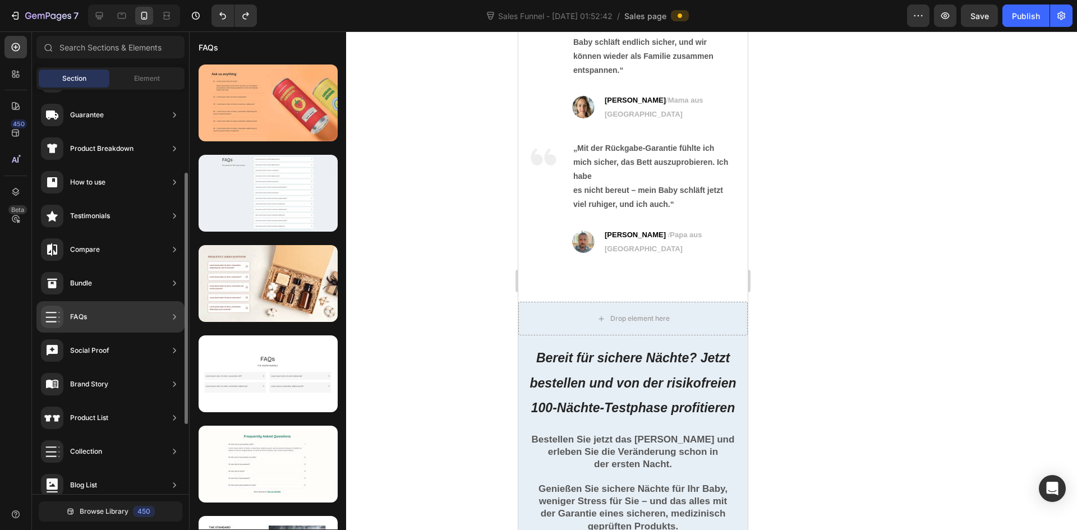
scroll to position [0, 0]
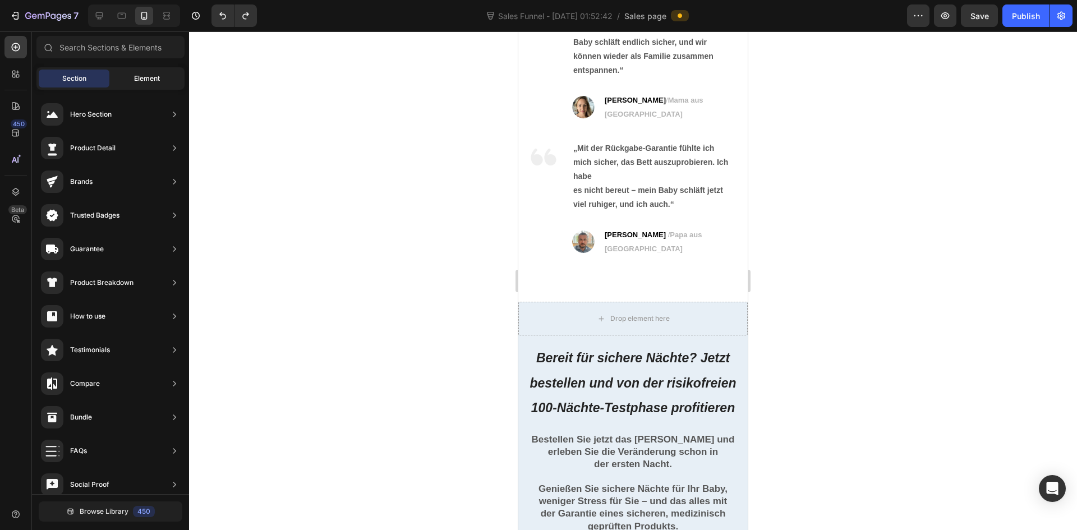
click at [139, 82] on span "Element" at bounding box center [147, 78] width 26 height 10
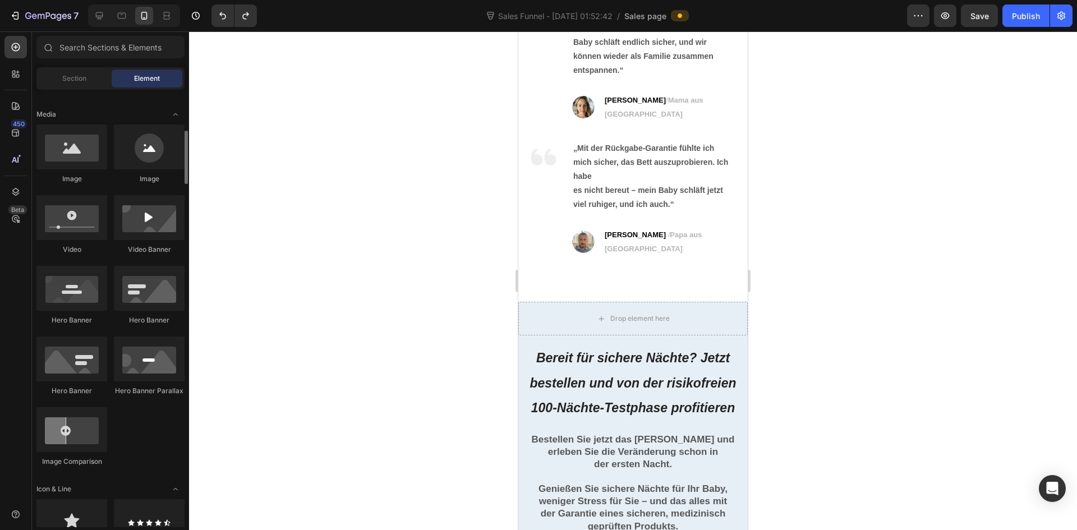
scroll to position [449, 0]
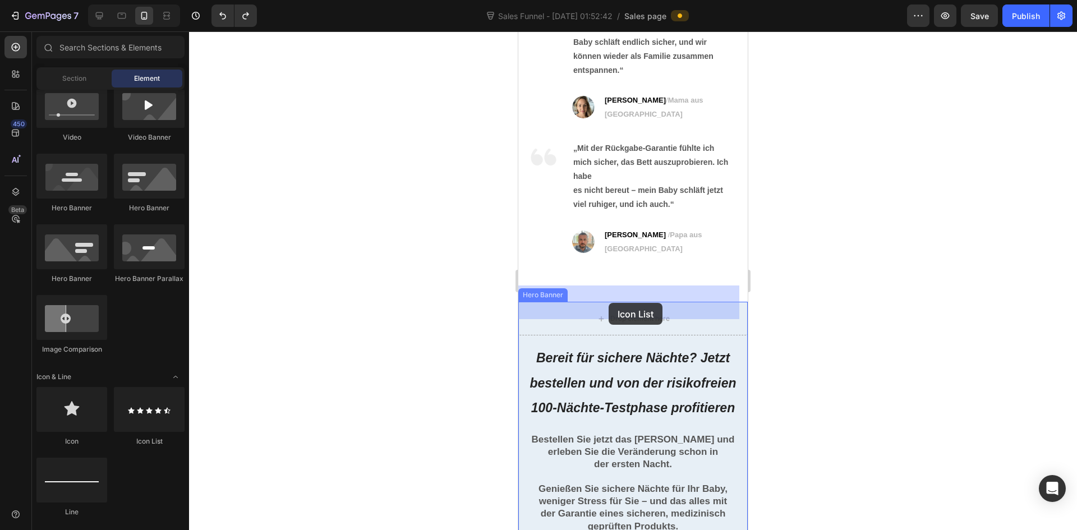
drag, startPoint x: 684, startPoint y: 454, endPoint x: 608, endPoint y: 302, distance: 169.8
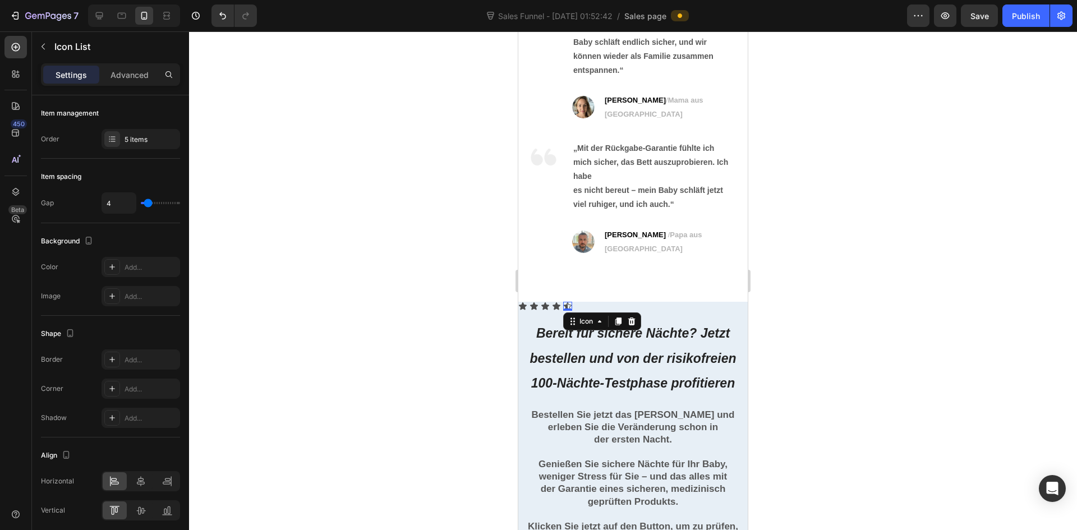
click at [569, 302] on icon at bounding box center [568, 305] width 8 height 7
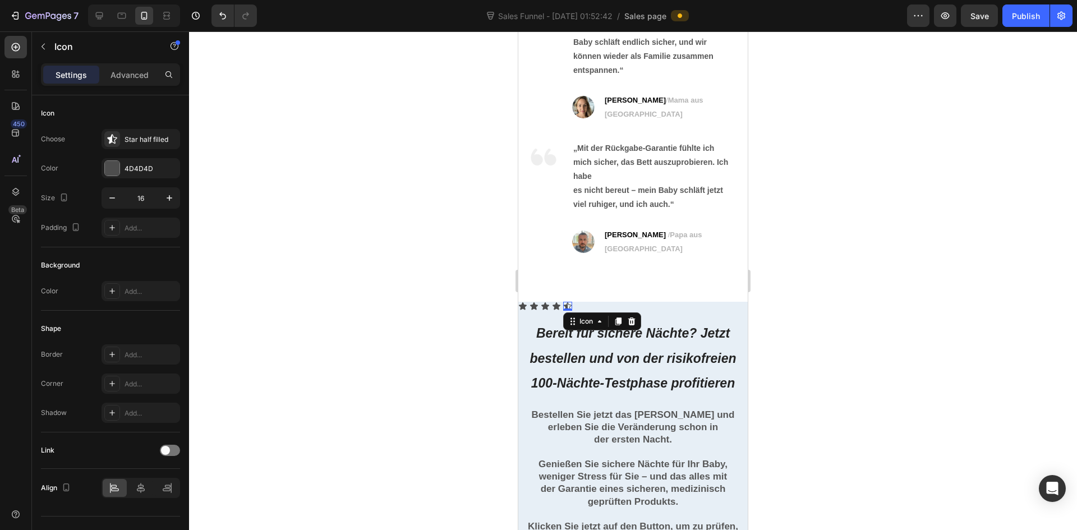
drag, startPoint x: 481, startPoint y: 295, endPoint x: 6, endPoint y: 263, distance: 476.2
click at [481, 295] on div at bounding box center [633, 280] width 888 height 499
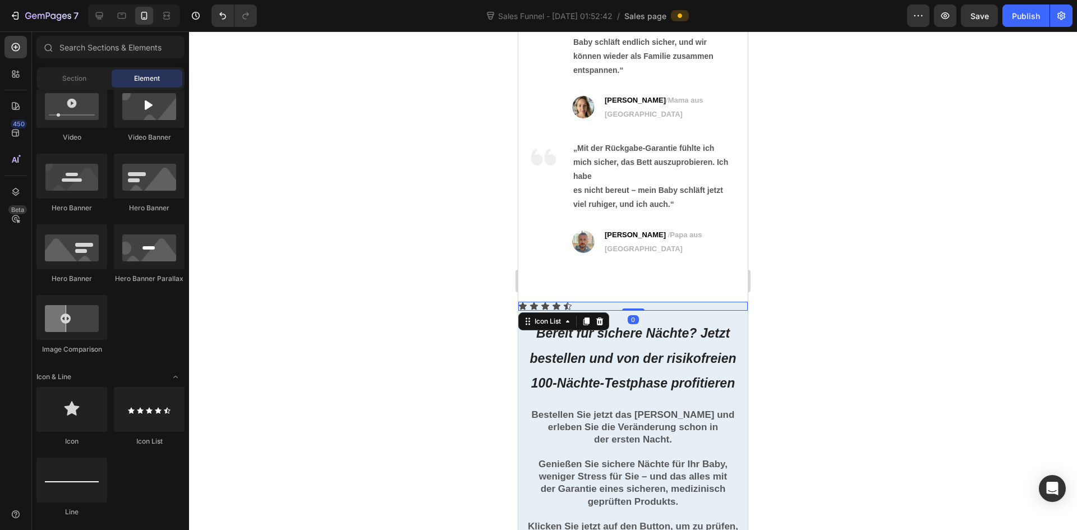
click at [584, 302] on div "Icon Icon Icon Icon Icon" at bounding box center [632, 306] width 229 height 9
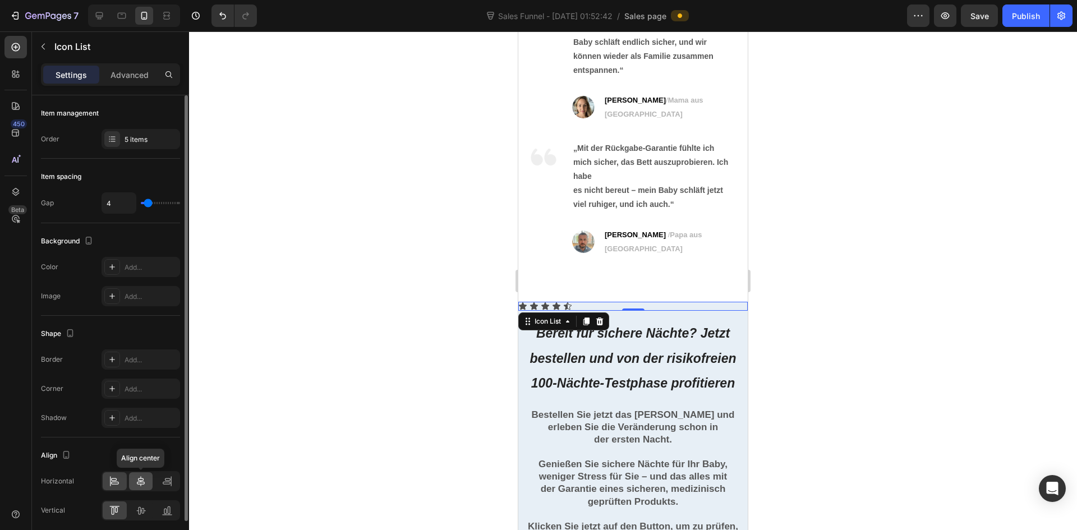
click at [145, 484] on icon at bounding box center [140, 481] width 11 height 11
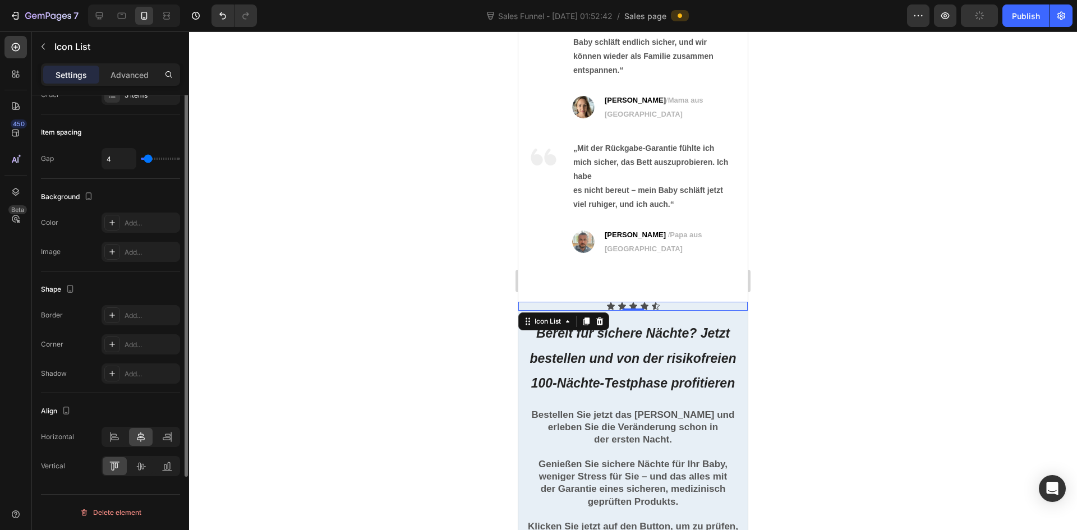
scroll to position [0, 0]
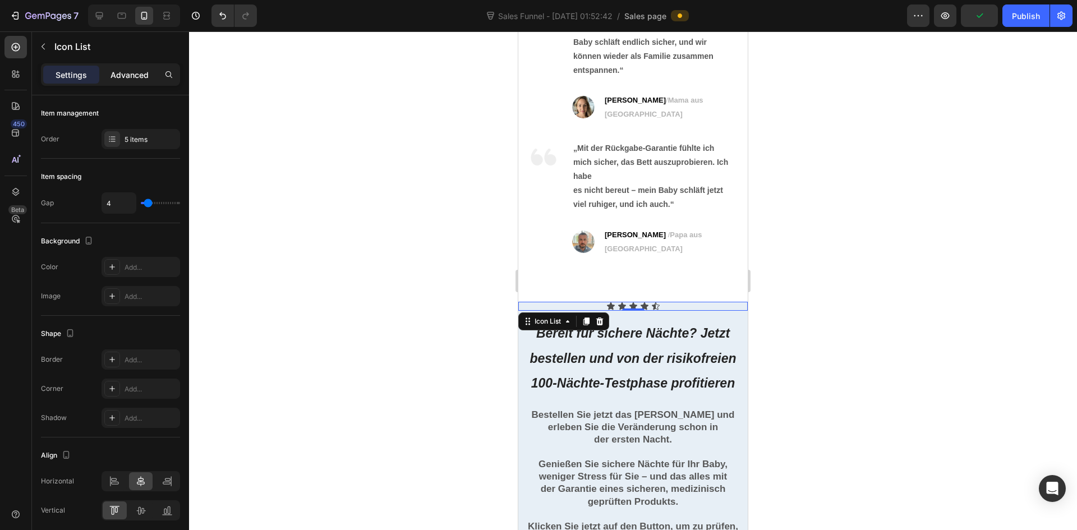
click at [134, 71] on p "Advanced" at bounding box center [130, 75] width 38 height 12
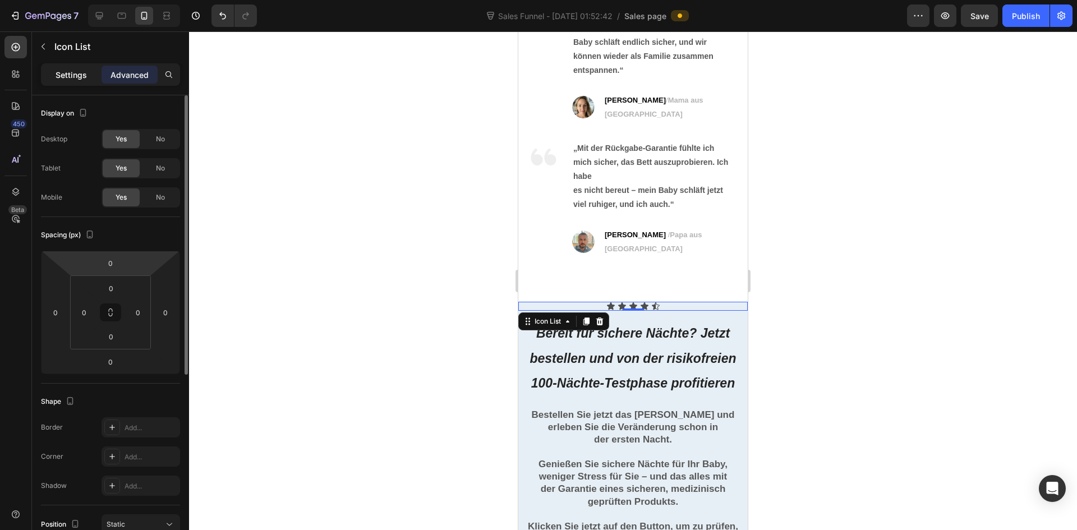
click at [84, 73] on p "Settings" at bounding box center [71, 75] width 31 height 12
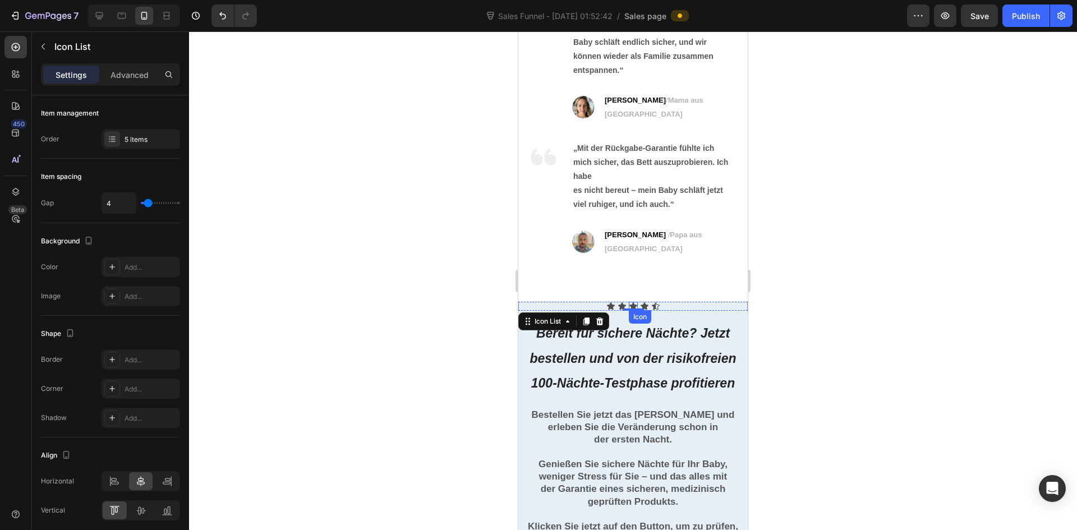
click at [632, 302] on icon at bounding box center [633, 306] width 9 height 9
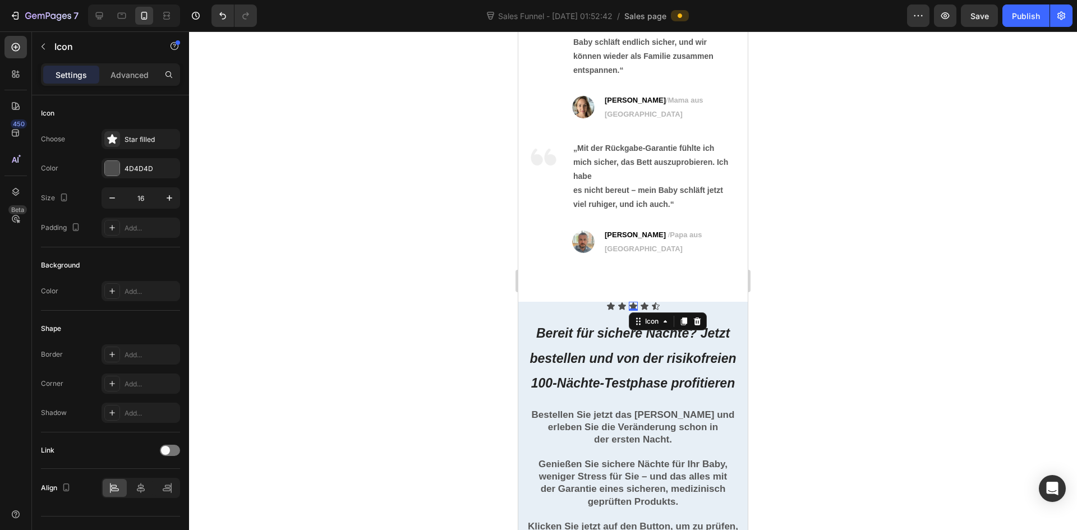
click at [632, 302] on icon at bounding box center [633, 306] width 9 height 9
click at [114, 175] on div at bounding box center [112, 168] width 15 height 15
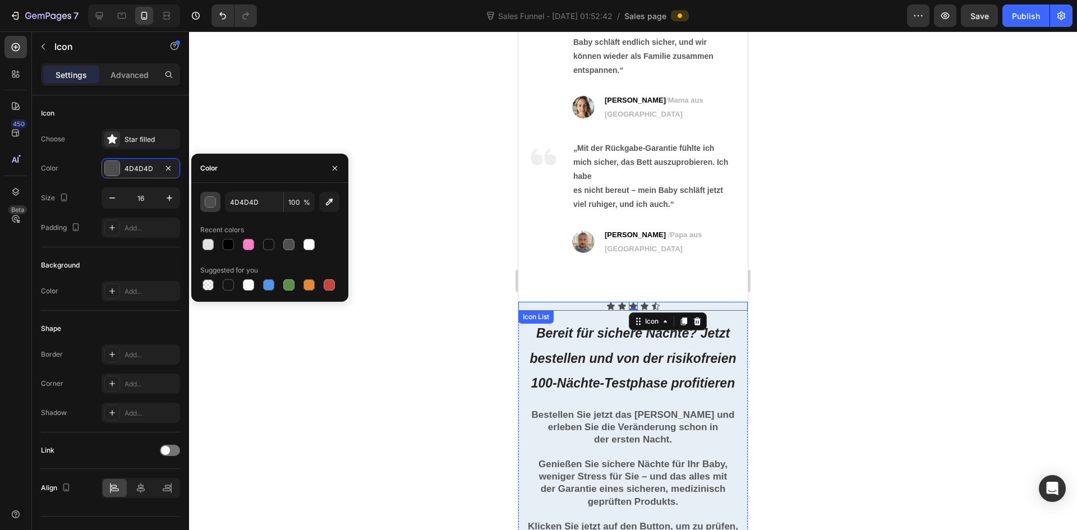
click at [217, 205] on button "button" at bounding box center [210, 202] width 20 height 20
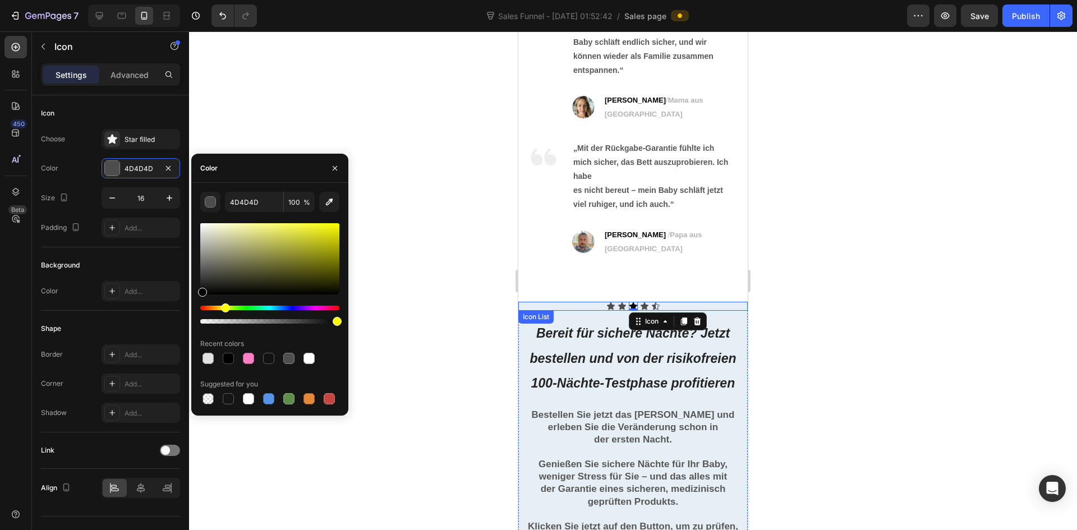
drag, startPoint x: 236, startPoint y: 306, endPoint x: 224, endPoint y: 307, distance: 12.4
click at [224, 307] on div "Hue" at bounding box center [269, 308] width 139 height 4
drag, startPoint x: 255, startPoint y: 270, endPoint x: 328, endPoint y: 250, distance: 75.7
click at [328, 250] on div at bounding box center [269, 258] width 139 height 71
drag, startPoint x: 323, startPoint y: 252, endPoint x: 333, endPoint y: 230, distance: 24.6
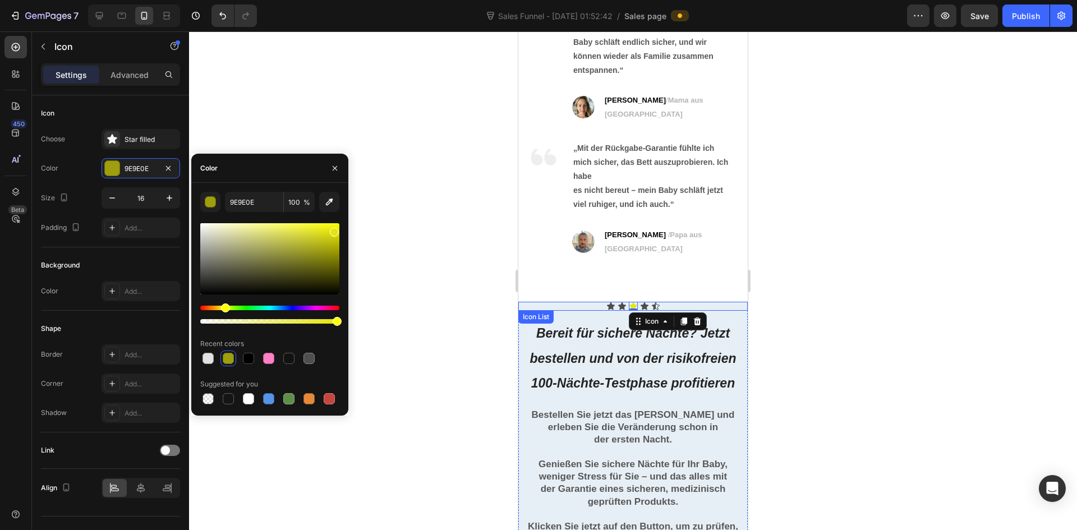
click at [333, 230] on div at bounding box center [269, 258] width 139 height 71
type input "E5DA0B"
click at [223, 303] on div at bounding box center [269, 273] width 139 height 105
click at [250, 207] on input "E5DA0B" at bounding box center [254, 202] width 58 height 20
click at [249, 206] on input "E5DA0B" at bounding box center [254, 202] width 58 height 20
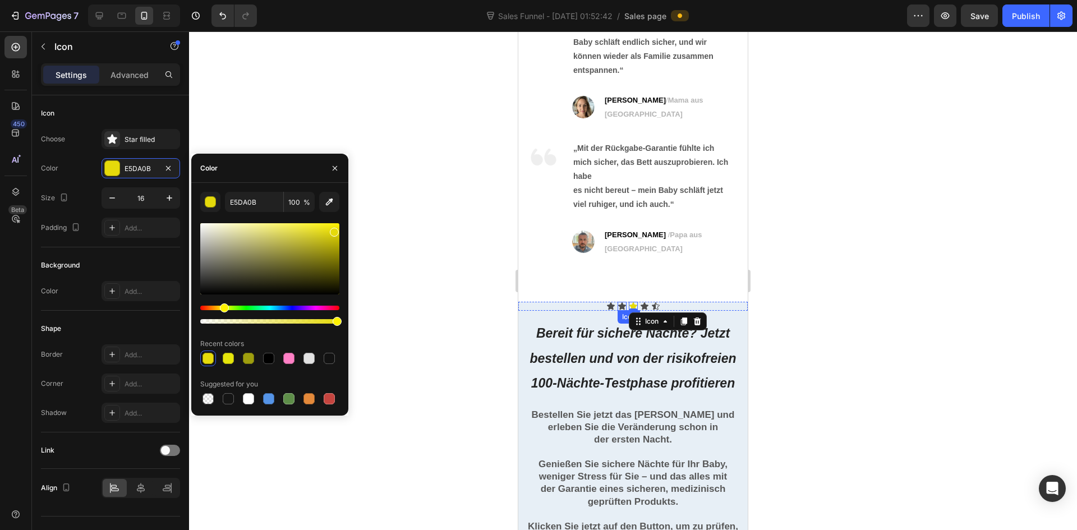
click at [618, 302] on icon at bounding box center [622, 305] width 8 height 7
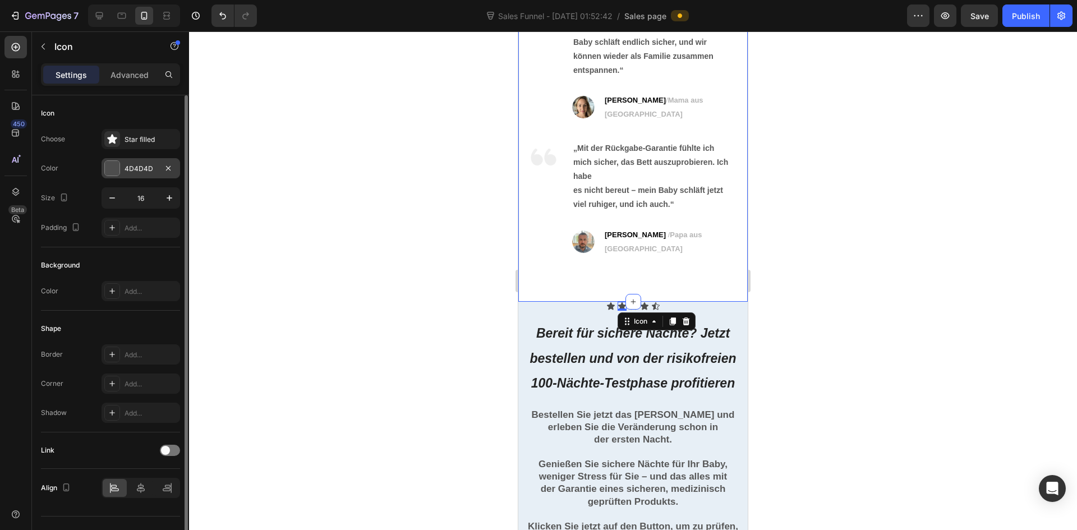
click at [145, 176] on div "4D4D4D" at bounding box center [141, 168] width 79 height 20
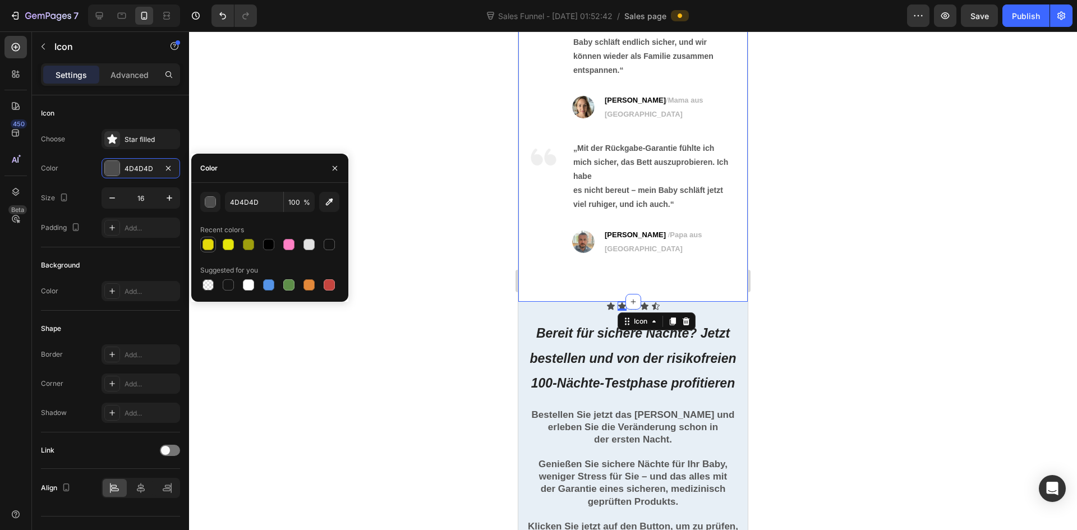
click at [204, 245] on div at bounding box center [207, 244] width 11 height 11
type input "E5DA0B"
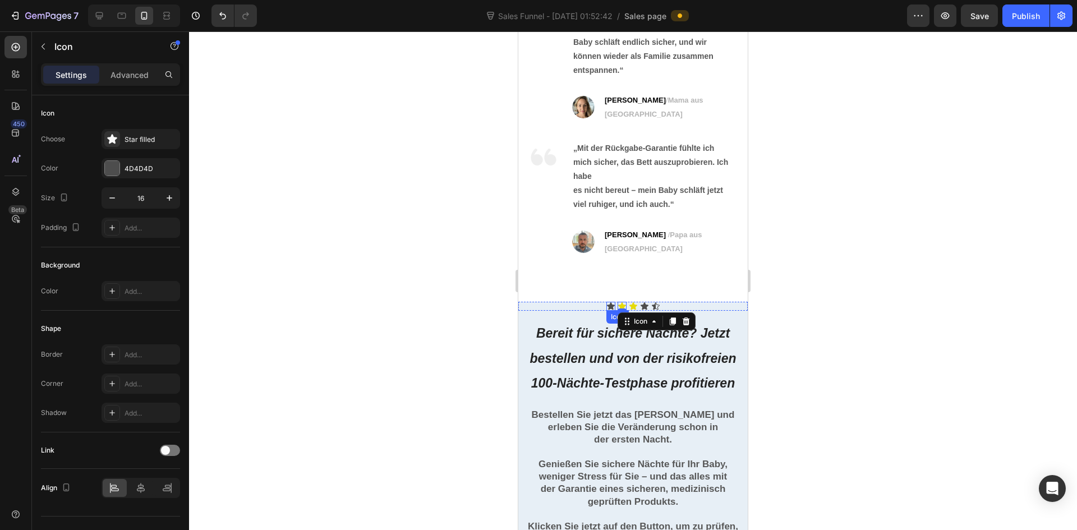
click at [608, 302] on div "Icon" at bounding box center [610, 306] width 9 height 9
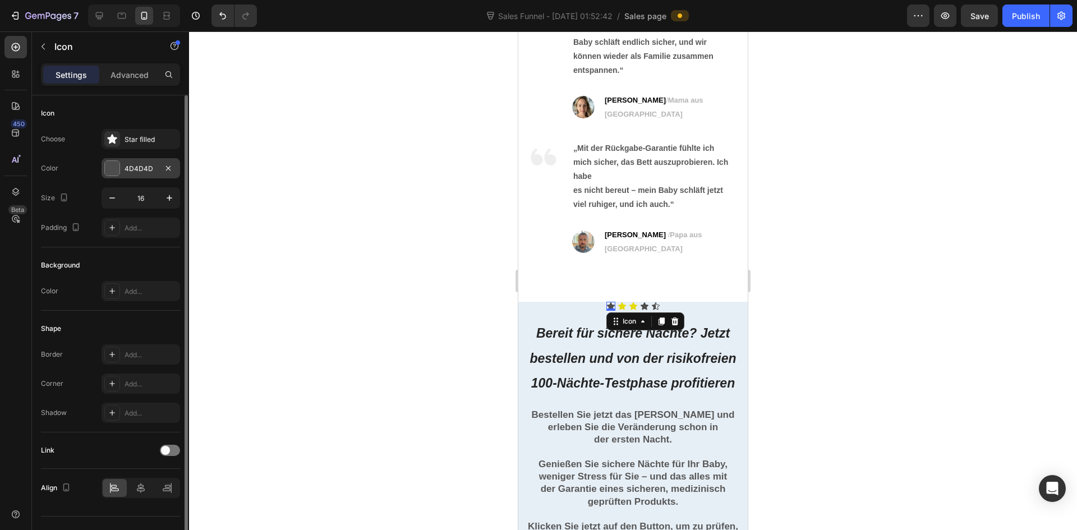
click at [131, 175] on div "4D4D4D" at bounding box center [141, 168] width 79 height 20
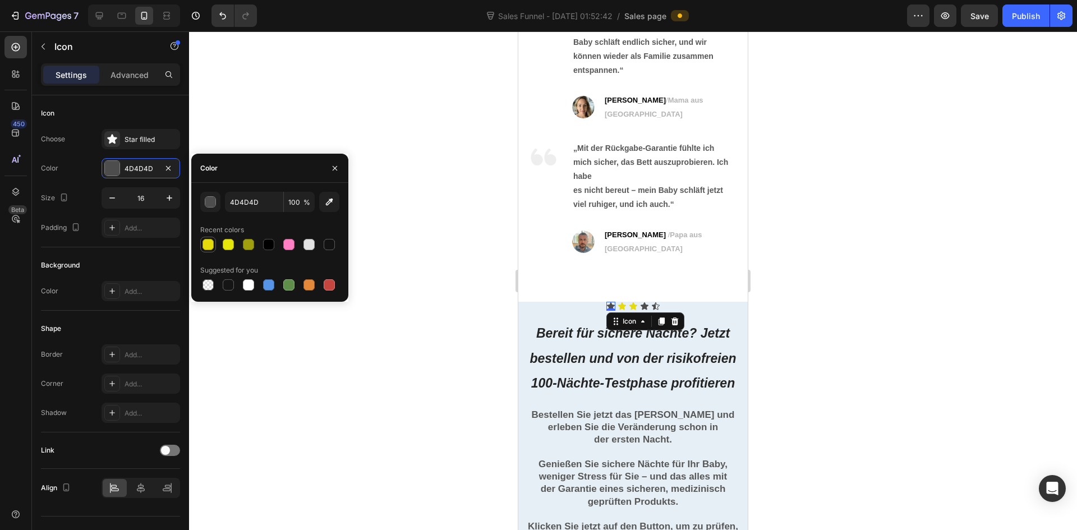
click at [209, 248] on div at bounding box center [207, 244] width 11 height 11
type input "E5DA0B"
click at [640, 302] on div "Icon 0" at bounding box center [644, 306] width 9 height 9
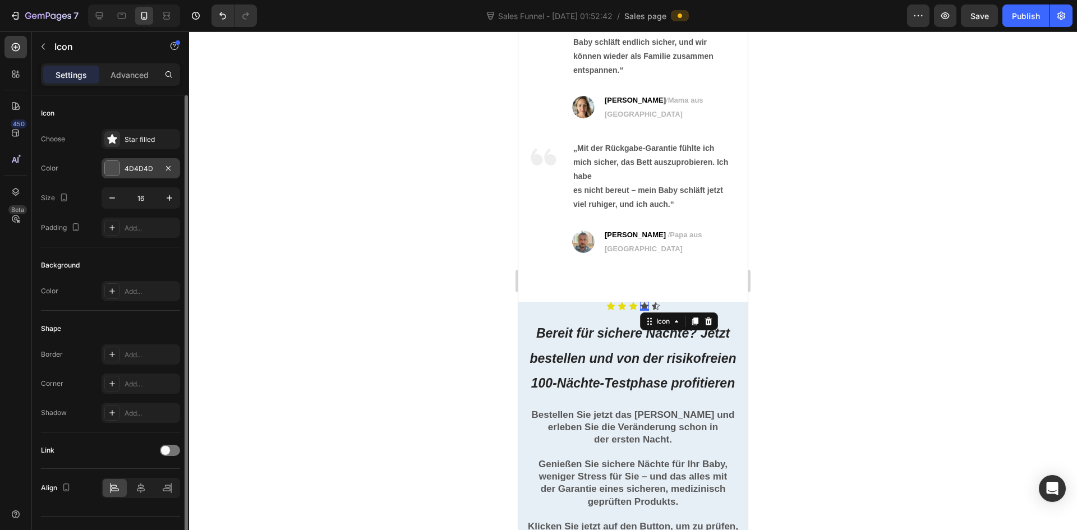
click at [149, 167] on div "4D4D4D" at bounding box center [141, 169] width 33 height 10
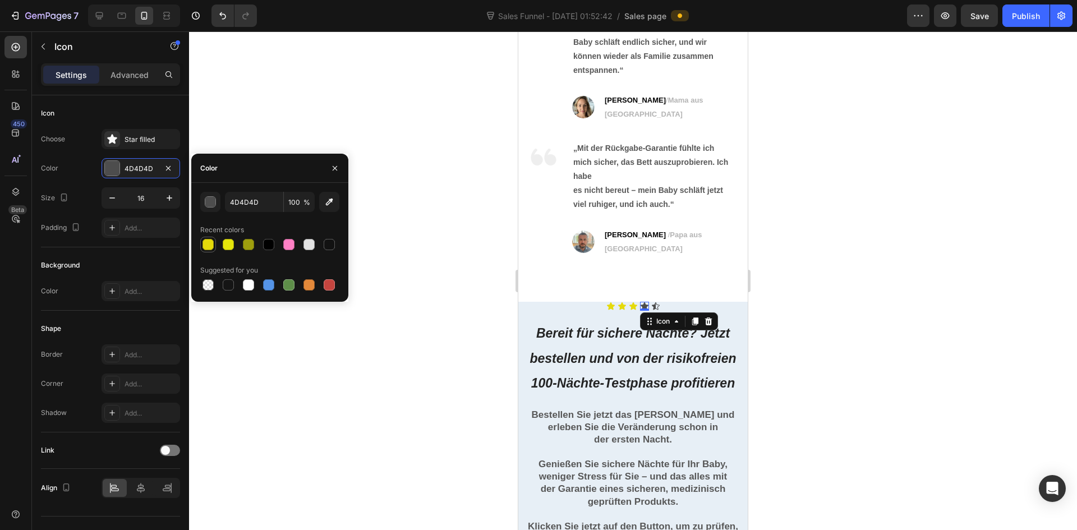
click at [205, 248] on div at bounding box center [207, 244] width 11 height 11
type input "E5DA0B"
click at [651, 302] on div "Icon 0" at bounding box center [655, 306] width 9 height 9
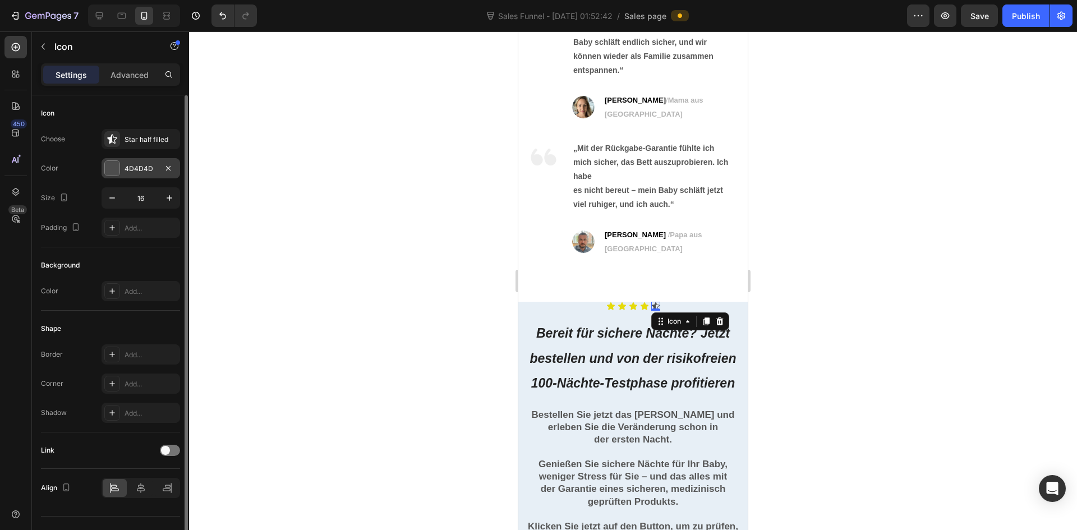
click at [139, 168] on div "4D4D4D" at bounding box center [141, 169] width 33 height 10
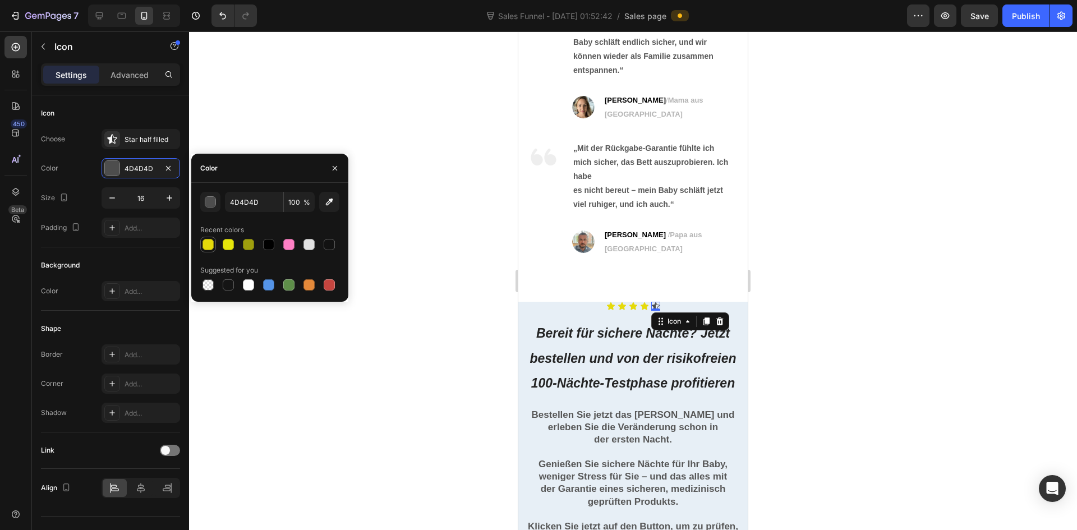
click at [206, 238] on div at bounding box center [207, 244] width 13 height 13
type input "E5DA0B"
click at [423, 260] on div at bounding box center [633, 280] width 888 height 499
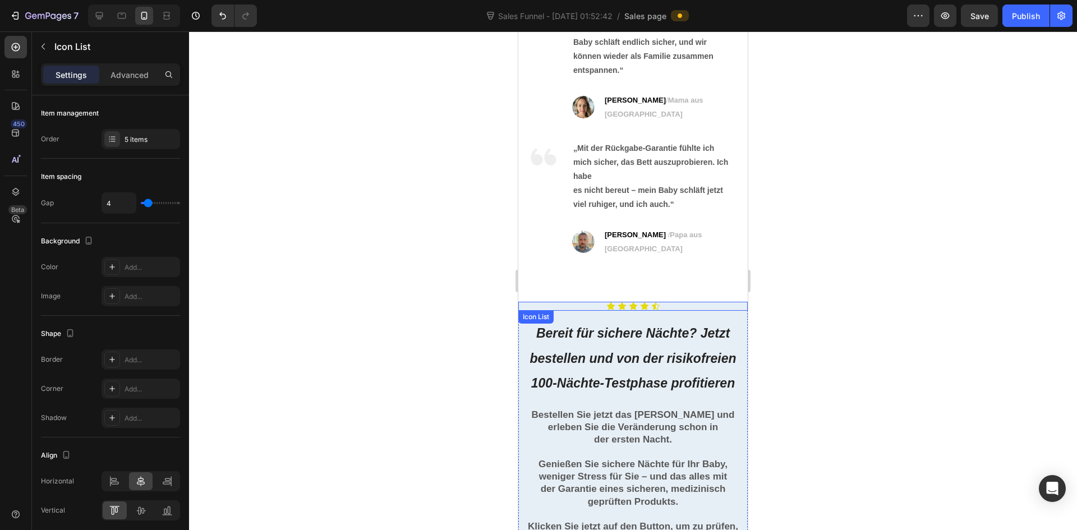
click at [661, 302] on div "Icon Icon Icon Icon Icon" at bounding box center [632, 306] width 229 height 9
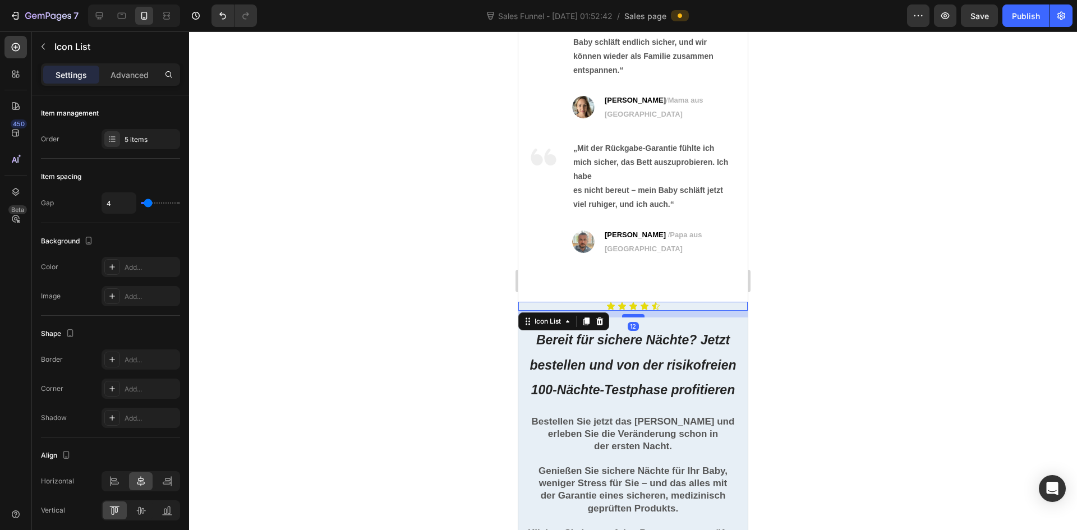
drag, startPoint x: 636, startPoint y: 294, endPoint x: 634, endPoint y: 301, distance: 6.8
click at [634, 314] on div at bounding box center [633, 315] width 22 height 3
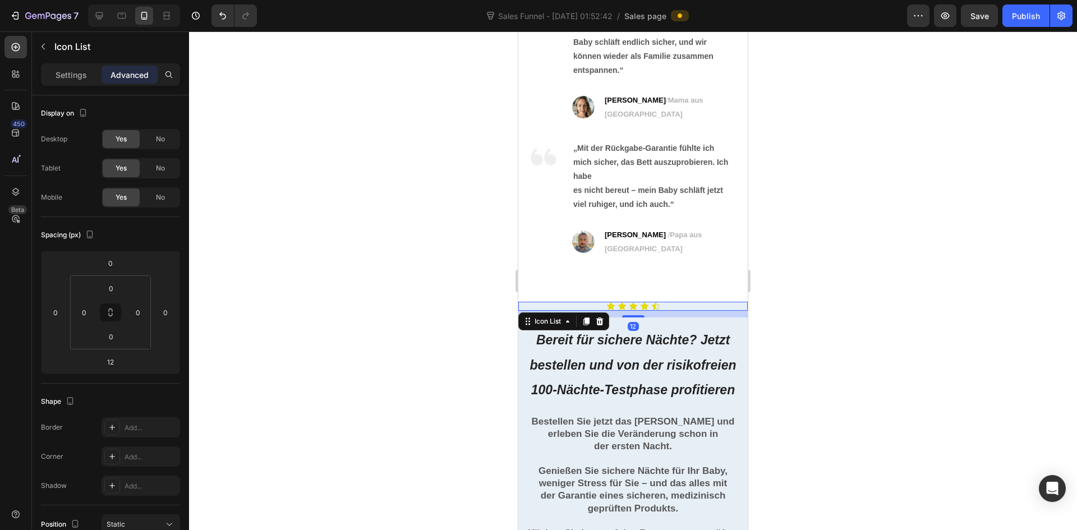
click at [846, 310] on div at bounding box center [633, 280] width 888 height 499
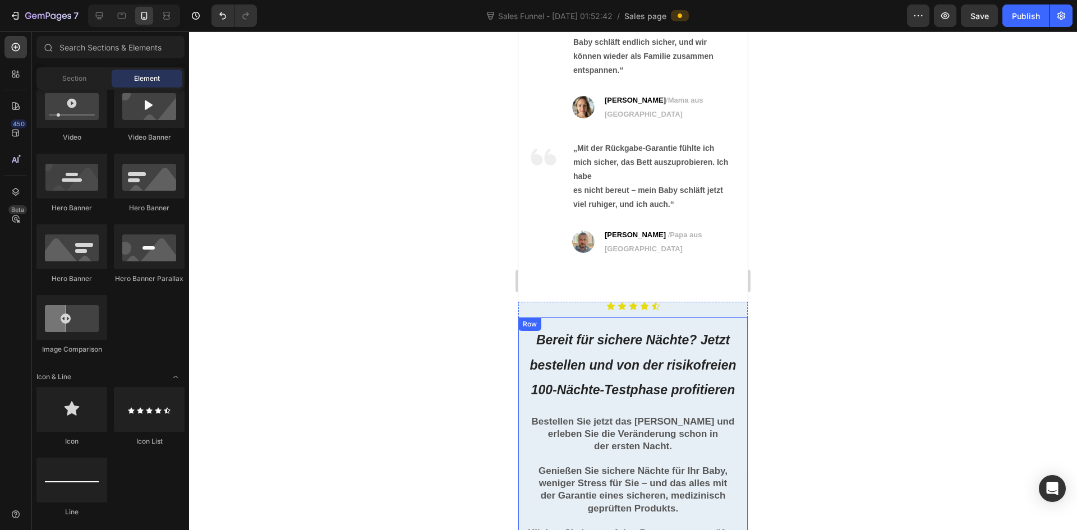
click at [637, 317] on div "Bereit für sichere Nächte? Jetzt bestellen und von der risikofreien 100-Nächte-…" at bounding box center [632, 470] width 229 height 307
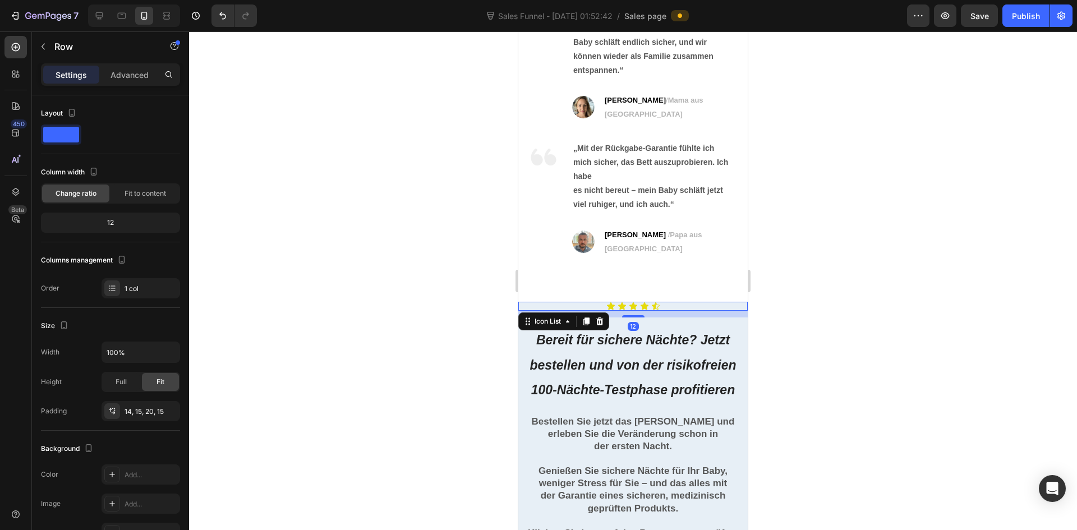
click at [660, 302] on div "Icon Icon Icon Icon Icon Icon List 12" at bounding box center [632, 306] width 229 height 9
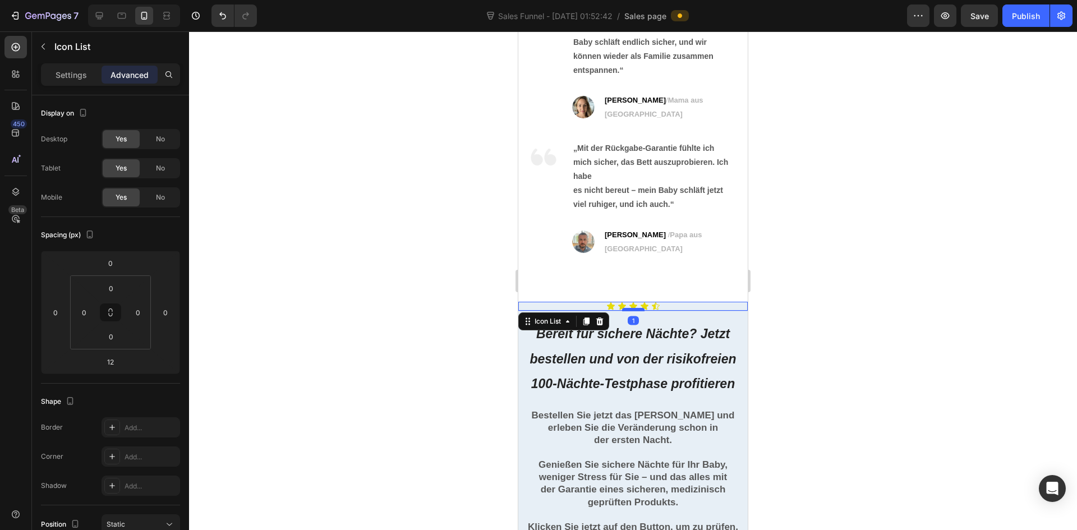
drag, startPoint x: 630, startPoint y: 300, endPoint x: 630, endPoint y: 293, distance: 6.2
click at [630, 308] on div at bounding box center [633, 309] width 22 height 3
drag, startPoint x: 632, startPoint y: 294, endPoint x: 632, endPoint y: 286, distance: 9.0
click at [632, 302] on div "Icon Icon Icon Icon Icon Icon List 0" at bounding box center [632, 306] width 229 height 9
type input "0"
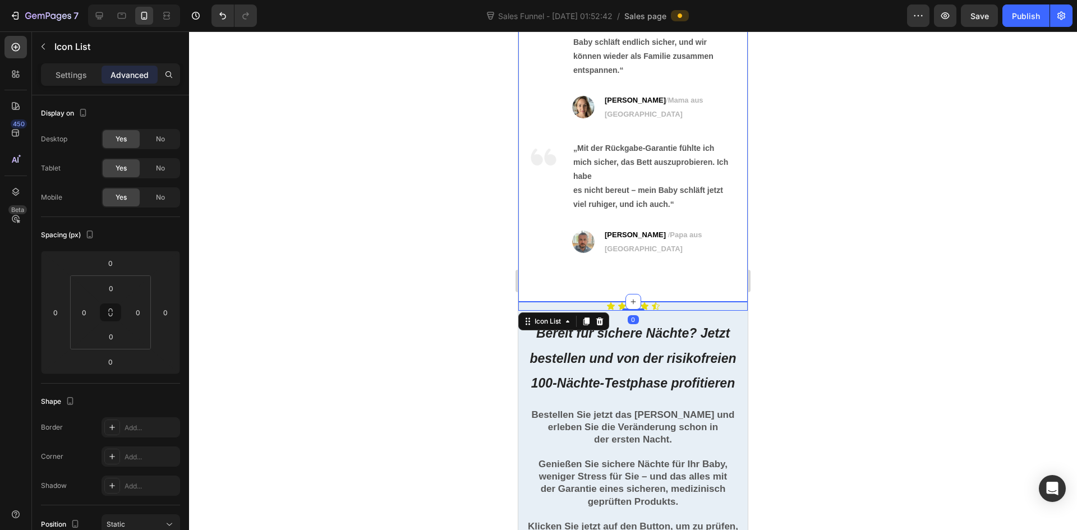
click at [669, 273] on div "Was Eltern über das [PERSON_NAME] sagen Heading Image „Ich hätte nie gedacht, d…" at bounding box center [632, 122] width 229 height 359
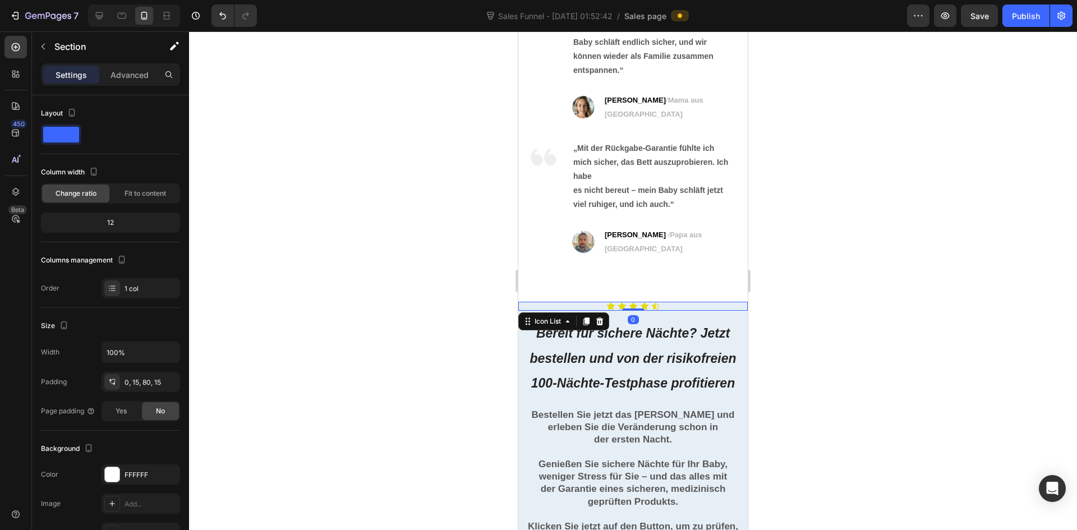
click at [595, 302] on div "Icon Icon Icon Icon Icon" at bounding box center [632, 306] width 229 height 9
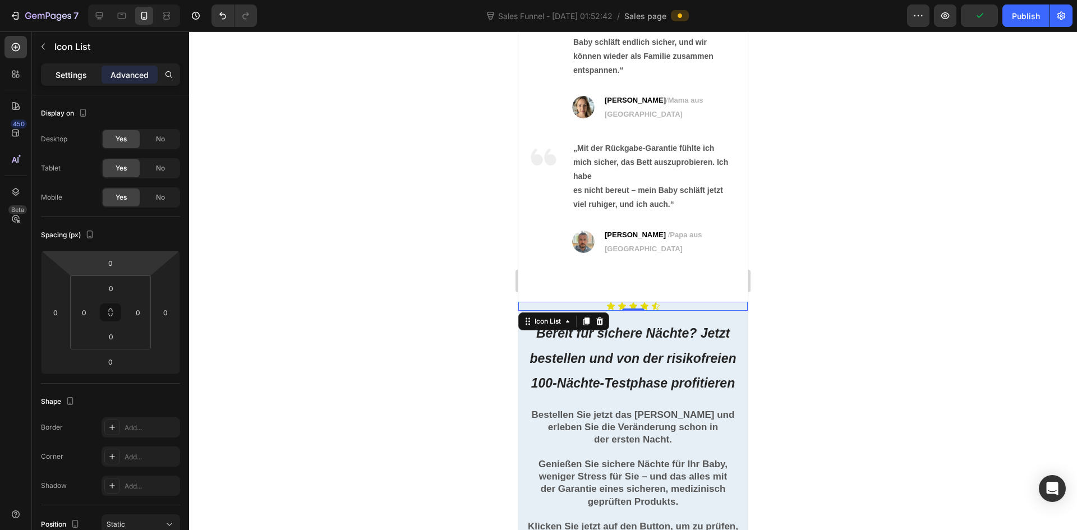
click at [77, 73] on p "Settings" at bounding box center [71, 75] width 31 height 12
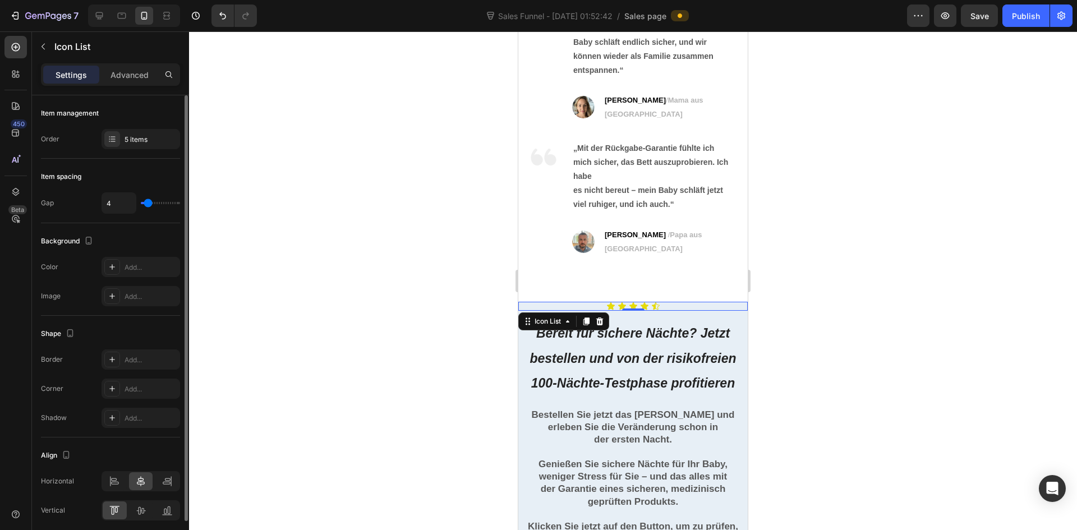
type input "7"
type input "8"
type input "9"
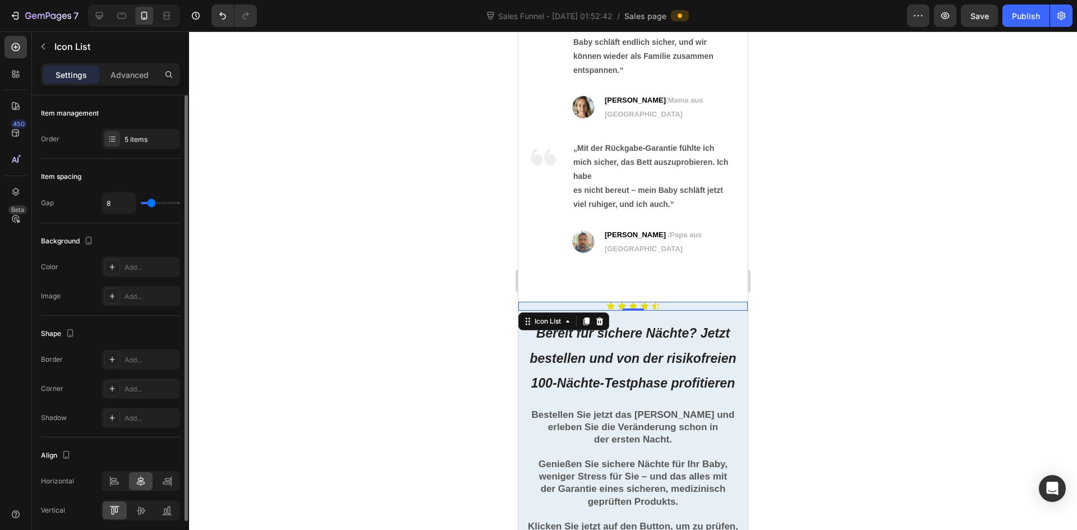
type input "9"
type input "10"
click at [153, 204] on input "range" at bounding box center [160, 203] width 39 height 2
type input "16"
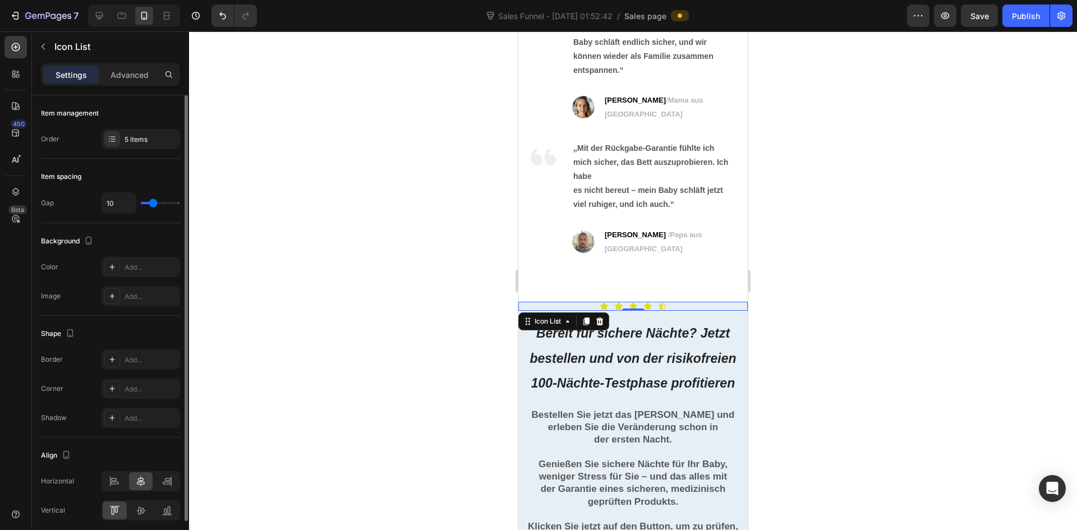
type input "16"
type input "17"
type input "18"
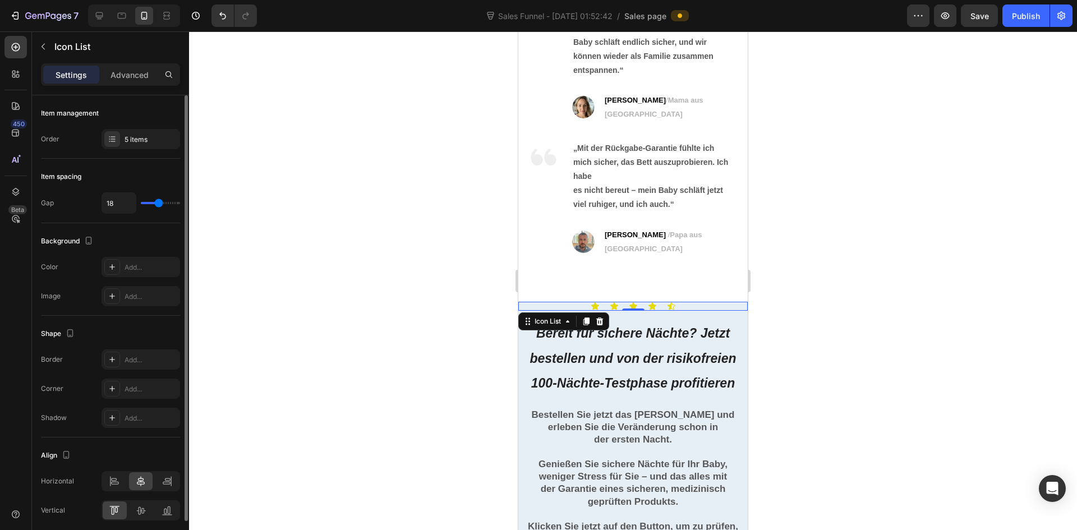
type input "19"
type input "36"
type input "37"
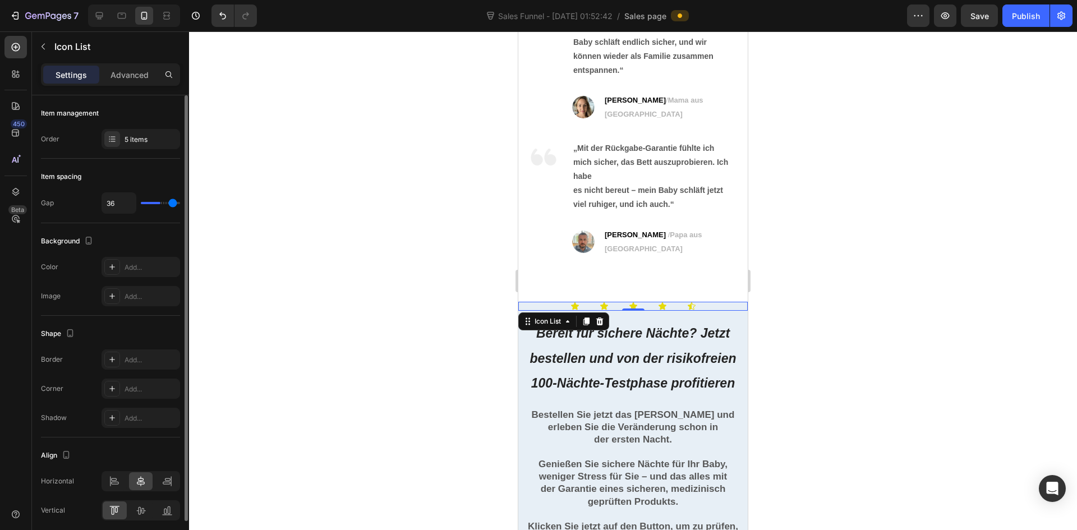
type input "37"
type input "24"
type input "23"
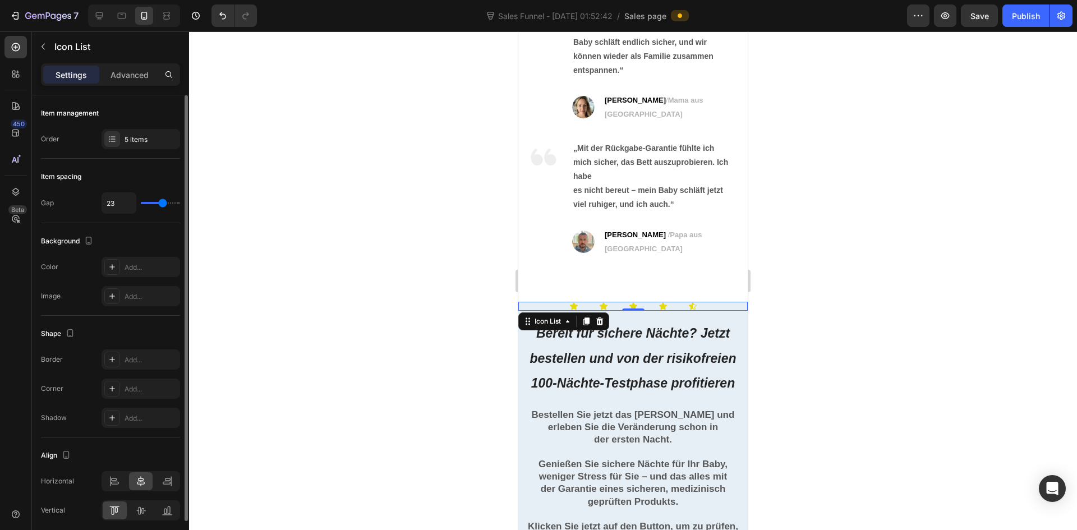
type input "22"
type input "21"
type input "19"
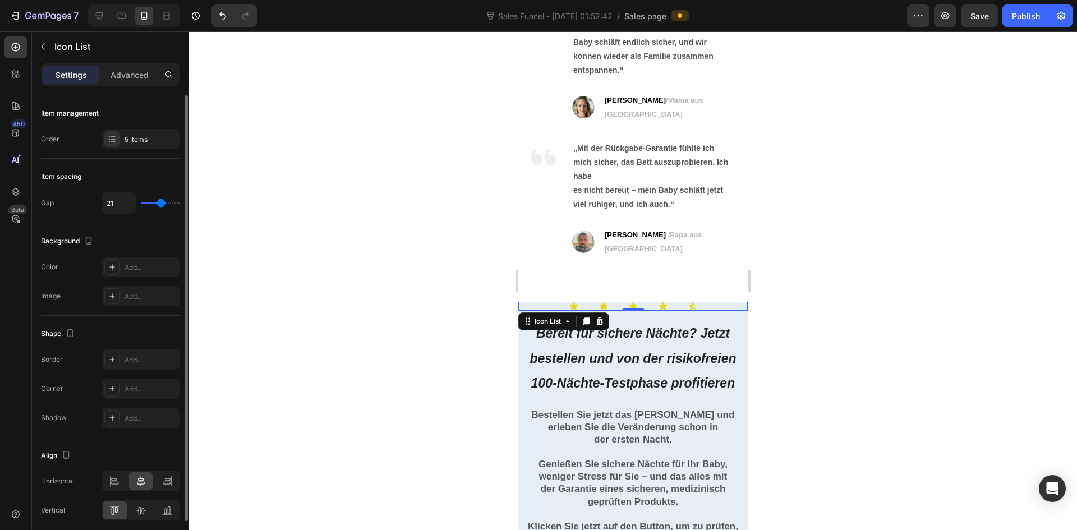
type input "19"
type input "17"
type input "16"
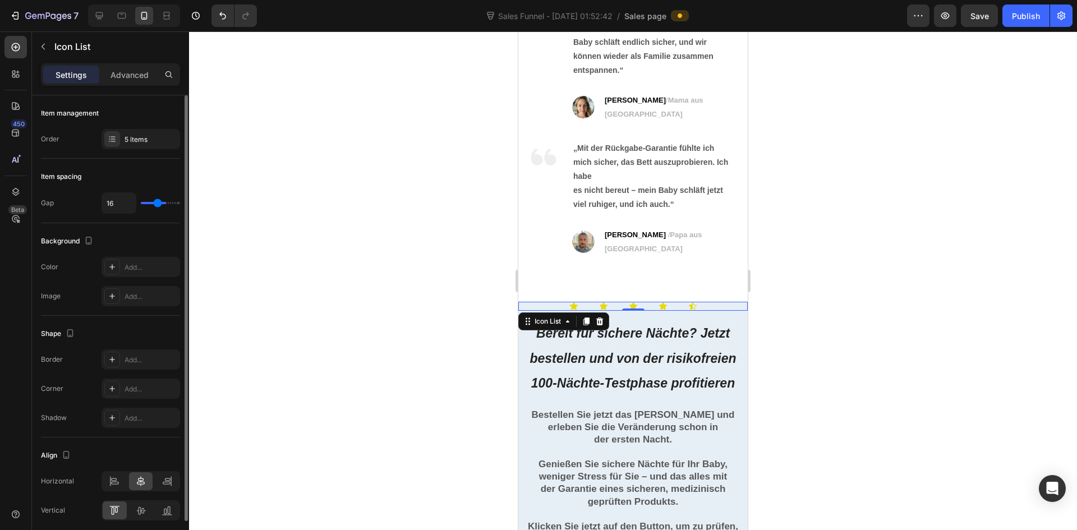
type input "12"
type input "11"
type input "1"
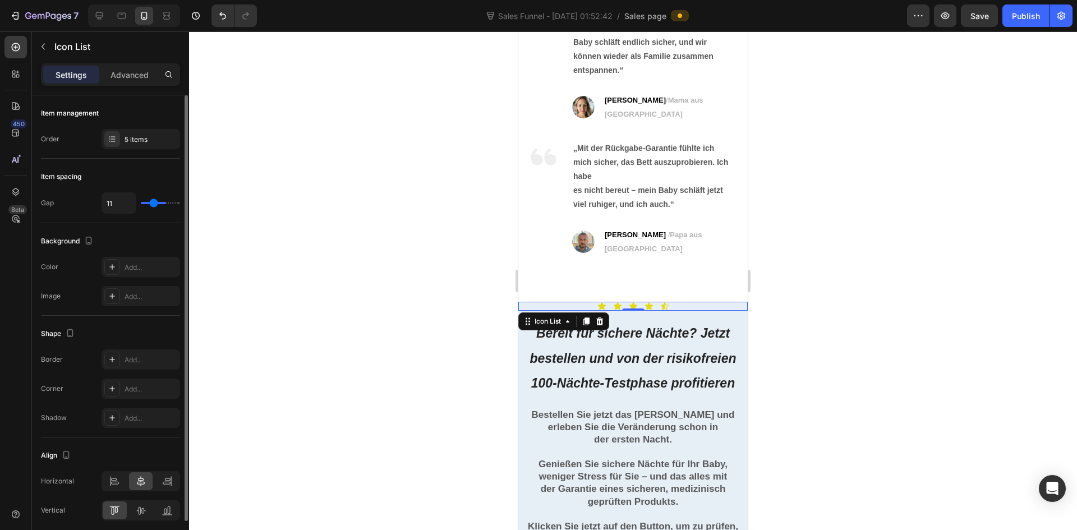
type input "1"
type input "0"
type input "1"
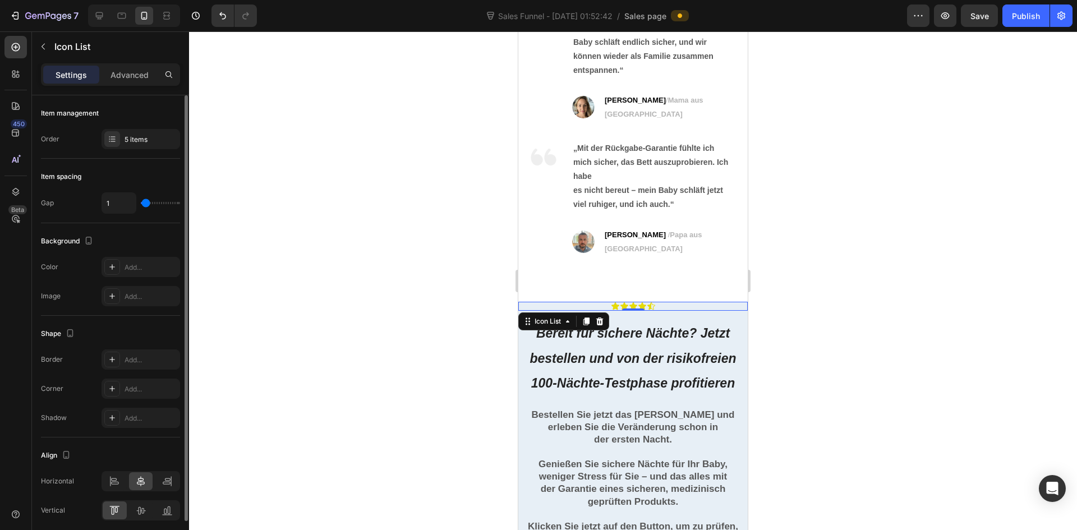
type input "4"
type input "5"
type input "4"
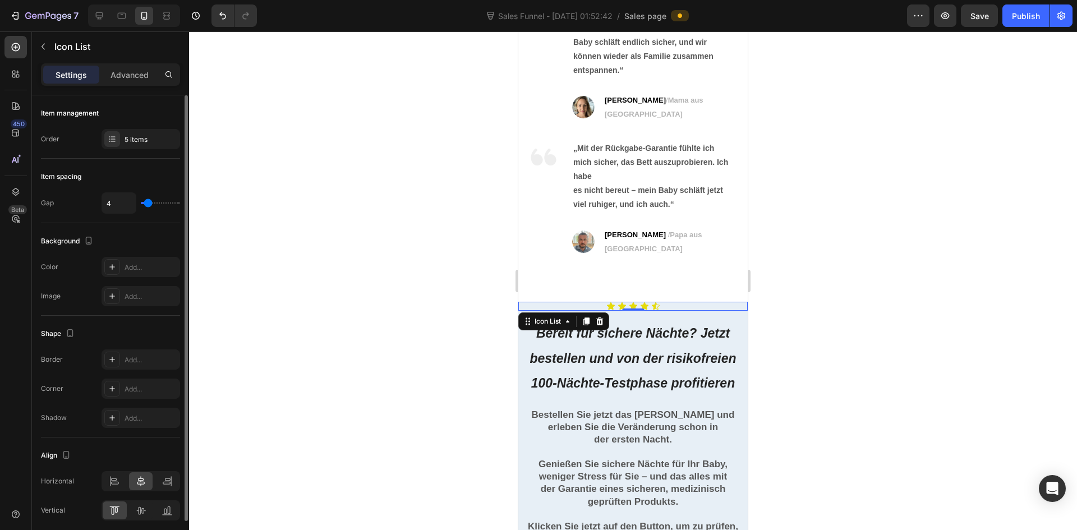
type input "4"
click at [149, 204] on input "range" at bounding box center [160, 203] width 39 height 2
click at [413, 263] on div at bounding box center [633, 280] width 888 height 499
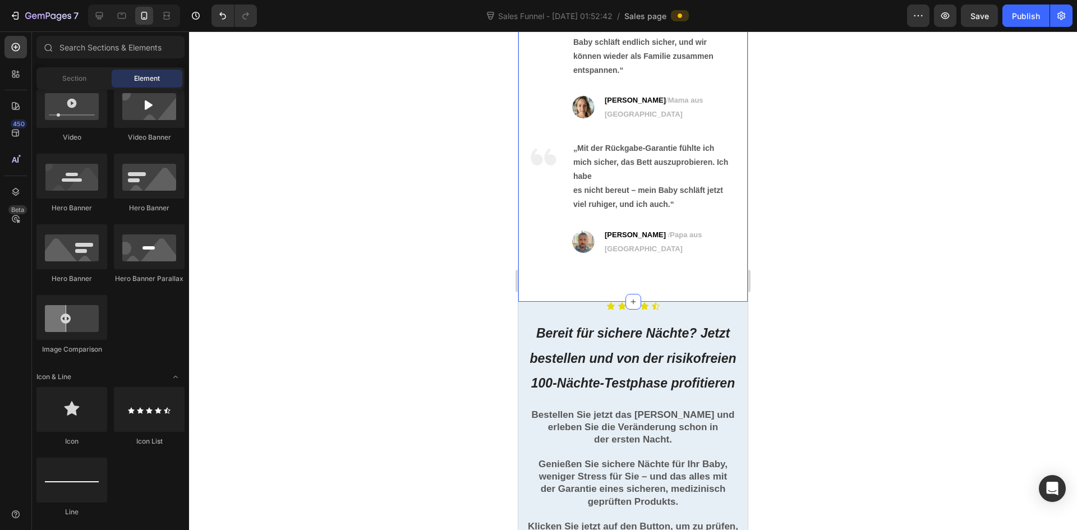
click at [668, 282] on div "Was Eltern über das [PERSON_NAME] sagen Heading Image „Ich hätte nie gedacht, d…" at bounding box center [632, 122] width 229 height 359
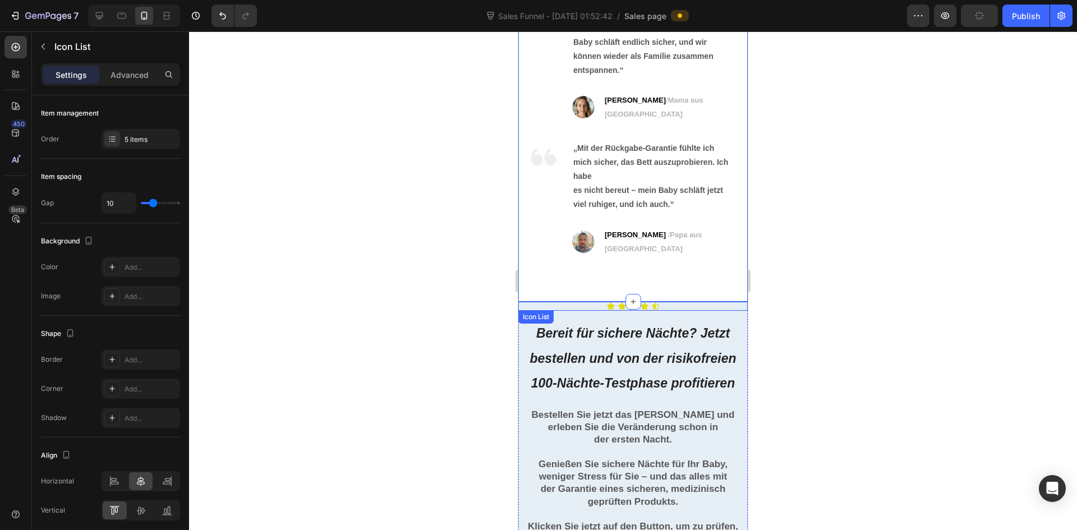
click at [685, 302] on div "Icon Icon Icon Icon Icon" at bounding box center [632, 306] width 229 height 9
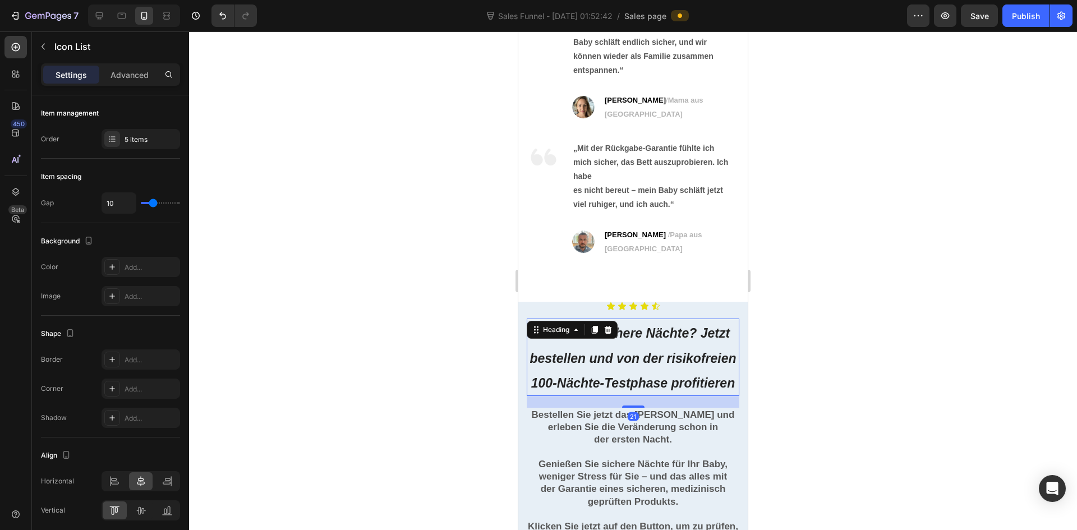
click at [730, 319] on h2 "Bereit für sichere Nächte? Jetzt bestellen und von der risikofreien 100-Nächte-…" at bounding box center [633, 357] width 213 height 77
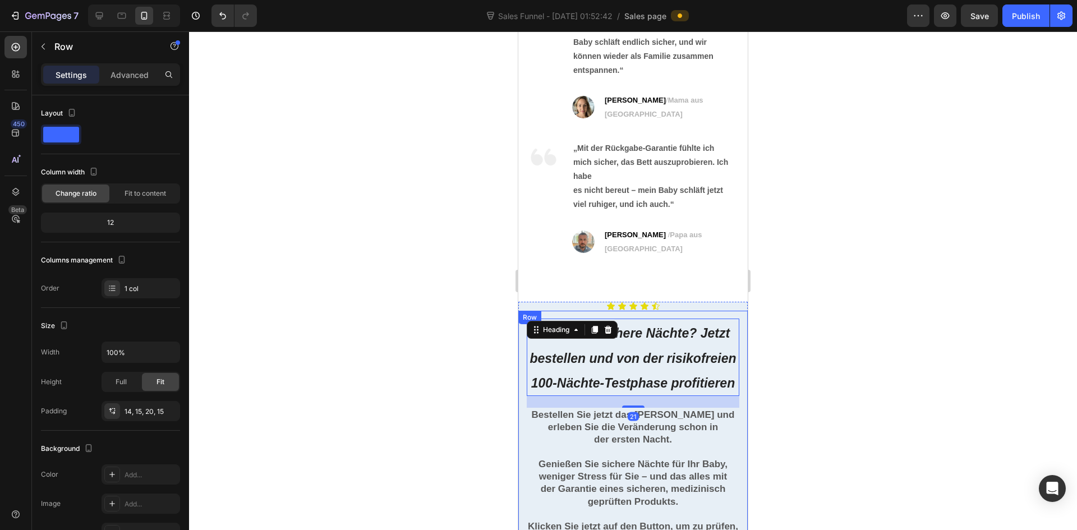
click at [735, 370] on div "Bereit für sichere Nächte? Jetzt bestellen und von der risikofreien 100-Nächte-…" at bounding box center [632, 464] width 229 height 307
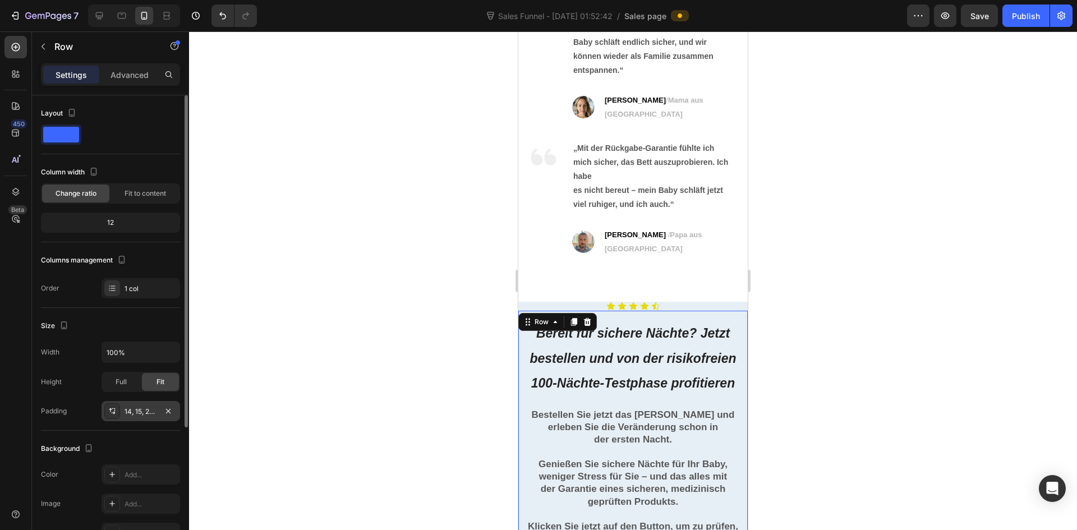
click at [142, 414] on div "14, 15, 20, 15" at bounding box center [141, 412] width 33 height 10
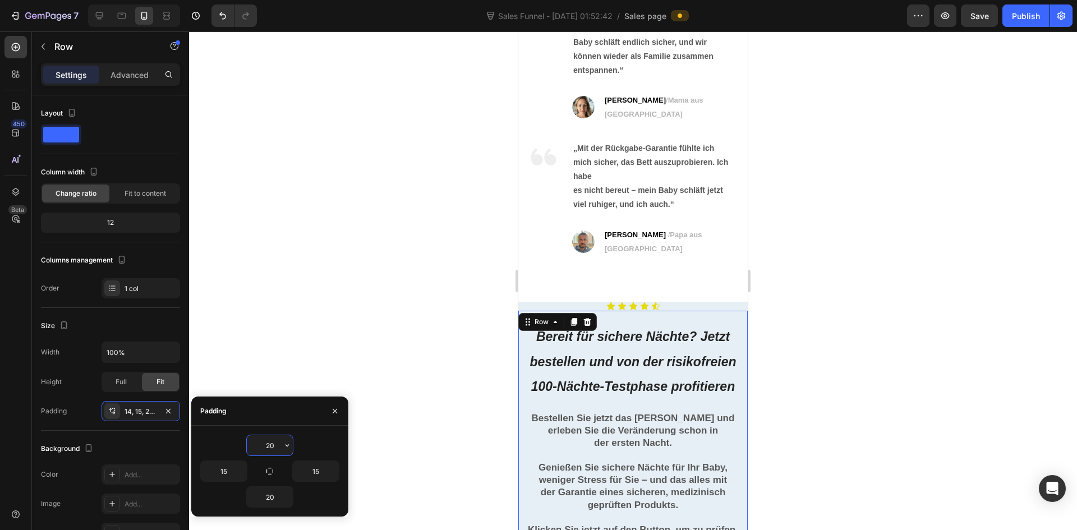
type input "2"
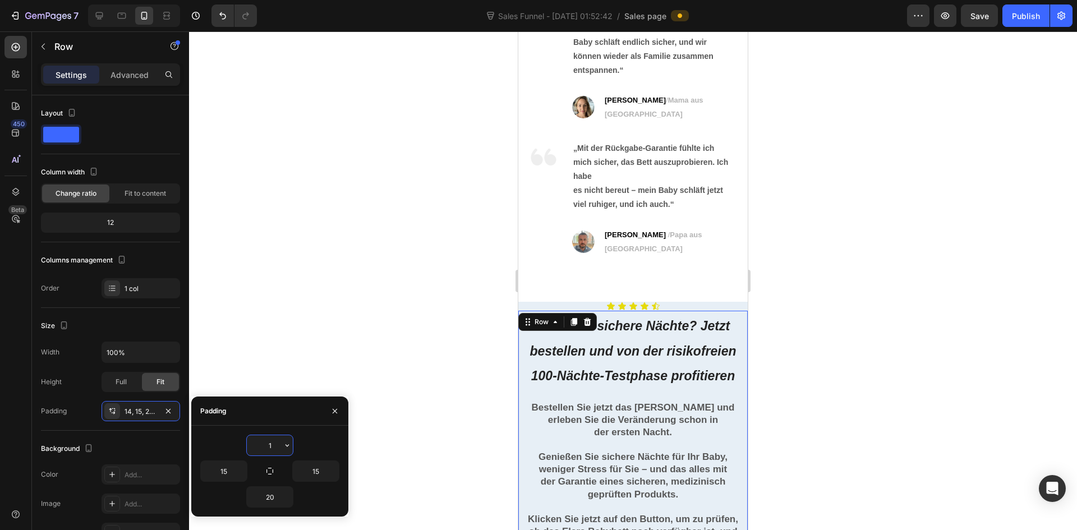
type input "14"
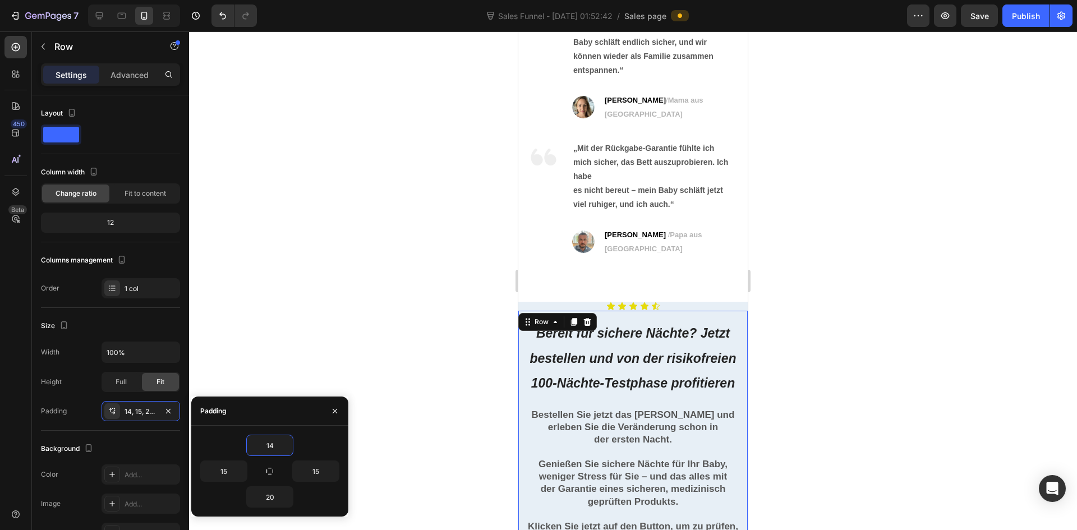
click at [764, 356] on div at bounding box center [633, 280] width 888 height 499
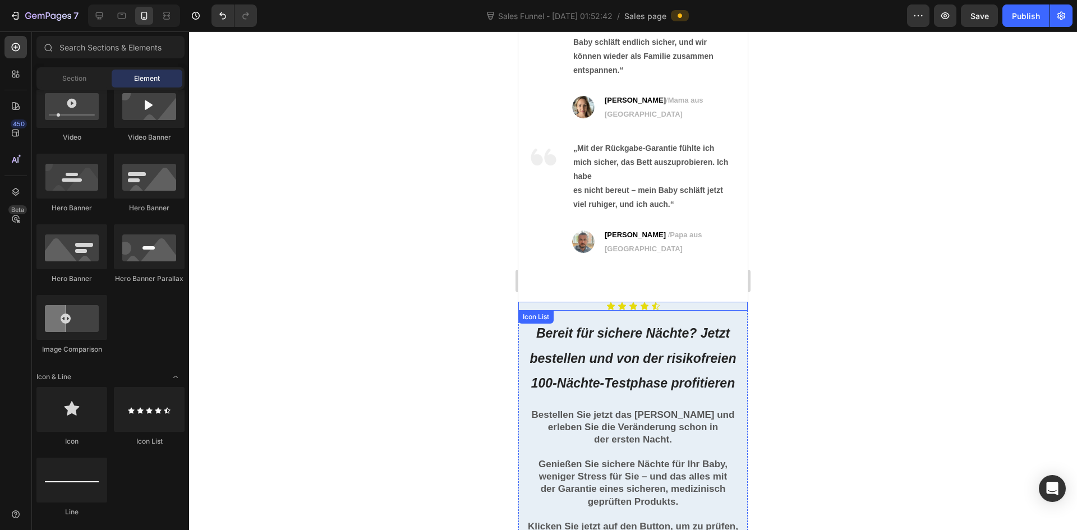
click at [663, 302] on div "Icon Icon Icon Icon Icon" at bounding box center [632, 306] width 229 height 9
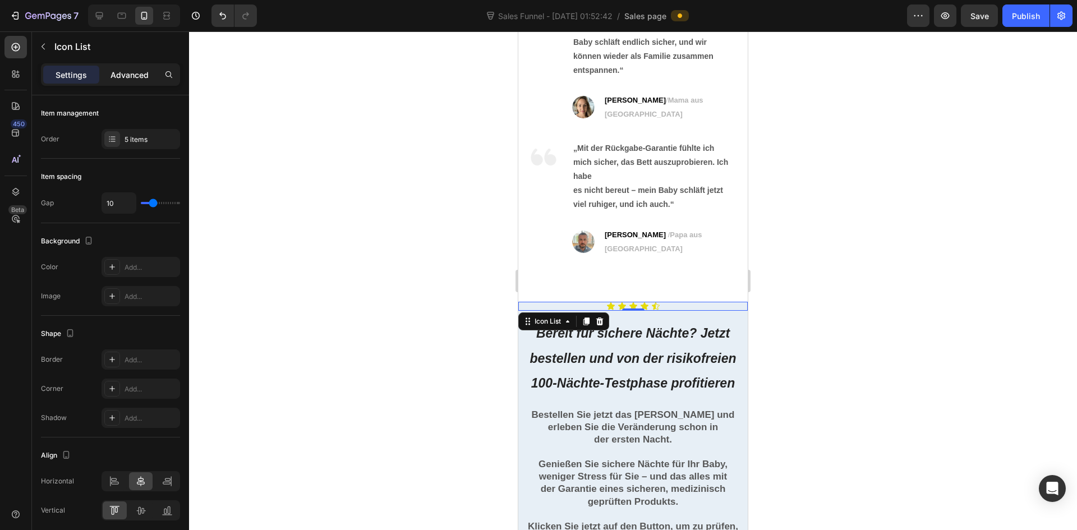
click at [142, 78] on p "Advanced" at bounding box center [130, 75] width 38 height 12
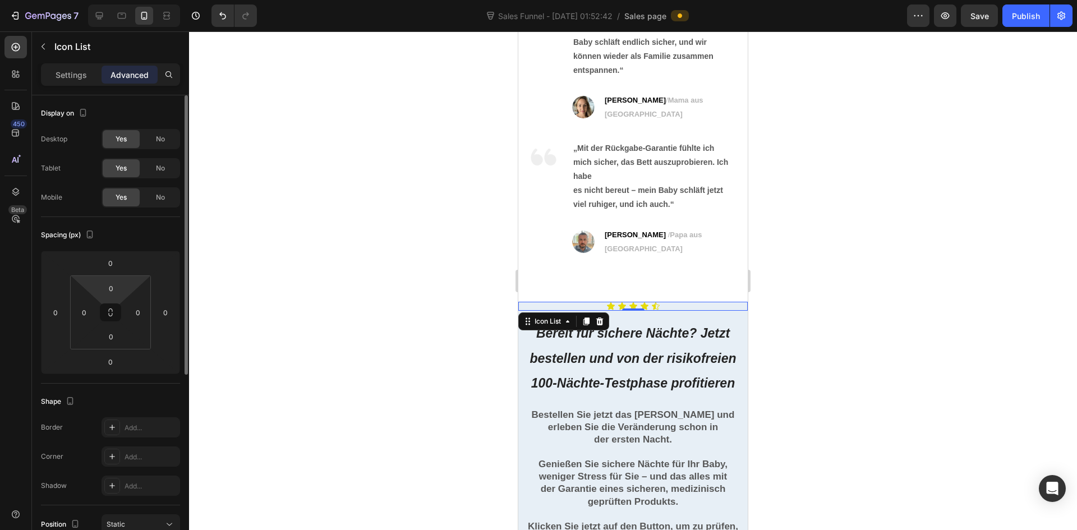
click at [119, 0] on html "7 Sales Funnel - [DATE] 01:52:42 / Sales page Preview Save Publish 450 Beta Sec…" at bounding box center [538, 0] width 1077 height 0
type input "10"
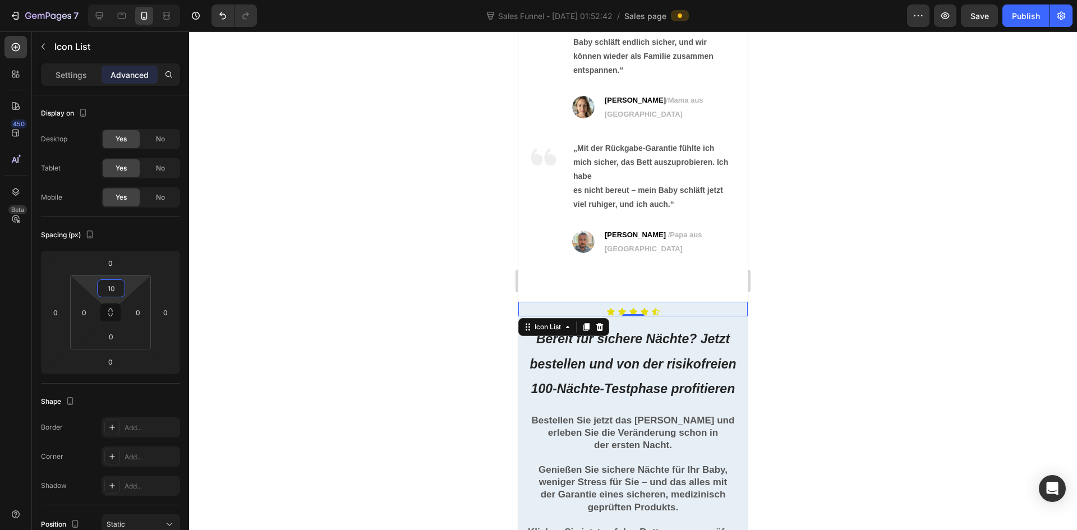
click at [793, 330] on div at bounding box center [633, 280] width 888 height 499
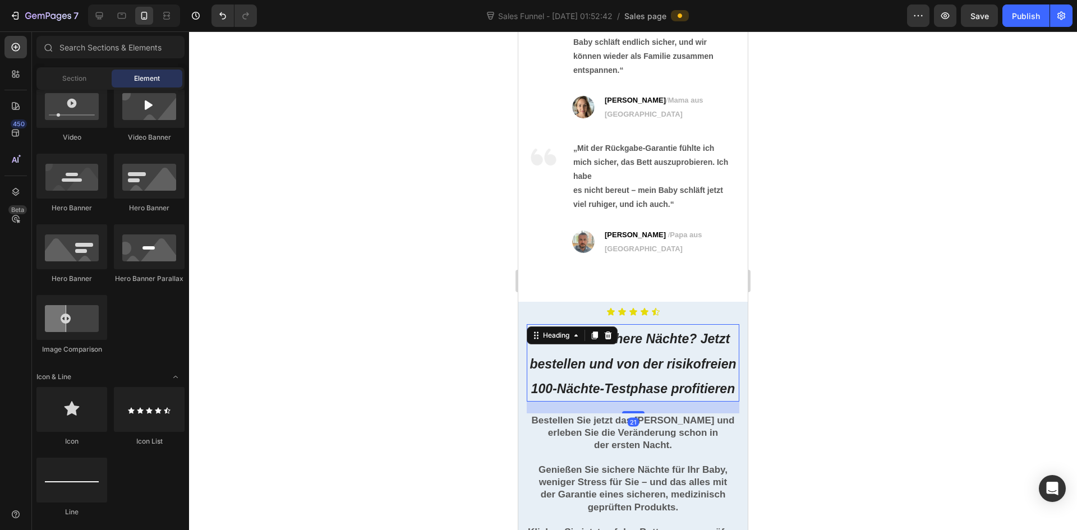
click at [649, 324] on h2 "Bereit für sichere Nächte? Jetzt bestellen und von der risikofreien 100-Nächte-…" at bounding box center [633, 362] width 213 height 77
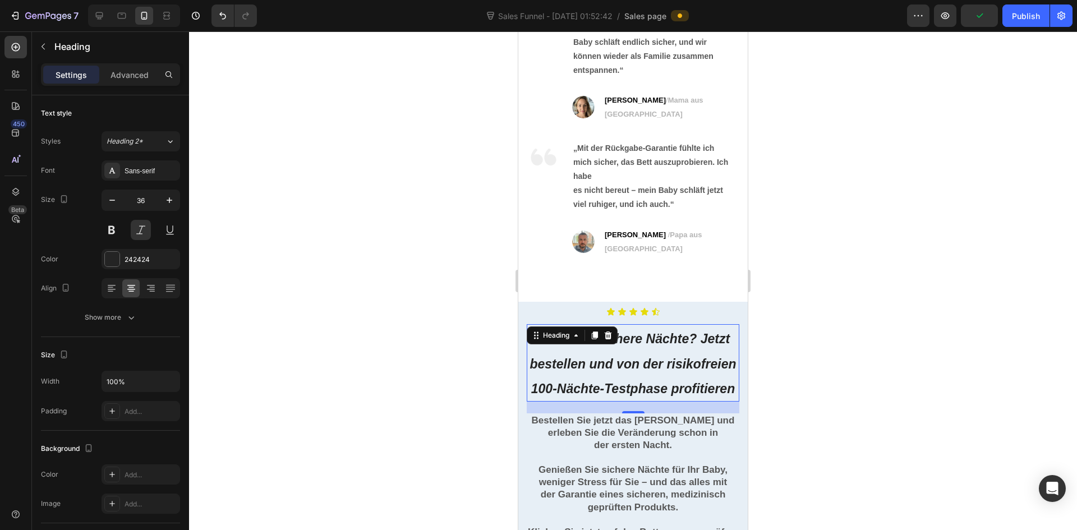
click at [639, 324] on h2 "Bereit für sichere Nächte? Jetzt bestellen und von der risikofreien 100-Nächte-…" at bounding box center [633, 362] width 213 height 77
drag, startPoint x: 807, startPoint y: 334, endPoint x: 214, endPoint y: 292, distance: 594.3
click at [807, 334] on div at bounding box center [633, 280] width 888 height 499
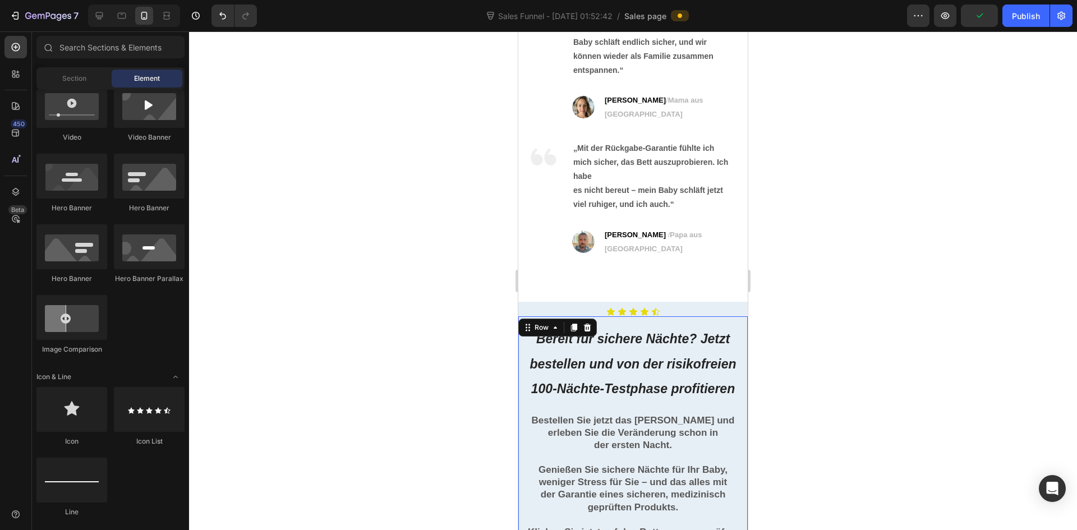
click at [663, 316] on div "⁠⁠⁠⁠⁠⁠⁠ Bereit für sichere Nächte? Jetzt bestellen und von der risikofreien 100…" at bounding box center [632, 469] width 229 height 307
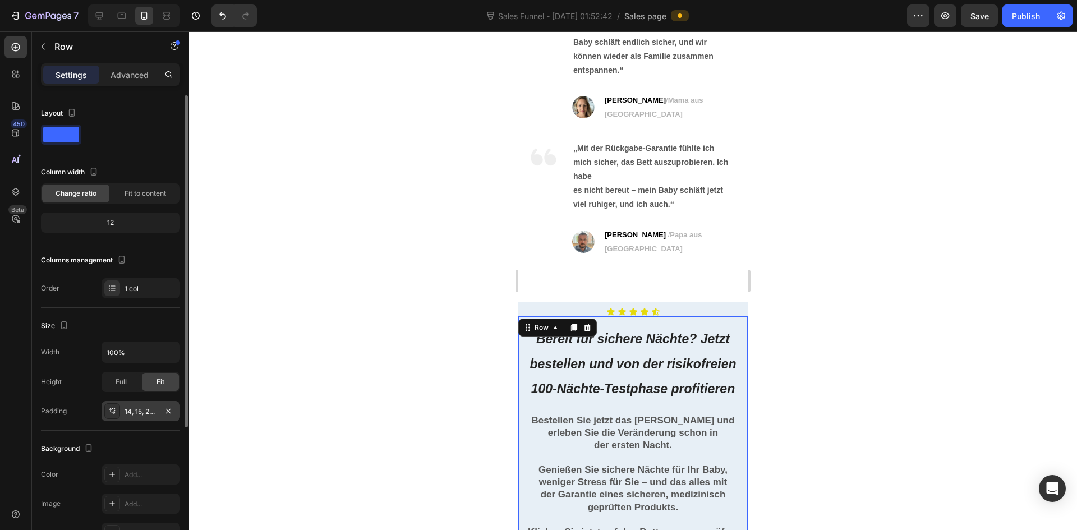
click at [130, 413] on div "14, 15, 20, 15" at bounding box center [141, 412] width 33 height 10
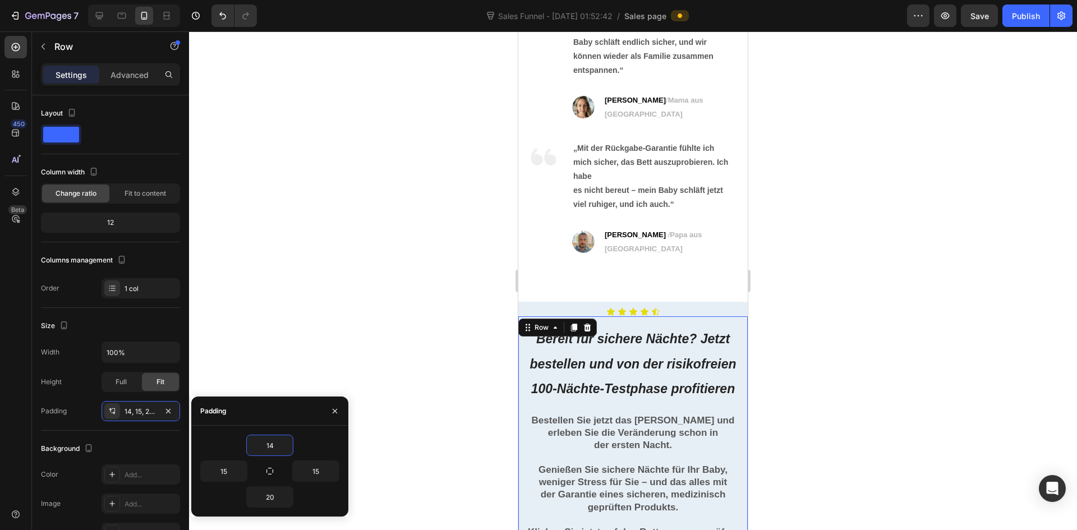
type input "5"
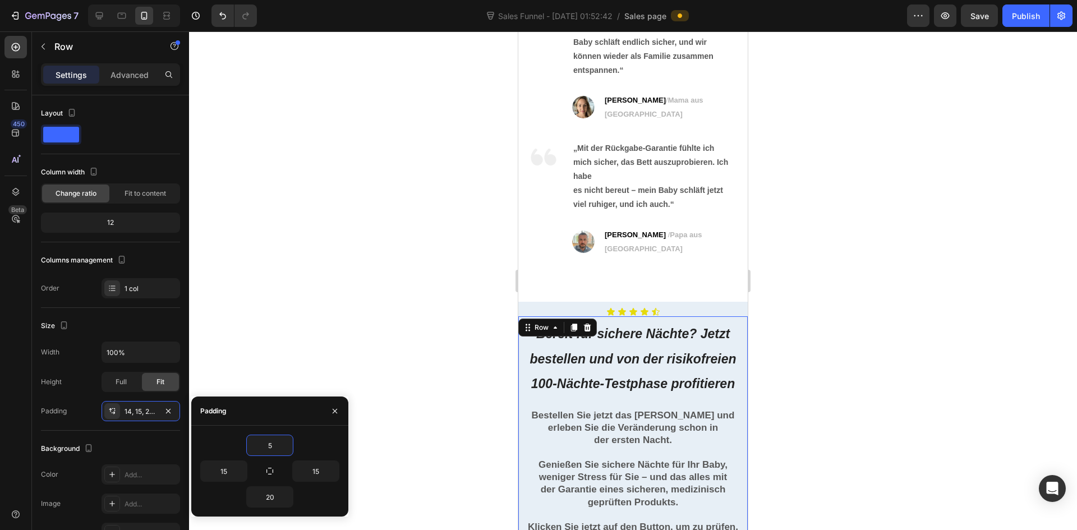
click at [891, 355] on div at bounding box center [633, 280] width 888 height 499
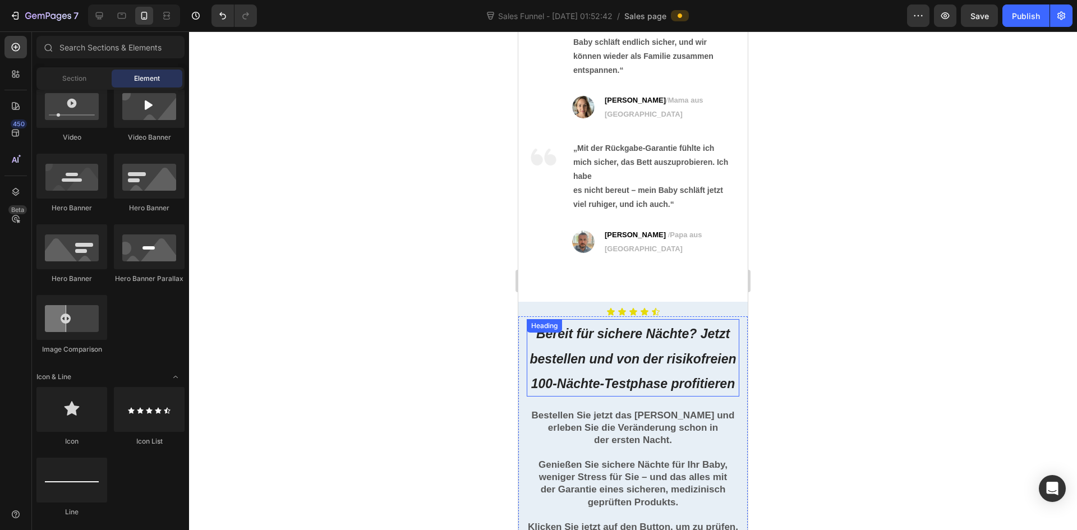
click at [626, 326] on strong "Bereit für sichere Nächte? Jetzt bestellen und von der risikofreien 100-Nächte-…" at bounding box center [633, 358] width 206 height 65
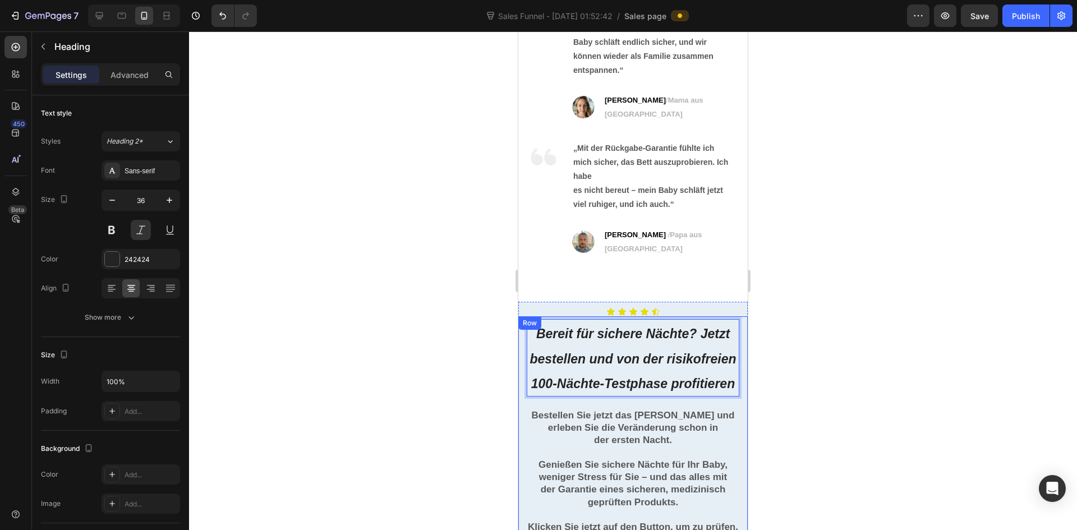
click at [736, 351] on div "Bereit für sichere Nächte? Jetzt bestellen und von der risikofreien 100-Nächte-…" at bounding box center [632, 467] width 229 height 302
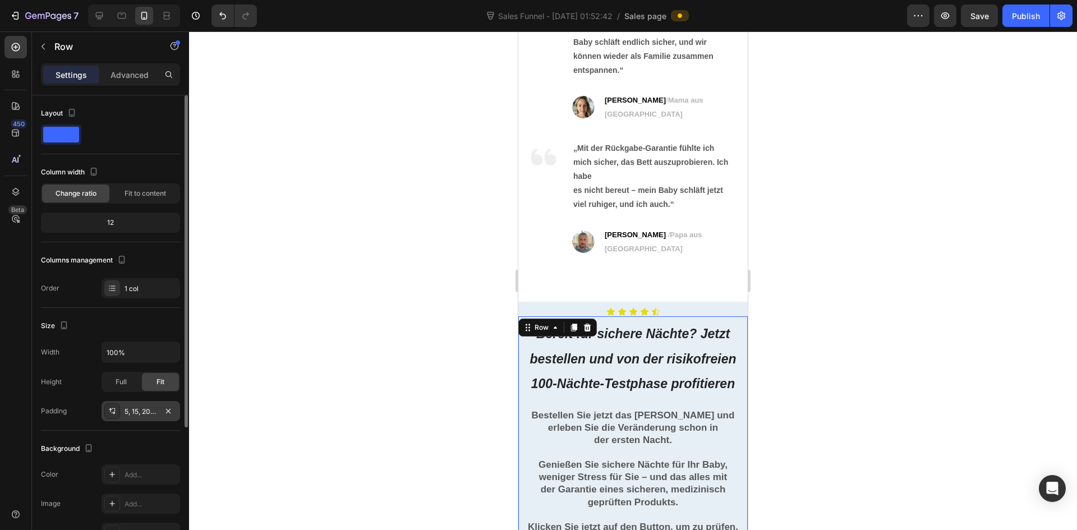
click at [137, 401] on div "5, 15, 20, 15" at bounding box center [141, 411] width 79 height 20
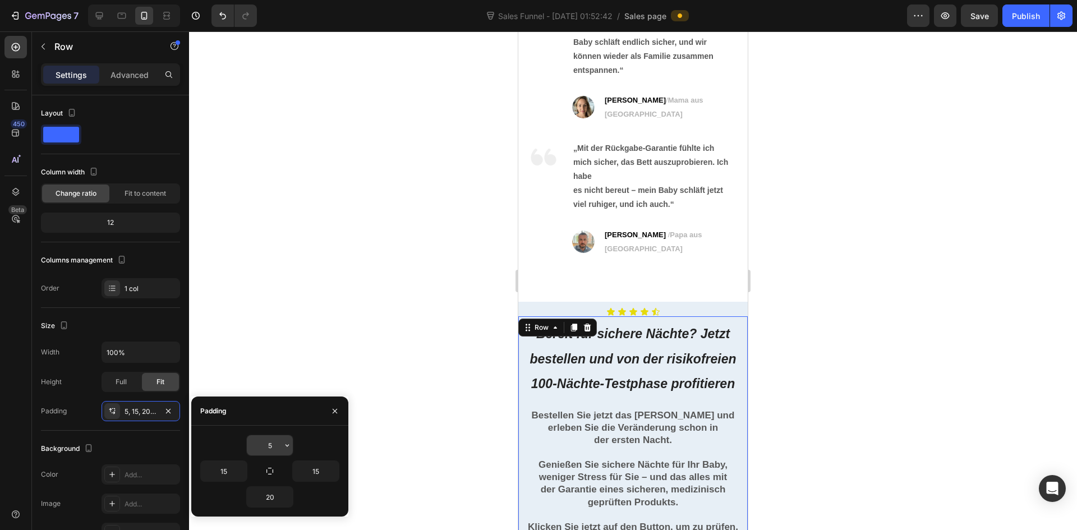
click at [272, 443] on input "5" at bounding box center [270, 445] width 46 height 20
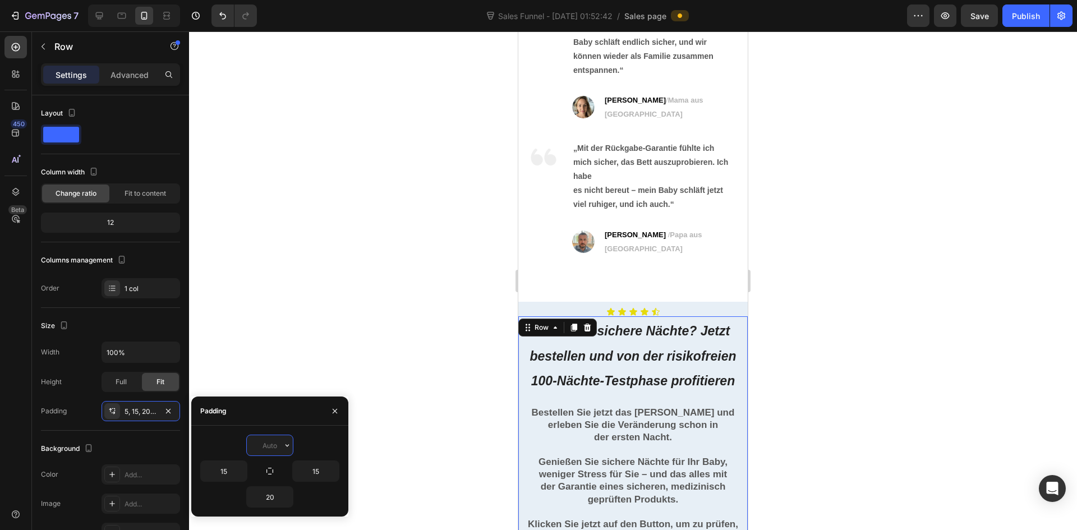
type input "0"
click at [853, 378] on div at bounding box center [633, 280] width 888 height 499
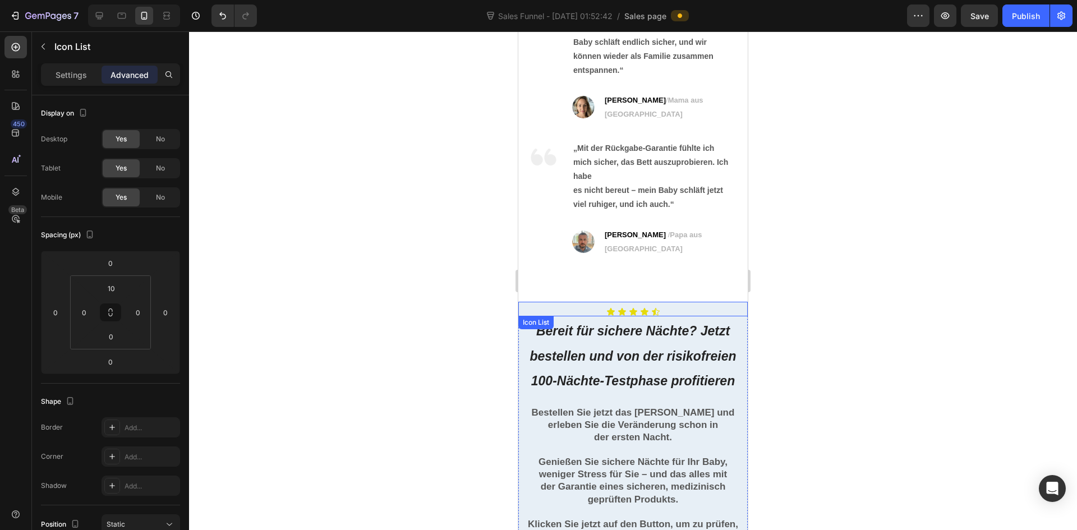
click at [658, 307] on div "Icon Icon Icon Icon Icon" at bounding box center [632, 311] width 229 height 9
click at [112, 286] on input "10" at bounding box center [111, 288] width 22 height 17
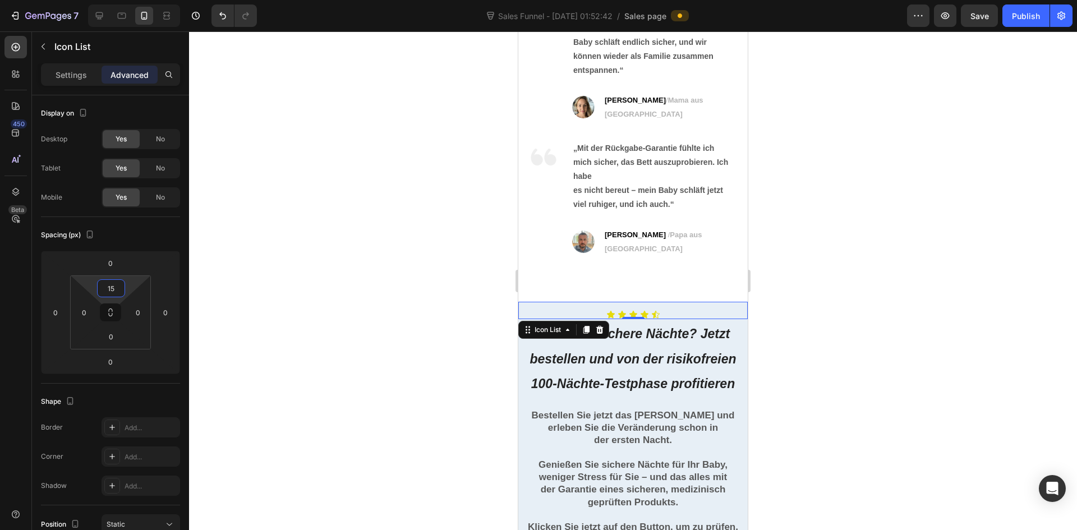
type input "15"
click at [782, 233] on div at bounding box center [633, 280] width 888 height 499
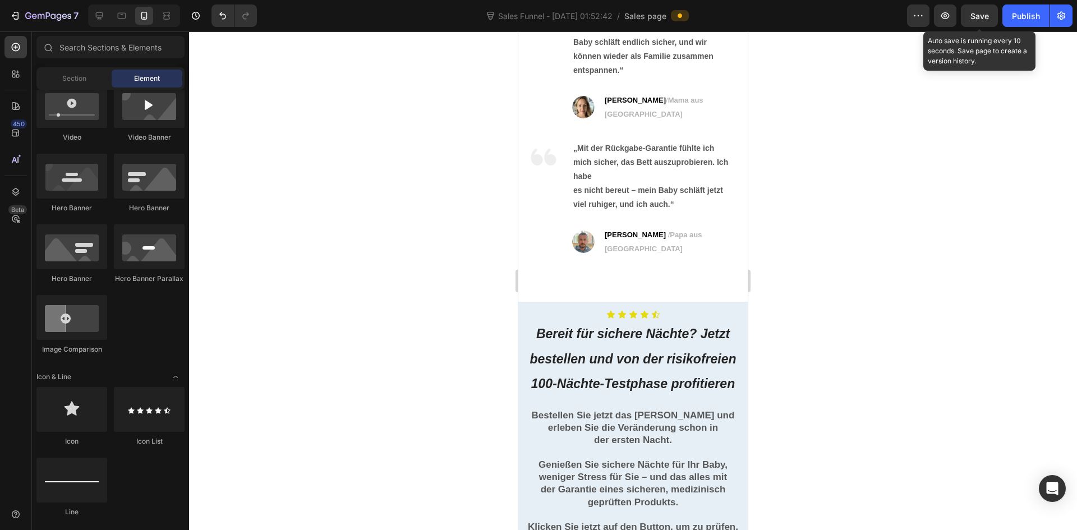
click at [982, 20] on span "Save" at bounding box center [979, 16] width 19 height 10
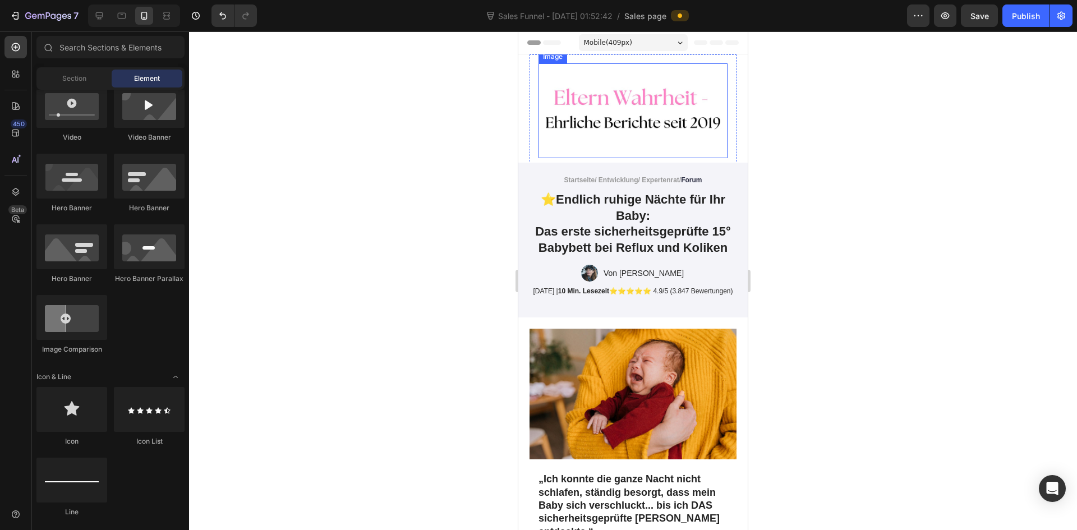
click at [633, 79] on img at bounding box center [632, 110] width 189 height 95
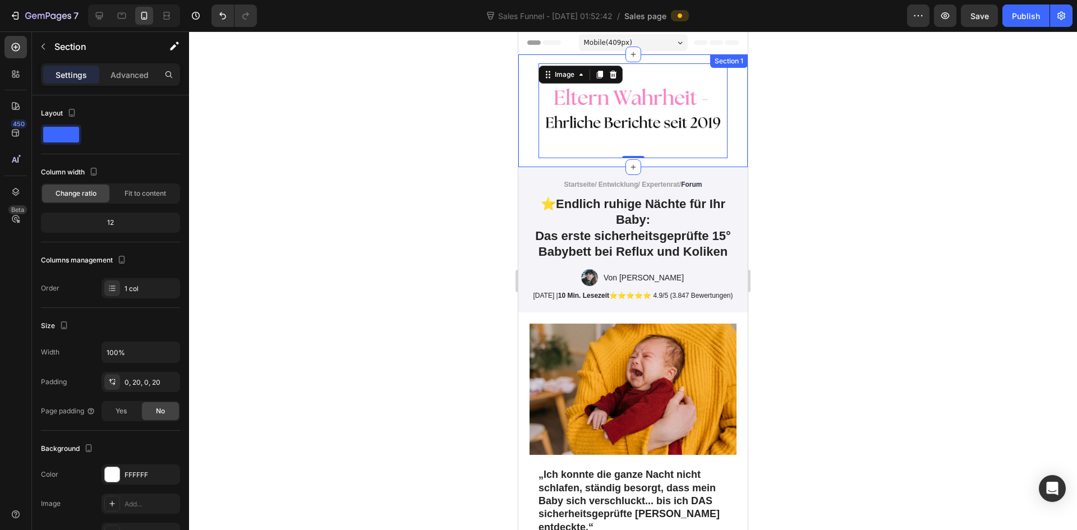
click at [521, 119] on div "Image 0 Row Section 1" at bounding box center [632, 110] width 229 height 113
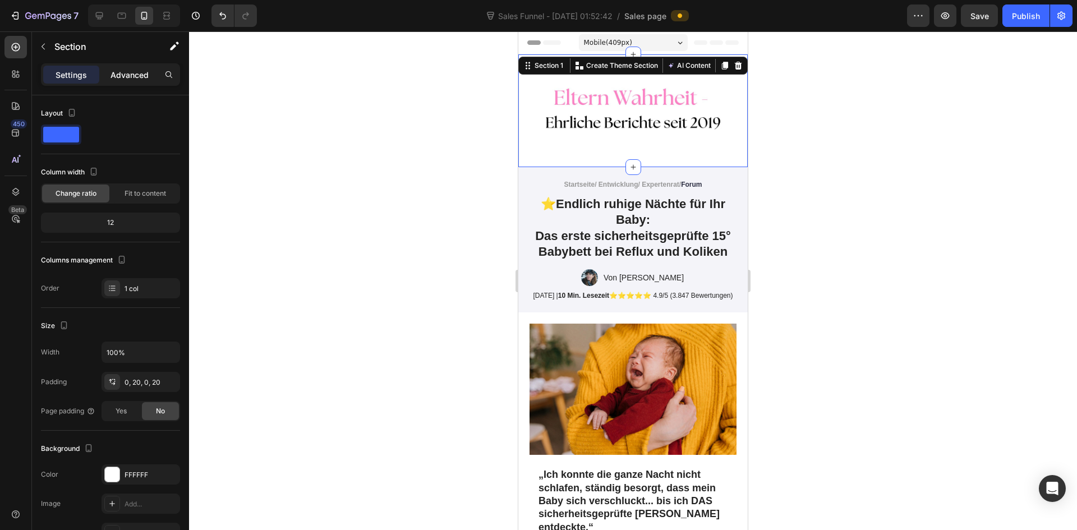
click at [128, 72] on p "Advanced" at bounding box center [130, 75] width 38 height 12
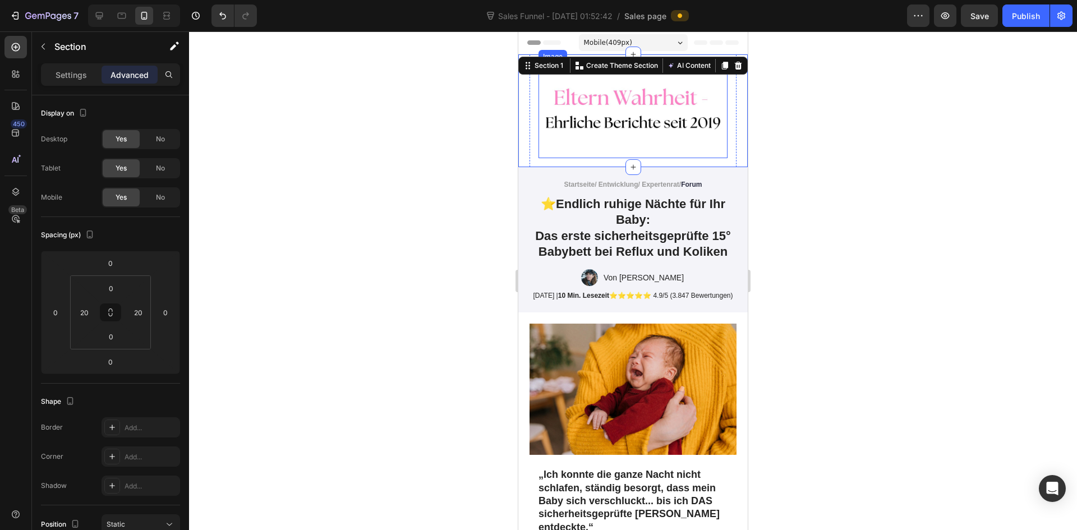
click at [598, 134] on img at bounding box center [632, 110] width 189 height 95
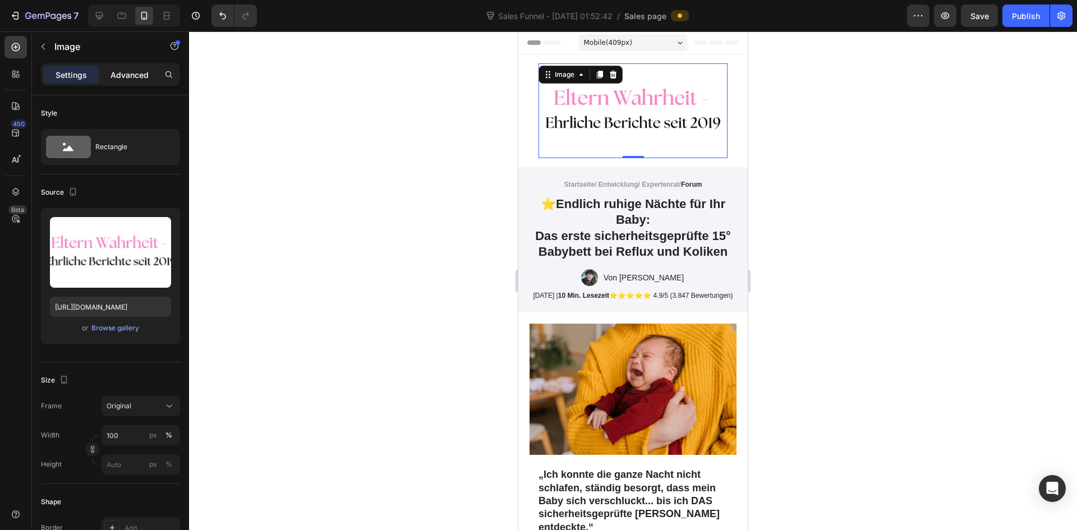
click at [135, 76] on p "Advanced" at bounding box center [130, 75] width 38 height 12
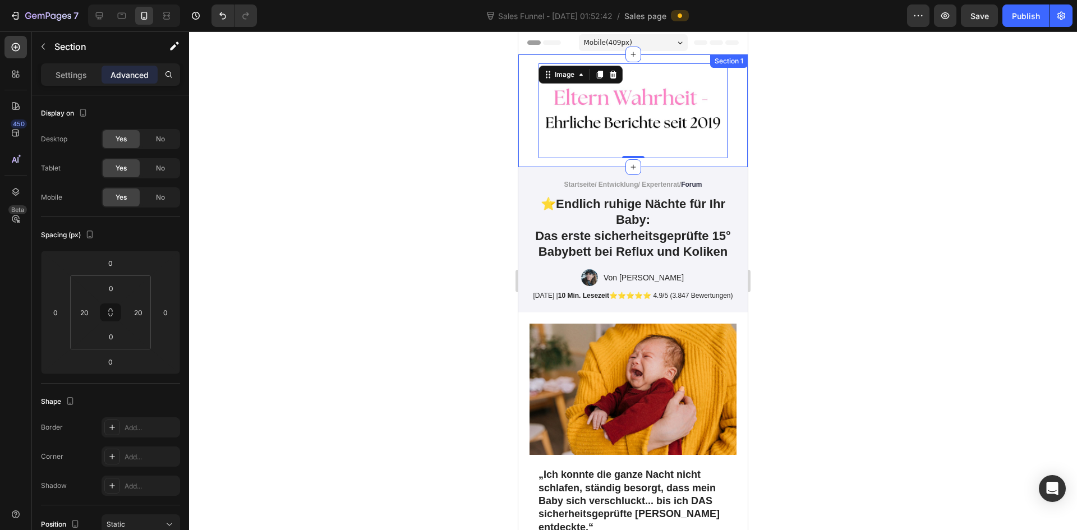
click at [730, 121] on div "Image 0 Row Section 1" at bounding box center [632, 110] width 229 height 113
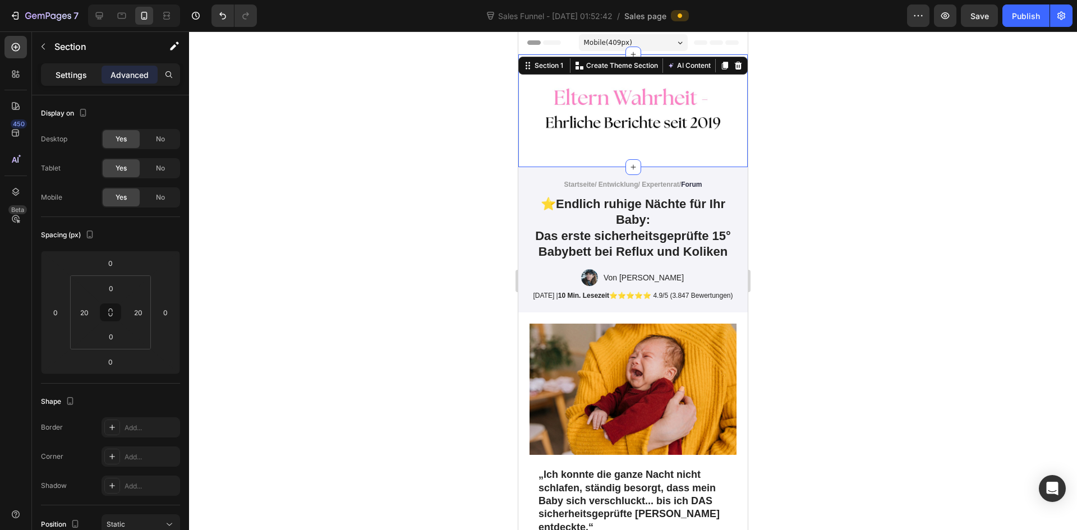
click at [67, 74] on p "Settings" at bounding box center [71, 75] width 31 height 12
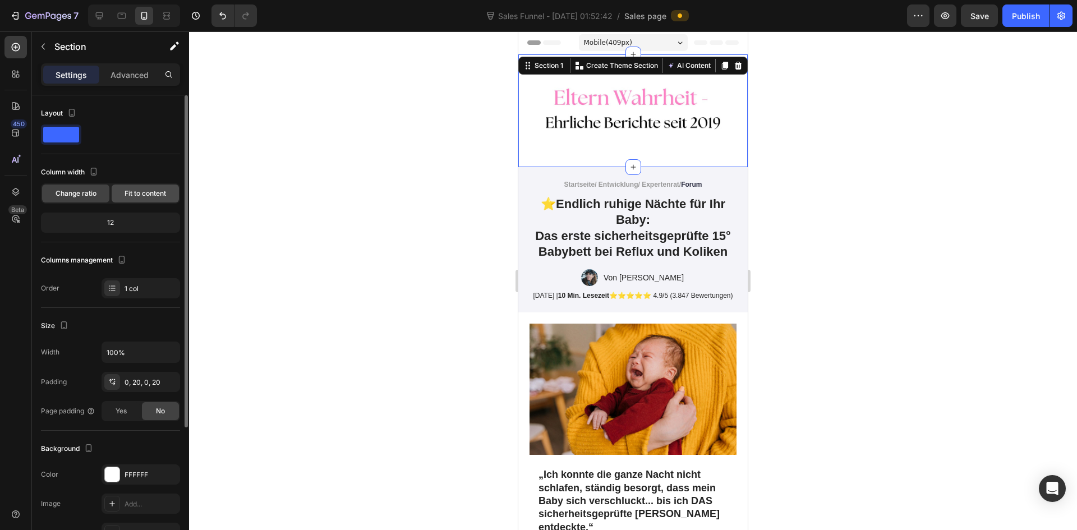
click at [144, 186] on div "Fit to content" at bounding box center [145, 194] width 67 height 18
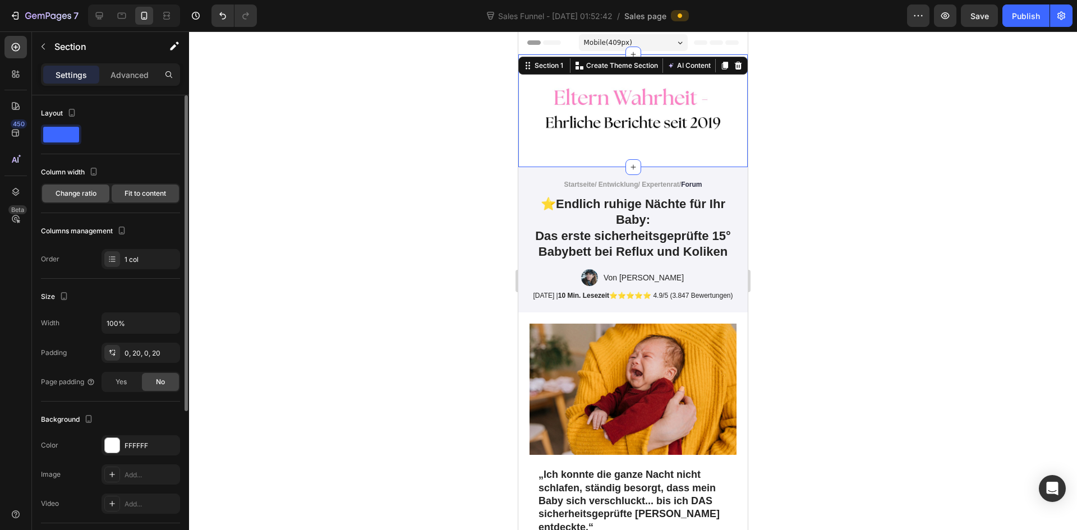
click at [77, 195] on span "Change ratio" at bounding box center [76, 193] width 41 height 10
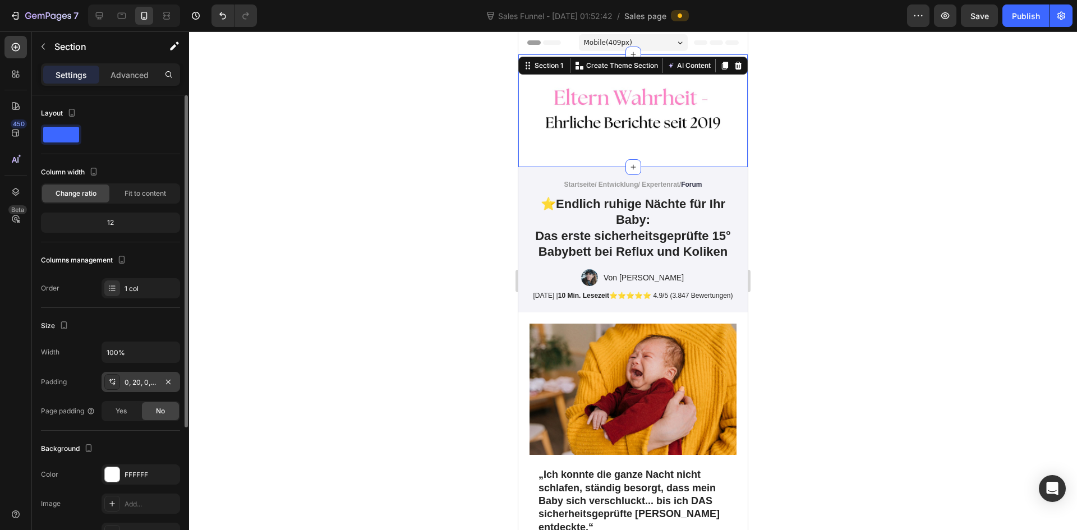
click at [148, 385] on div "0, 20, 0, 20" at bounding box center [141, 383] width 33 height 10
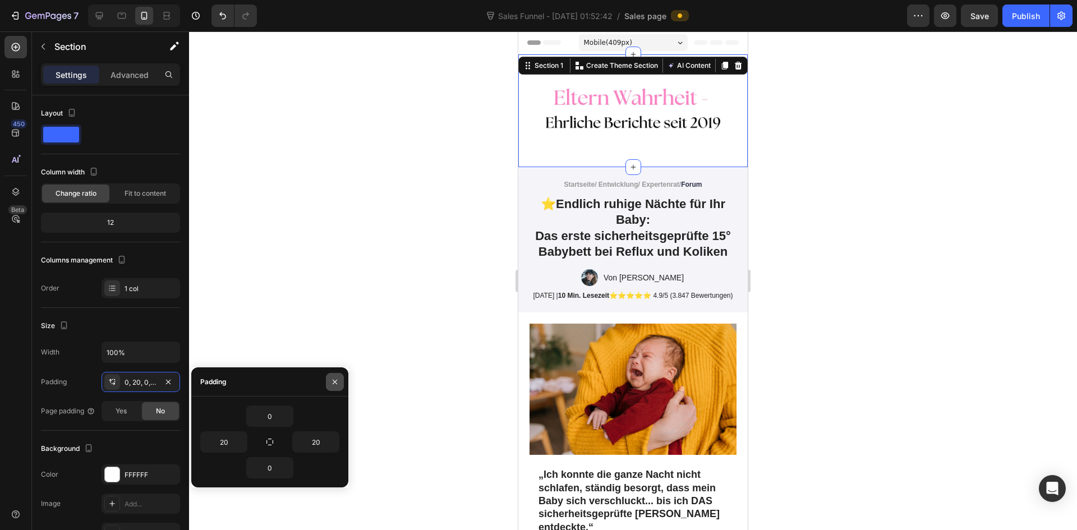
click at [336, 383] on icon "button" at bounding box center [335, 381] width 4 height 4
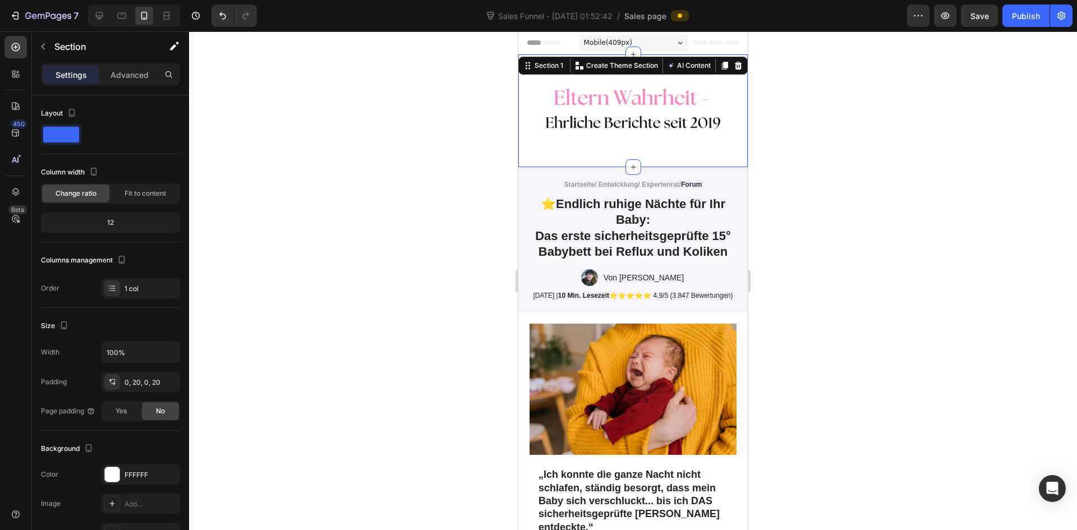
click at [919, 256] on div at bounding box center [633, 280] width 888 height 499
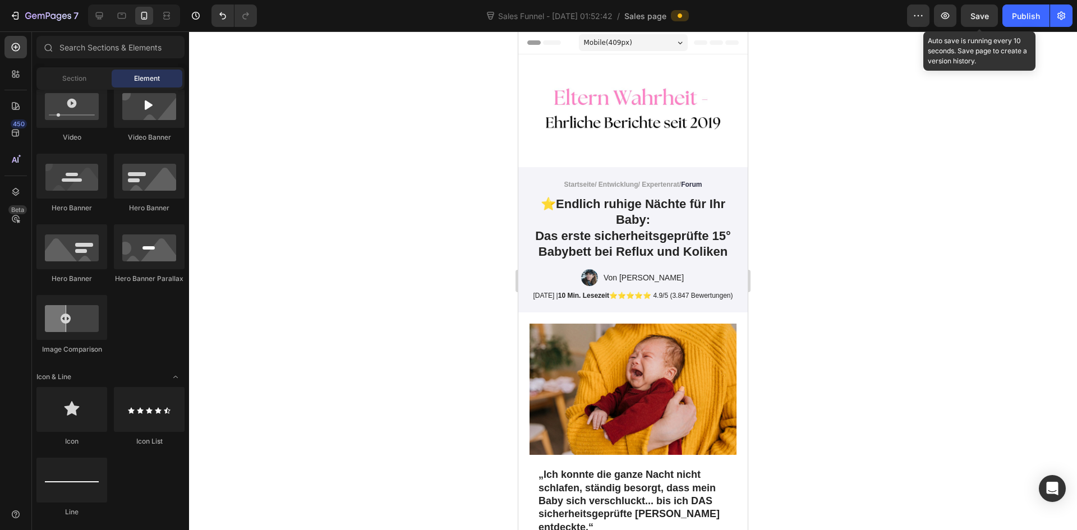
click at [978, 21] on div "Save" at bounding box center [979, 16] width 19 height 12
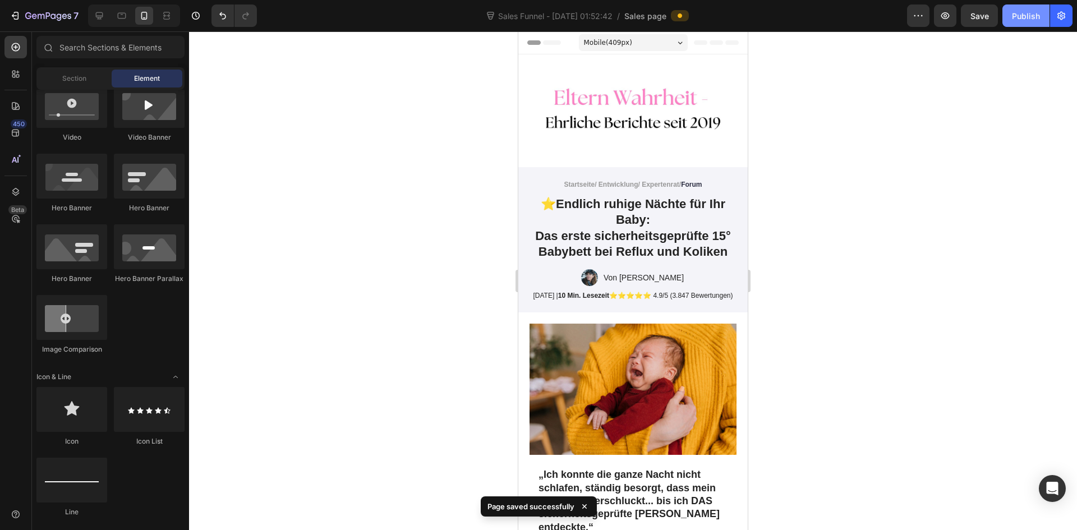
click at [1022, 13] on div "Publish" at bounding box center [1026, 16] width 28 height 12
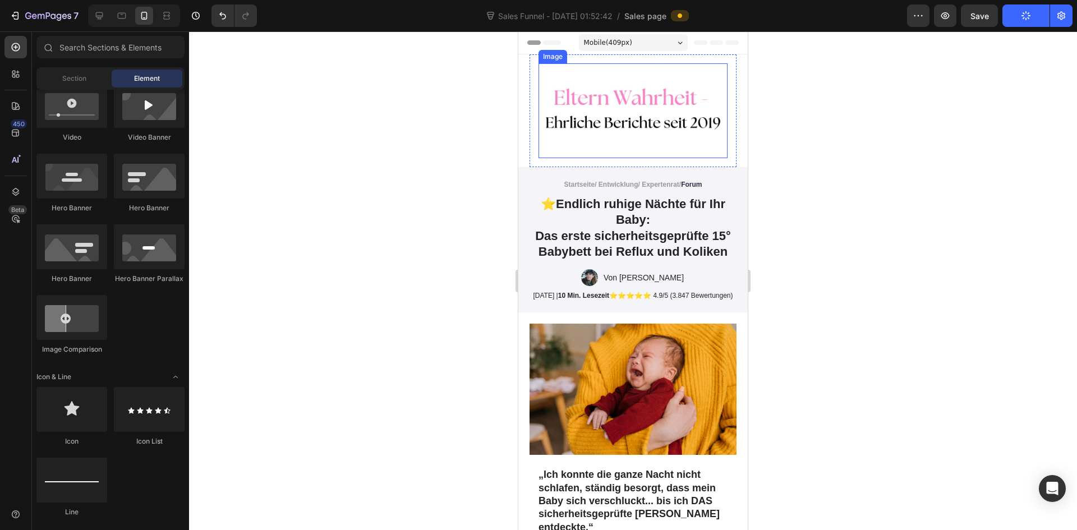
click at [612, 94] on img at bounding box center [632, 110] width 189 height 95
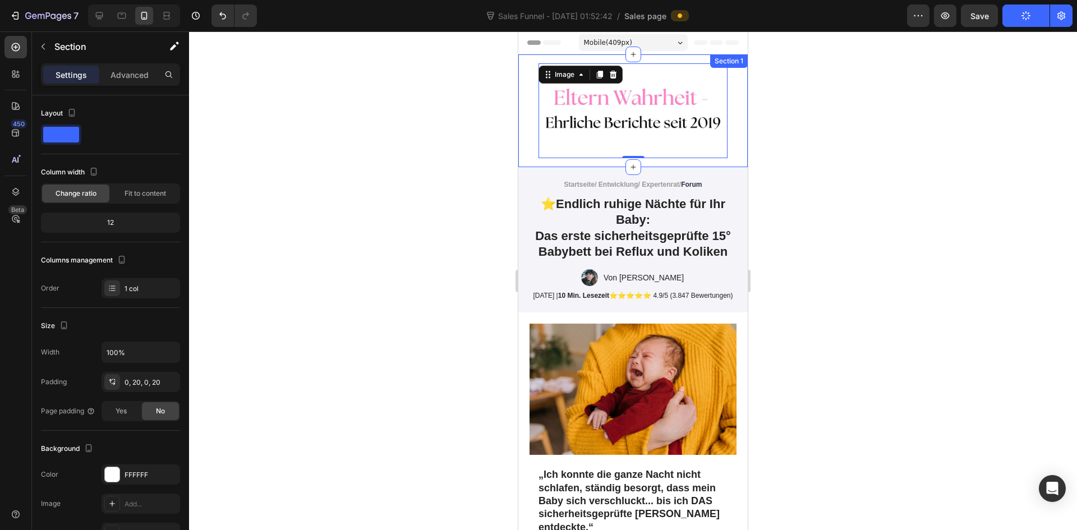
click at [527, 92] on div "Image 0 Row Section 1" at bounding box center [632, 110] width 229 height 113
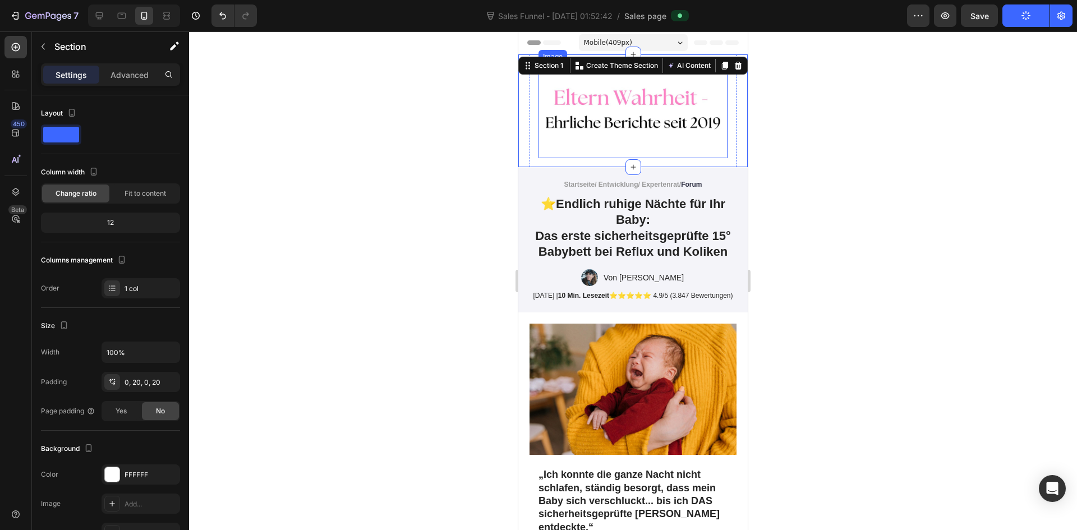
click at [591, 113] on img at bounding box center [632, 110] width 189 height 95
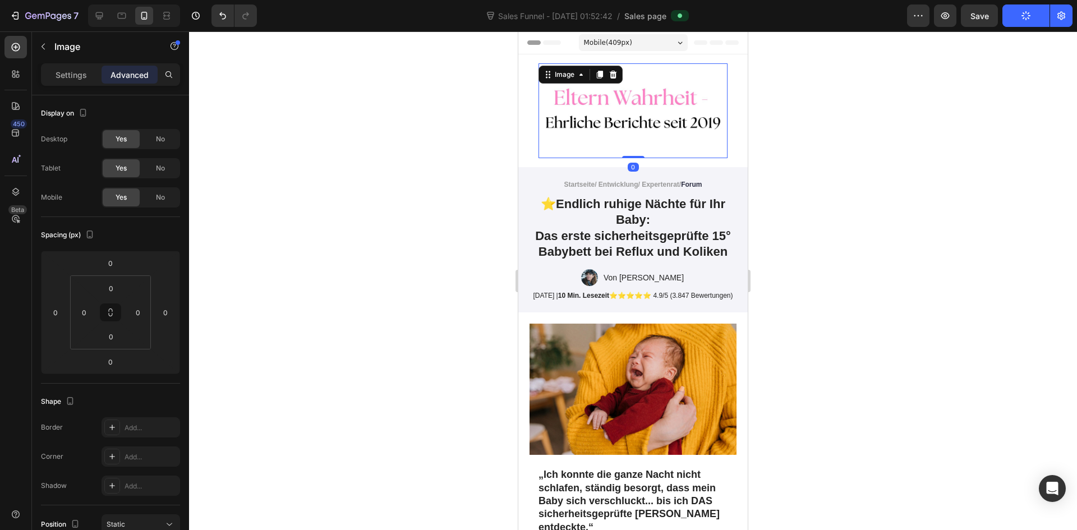
click at [631, 150] on img at bounding box center [632, 110] width 189 height 95
drag, startPoint x: 630, startPoint y: 152, endPoint x: 630, endPoint y: 144, distance: 7.9
click at [630, 144] on div "Image 0" at bounding box center [632, 110] width 189 height 95
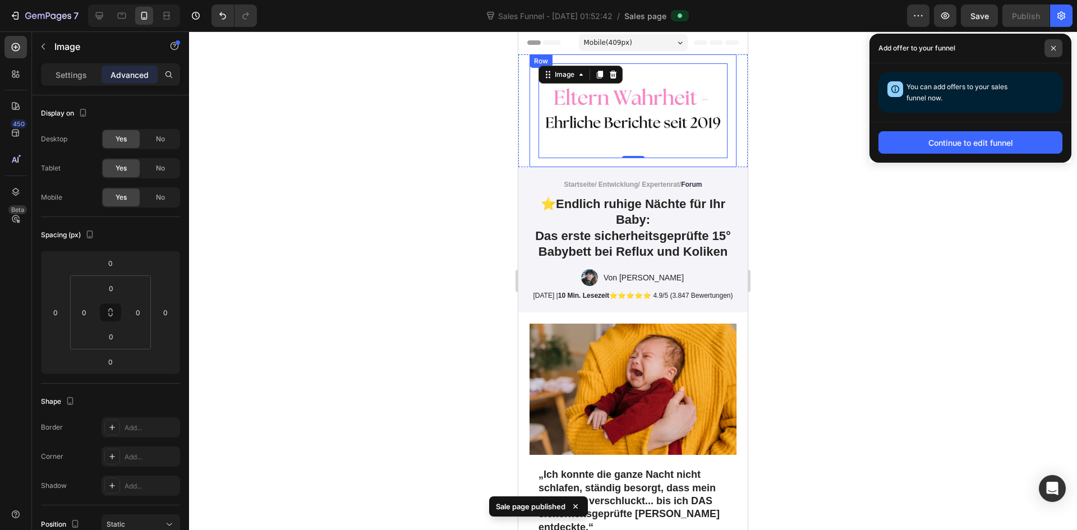
click at [1049, 48] on span at bounding box center [1053, 48] width 18 height 18
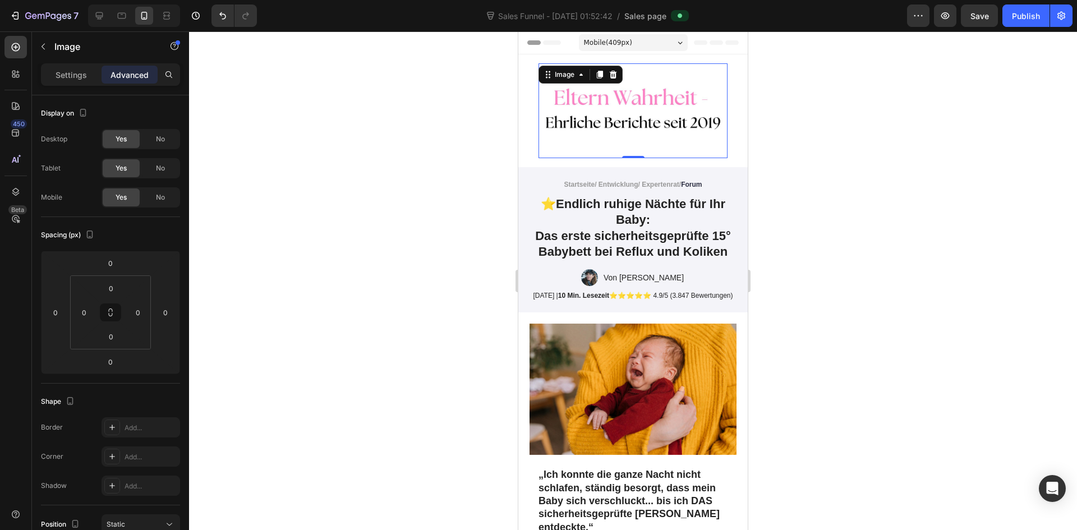
click at [542, 138] on img at bounding box center [632, 110] width 189 height 95
click at [524, 142] on div "Image 0 Row Section 1" at bounding box center [632, 110] width 229 height 113
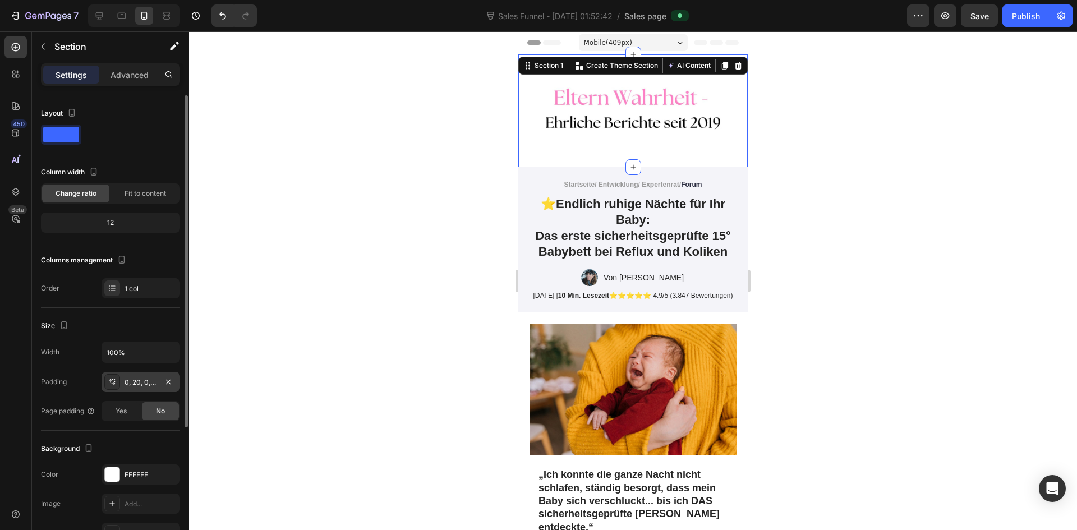
click at [136, 378] on div "0, 20, 0, 20" at bounding box center [141, 383] width 33 height 10
click at [132, 77] on p "Advanced" at bounding box center [130, 75] width 38 height 12
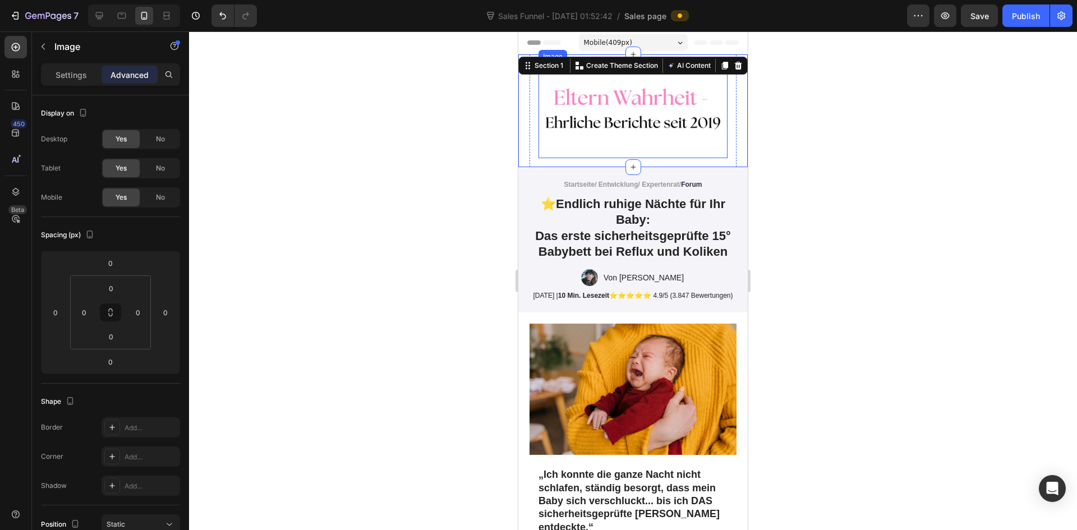
click at [618, 128] on img at bounding box center [632, 110] width 189 height 95
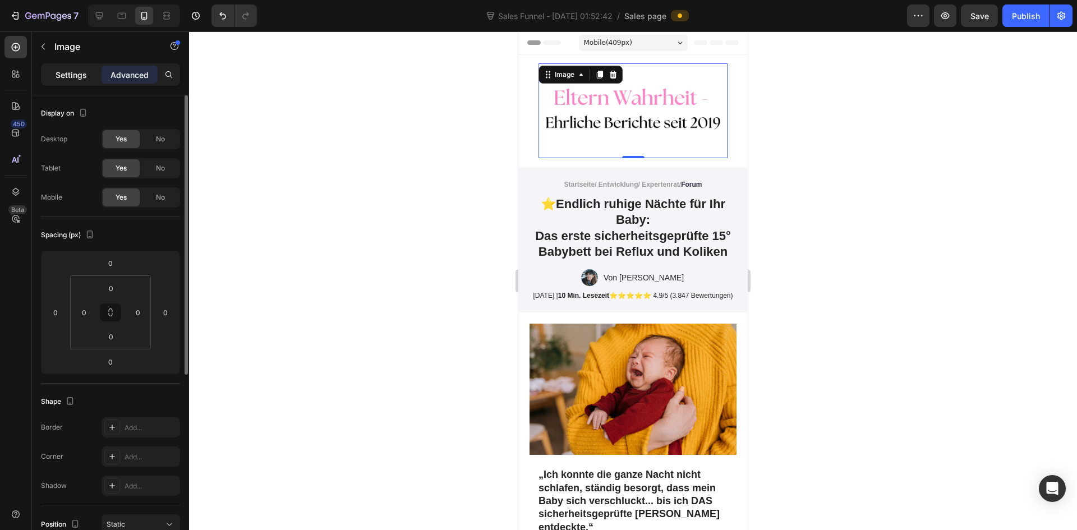
click at [52, 72] on div "Settings" at bounding box center [71, 75] width 56 height 18
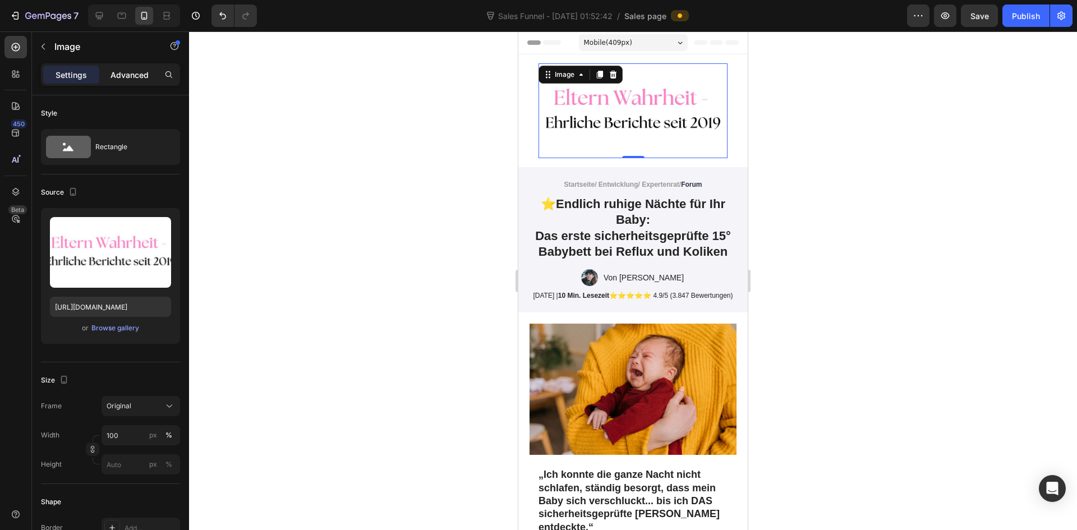
click at [155, 70] on div "Advanced" at bounding box center [130, 75] width 56 height 18
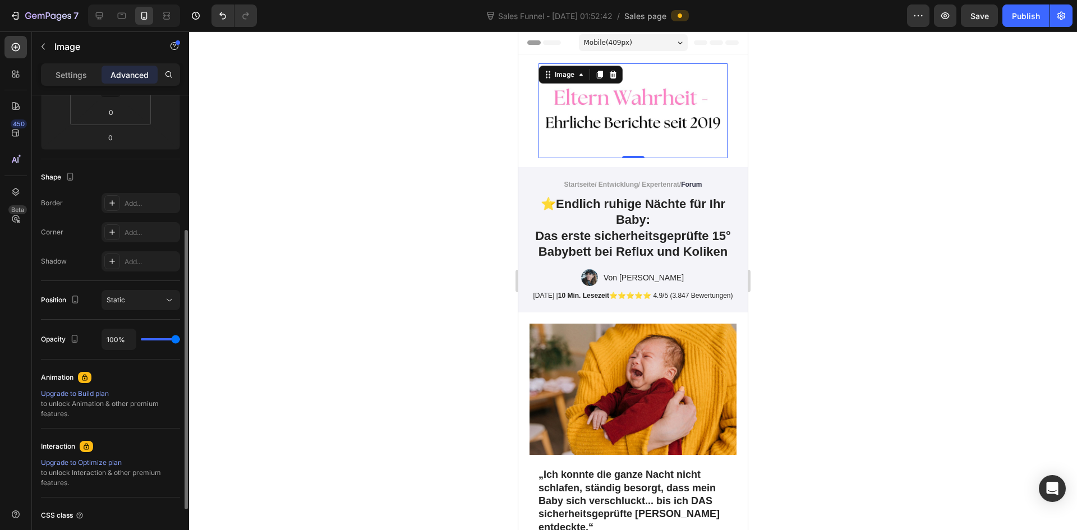
scroll to position [312, 0]
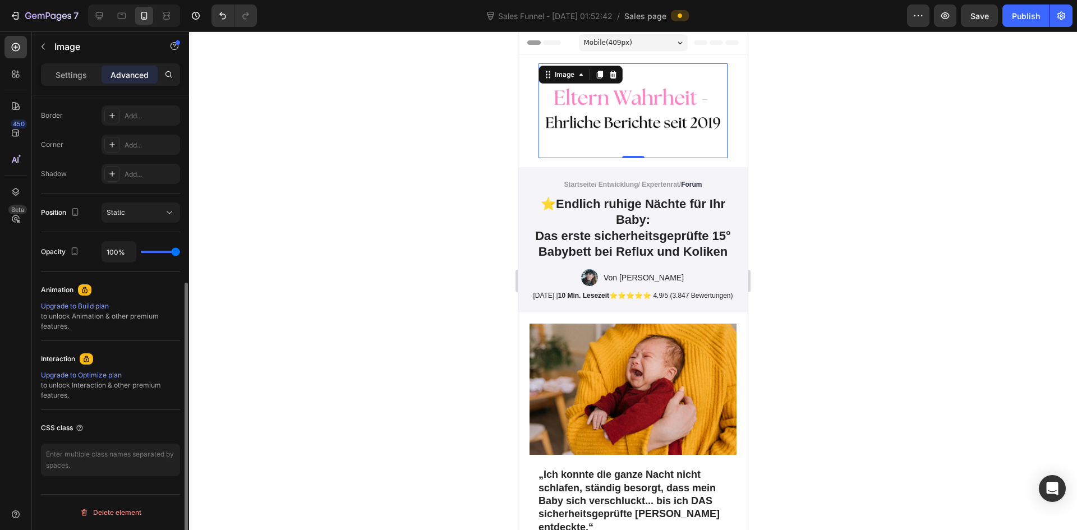
type input "59%"
type input "59"
type input "0%"
type input "0"
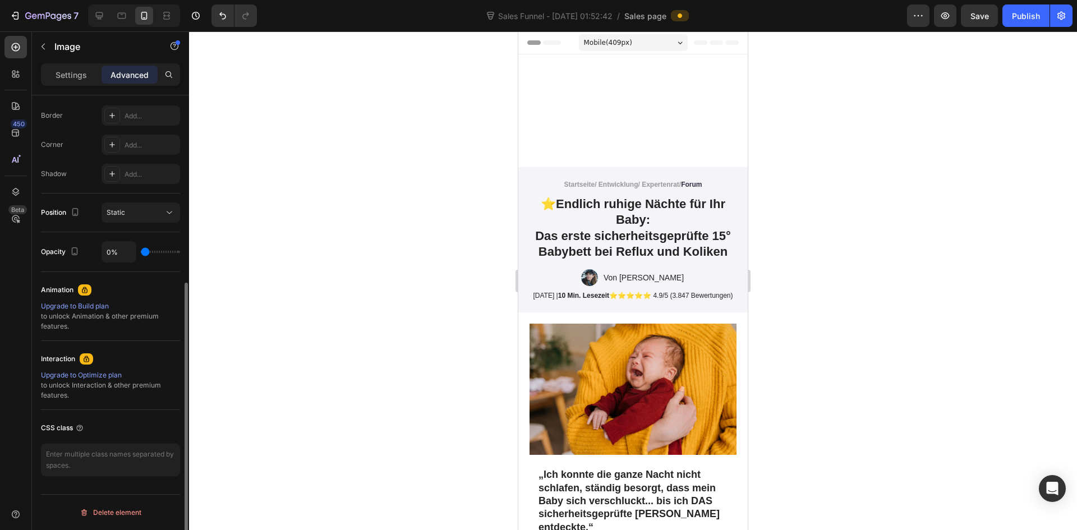
type input "22%"
type input "22"
type input "48%"
type input "48"
type input "54%"
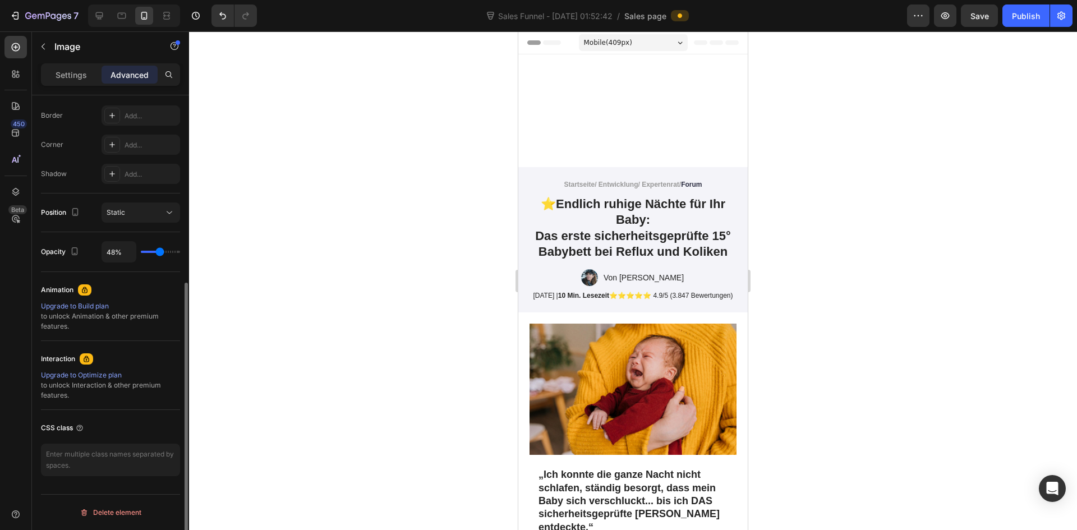
type input "54"
type input "59%"
type input "59"
type input "65%"
type input "65"
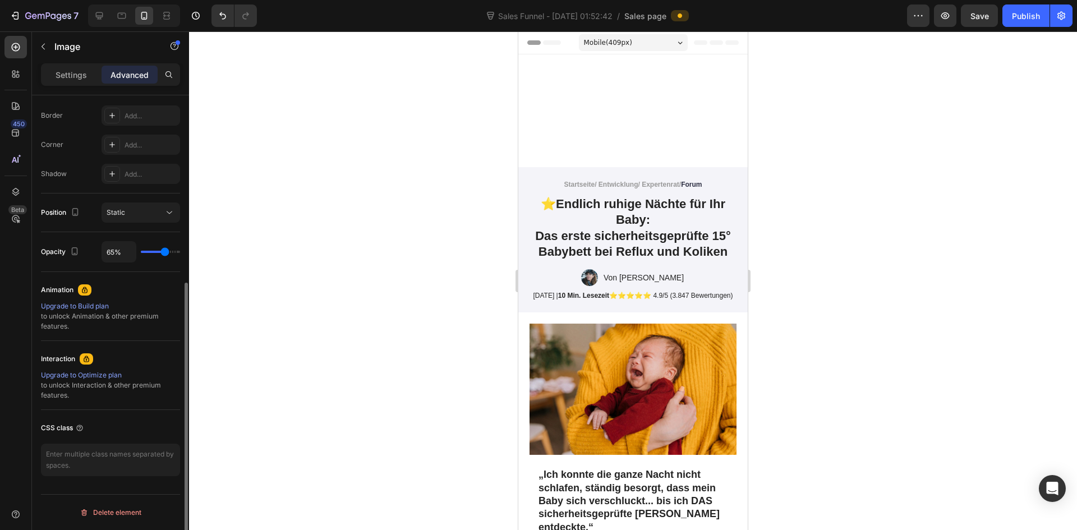
type input "72%"
type input "72"
type input "81%"
type input "81"
type input "89%"
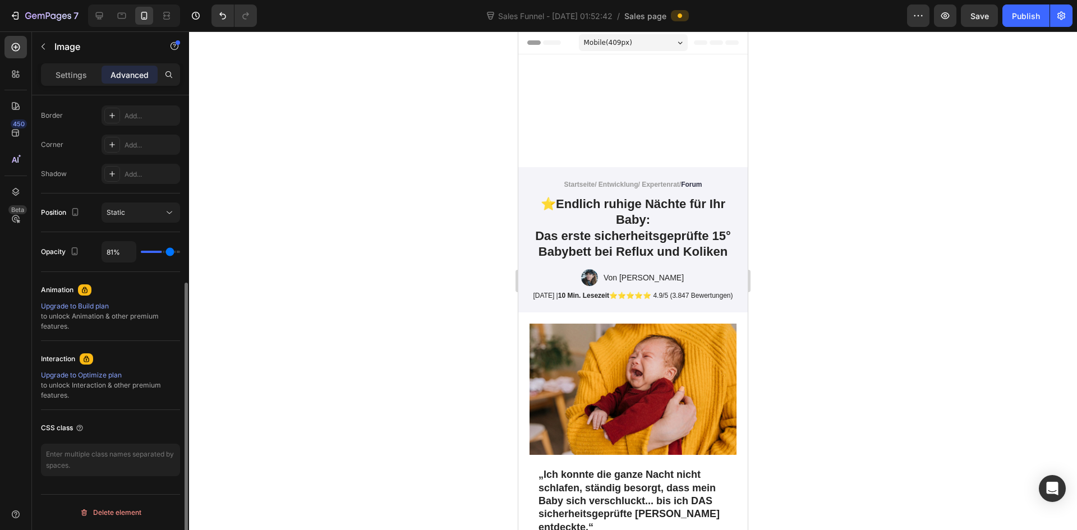
type input "89"
type input "100%"
type input "100"
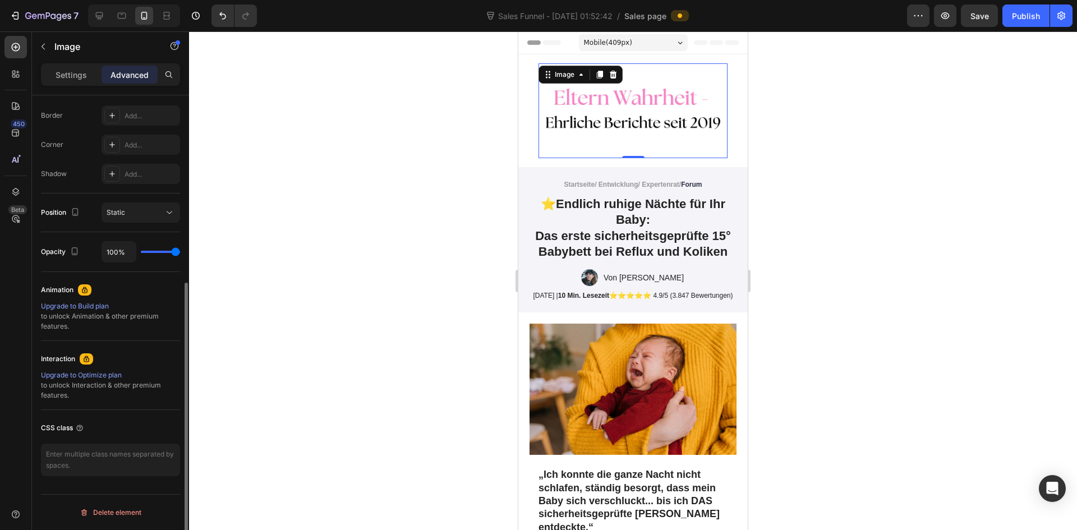
type input "87%"
type input "87"
type input "81%"
type input "81"
type input "69%"
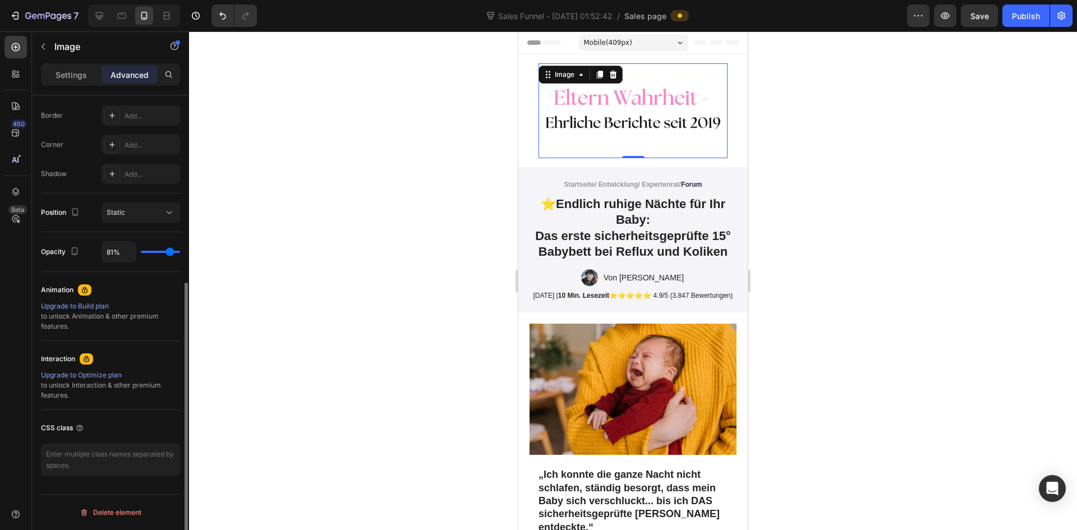
type input "69"
type input "37%"
type input "37"
type input "35%"
type input "35"
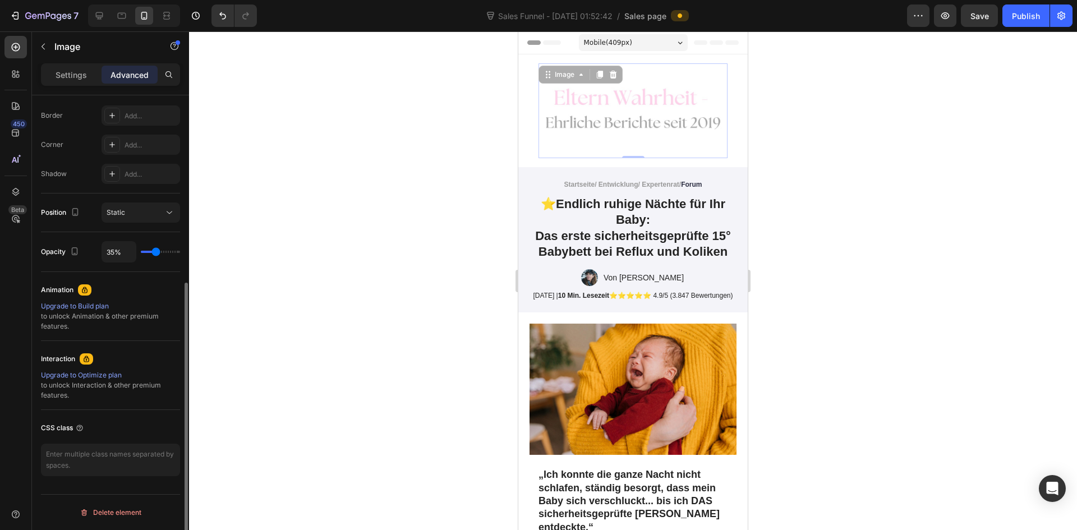
type input "33%"
type input "33"
type input "43%"
type input "43"
type input "100%"
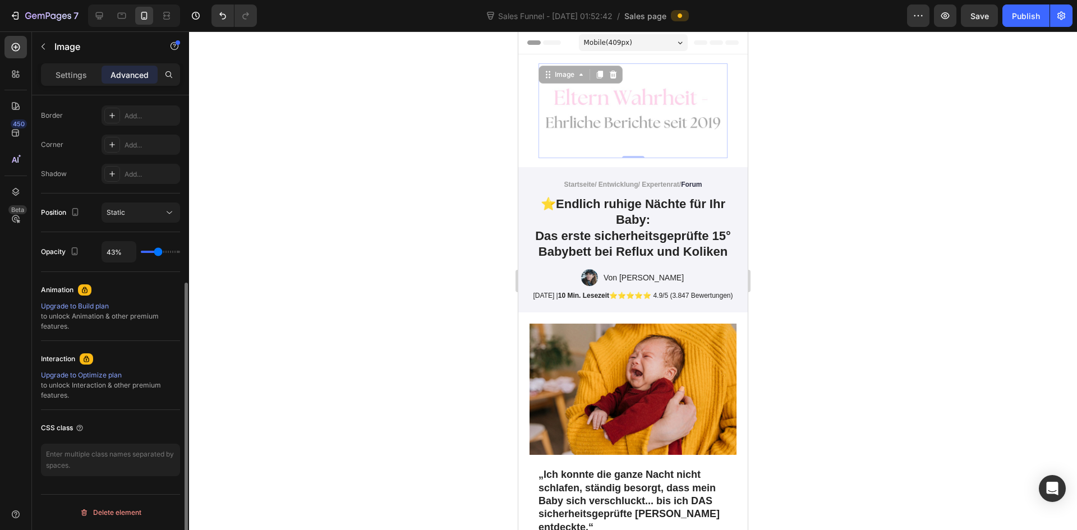
type input "100"
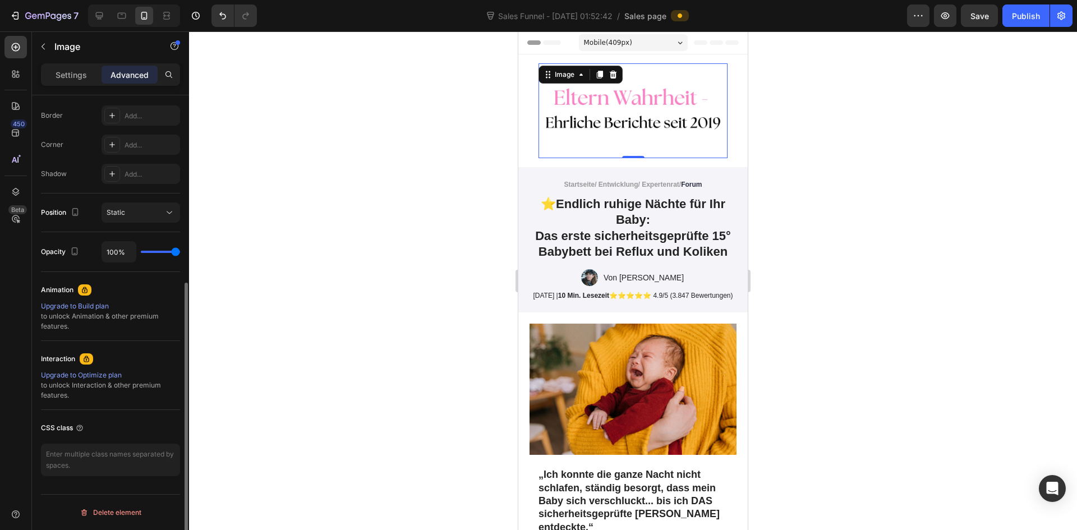
drag, startPoint x: 171, startPoint y: 251, endPoint x: 206, endPoint y: 249, distance: 35.4
click at [180, 251] on input "range" at bounding box center [160, 252] width 39 height 2
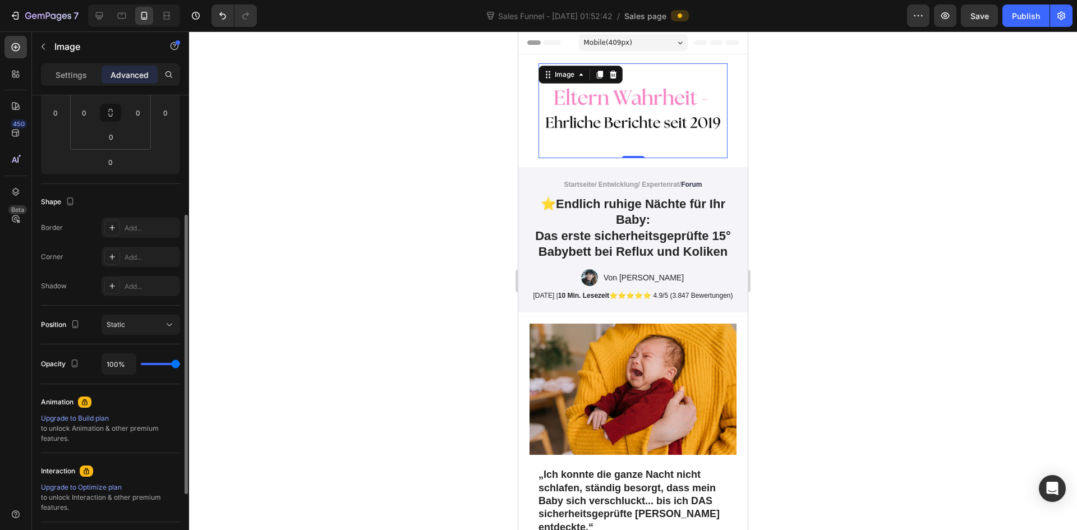
scroll to position [88, 0]
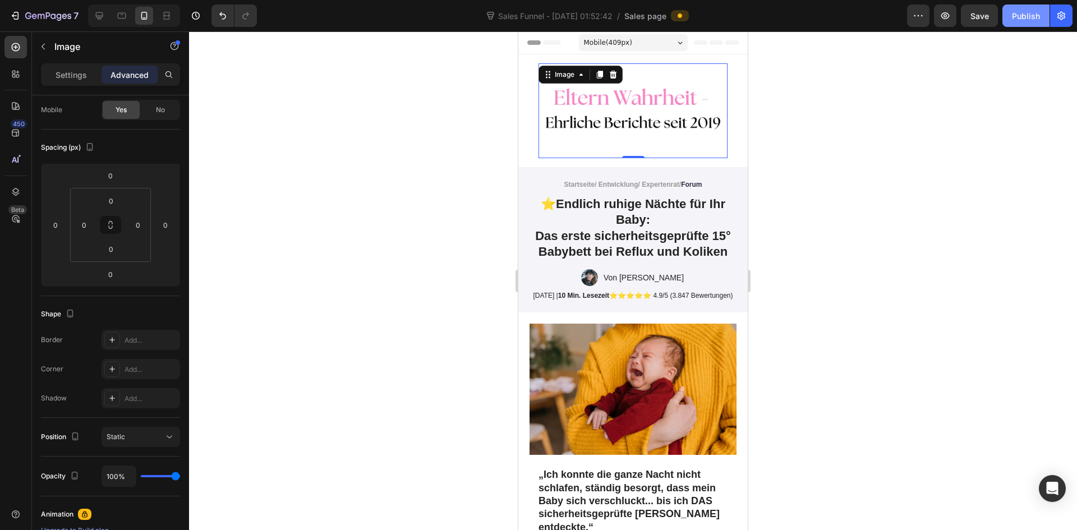
click at [1021, 14] on div "Publish" at bounding box center [1026, 16] width 28 height 12
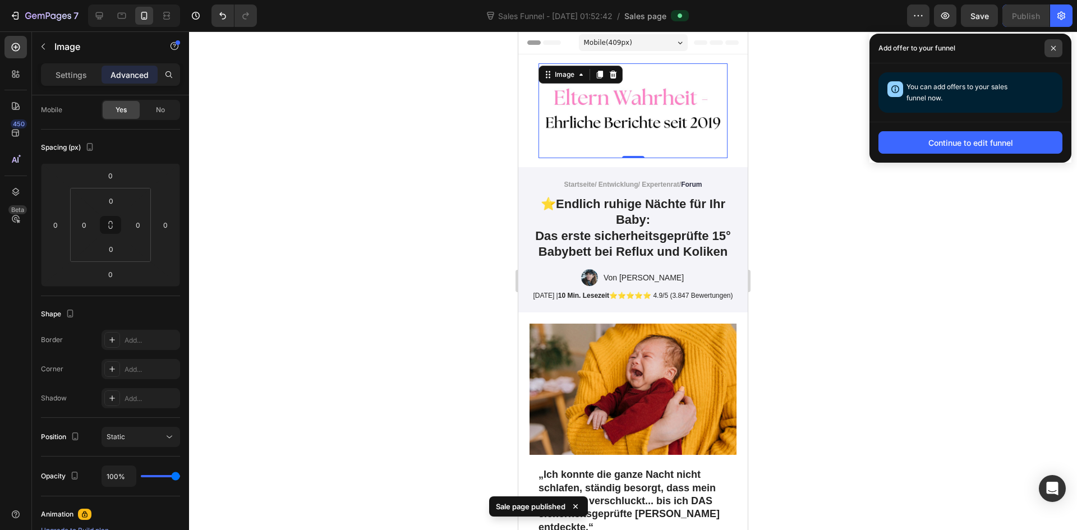
click at [1054, 49] on icon at bounding box center [1053, 48] width 4 height 4
